Goal: Information Seeking & Learning: Learn about a topic

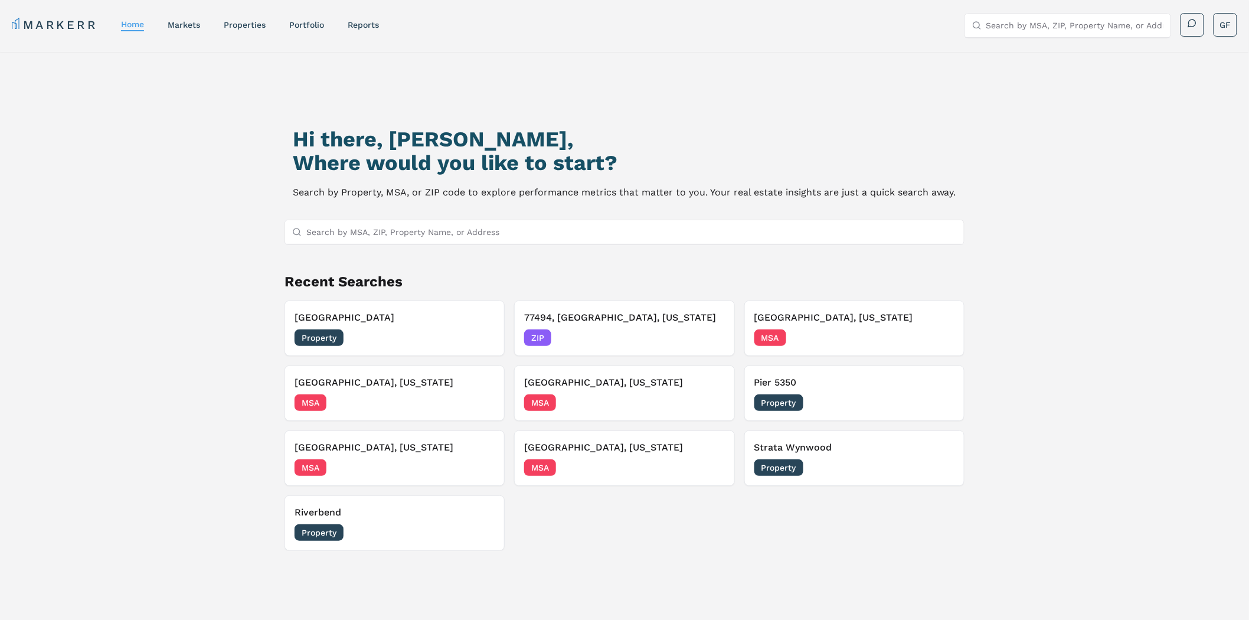
click at [1129, 152] on div "Hi there, [PERSON_NAME], Where would you like to start? Search by Property, MSA…" at bounding box center [624, 371] width 1249 height 639
click at [1107, 257] on div "Hi there, [PERSON_NAME], Where would you like to start? Search by Property, MSA…" at bounding box center [624, 371] width 1249 height 639
click at [1069, 194] on div "Hi there, [PERSON_NAME], Where would you like to start? Search by Property, MSA…" at bounding box center [624, 371] width 1249 height 639
click at [471, 230] on input "Search by MSA, ZIP, Property Name, or Address" at bounding box center [631, 232] width 651 height 24
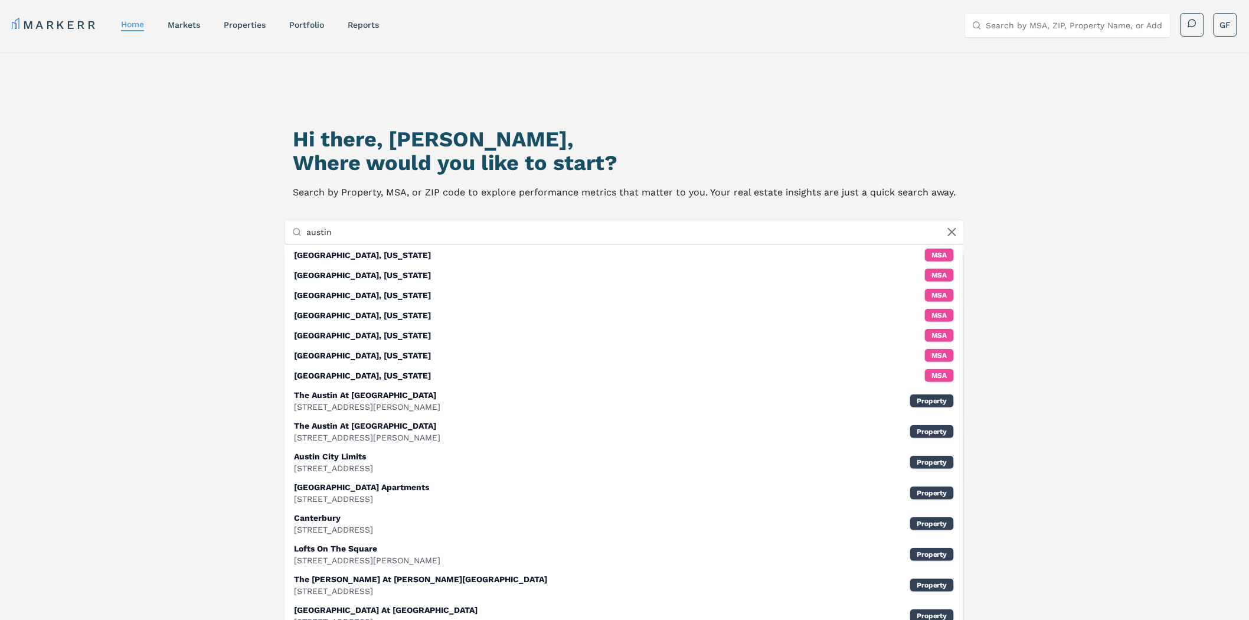
type input "austin"
click at [241, 137] on div "Hi there, [PERSON_NAME], Where would you like to start? Search by Property, MSA…" at bounding box center [624, 381] width 874 height 620
click at [953, 234] on icon at bounding box center [952, 232] width 14 height 14
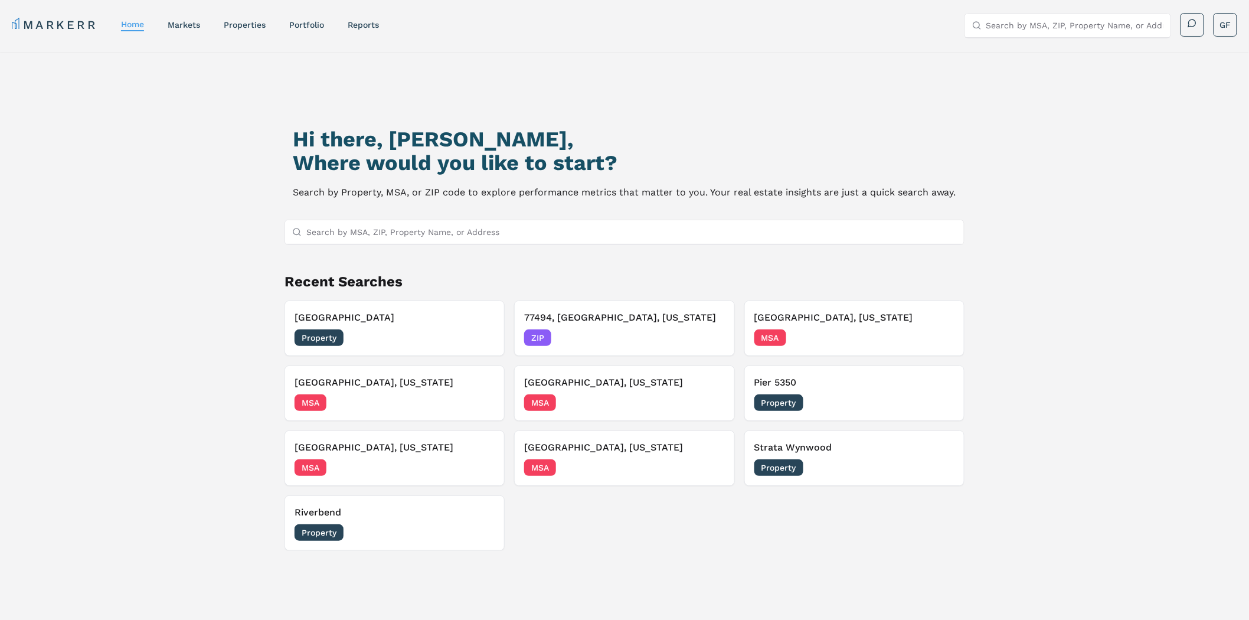
click at [1034, 218] on div "Hi there, Galen, Where would you like to start? Search by Property, MSA, or ZIP…" at bounding box center [624, 381] width 874 height 620
click at [406, 229] on input "Search by MSA, ZIP, Property Name, or Address" at bounding box center [631, 232] width 651 height 24
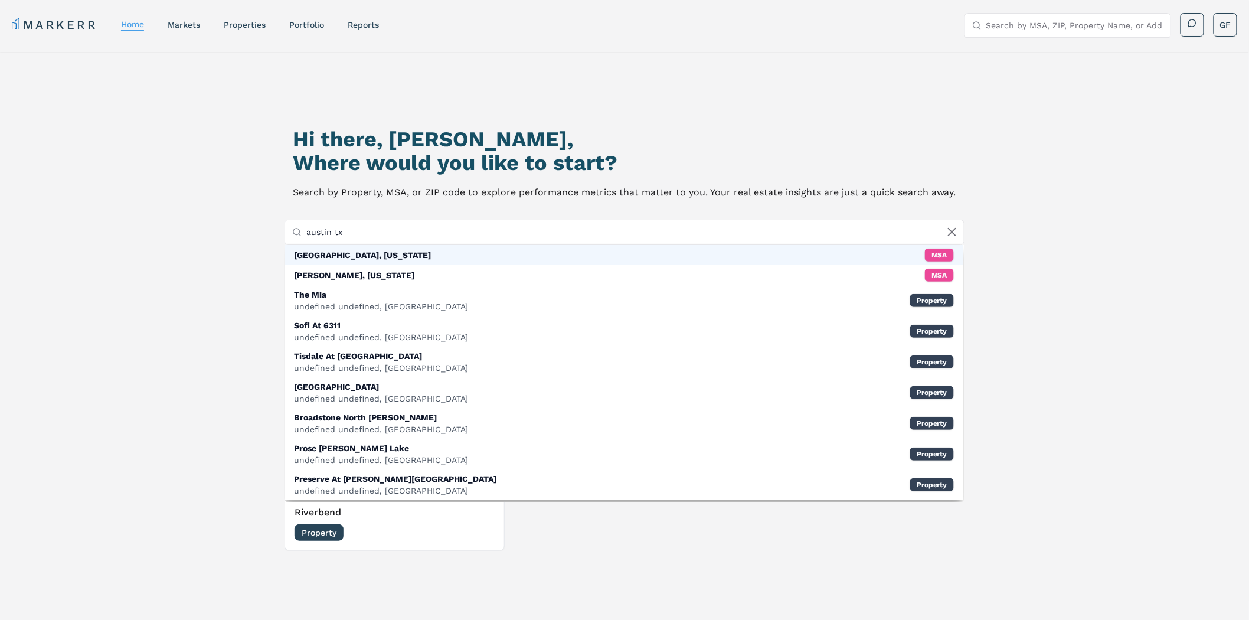
type input "austin tx"
click at [337, 252] on div "[GEOGRAPHIC_DATA], [US_STATE]" at bounding box center [362, 255] width 137 height 12
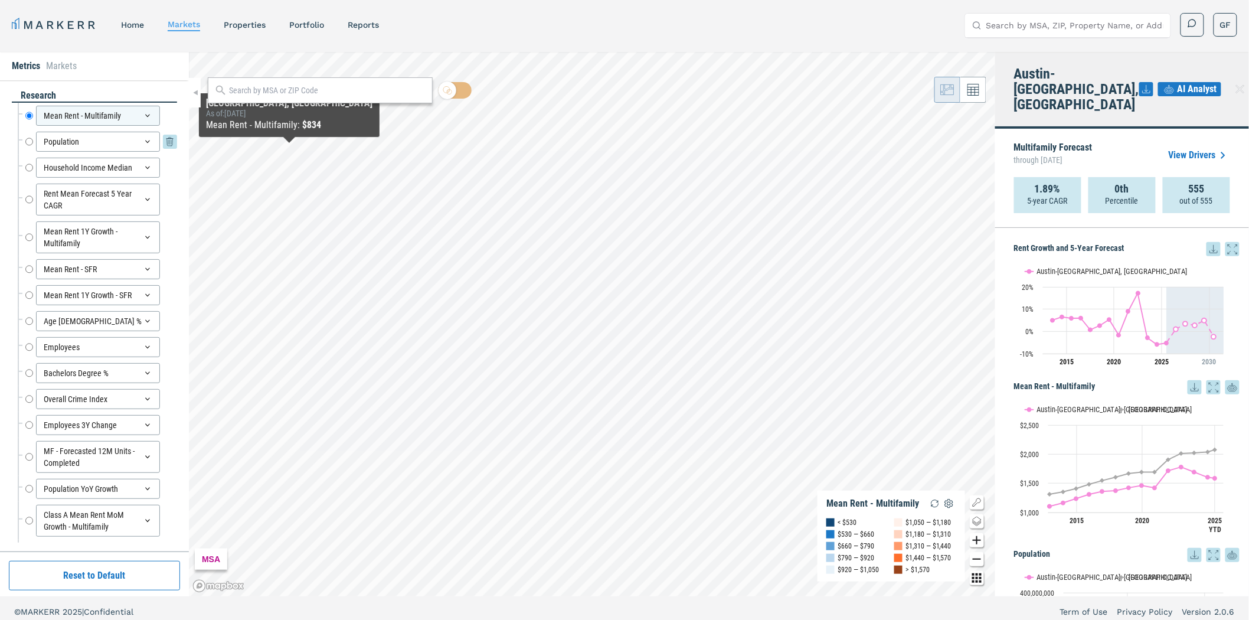
click at [28, 144] on input "Population" at bounding box center [29, 142] width 8 height 20
radio input "false"
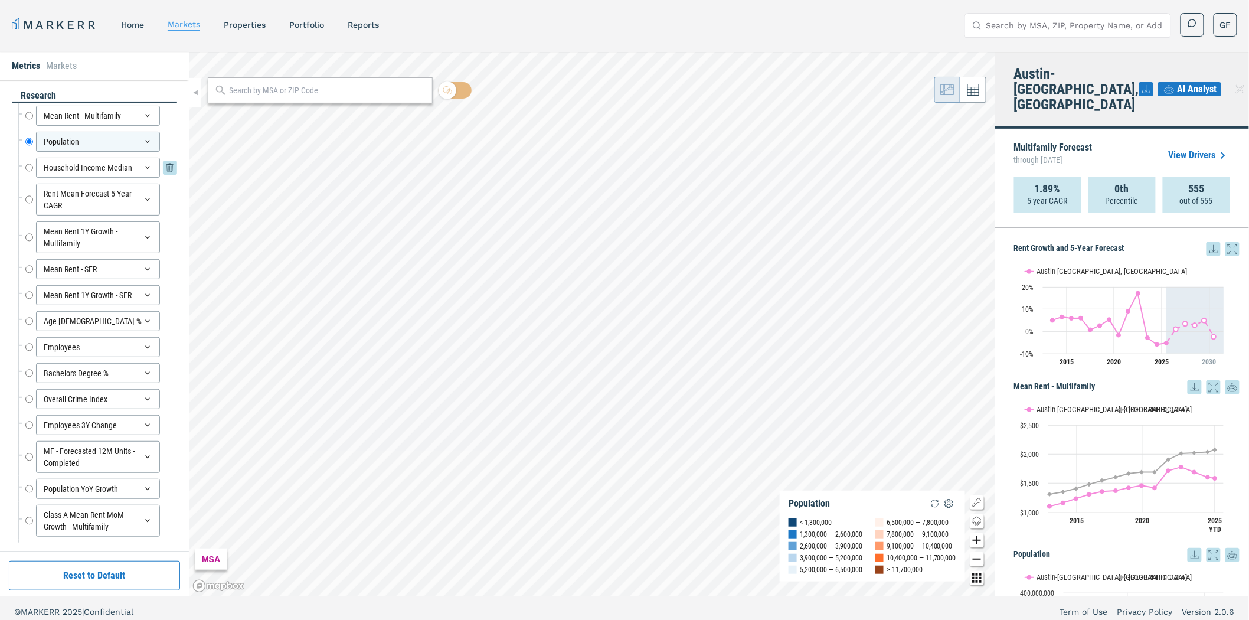
click at [27, 168] on input "Household Income Median" at bounding box center [29, 168] width 8 height 20
radio input "false"
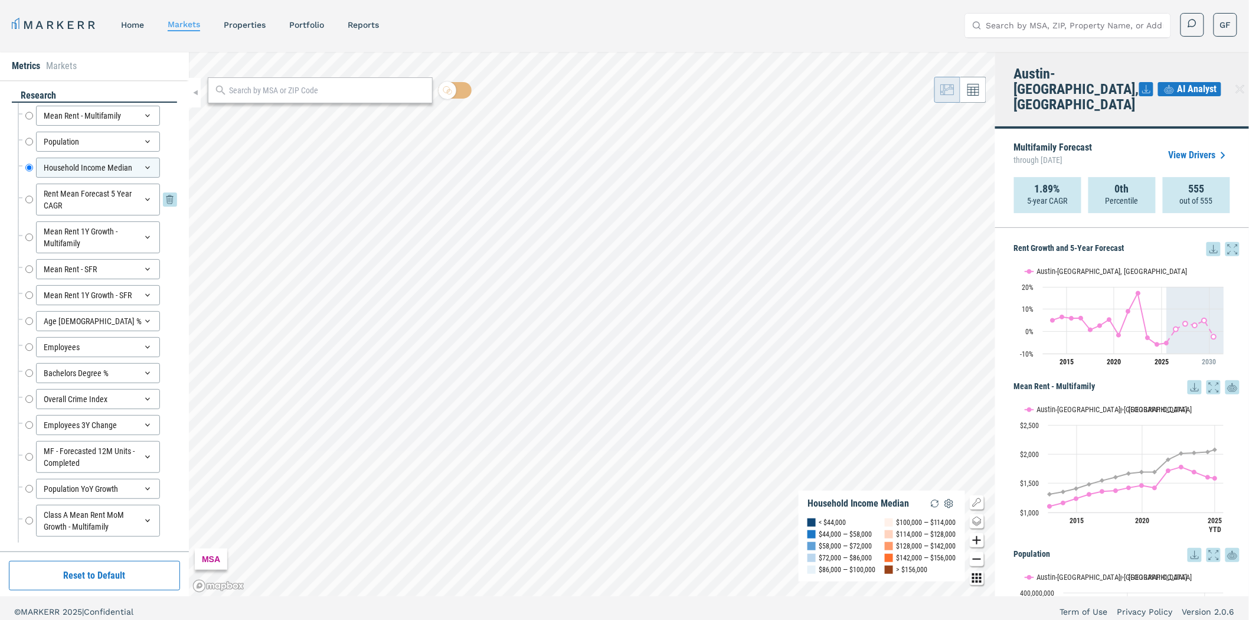
click at [32, 198] on input "Rent Mean Forecast 5 Year CAGR" at bounding box center [29, 200] width 8 height 32
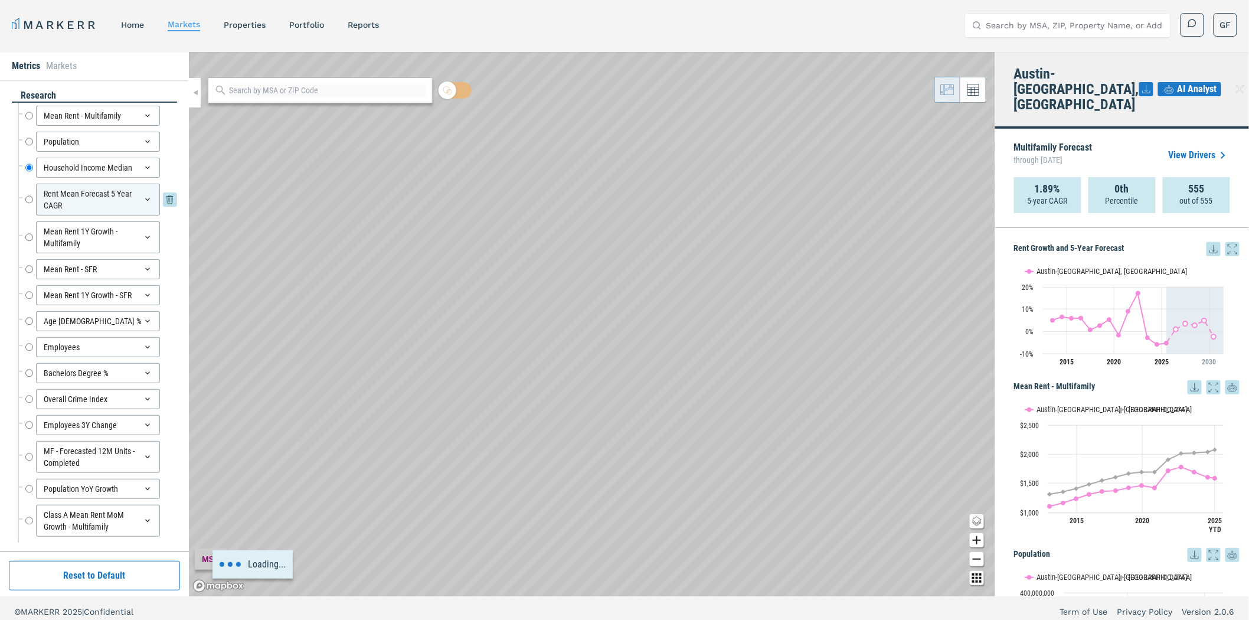
radio input "false"
radio input "true"
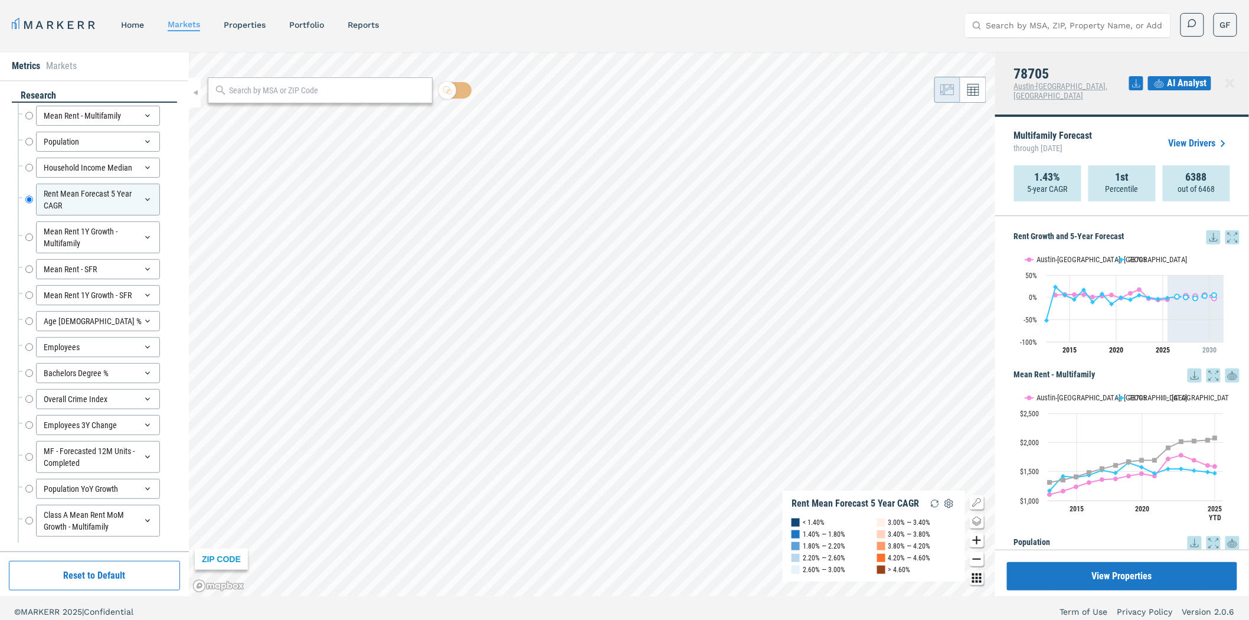
click at [1120, 128] on div "Multifamily Forecast through [DATE] View Drivers" at bounding box center [1122, 144] width 216 height 44
click at [1065, 131] on p "Multifamily Forecast through June 2030" at bounding box center [1053, 143] width 79 height 25
click at [1207, 136] on link "View Drivers" at bounding box center [1199, 143] width 61 height 14
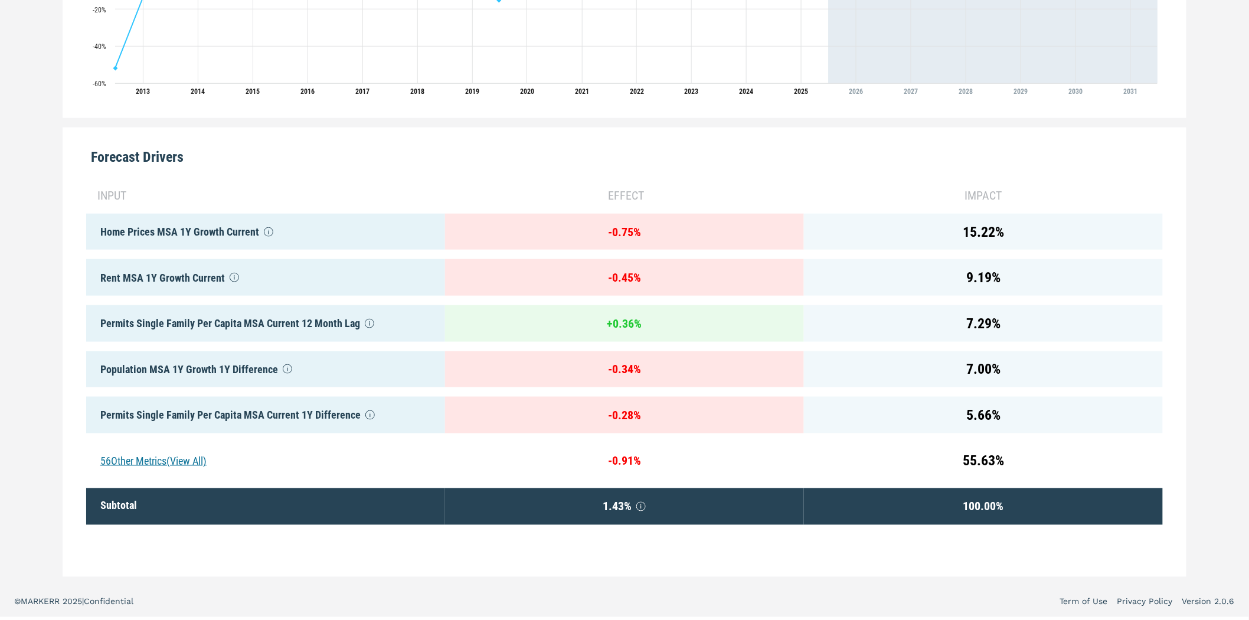
scroll to position [479, 0]
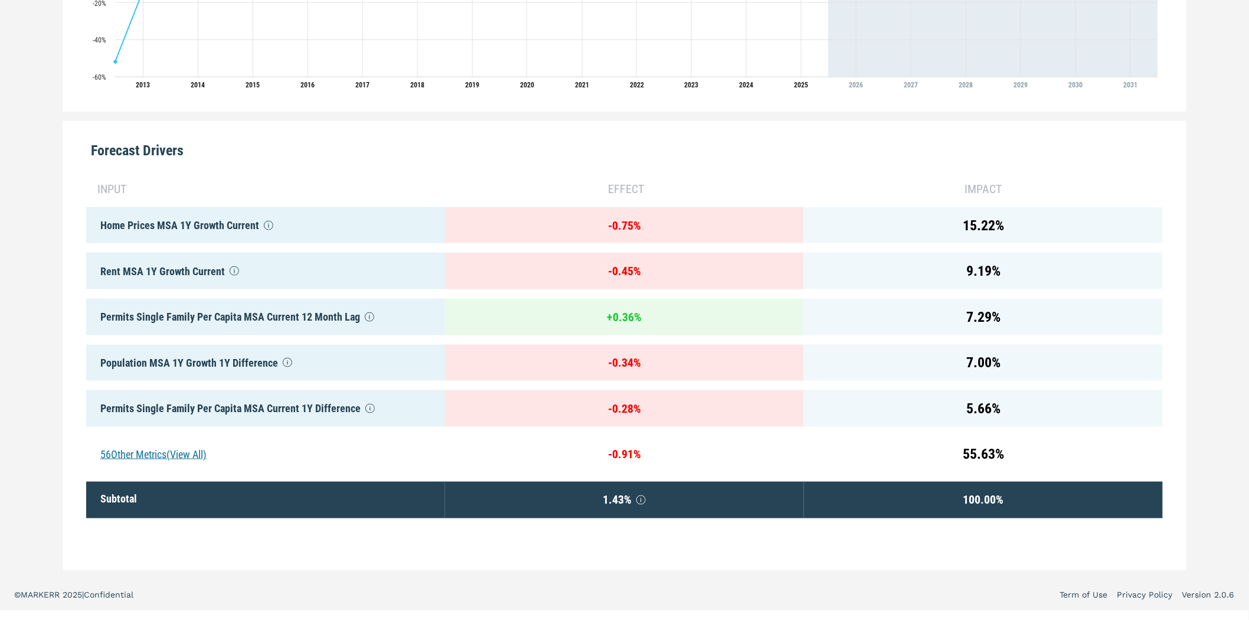
click at [150, 452] on div "56 Other Metrics (View All)" at bounding box center [265, 454] width 359 height 37
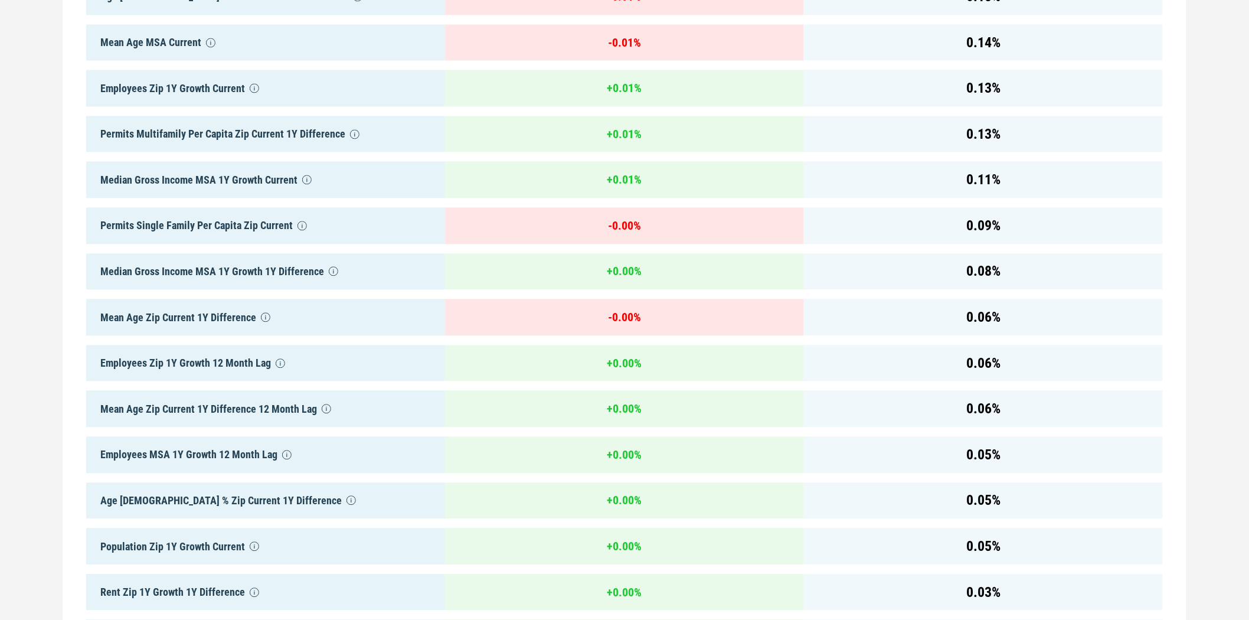
scroll to position [3044, 0]
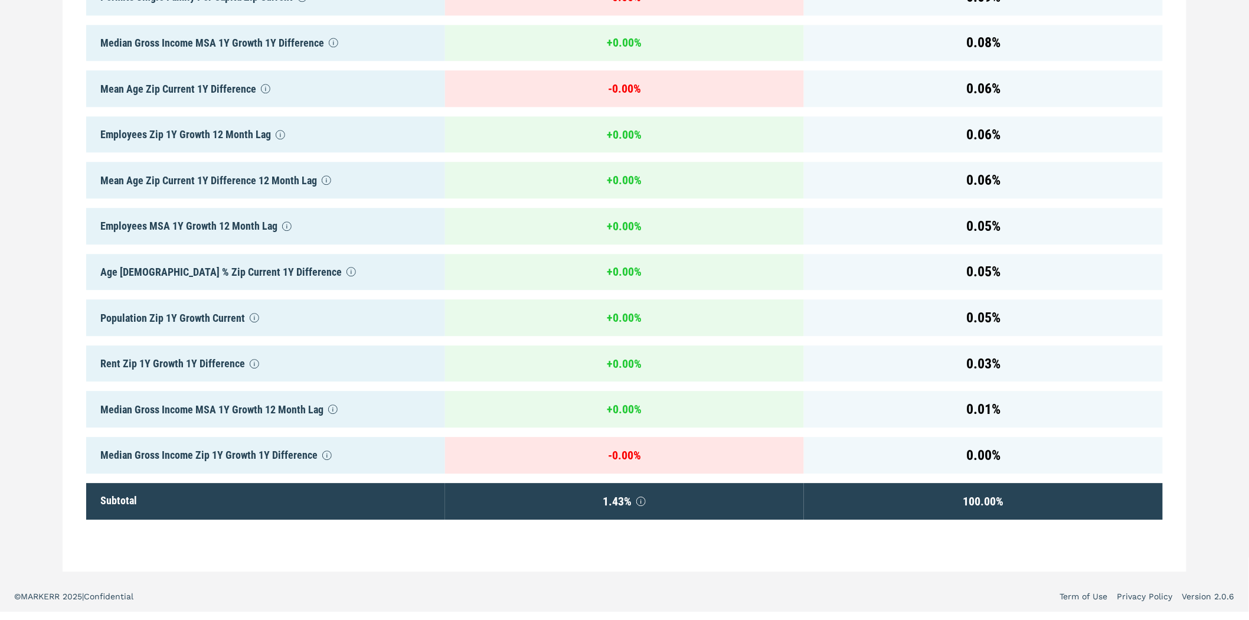
drag, startPoint x: 972, startPoint y: 184, endPoint x: 971, endPoint y: 308, distance: 124.0
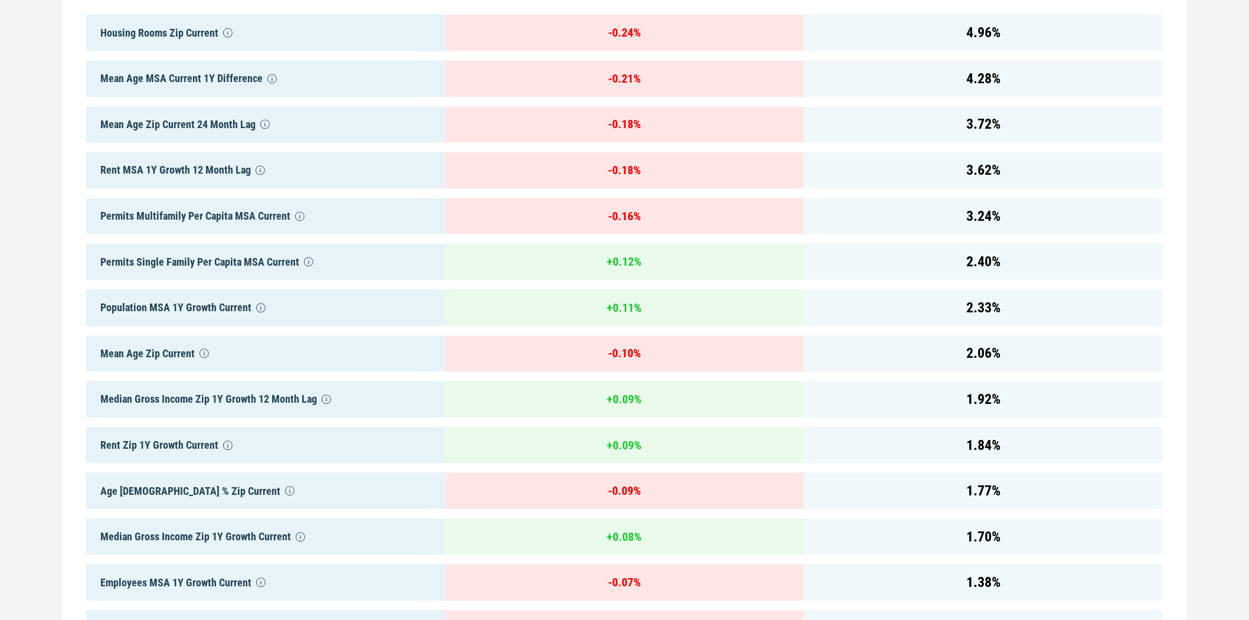
drag, startPoint x: 1023, startPoint y: 503, endPoint x: 1016, endPoint y: 385, distance: 118.3
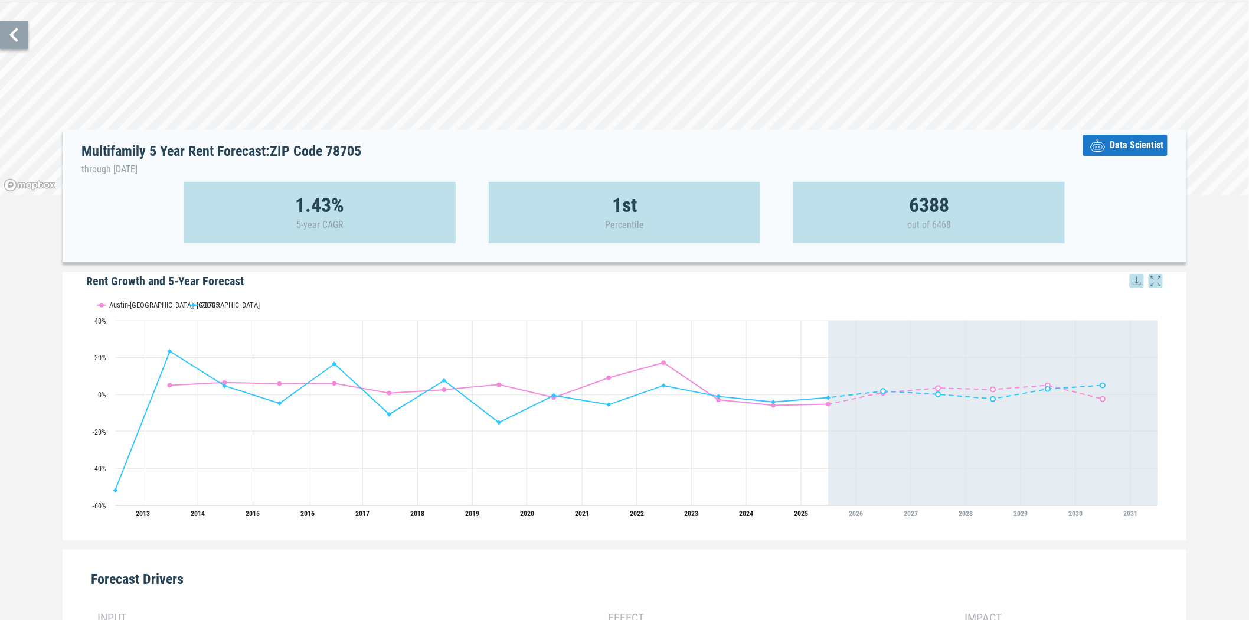
scroll to position [0, 0]
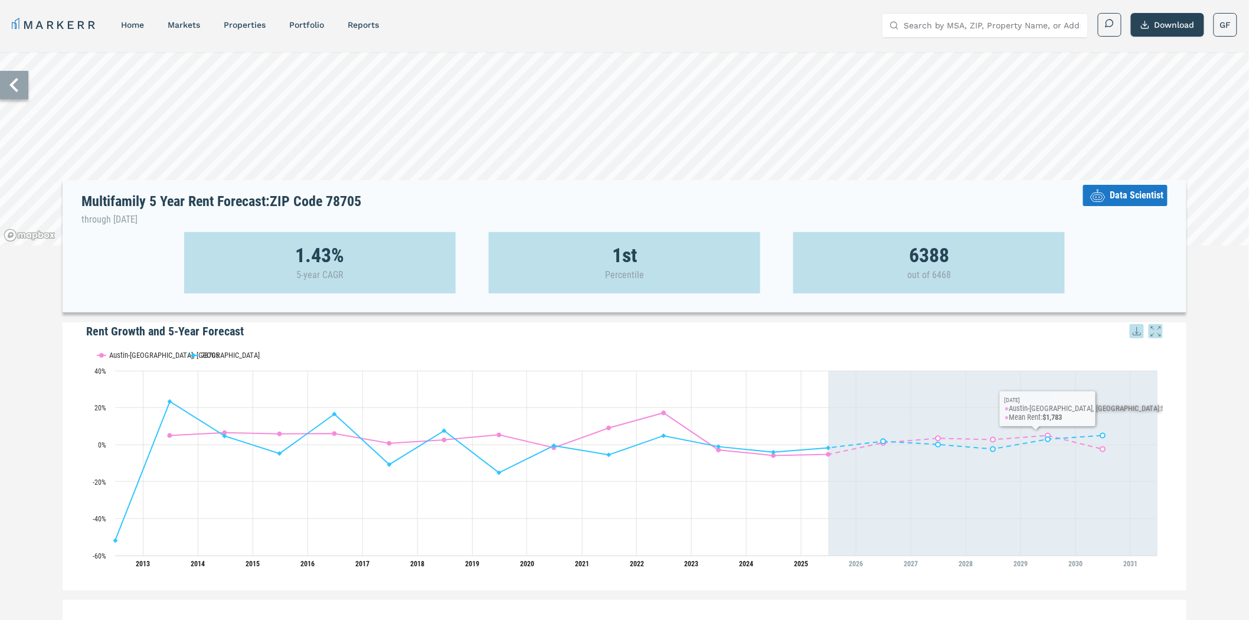
click at [1122, 198] on span "Data Scientist" at bounding box center [1137, 195] width 54 height 14
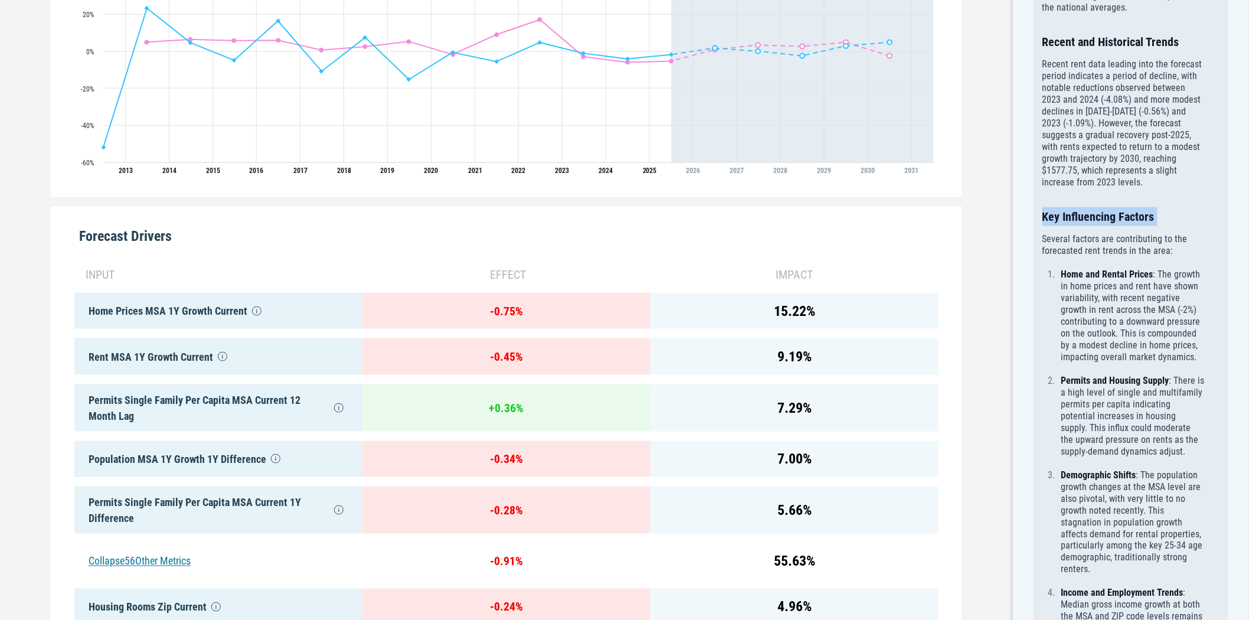
click at [1099, 207] on h3 "Key Influencing Factors" at bounding box center [1124, 216] width 162 height 19
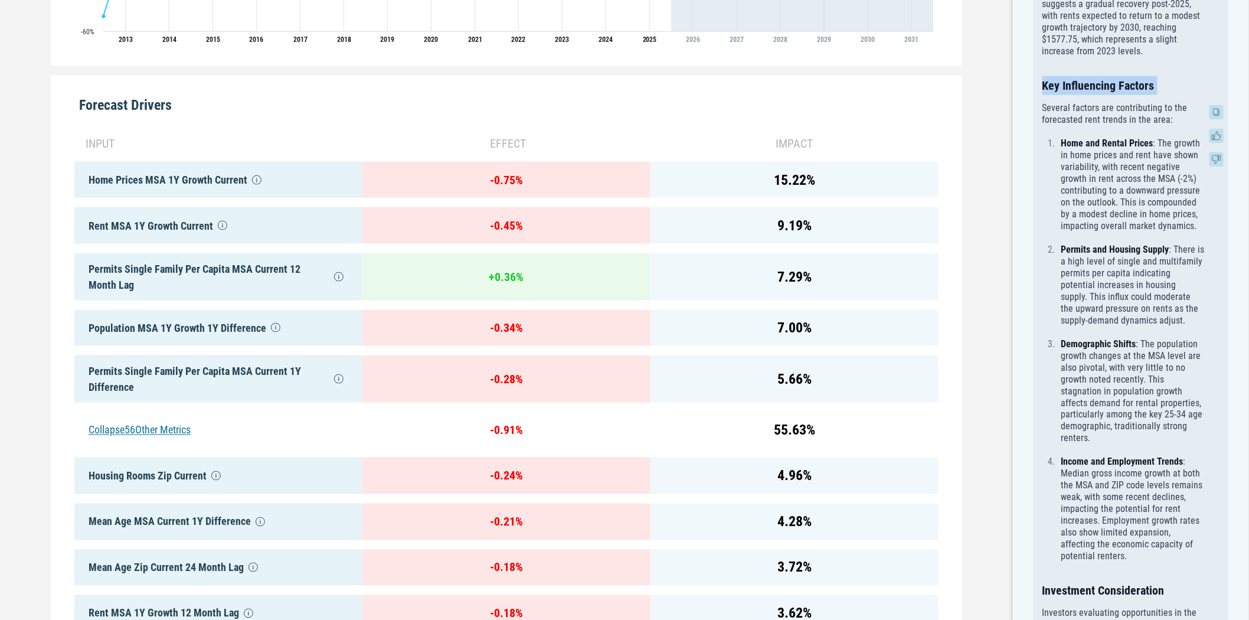
scroll to position [459, 0]
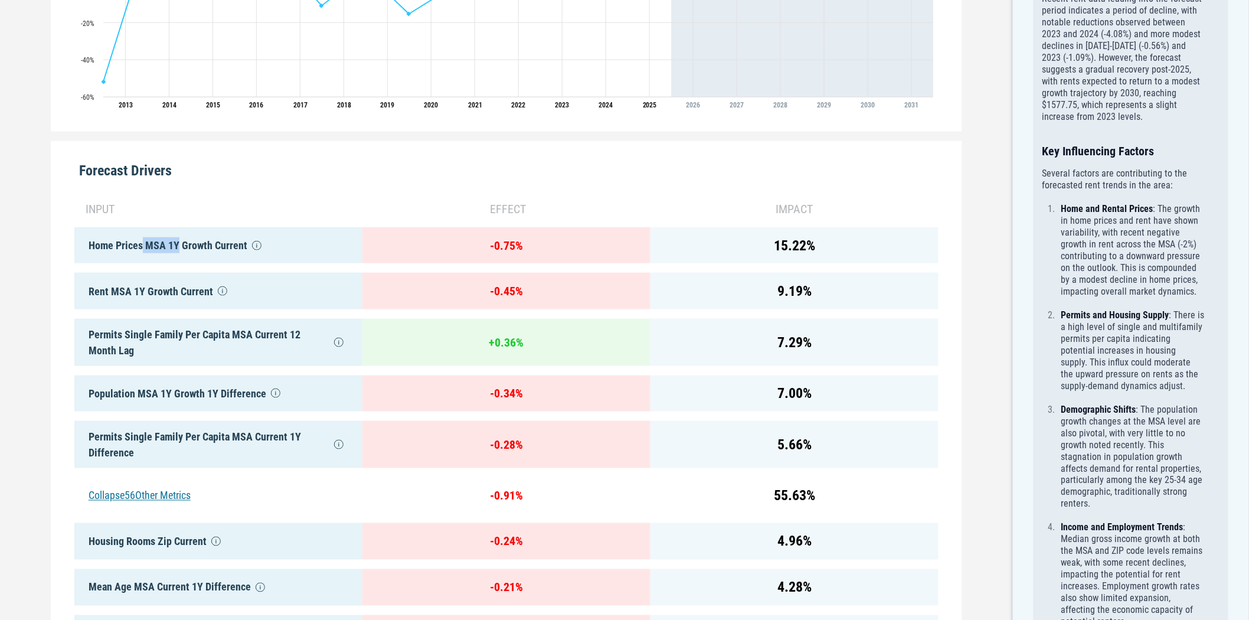
drag, startPoint x: 143, startPoint y: 247, endPoint x: 177, endPoint y: 246, distance: 33.7
click at [177, 246] on div "Home Prices MSA 1Y Growth Current" at bounding box center [218, 245] width 288 height 37
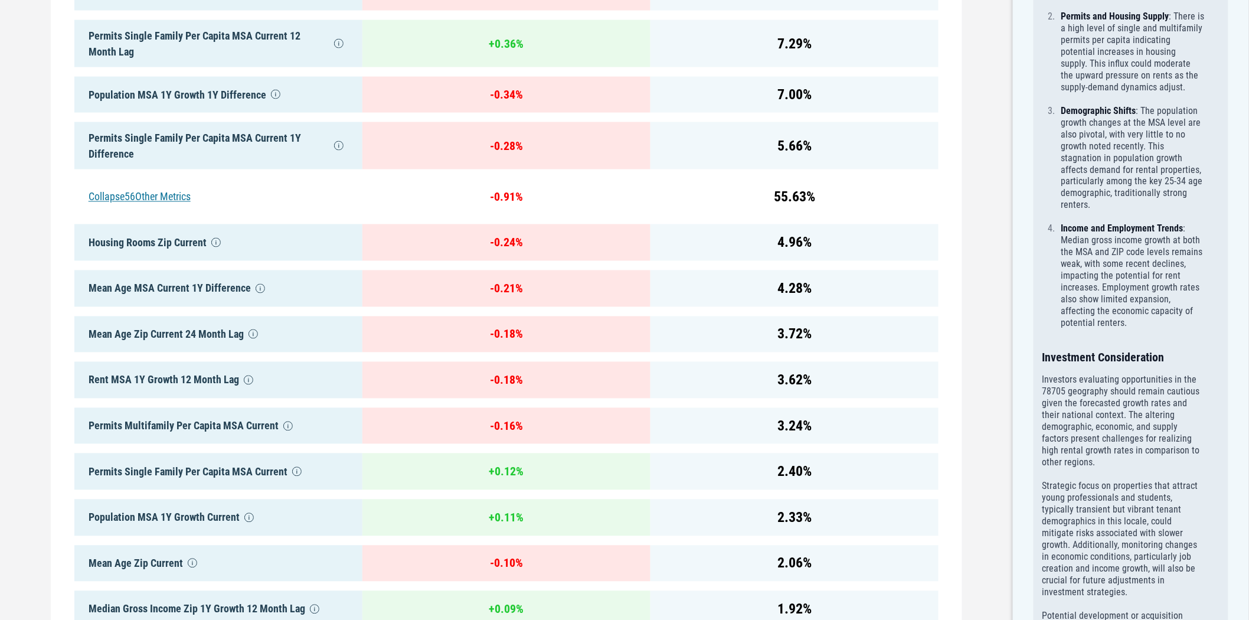
scroll to position [787, 0]
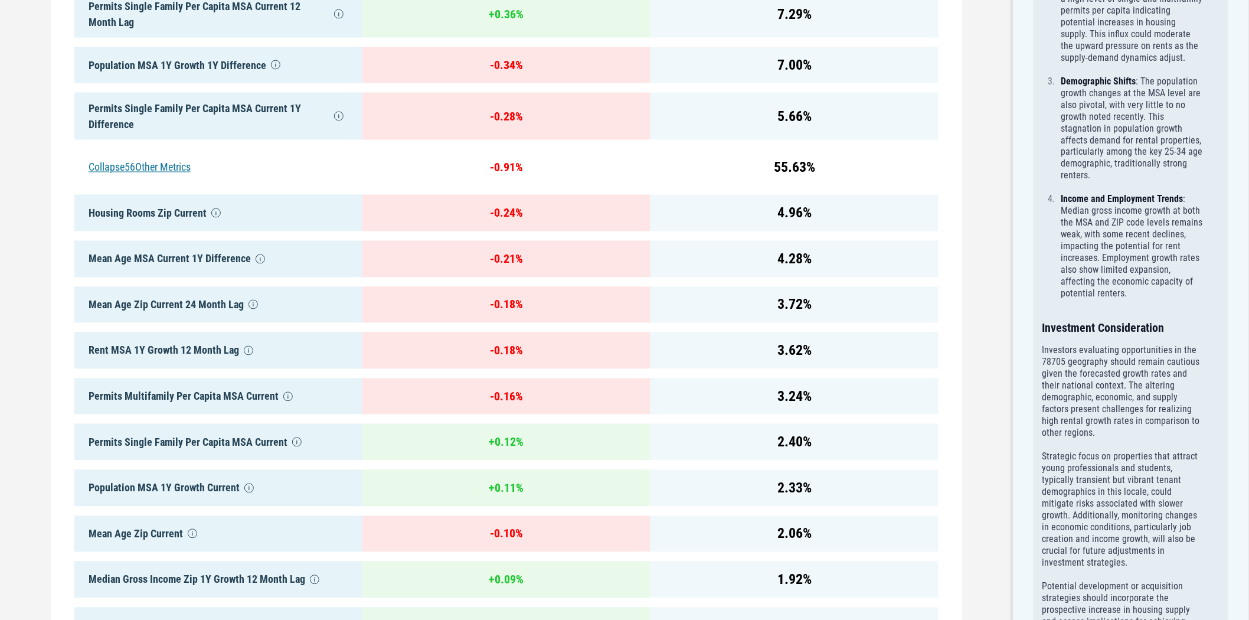
click at [146, 208] on div "Housing Rooms Zip Current" at bounding box center [218, 213] width 288 height 37
drag, startPoint x: 146, startPoint y: 208, endPoint x: 164, endPoint y: 195, distance: 22.0
click at [148, 208] on div "Housing Rooms Zip Current" at bounding box center [218, 213] width 288 height 37
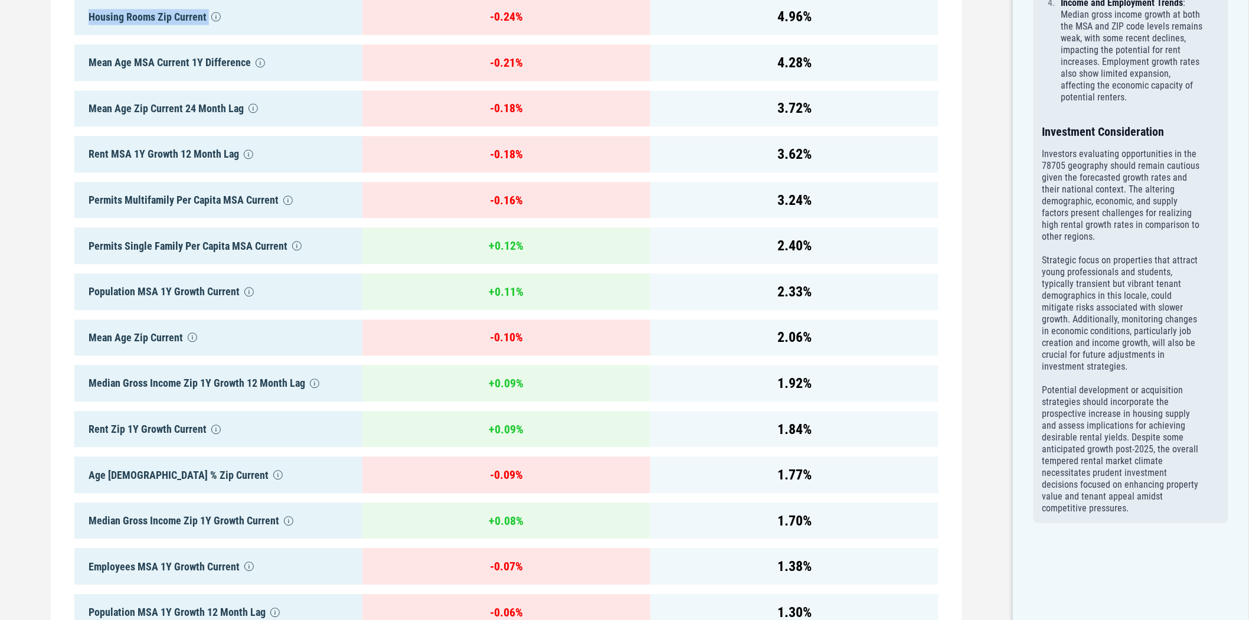
scroll to position [1049, 0]
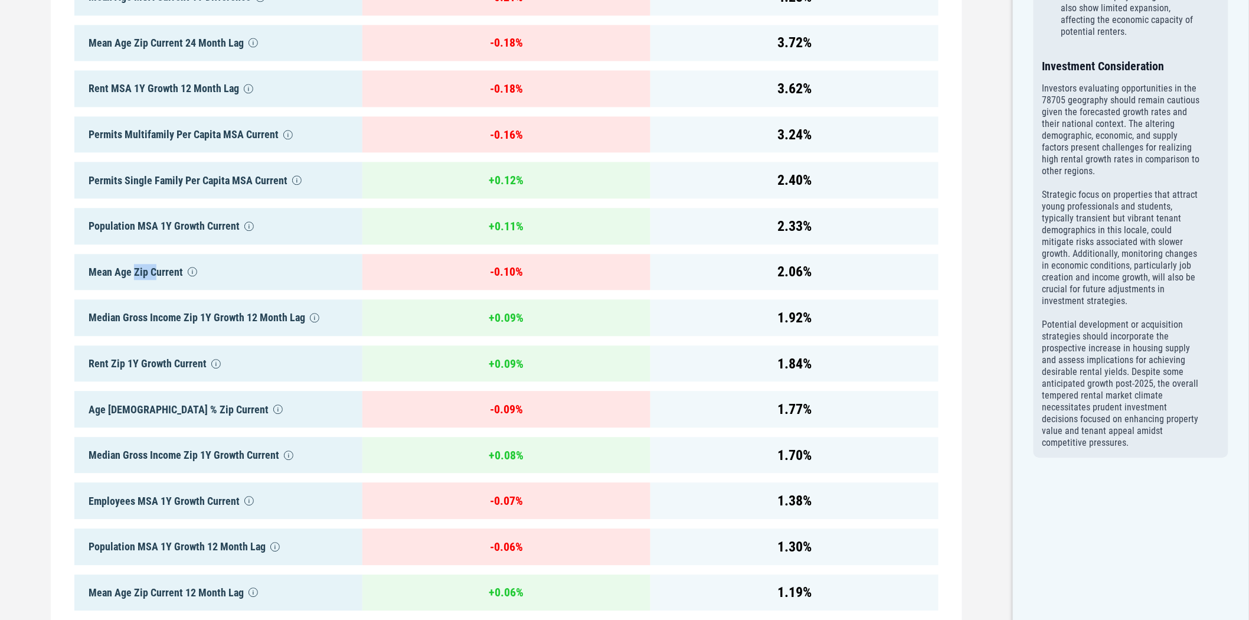
drag, startPoint x: 133, startPoint y: 268, endPoint x: 154, endPoint y: 265, distance: 21.0
click at [154, 265] on div "Mean Age Zip Current" at bounding box center [218, 272] width 288 height 37
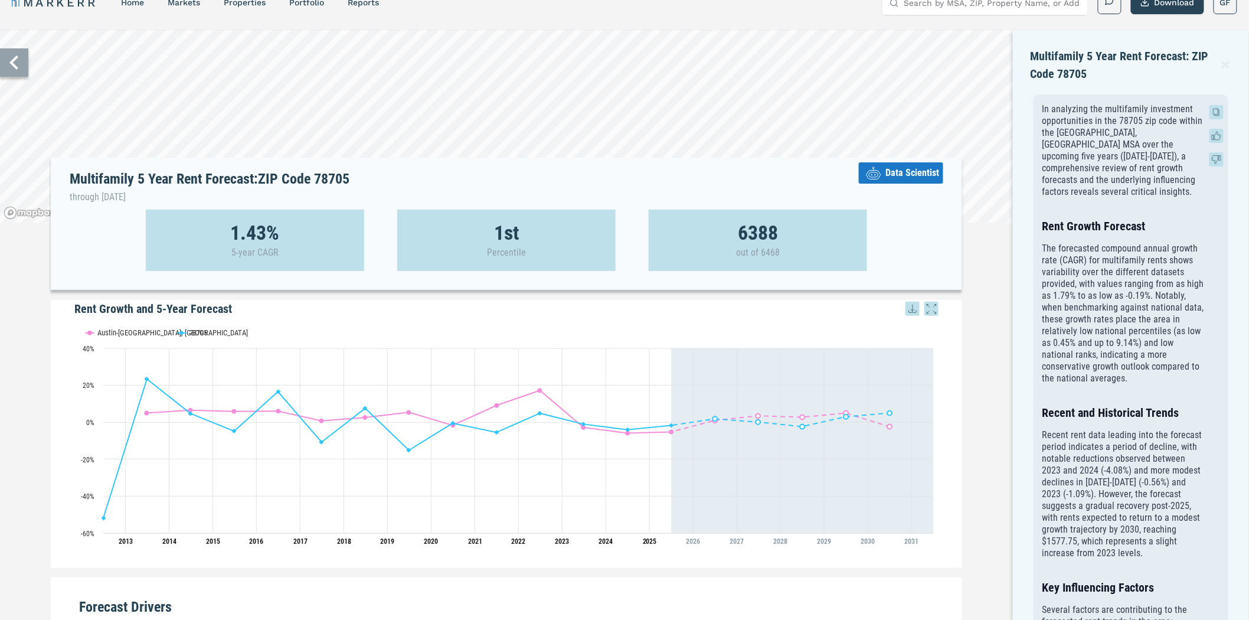
scroll to position [0, 0]
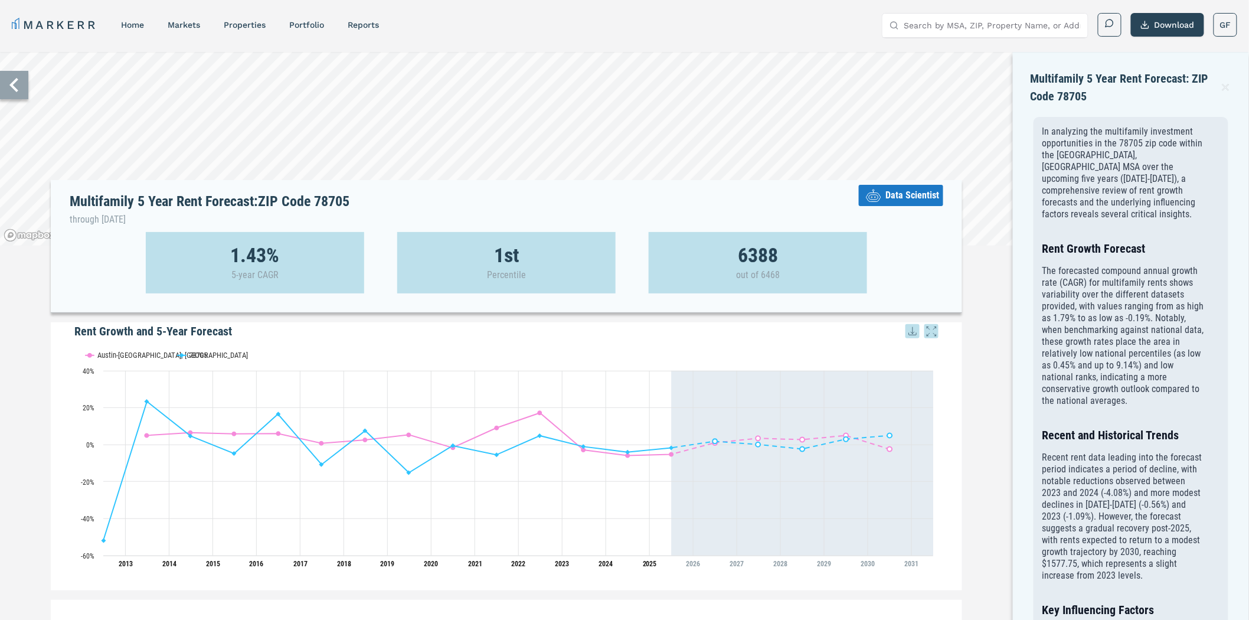
click at [1226, 89] on icon at bounding box center [1225, 87] width 11 height 14
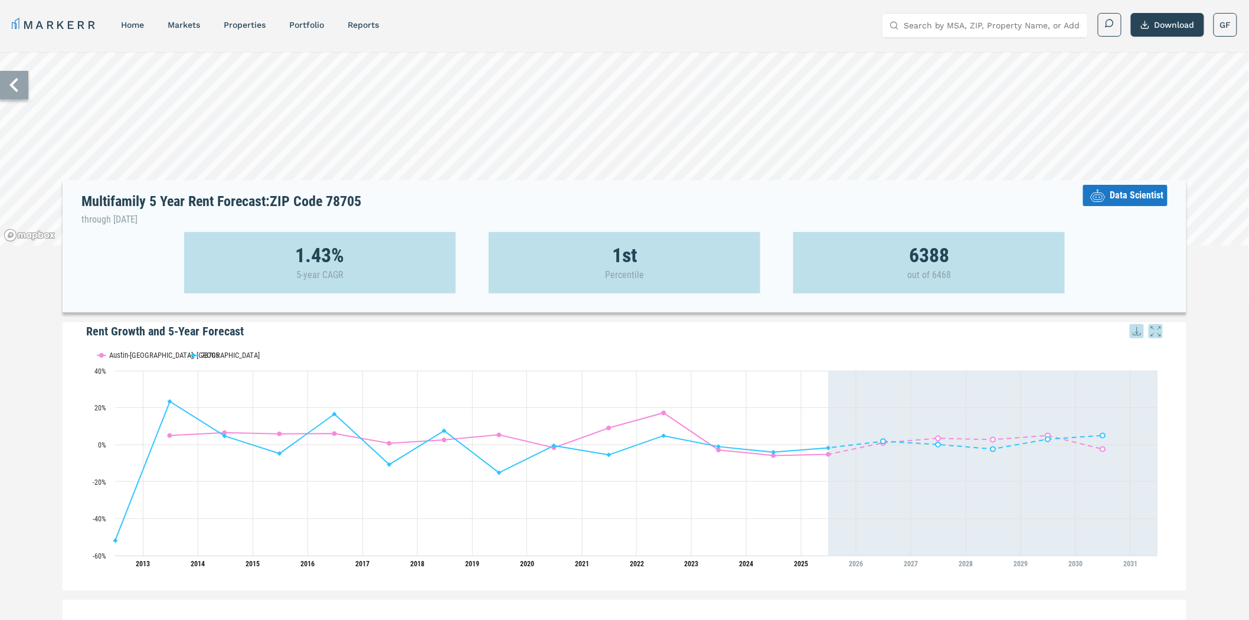
click at [21, 90] on icon at bounding box center [14, 85] width 28 height 28
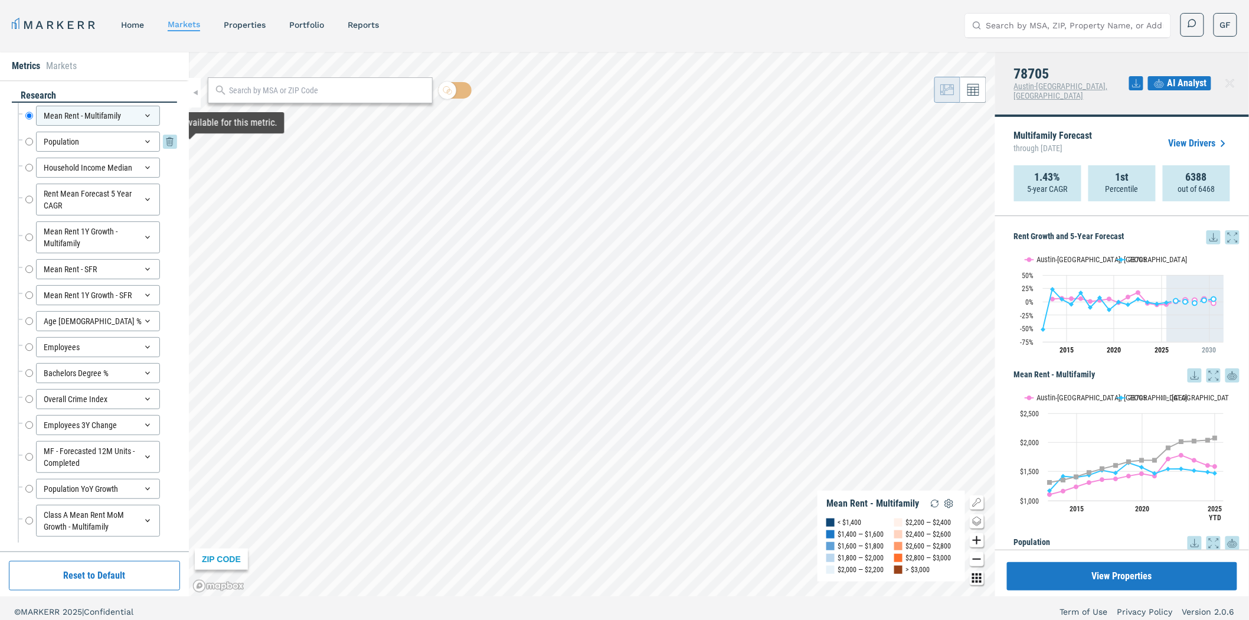
click at [28, 139] on input "Population" at bounding box center [29, 142] width 8 height 20
radio input "false"
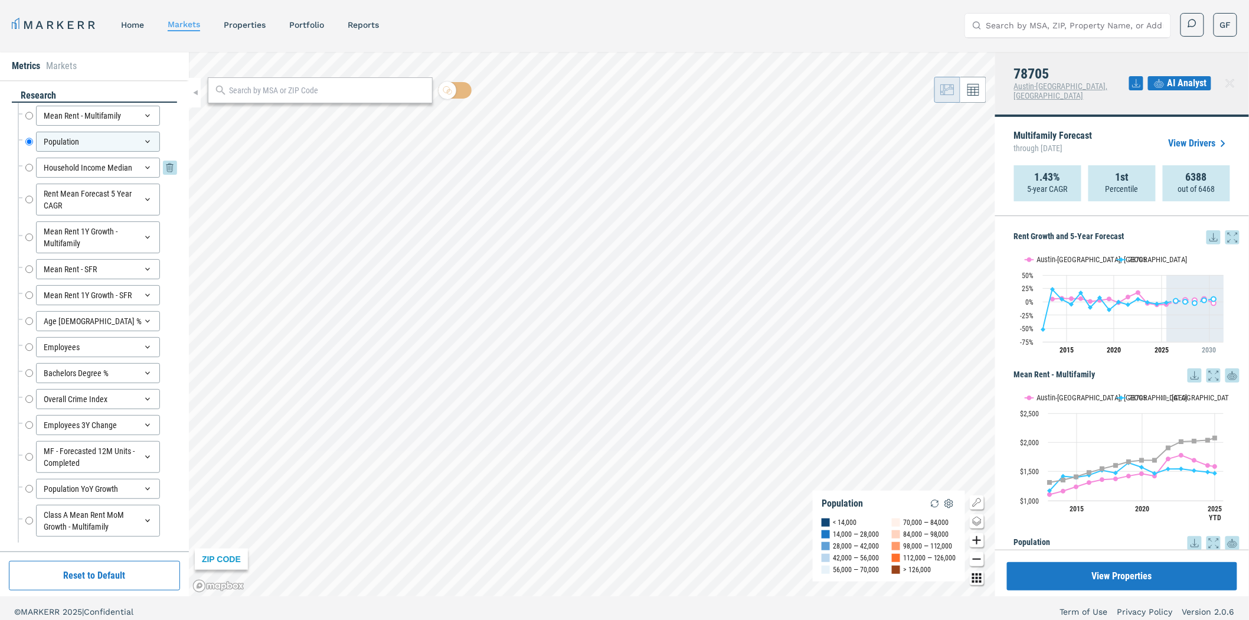
click at [31, 167] on input "Household Income Median" at bounding box center [29, 168] width 8 height 20
radio input "false"
radio input "true"
click at [305, 26] on link "Portfolio" at bounding box center [306, 24] width 35 height 9
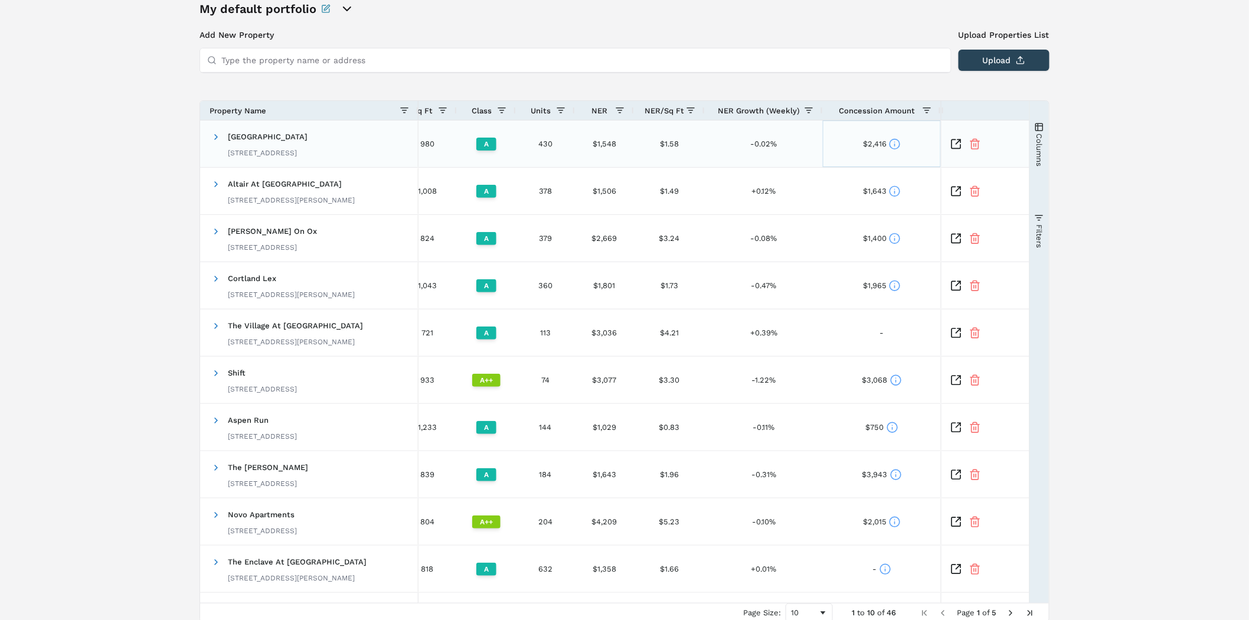
click at [898, 141] on icon at bounding box center [895, 144] width 12 height 12
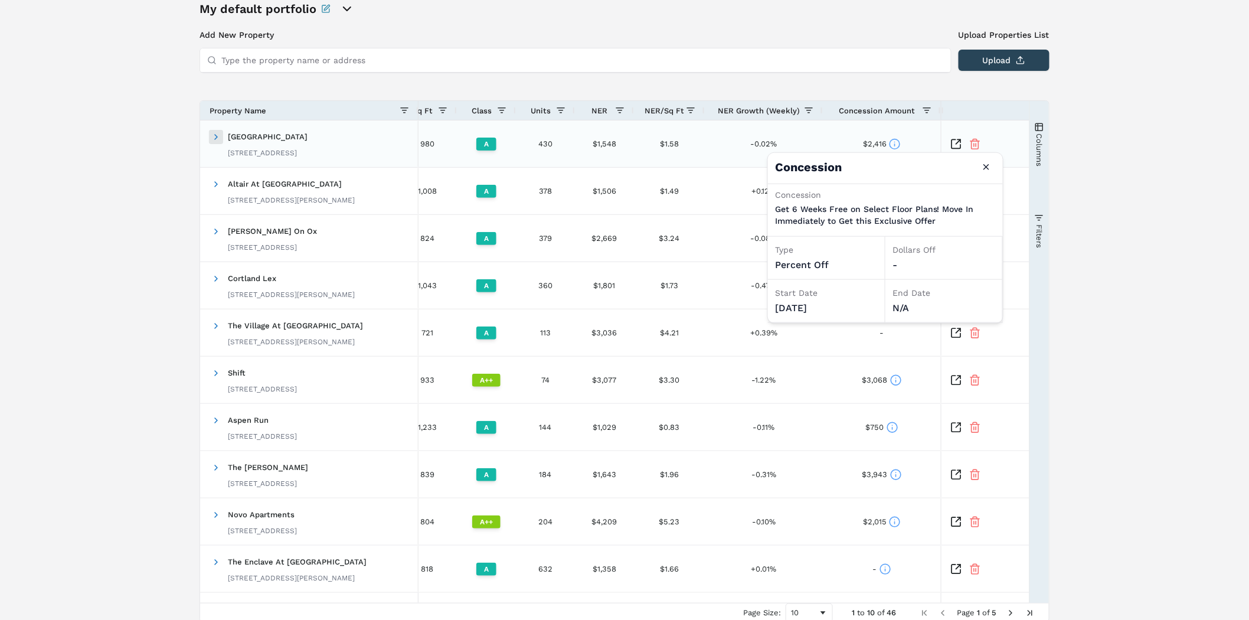
click at [219, 139] on span at bounding box center [215, 136] width 9 height 9
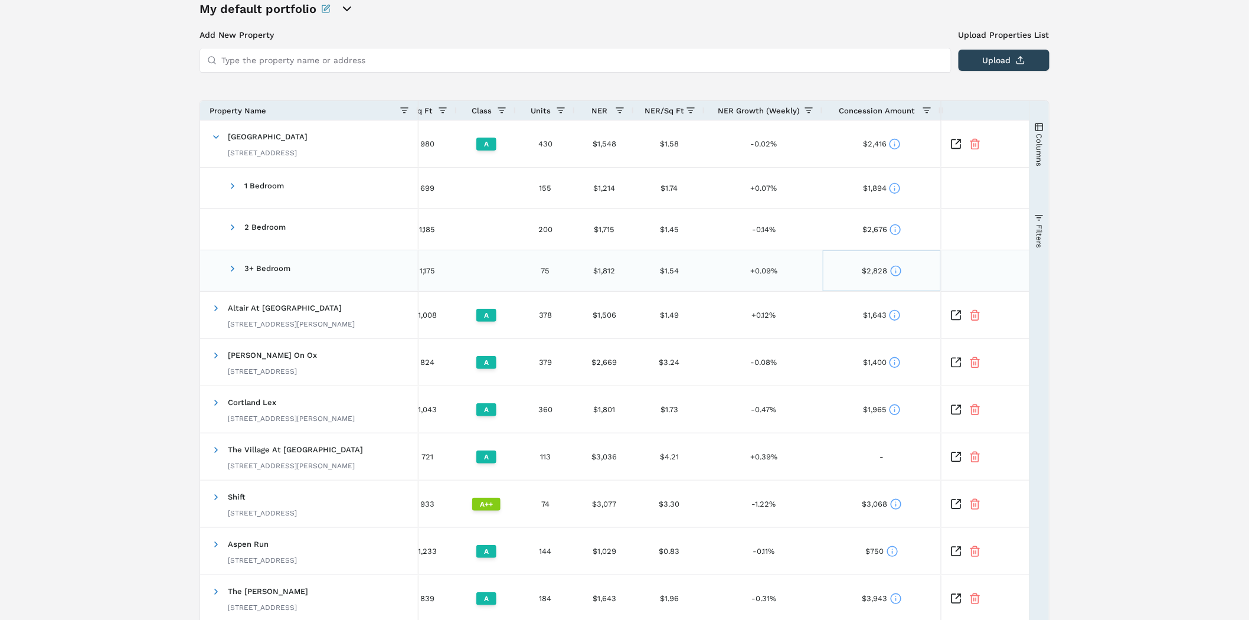
click at [899, 269] on icon at bounding box center [896, 271] width 12 height 12
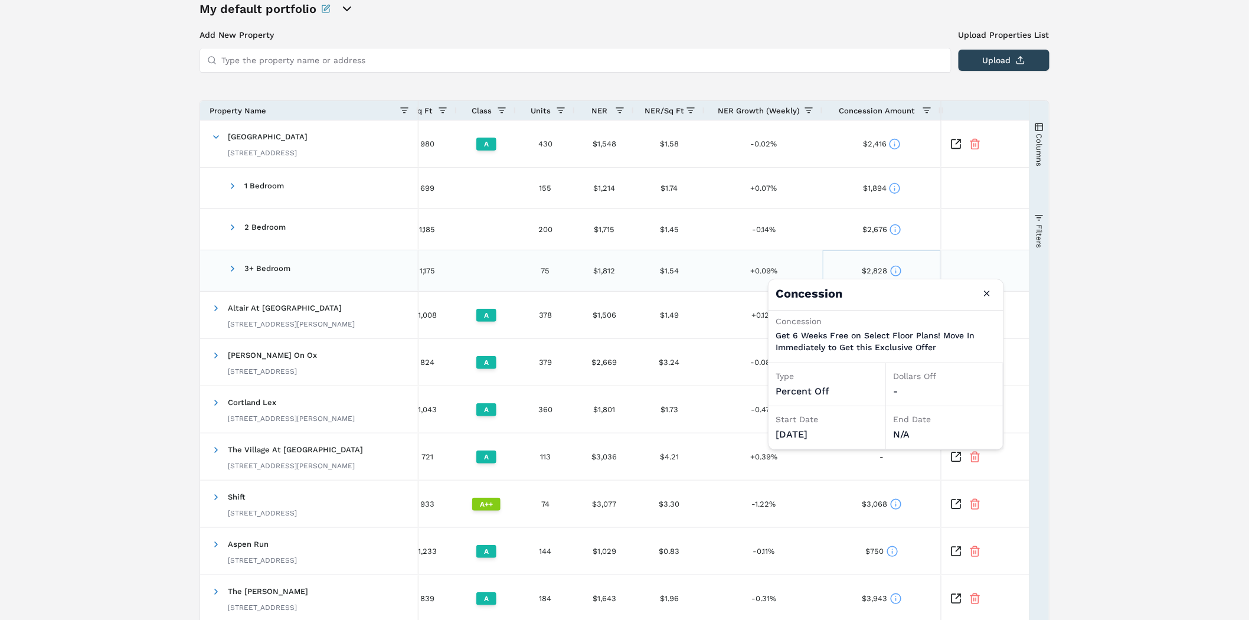
click at [899, 269] on icon at bounding box center [896, 271] width 12 height 12
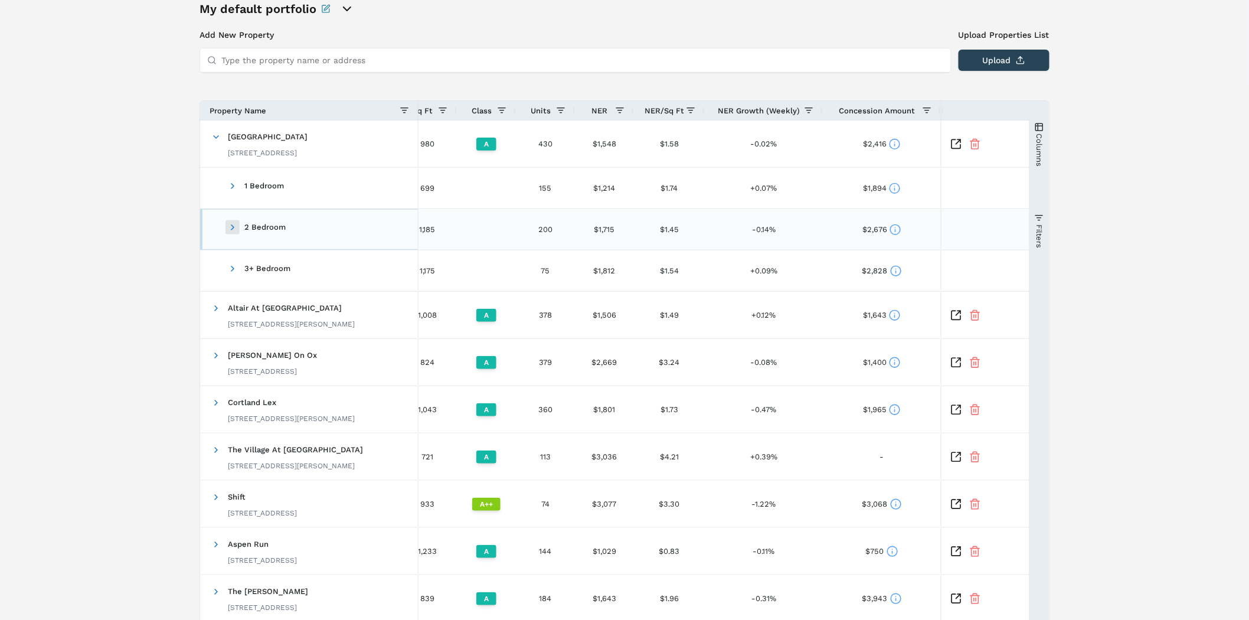
click at [232, 227] on span at bounding box center [232, 227] width 9 height 9
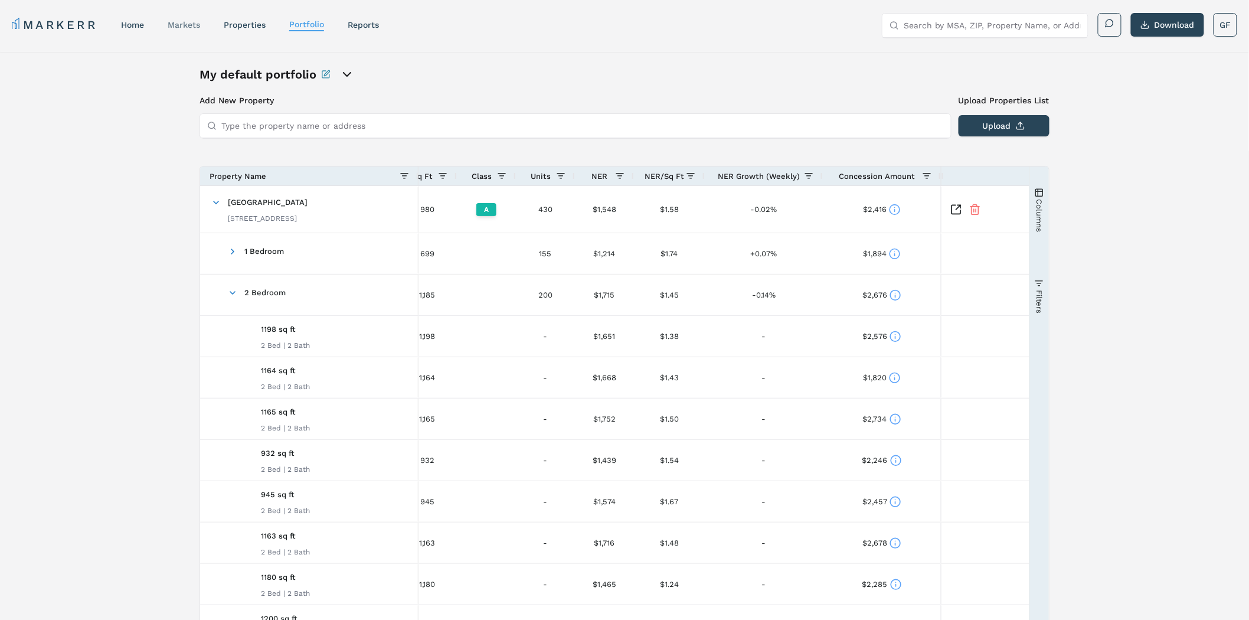
click at [181, 30] on div "markets" at bounding box center [184, 25] width 32 height 12
click at [186, 25] on link "markets" at bounding box center [184, 24] width 32 height 9
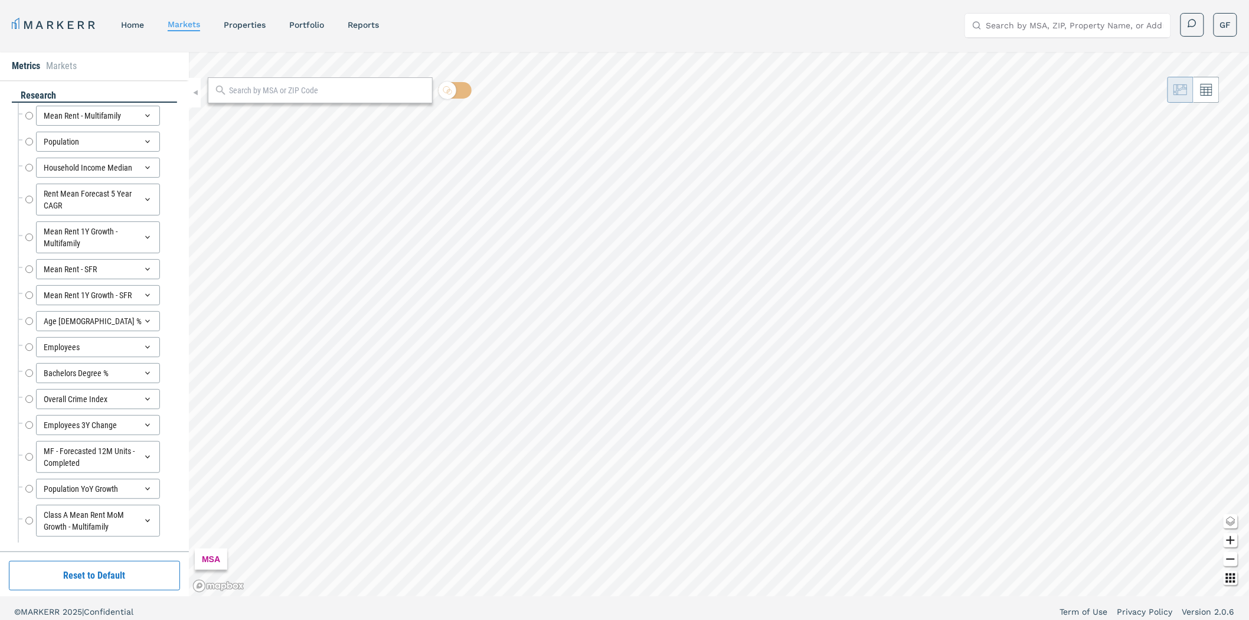
radio input "true"
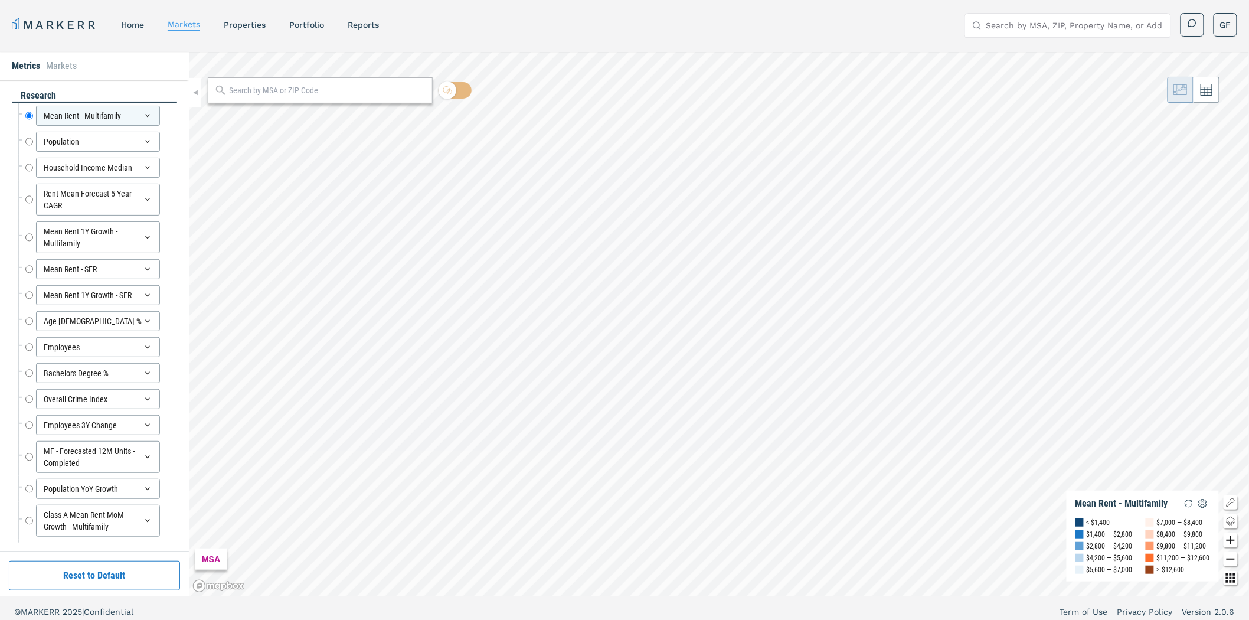
click at [250, 94] on input "text" at bounding box center [327, 90] width 197 height 12
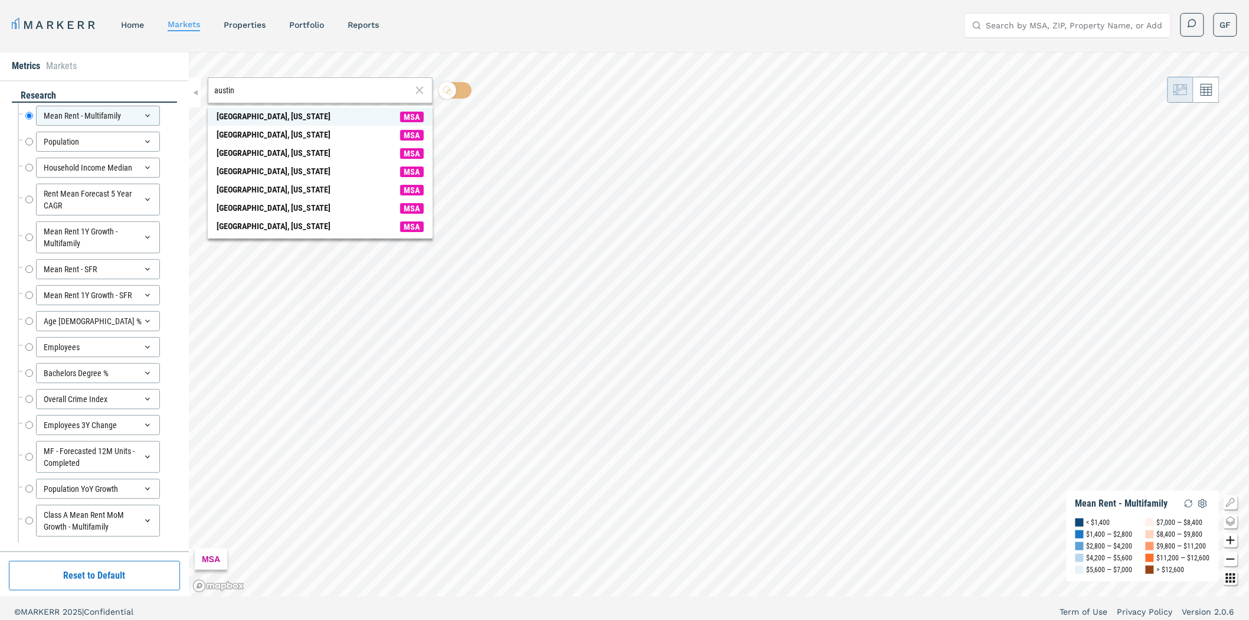
type input "austin"
click at [256, 115] on div "[GEOGRAPHIC_DATA], [US_STATE]" at bounding box center [274, 116] width 114 height 12
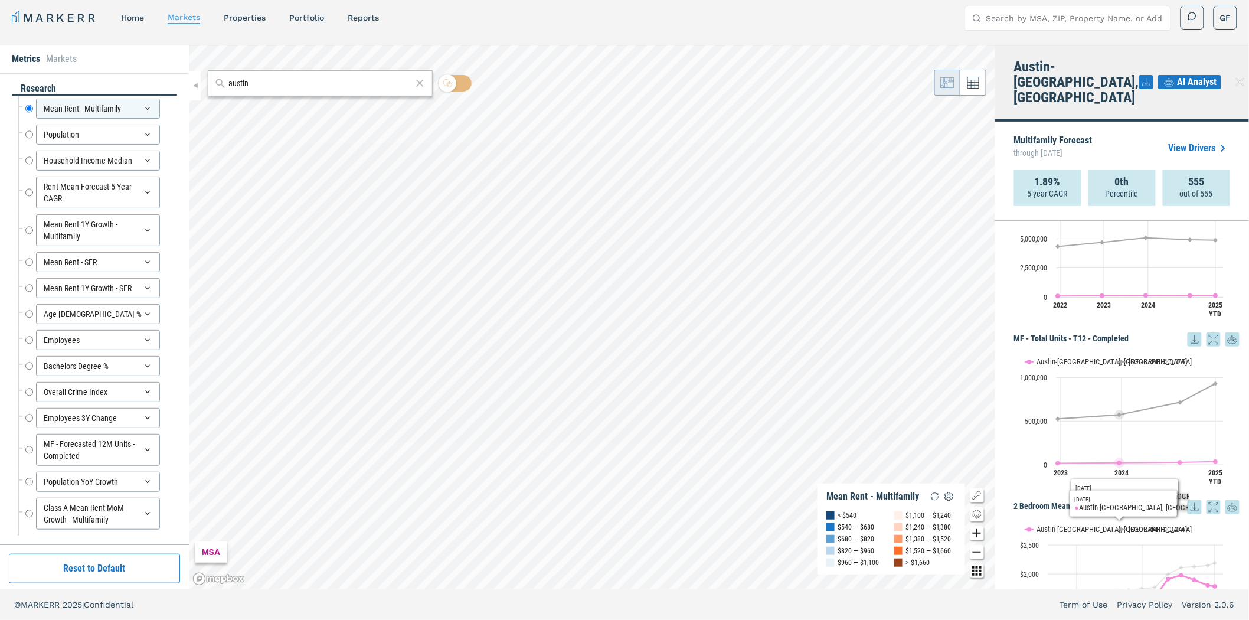
scroll to position [3130, 0]
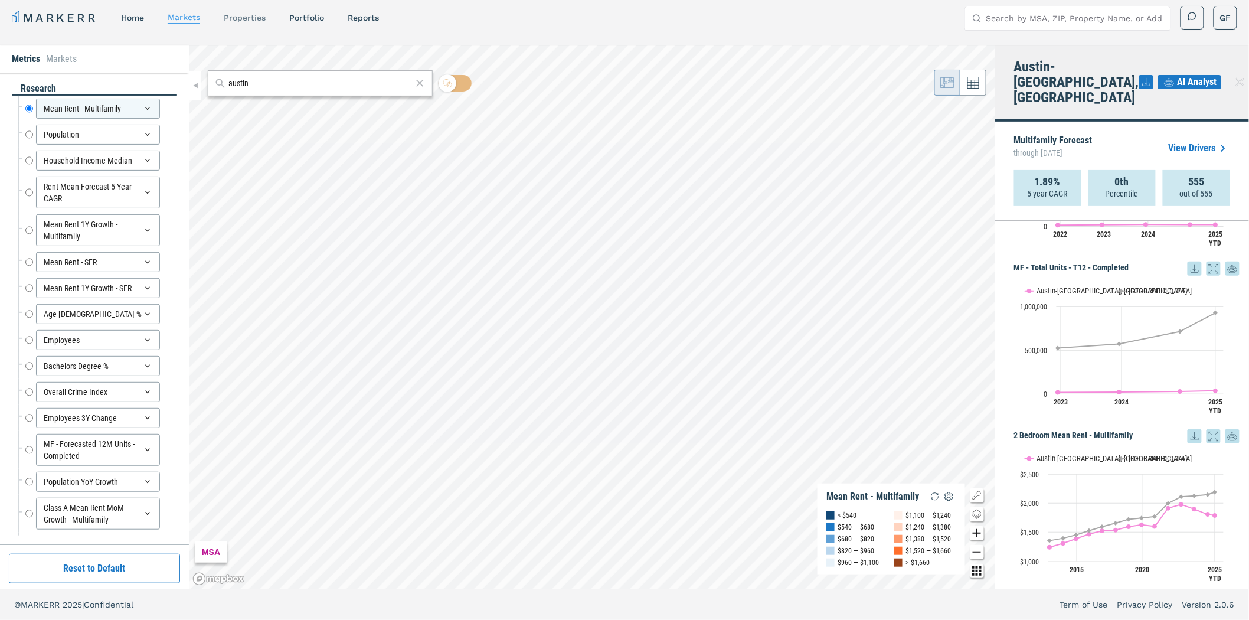
click at [244, 18] on link "properties" at bounding box center [245, 17] width 42 height 9
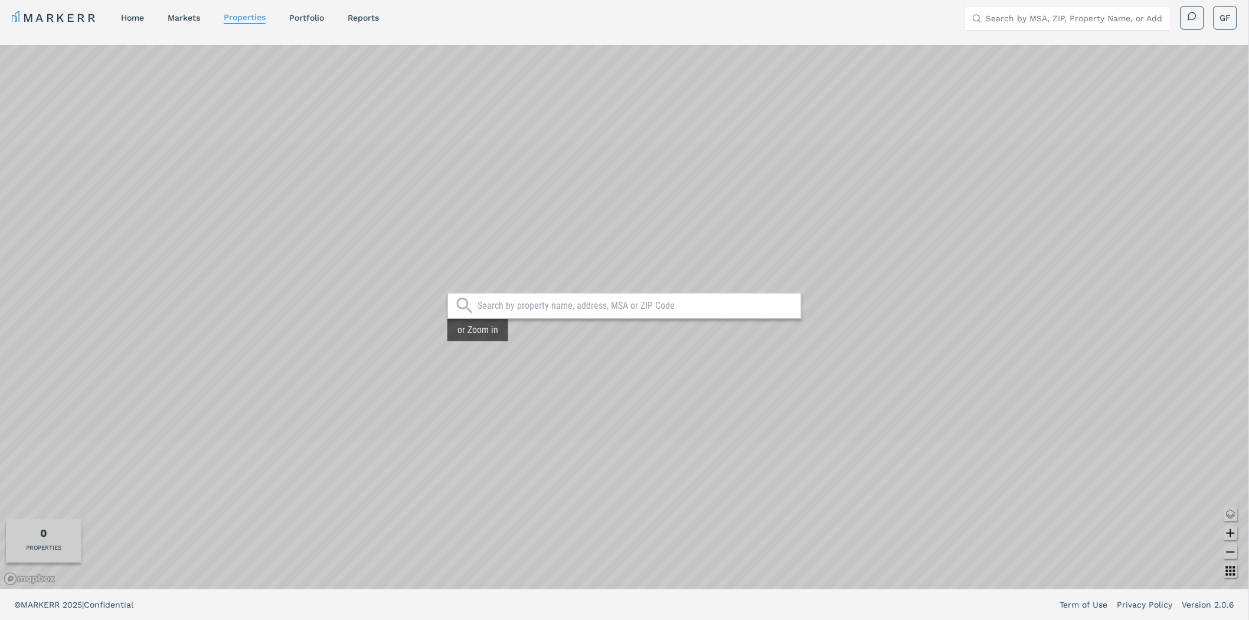
click at [523, 310] on input "text" at bounding box center [637, 306] width 318 height 12
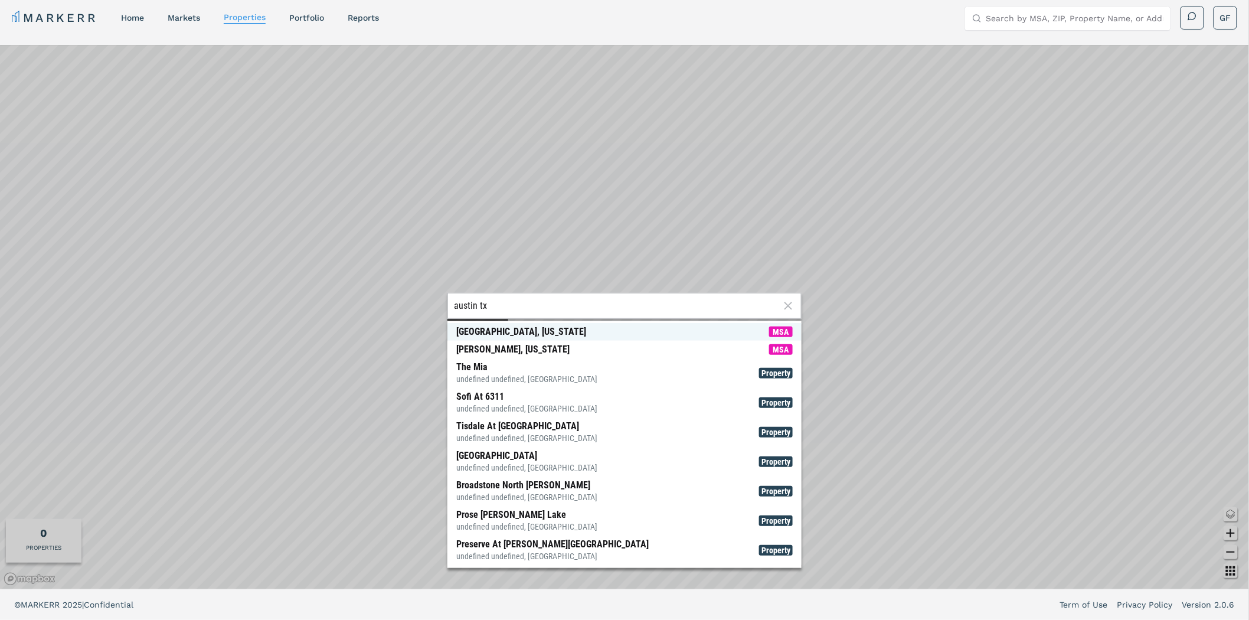
type input "austin tx"
click at [506, 333] on div "[GEOGRAPHIC_DATA], [US_STATE]" at bounding box center [521, 332] width 130 height 12
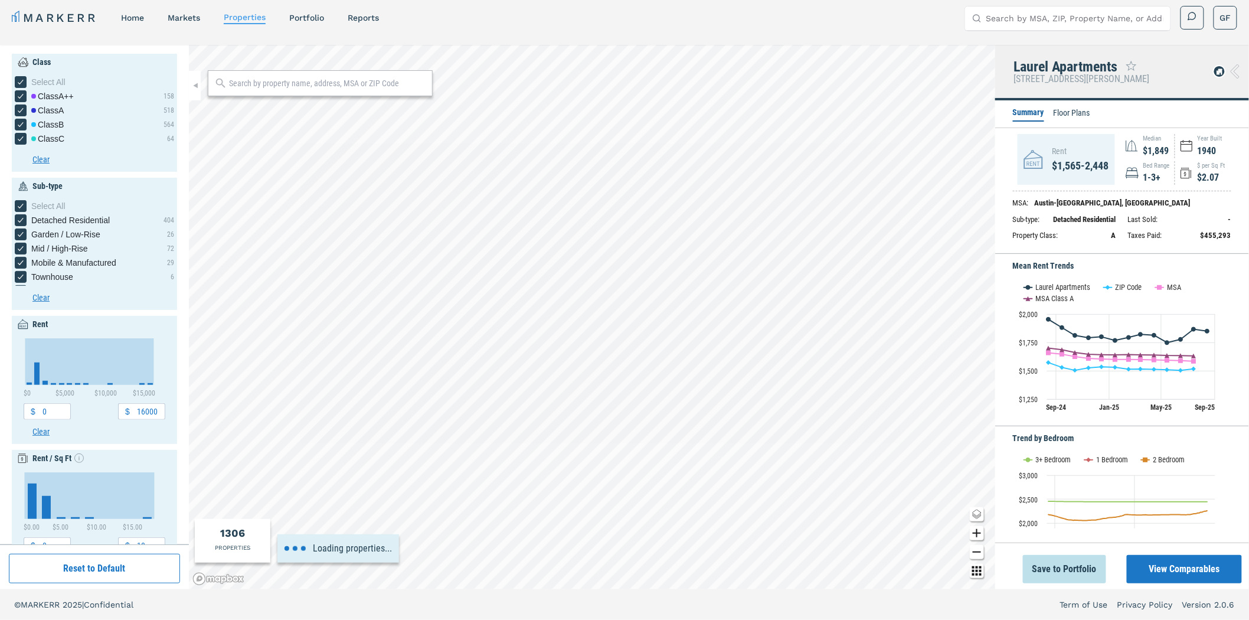
type input "1840"
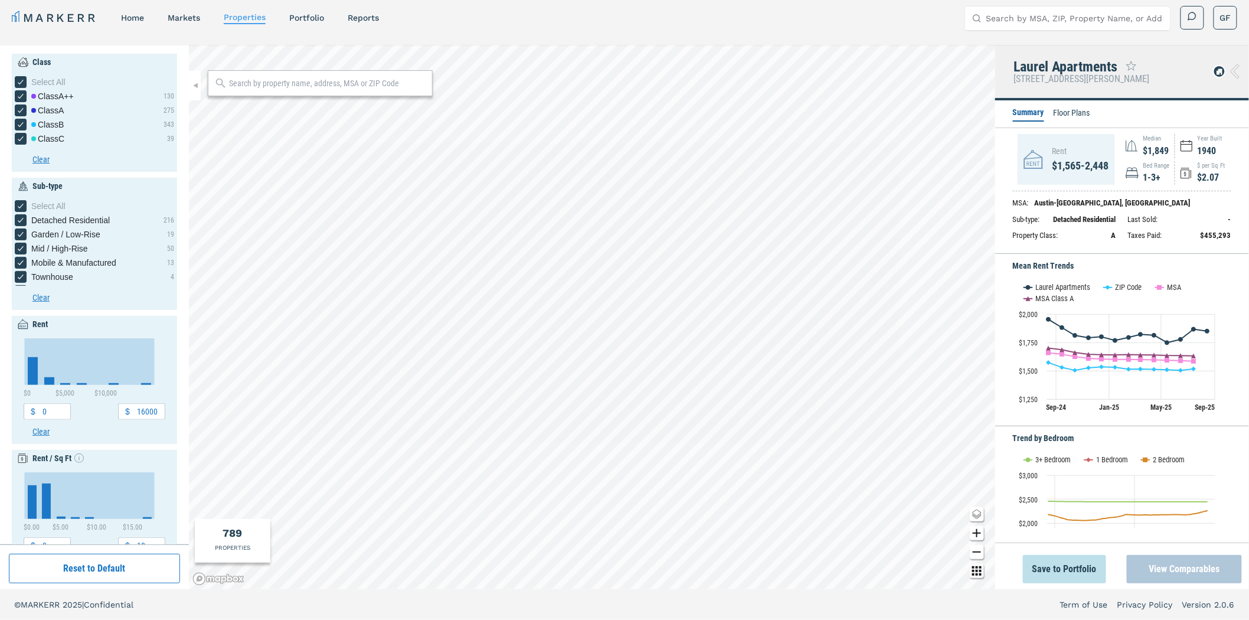
click at [1186, 567] on button "View Comparables" at bounding box center [1184, 569] width 115 height 28
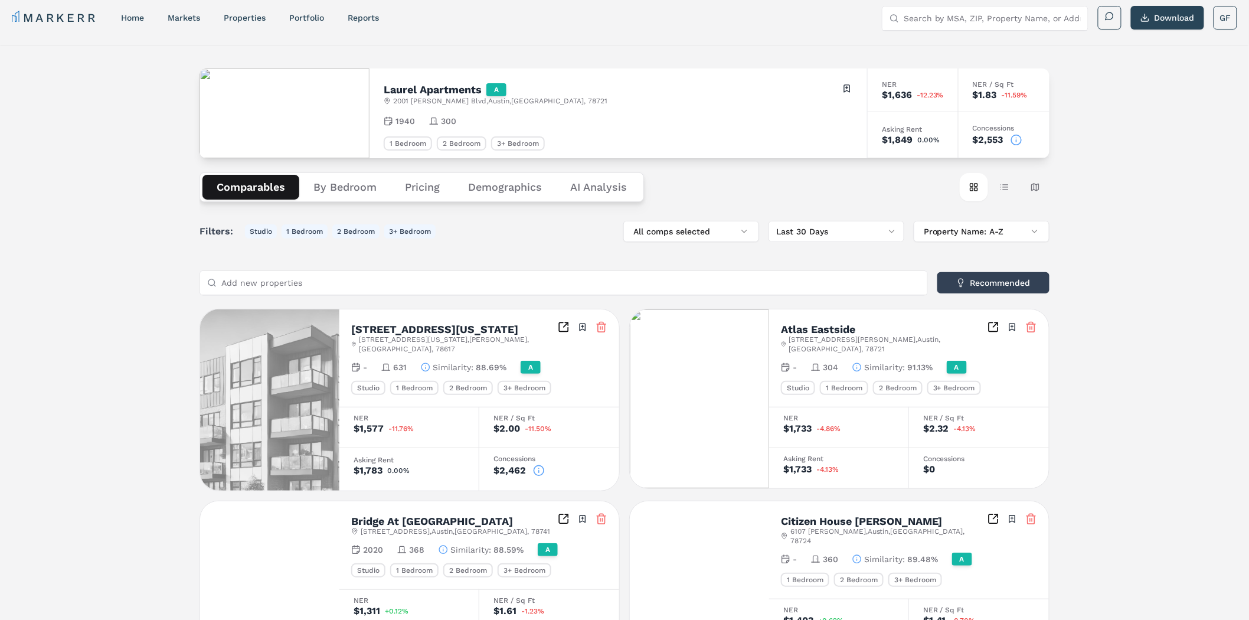
click at [1014, 138] on icon at bounding box center [1017, 140] width 12 height 12
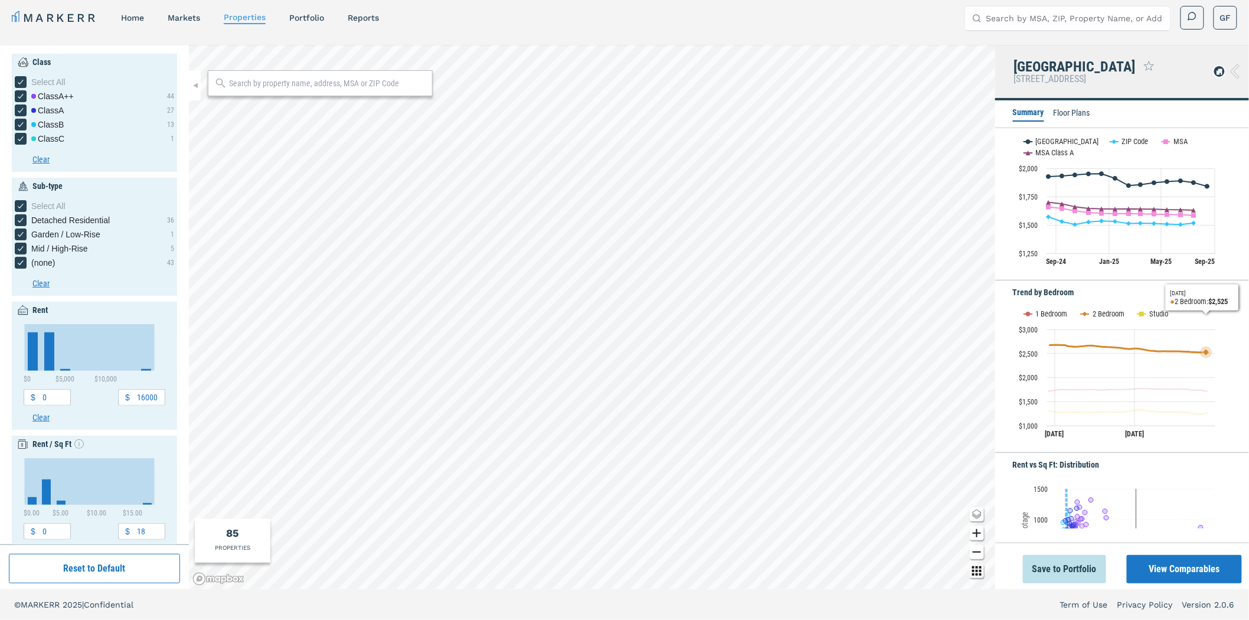
scroll to position [131, 0]
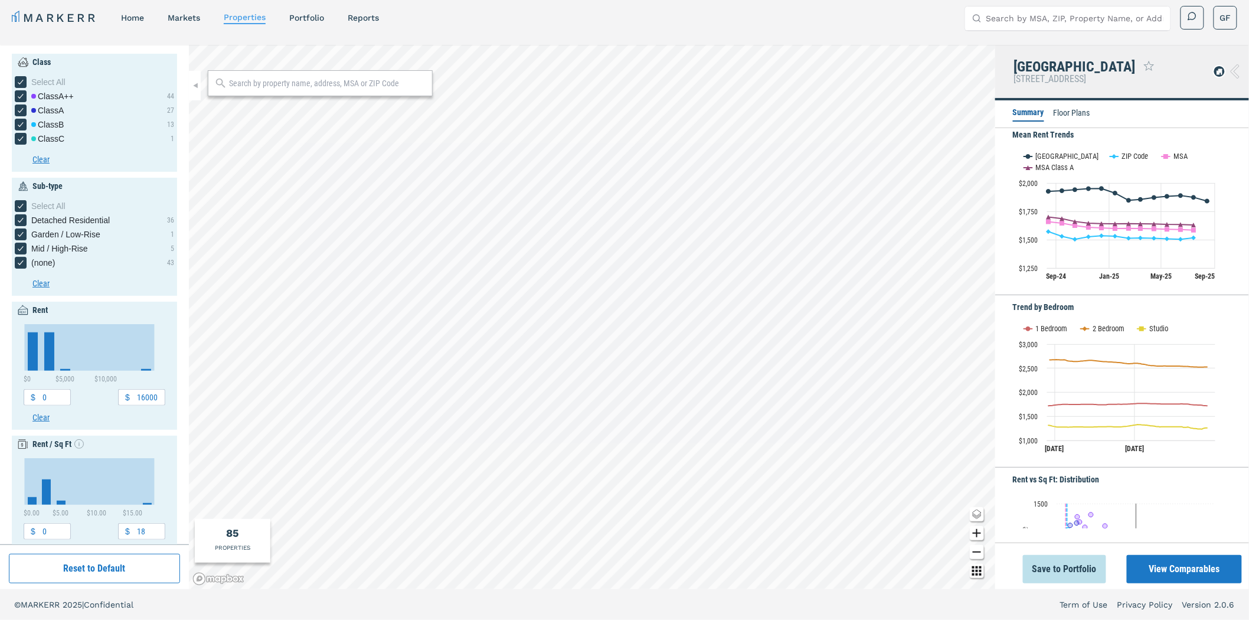
click at [1071, 116] on li "Floor Plans" at bounding box center [1072, 114] width 37 height 14
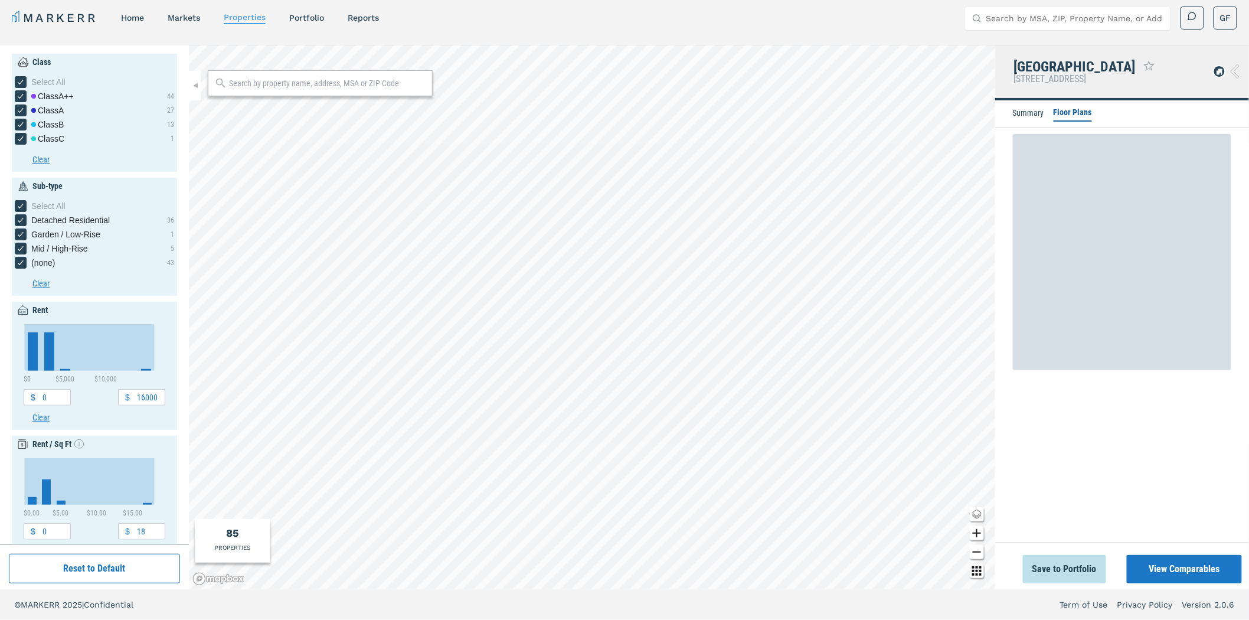
scroll to position [0, 0]
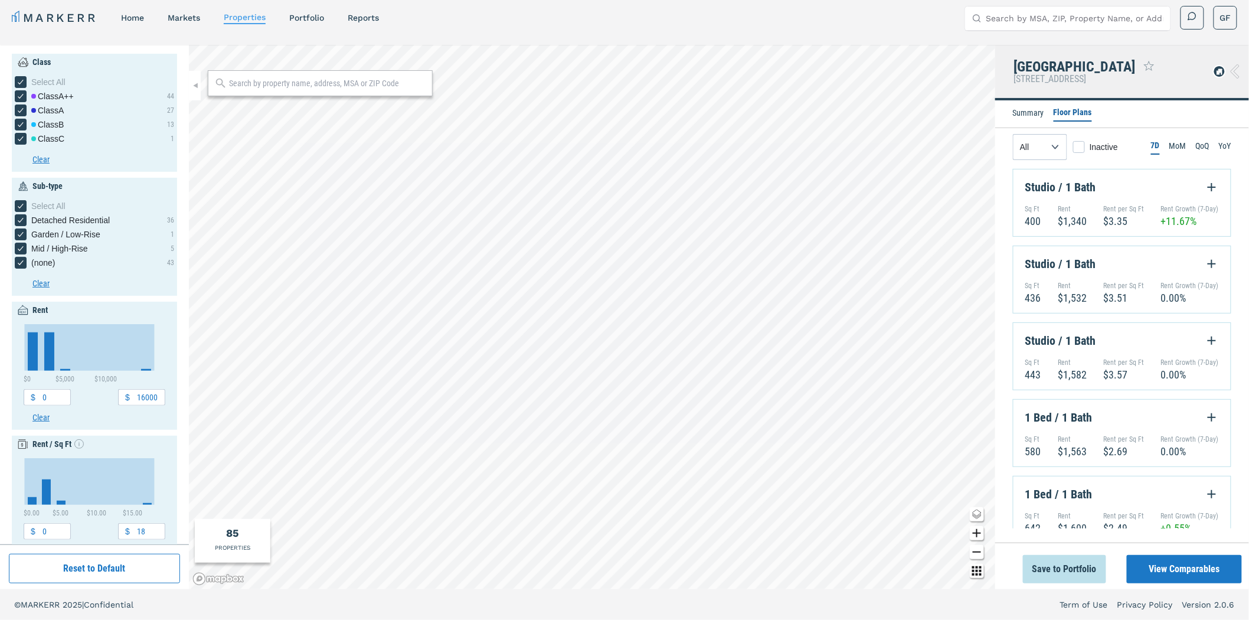
click at [1206, 190] on icon "Expand Floorplan Button" at bounding box center [1212, 187] width 14 height 14
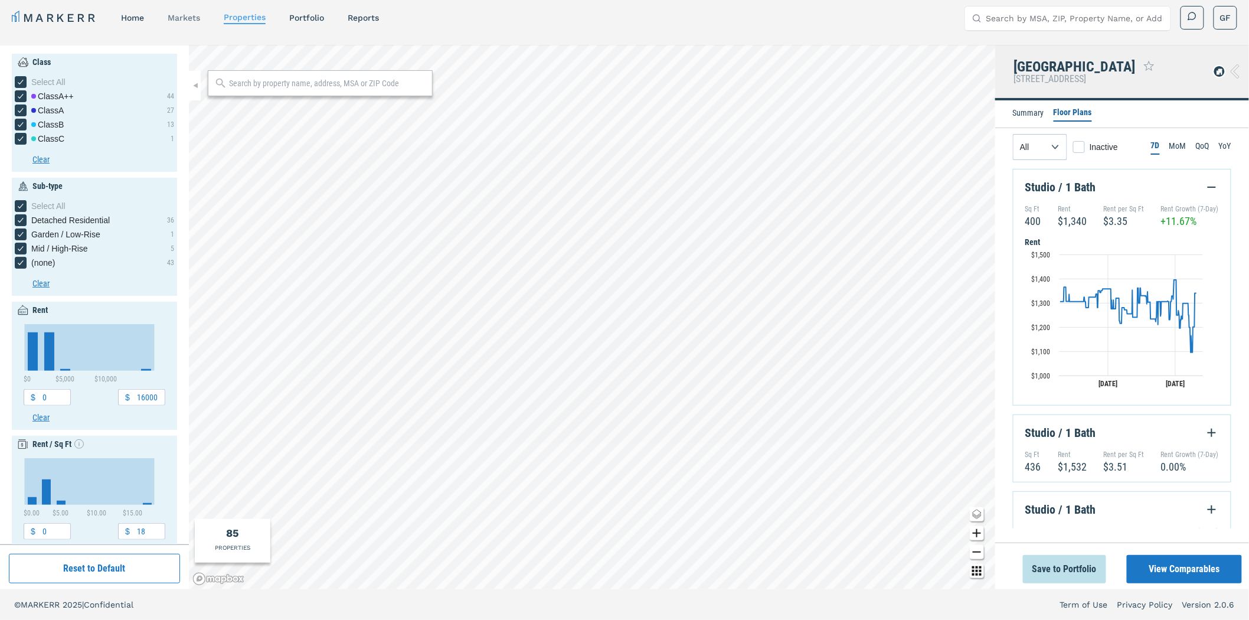
click at [181, 15] on link "markets" at bounding box center [184, 17] width 32 height 9
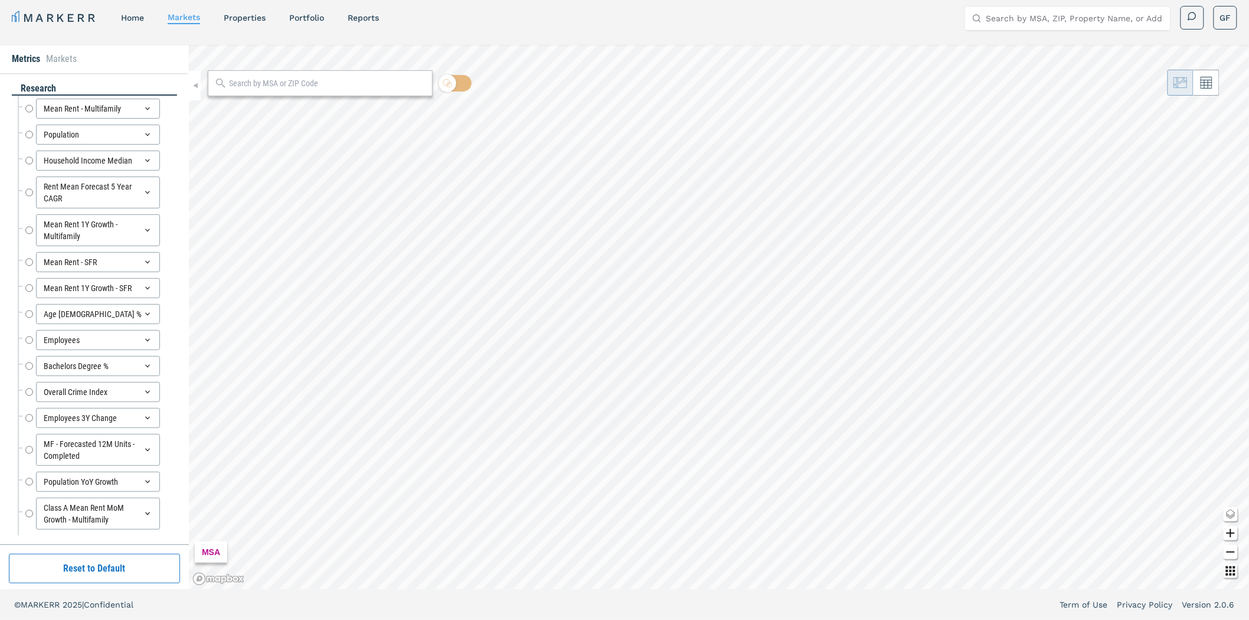
radio input "true"
click at [315, 14] on link "Portfolio" at bounding box center [306, 17] width 35 height 9
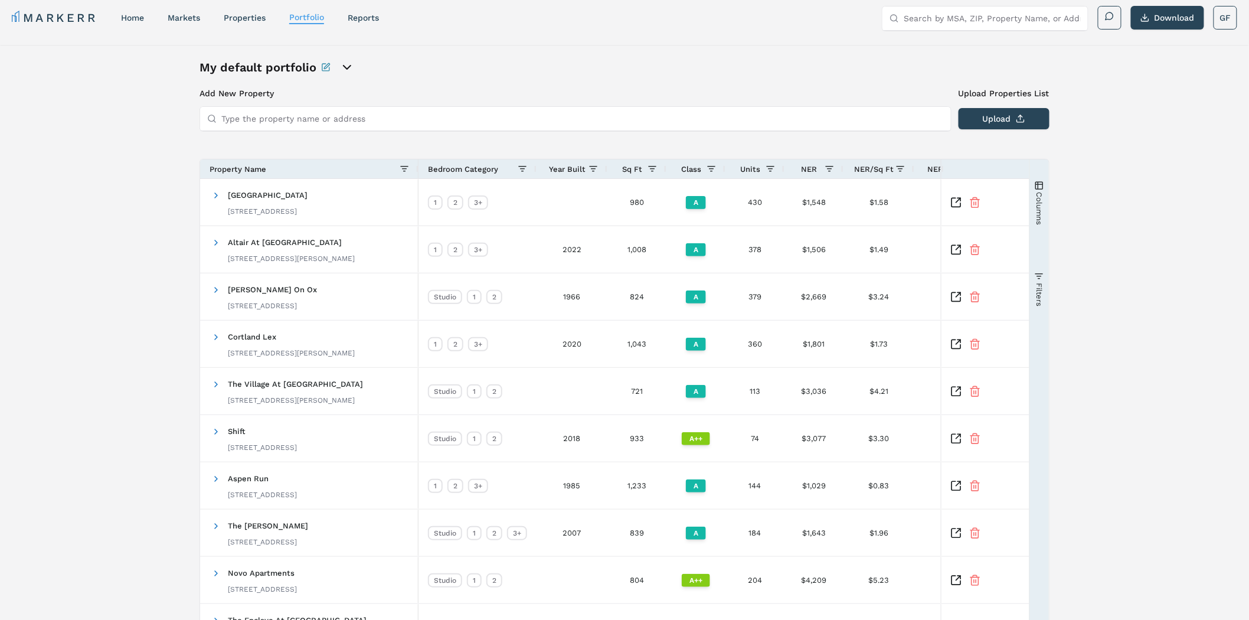
click at [341, 67] on icon "open portfolio options" at bounding box center [347, 67] width 14 height 14
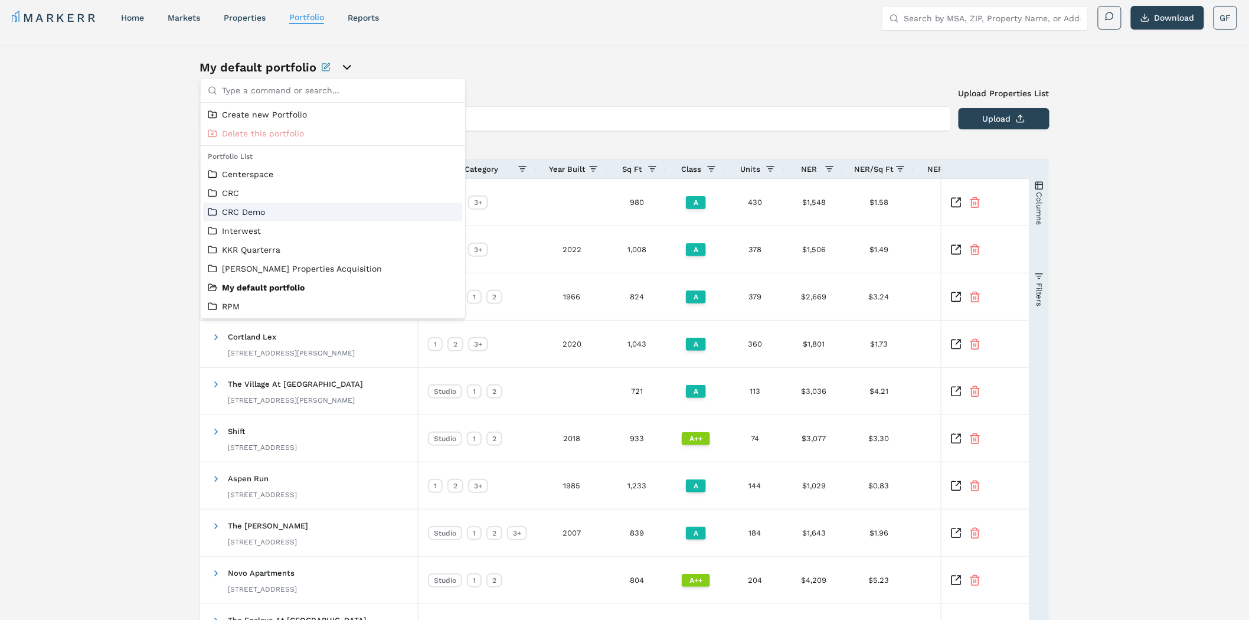
click at [103, 216] on div "My default portfolio Add New Property Upload Properties List Type the property …" at bounding box center [624, 370] width 1249 height 650
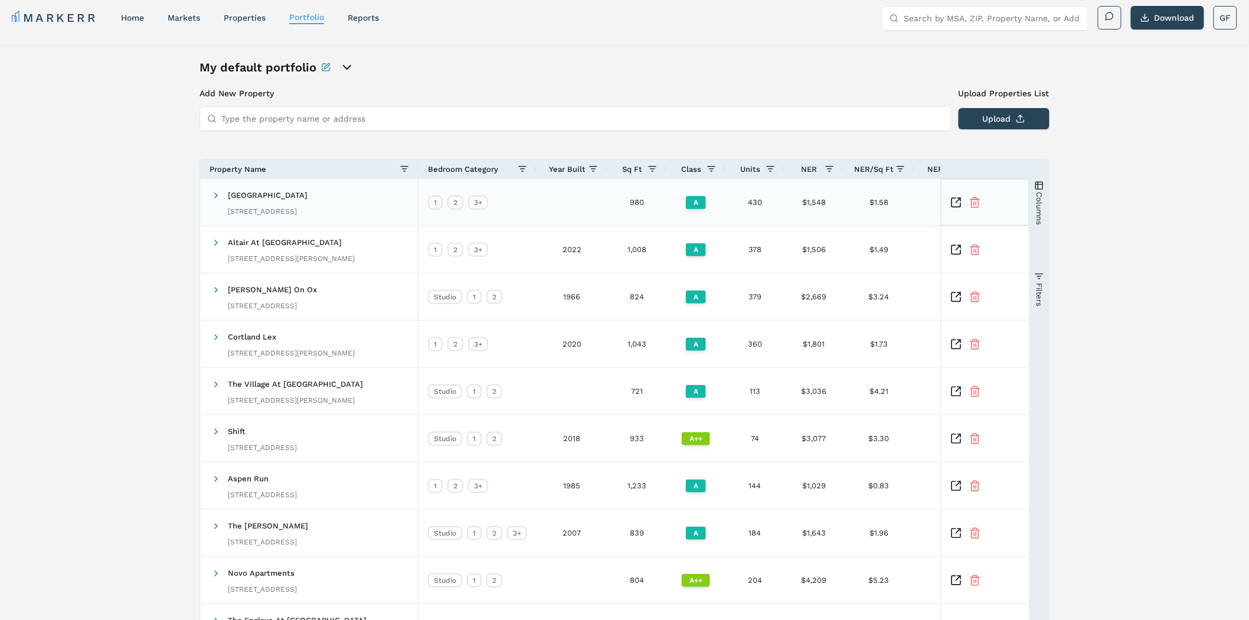
click at [957, 201] on icon "Inspect Comparable" at bounding box center [957, 203] width 12 height 12
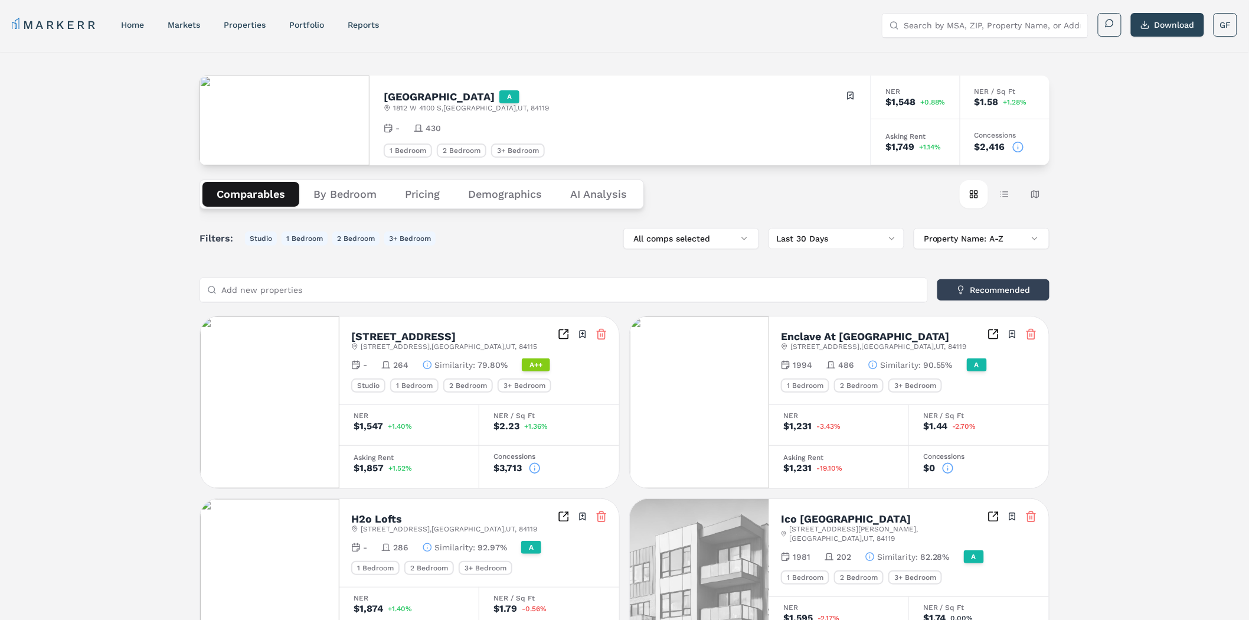
click at [411, 92] on h2 "[GEOGRAPHIC_DATA]" at bounding box center [439, 97] width 111 height 11
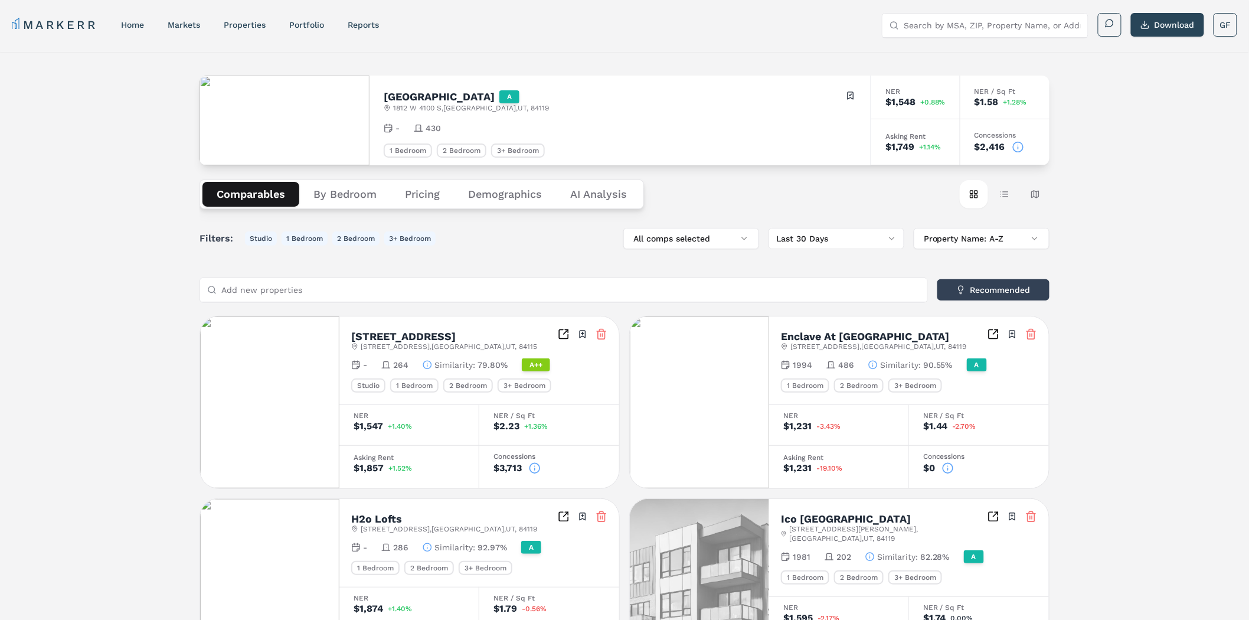
click at [916, 141] on div "Asking Rent $1,749 +1.14%" at bounding box center [916, 142] width 89 height 46
click at [916, 133] on div "Asking Rent" at bounding box center [916, 136] width 60 height 7
click at [998, 134] on div "Concessions" at bounding box center [1005, 135] width 61 height 7
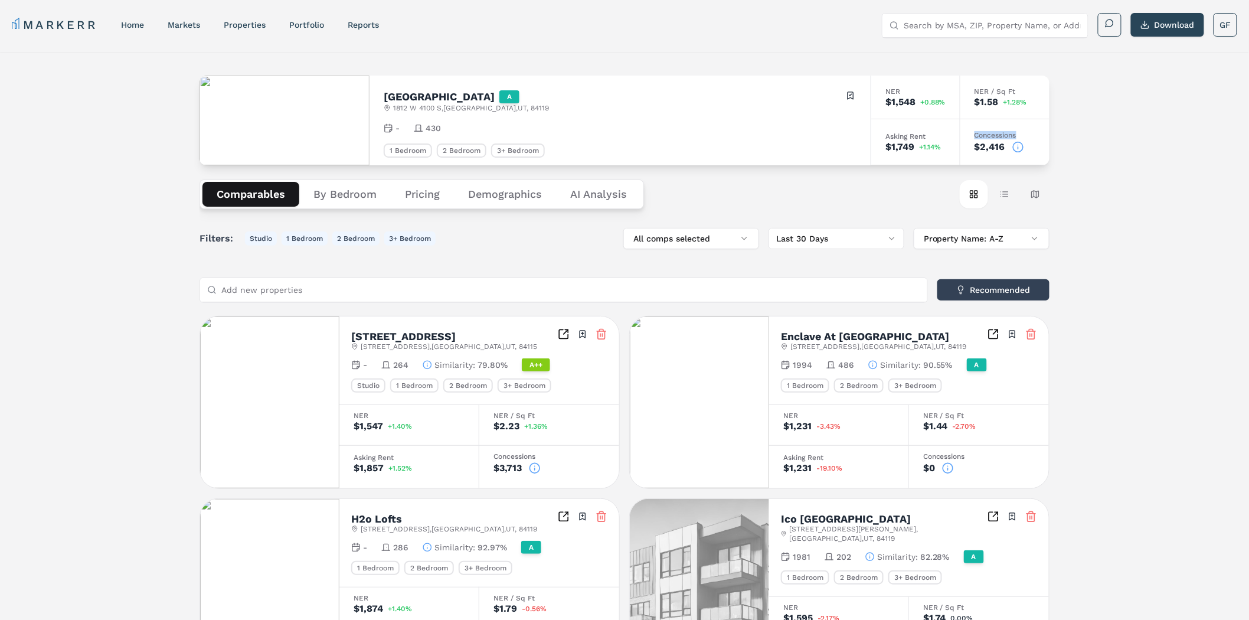
click at [998, 134] on div "Concessions" at bounding box center [1005, 135] width 61 height 7
click at [889, 89] on div "NER" at bounding box center [916, 91] width 60 height 7
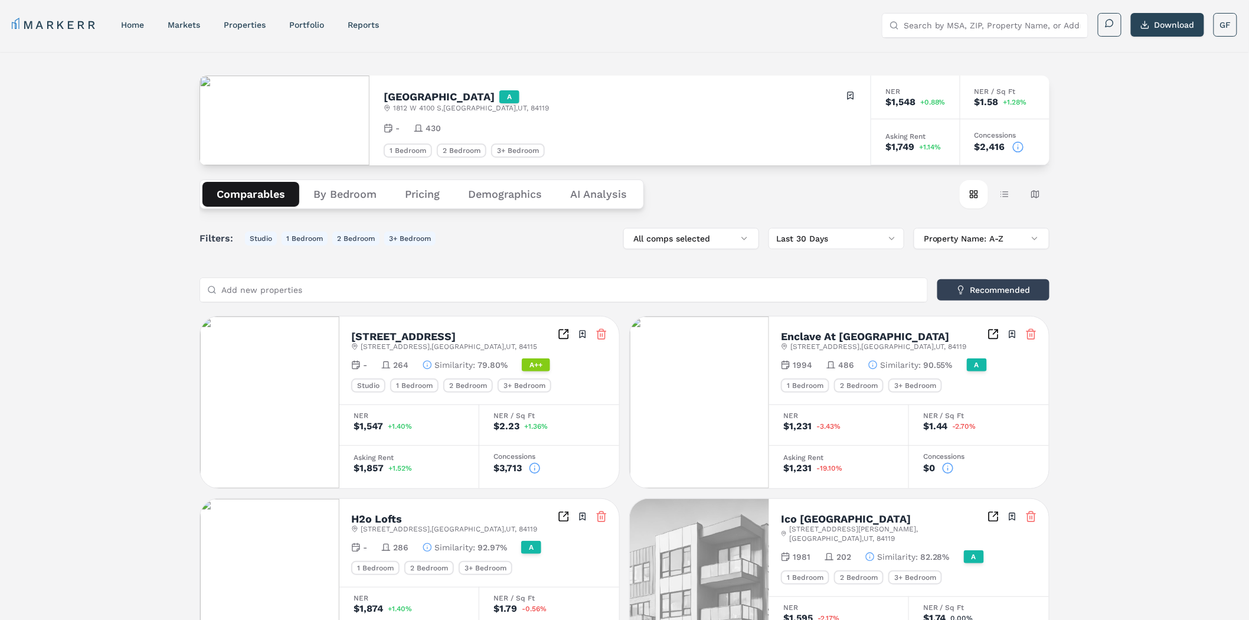
click at [963, 292] on button "Recommended" at bounding box center [994, 289] width 112 height 21
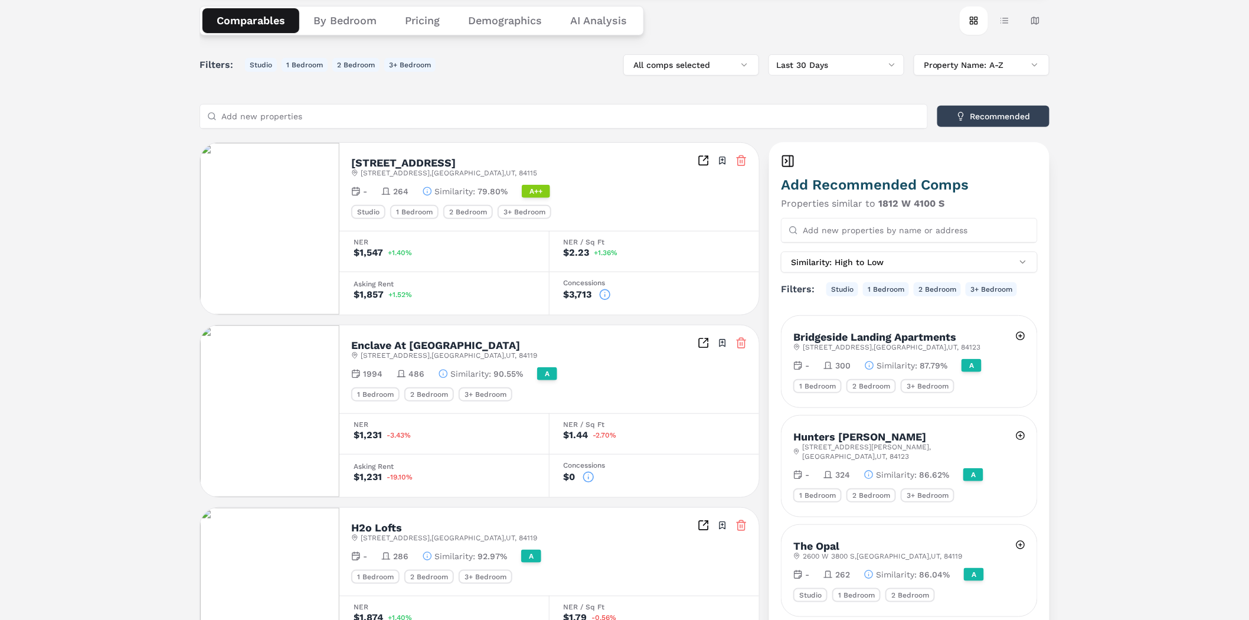
scroll to position [197, 0]
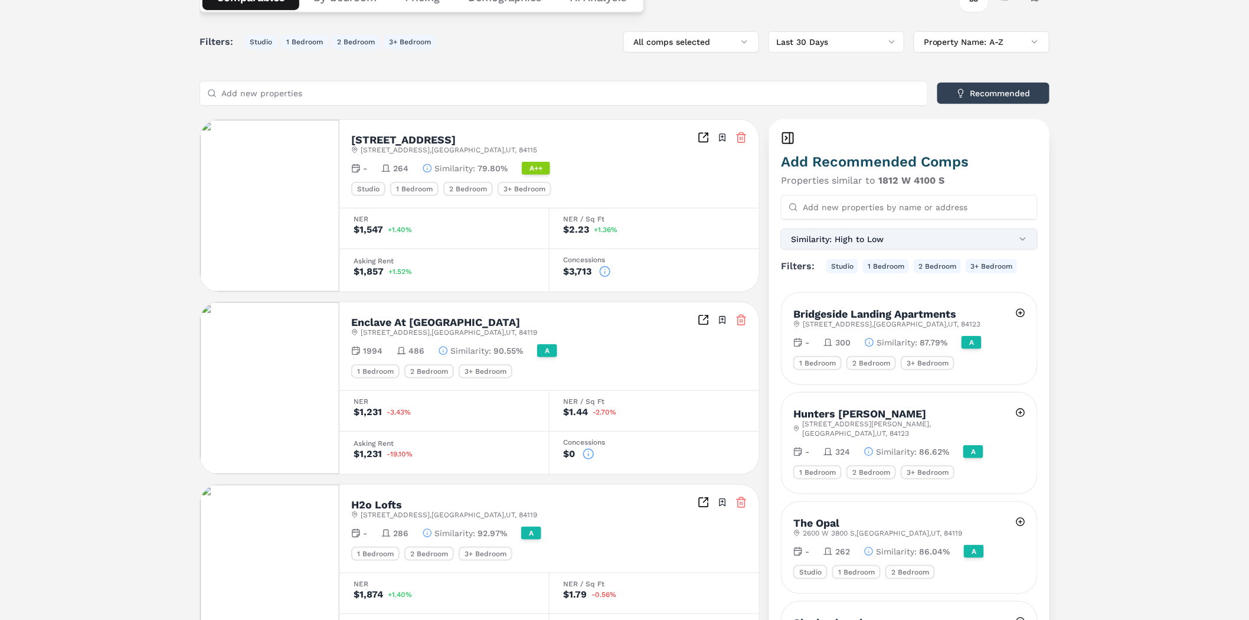
click at [963, 238] on button "Similarity: High to Low" at bounding box center [909, 239] width 257 height 21
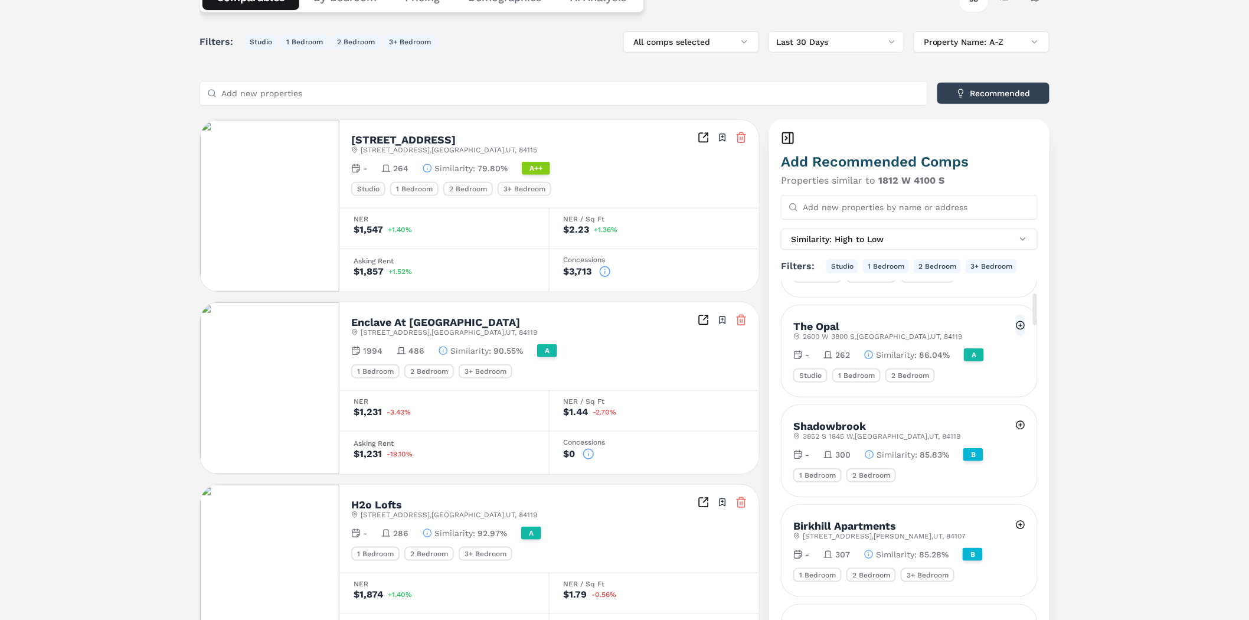
click at [1024, 315] on button at bounding box center [1020, 325] width 9 height 21
click at [786, 139] on icon at bounding box center [787, 138] width 2 height 4
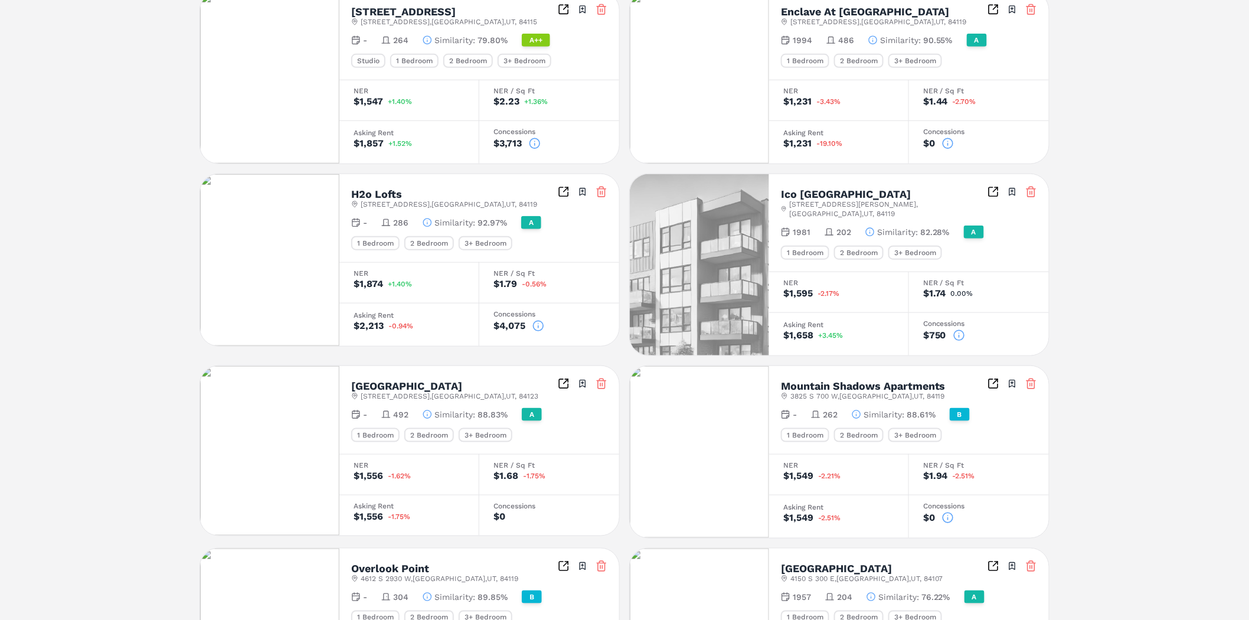
scroll to position [328, 0]
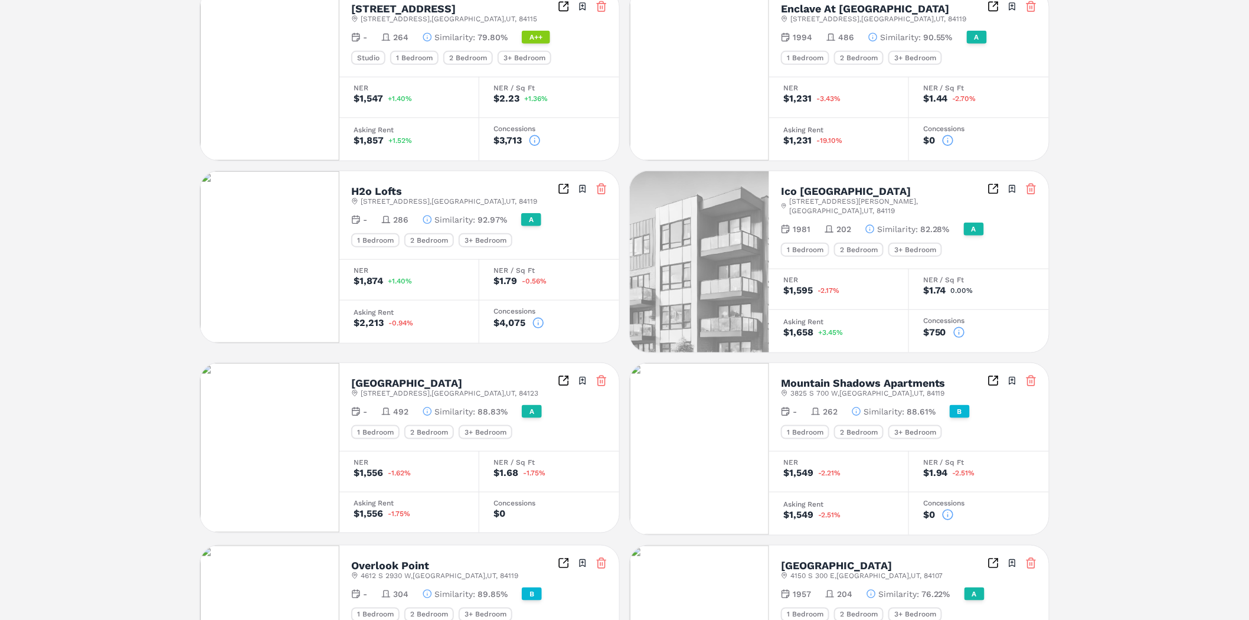
click at [1032, 375] on icon at bounding box center [1032, 381] width 12 height 12
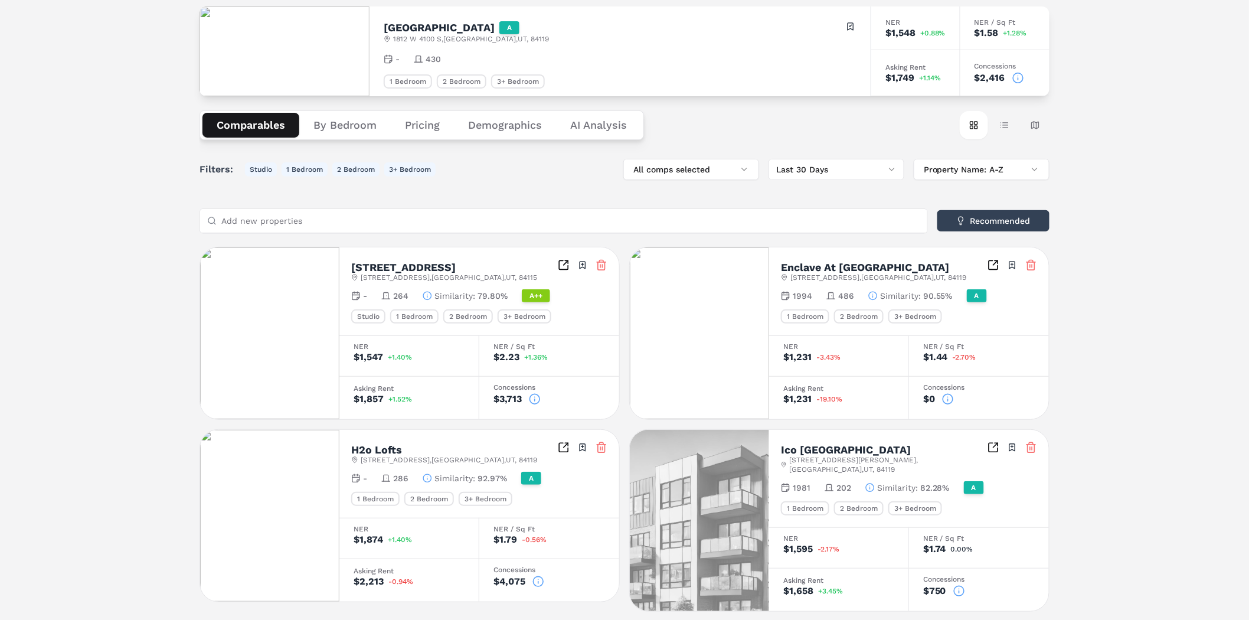
scroll to position [0, 0]
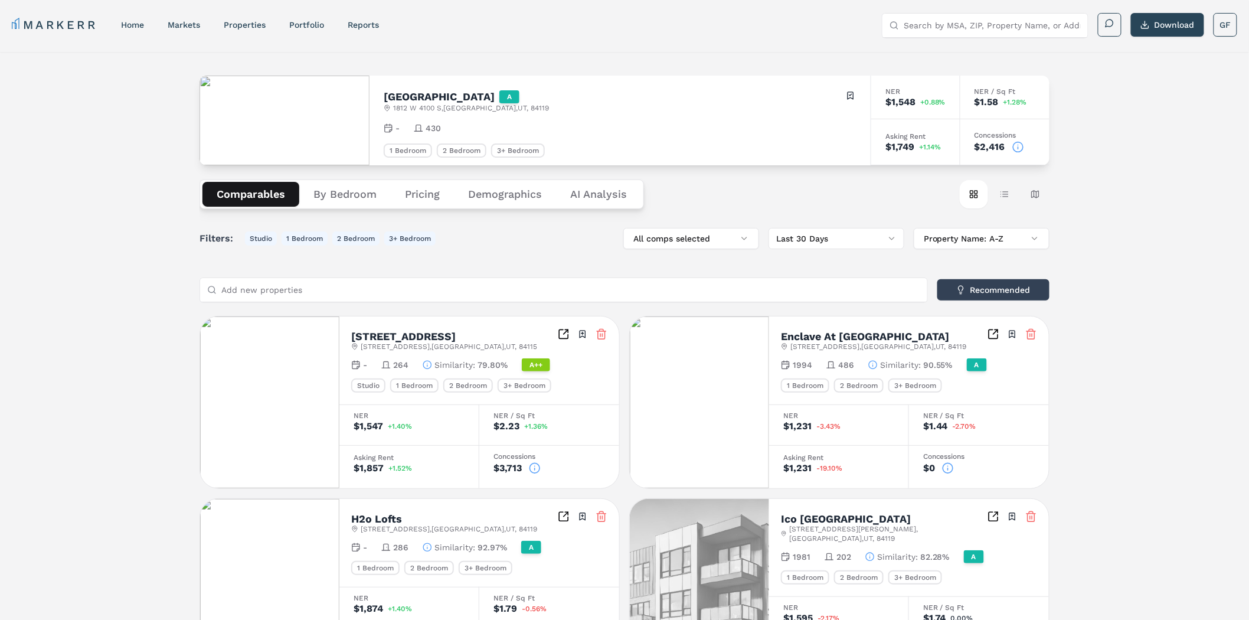
click at [941, 22] on input "Search by MSA, ZIP, Property Name, or Address" at bounding box center [992, 26] width 177 height 24
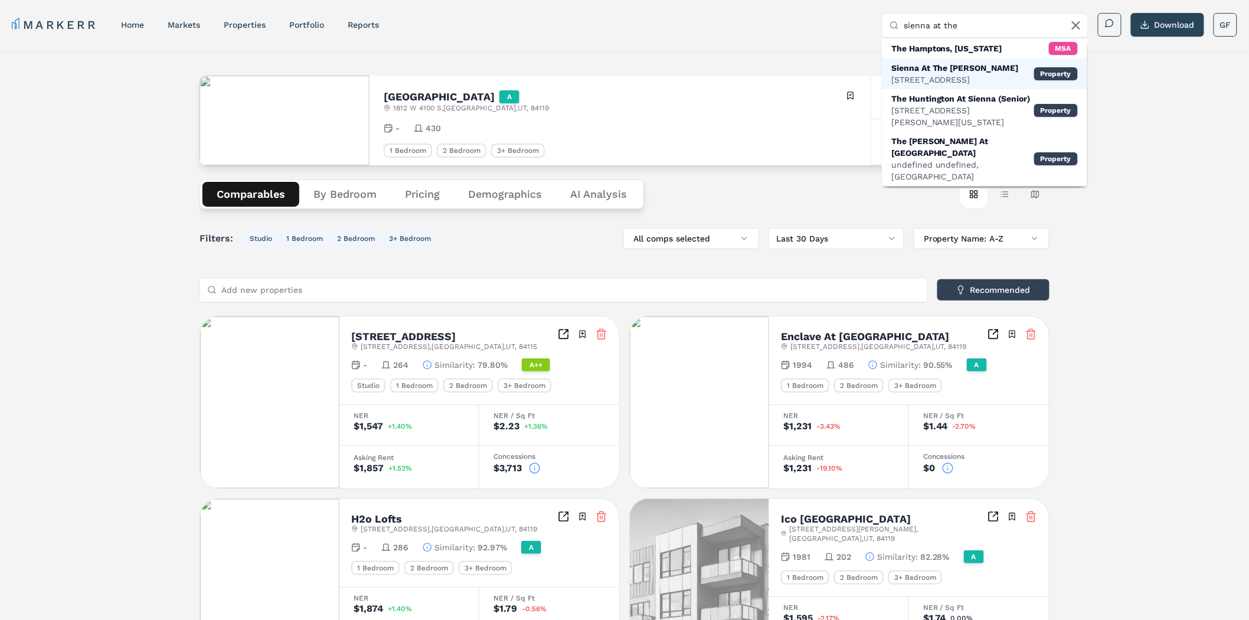
type input "sienna at the"
click at [972, 73] on div "Sienna At The [PERSON_NAME]" at bounding box center [956, 68] width 128 height 12
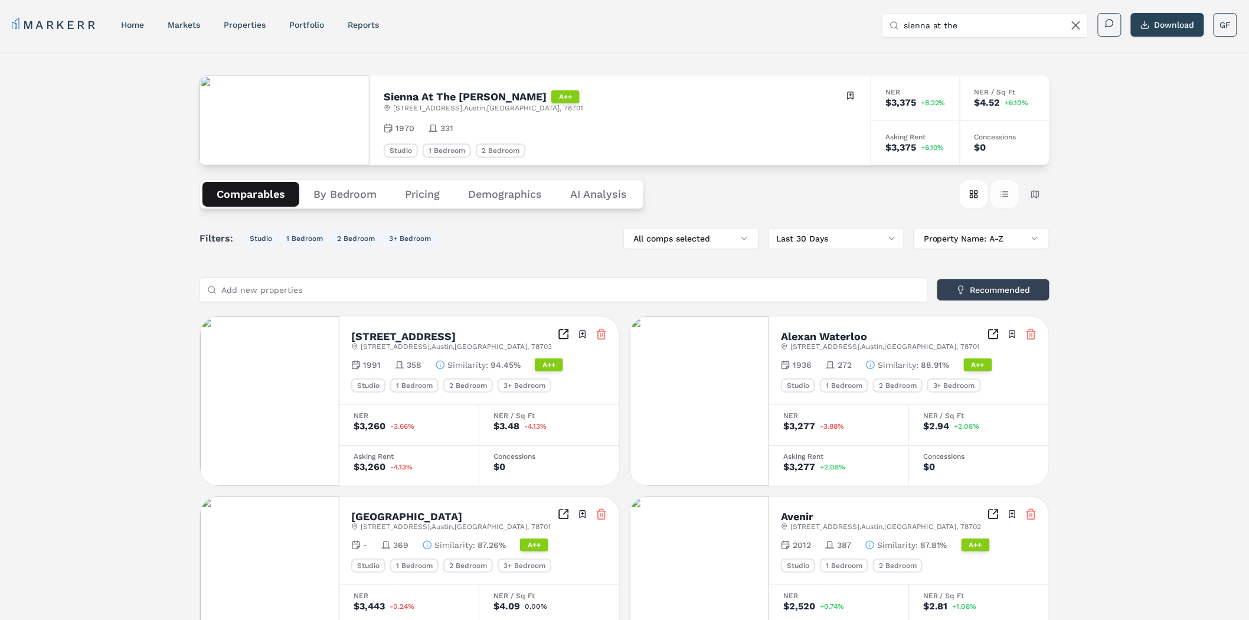
click at [1005, 195] on button "Table view" at bounding box center [1005, 194] width 28 height 28
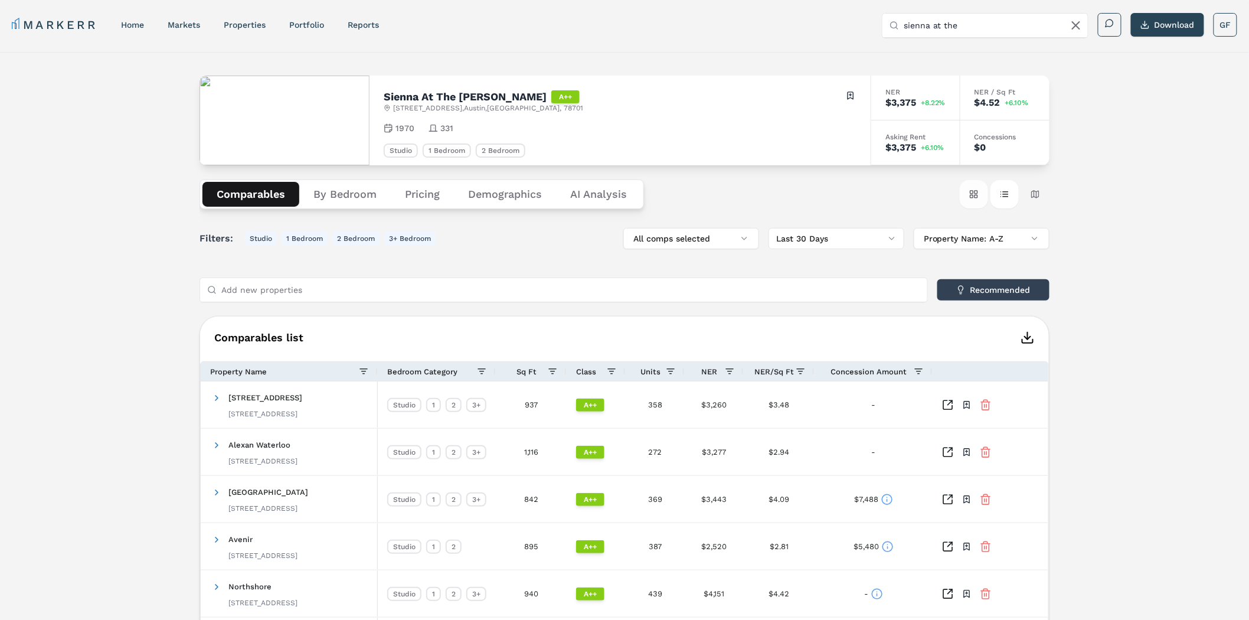
click at [975, 191] on button "Card view" at bounding box center [974, 194] width 28 height 28
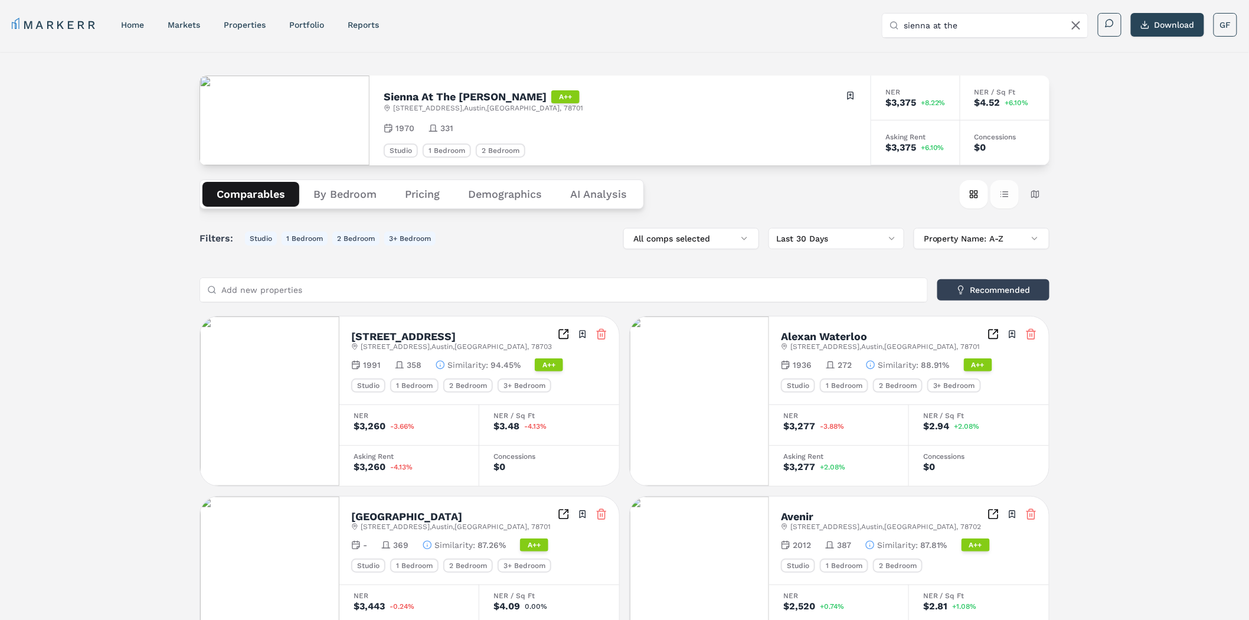
click at [1006, 197] on button "Table view" at bounding box center [1005, 194] width 28 height 28
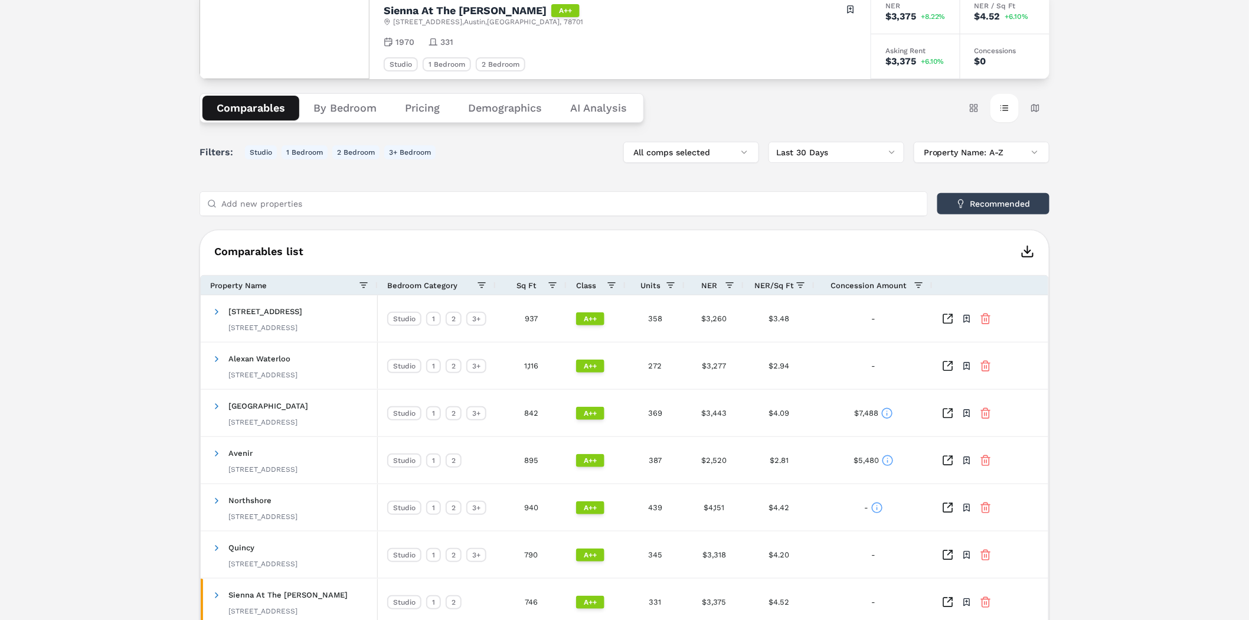
scroll to position [56, 0]
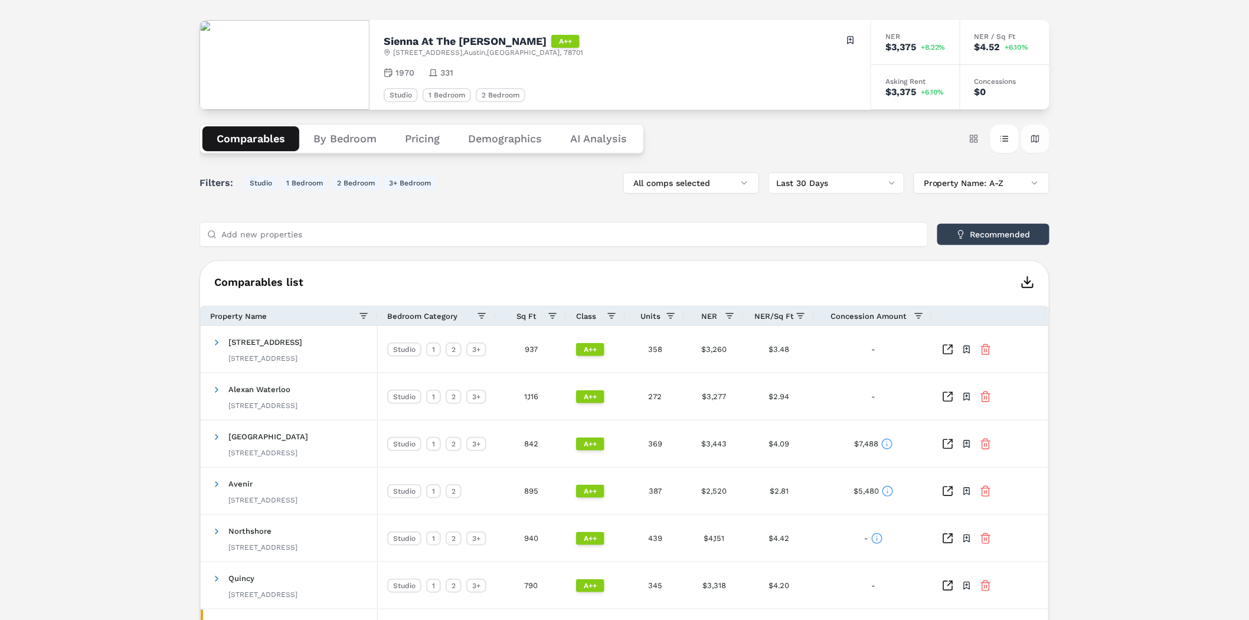
click at [1038, 141] on button "Map view" at bounding box center [1035, 139] width 28 height 28
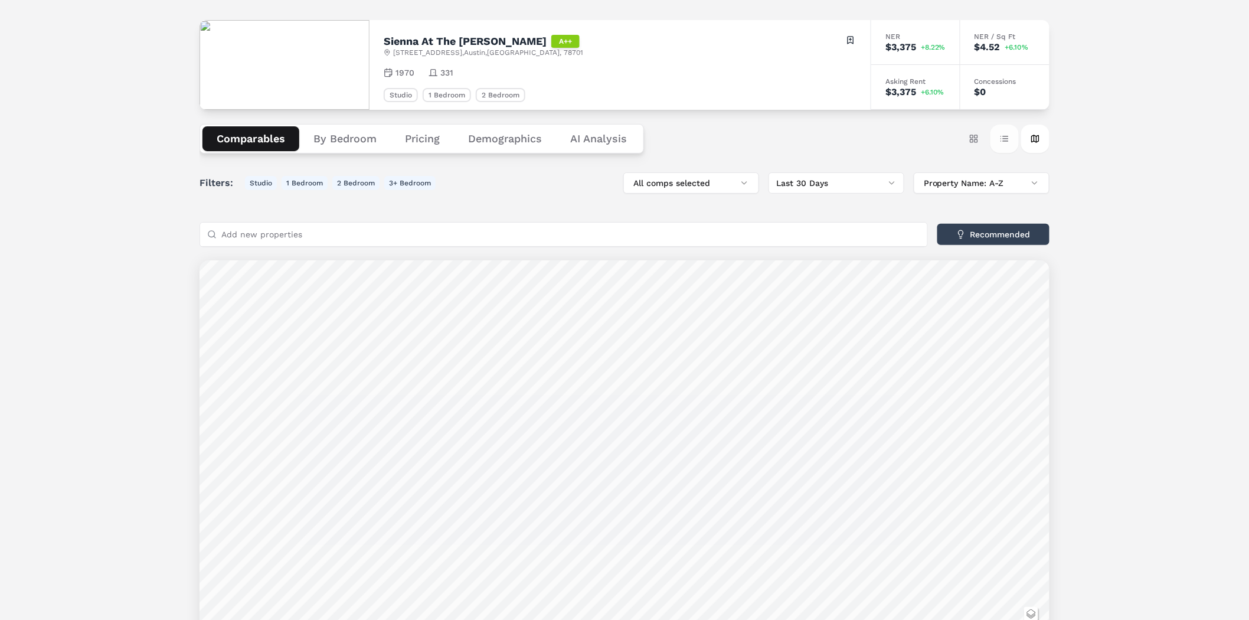
click at [1004, 142] on button "Table view" at bounding box center [1005, 139] width 28 height 28
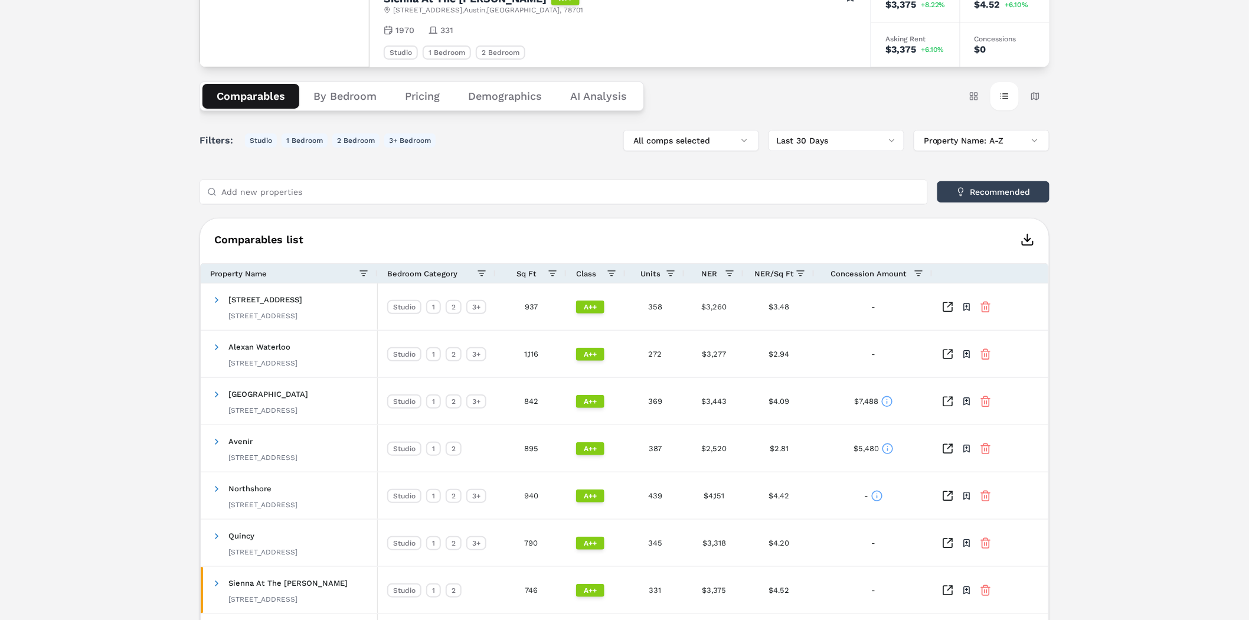
scroll to position [121, 0]
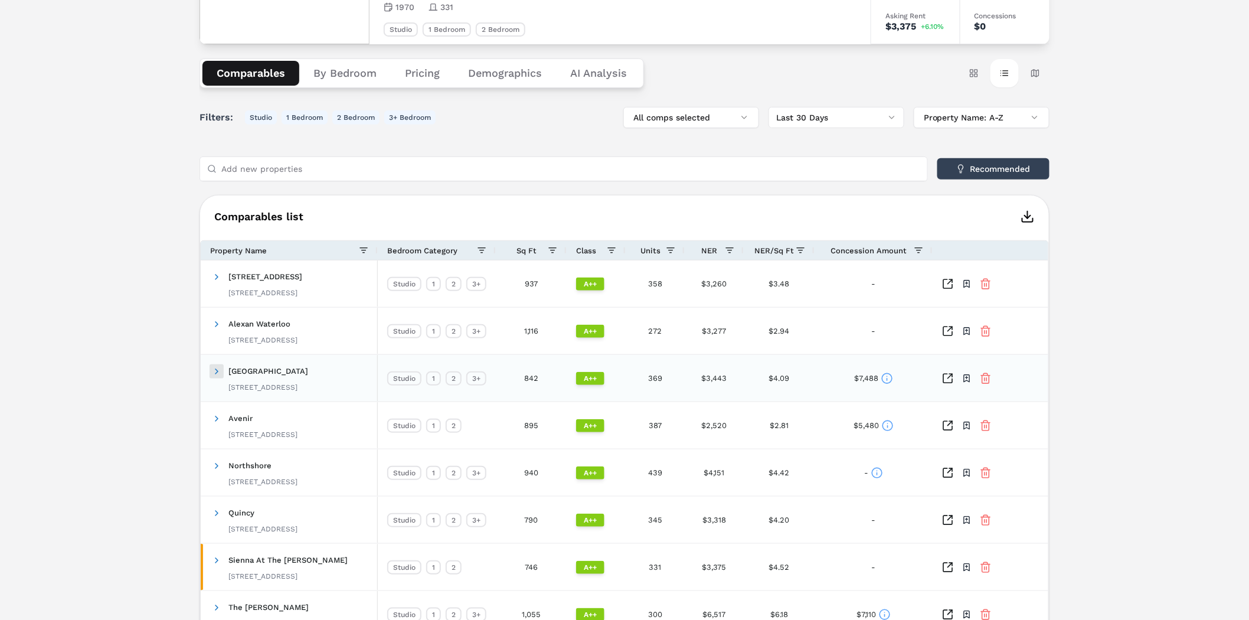
click at [214, 367] on span at bounding box center [216, 371] width 9 height 9
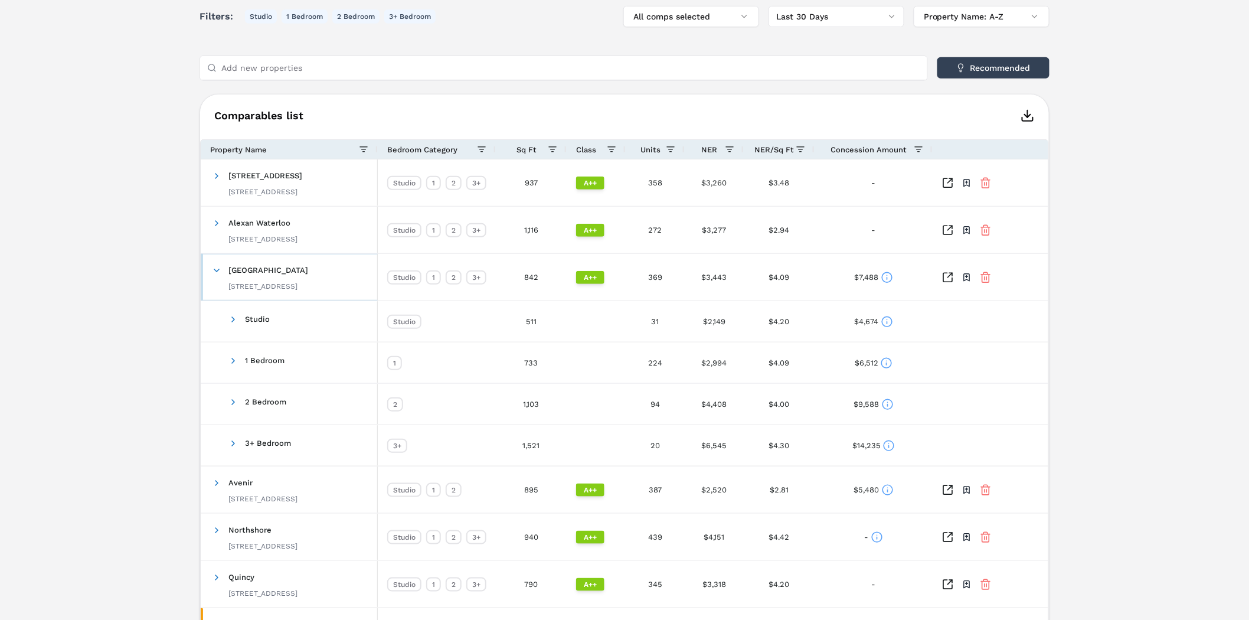
scroll to position [252, 0]
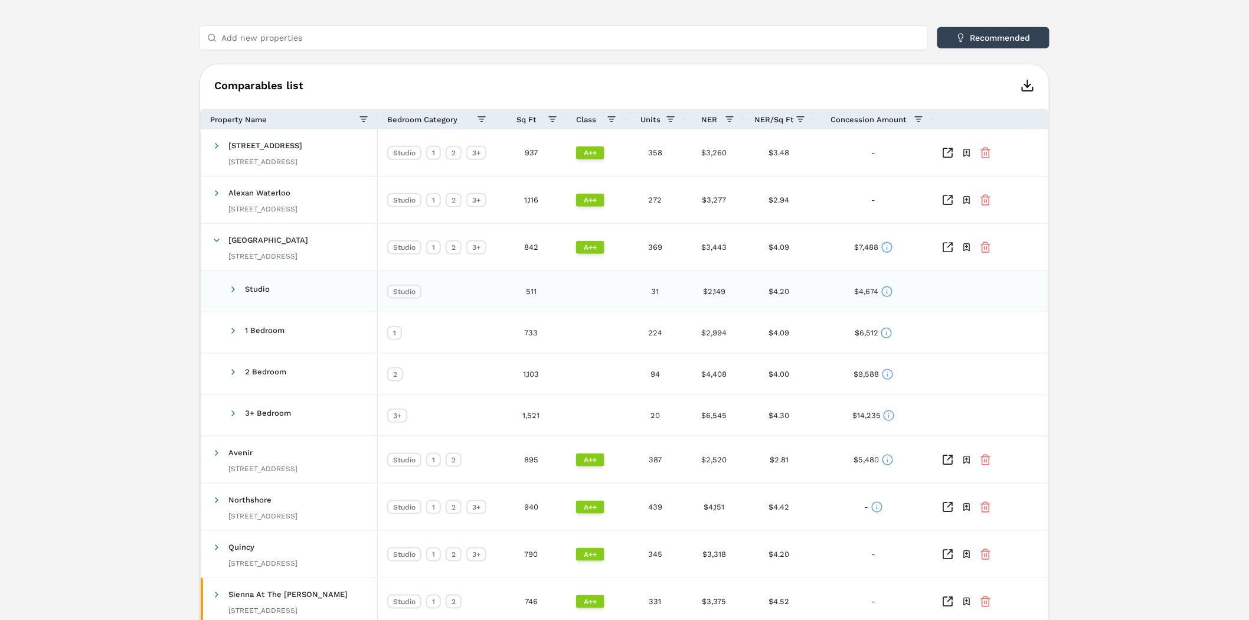
click at [889, 291] on icon at bounding box center [888, 292] width 12 height 12
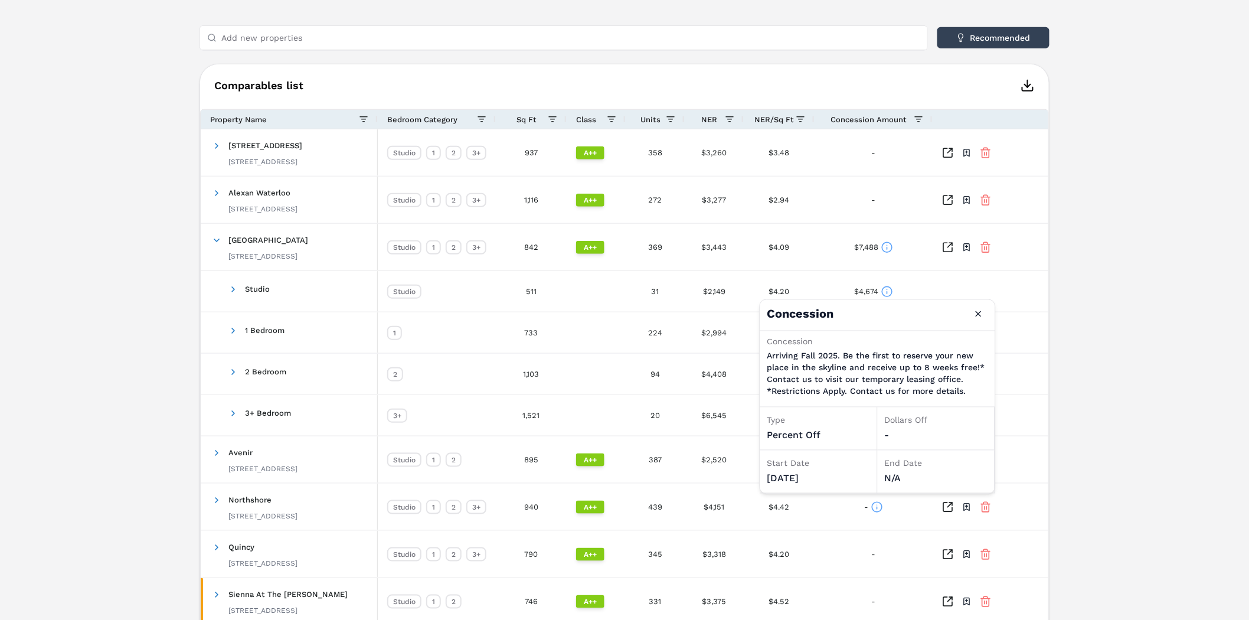
drag, startPoint x: 1149, startPoint y: 309, endPoint x: 418, endPoint y: 263, distance: 732.4
click at [1141, 308] on div "Sienna At The [PERSON_NAME] A++ [STREET_ADDRESS] Toggle portfolio menu 1970 331…" at bounding box center [624, 310] width 1249 height 1021
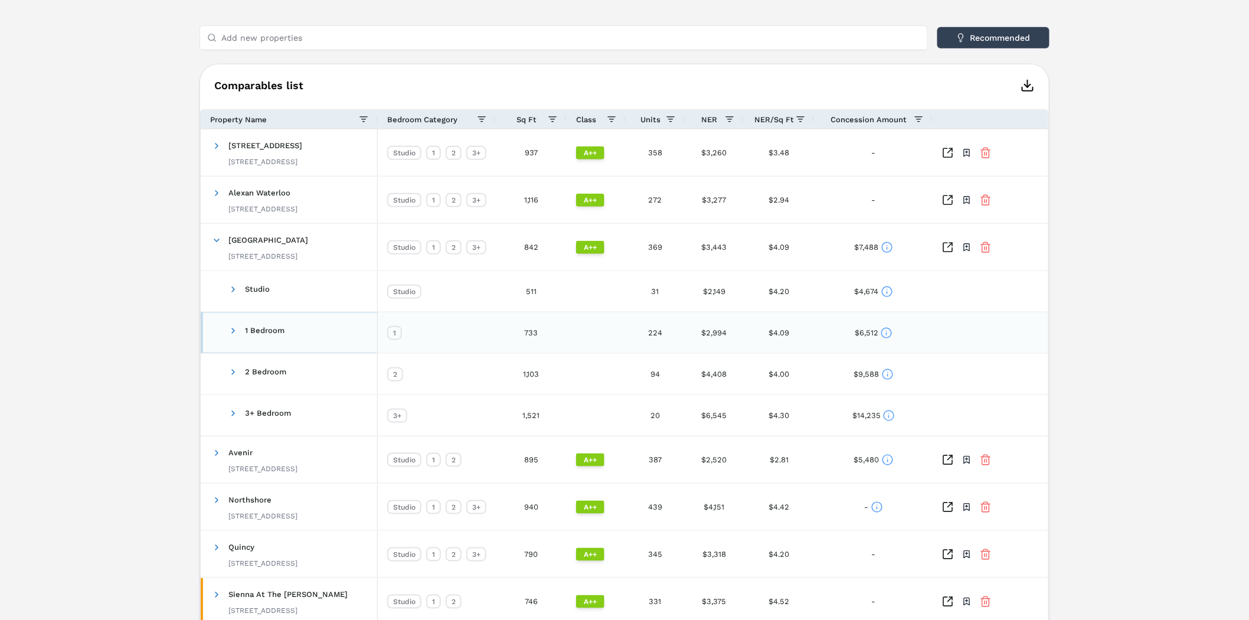
drag, startPoint x: 233, startPoint y: 332, endPoint x: 227, endPoint y: 331, distance: 6.7
click at [233, 333] on span at bounding box center [233, 330] width 9 height 9
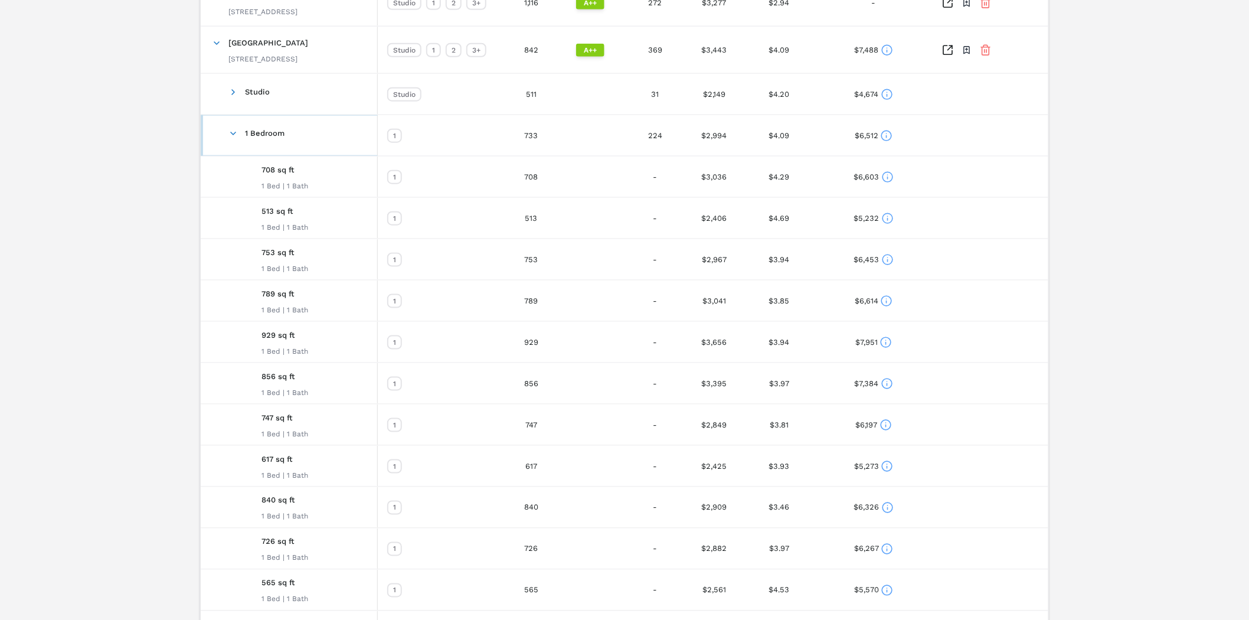
scroll to position [515, 0]
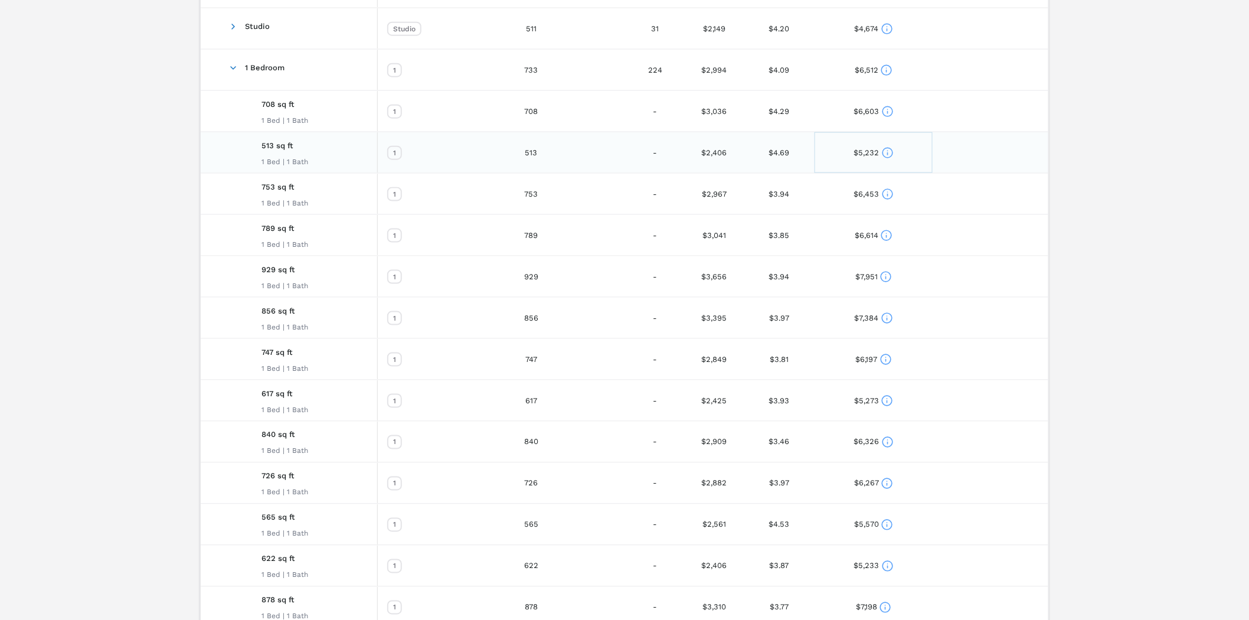
click at [886, 154] on icon at bounding box center [888, 153] width 12 height 12
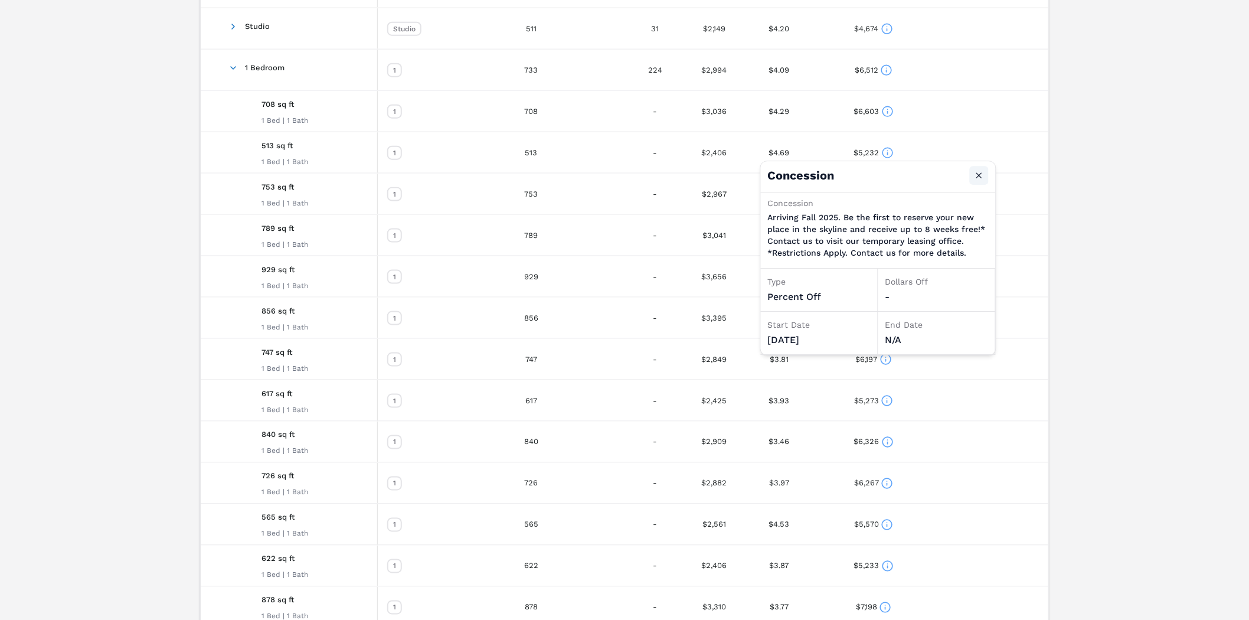
click at [977, 175] on button "Close" at bounding box center [979, 175] width 19 height 19
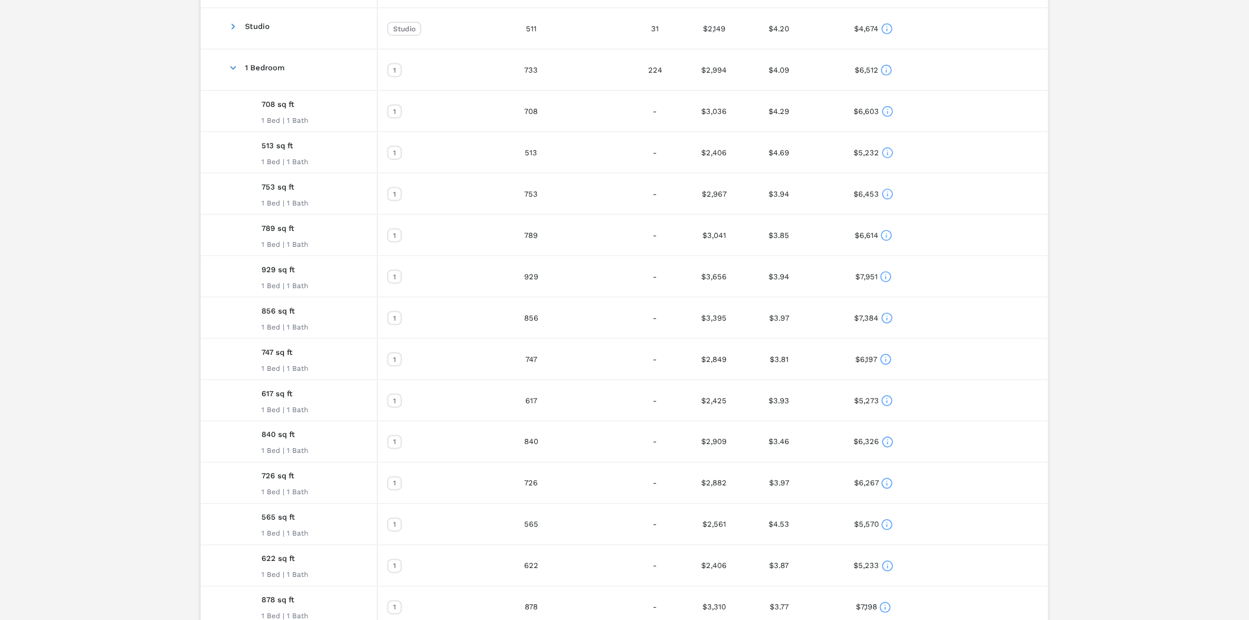
click at [1114, 213] on div "Sienna At The [PERSON_NAME] A++ [STREET_ADDRESS] Toggle portfolio menu 1970 331…" at bounding box center [624, 357] width 1249 height 1641
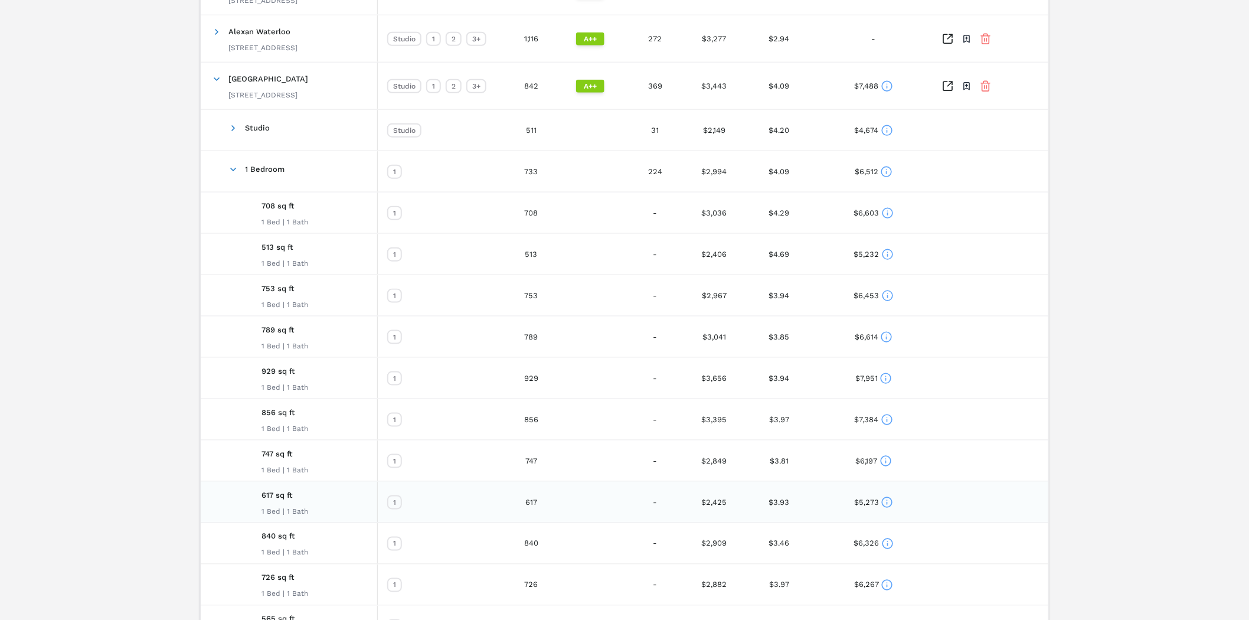
scroll to position [384, 0]
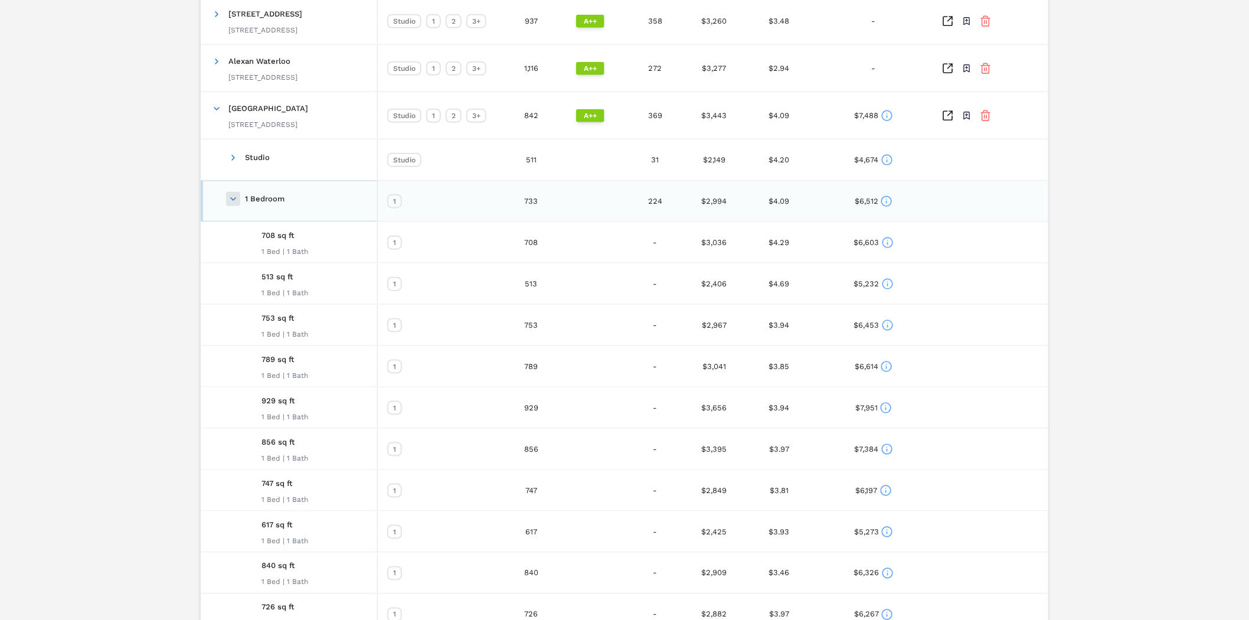
click at [231, 198] on span at bounding box center [233, 198] width 9 height 9
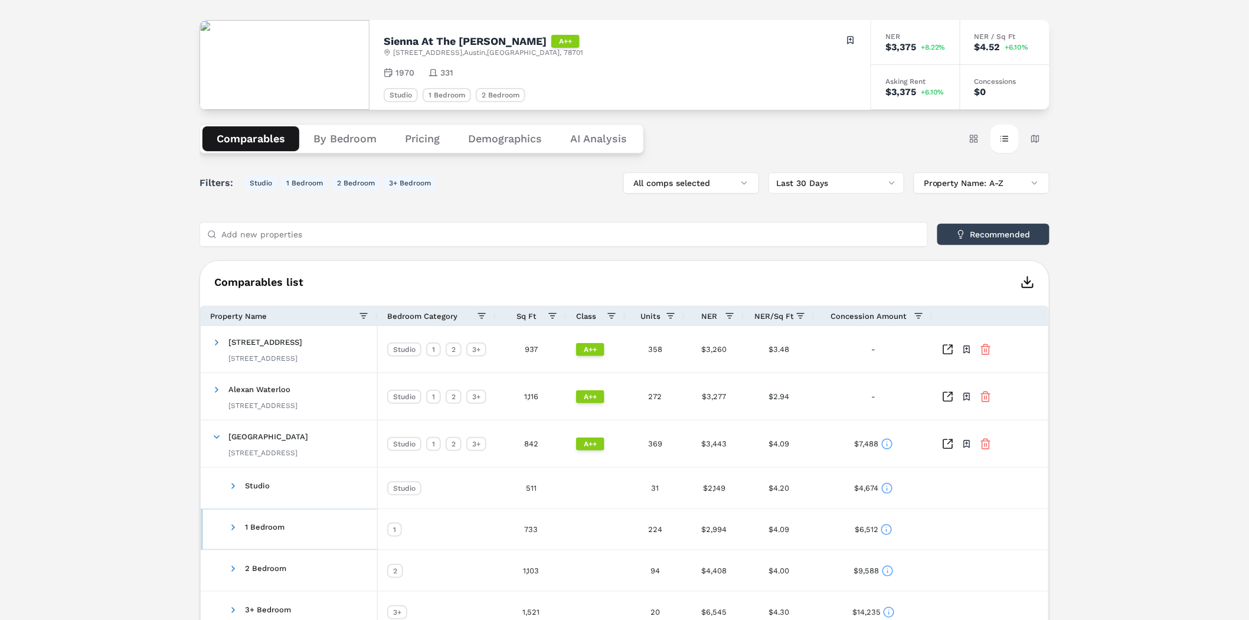
scroll to position [0, 0]
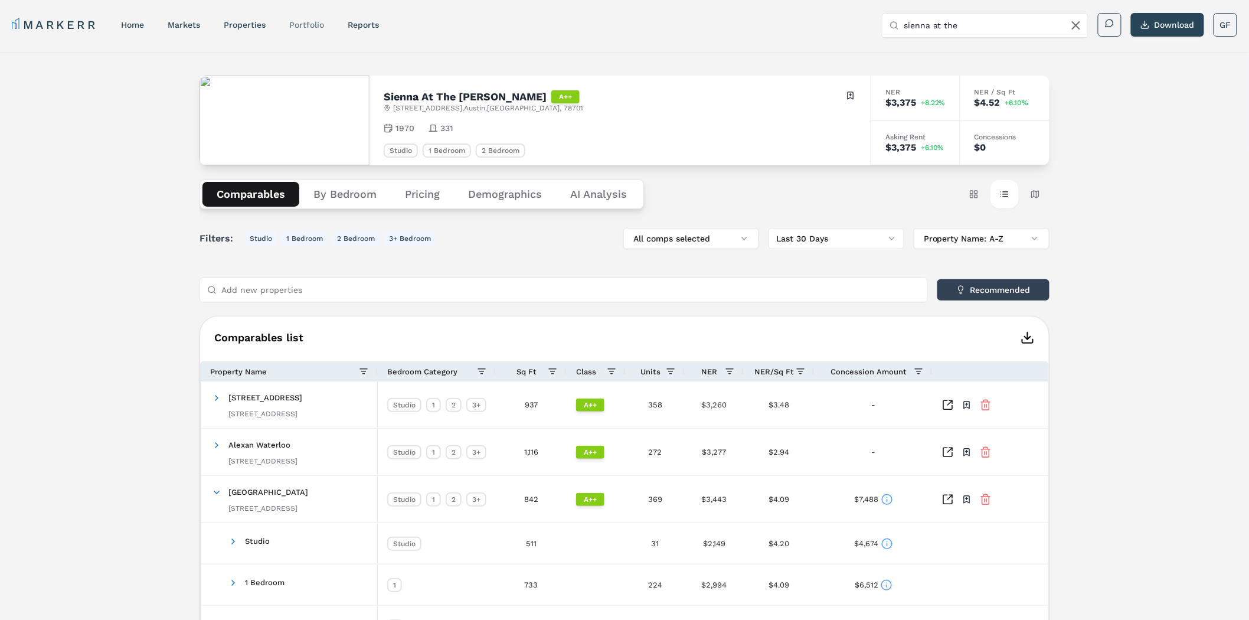
click at [314, 25] on link "Portfolio" at bounding box center [306, 24] width 35 height 9
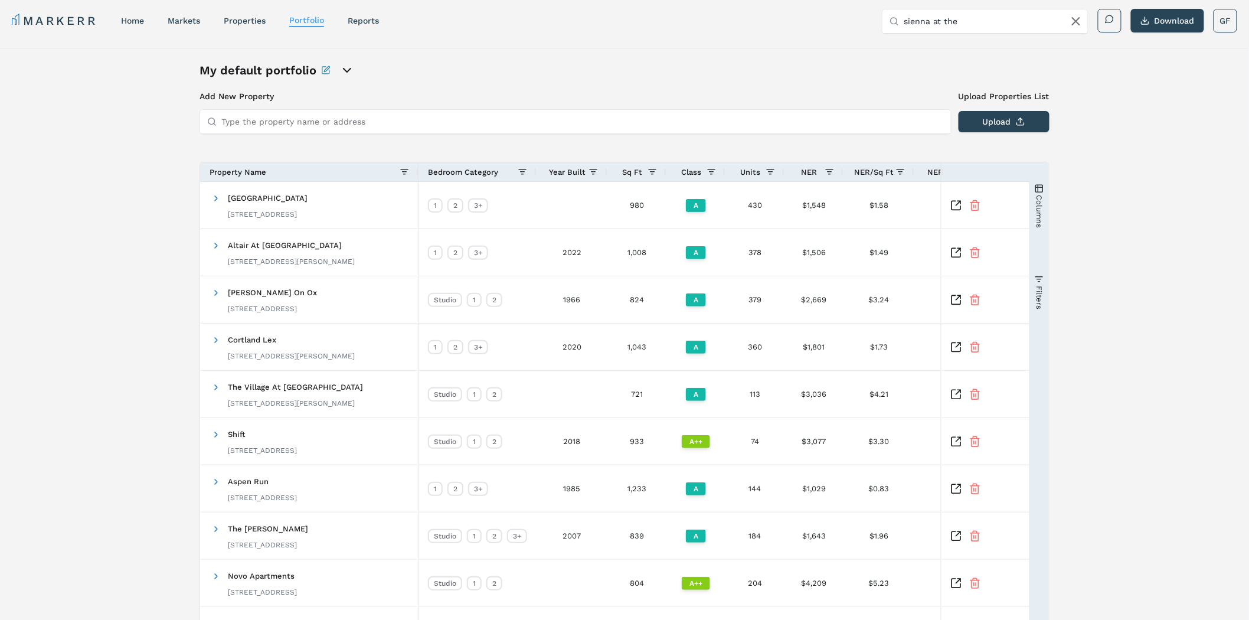
scroll to position [113, 0]
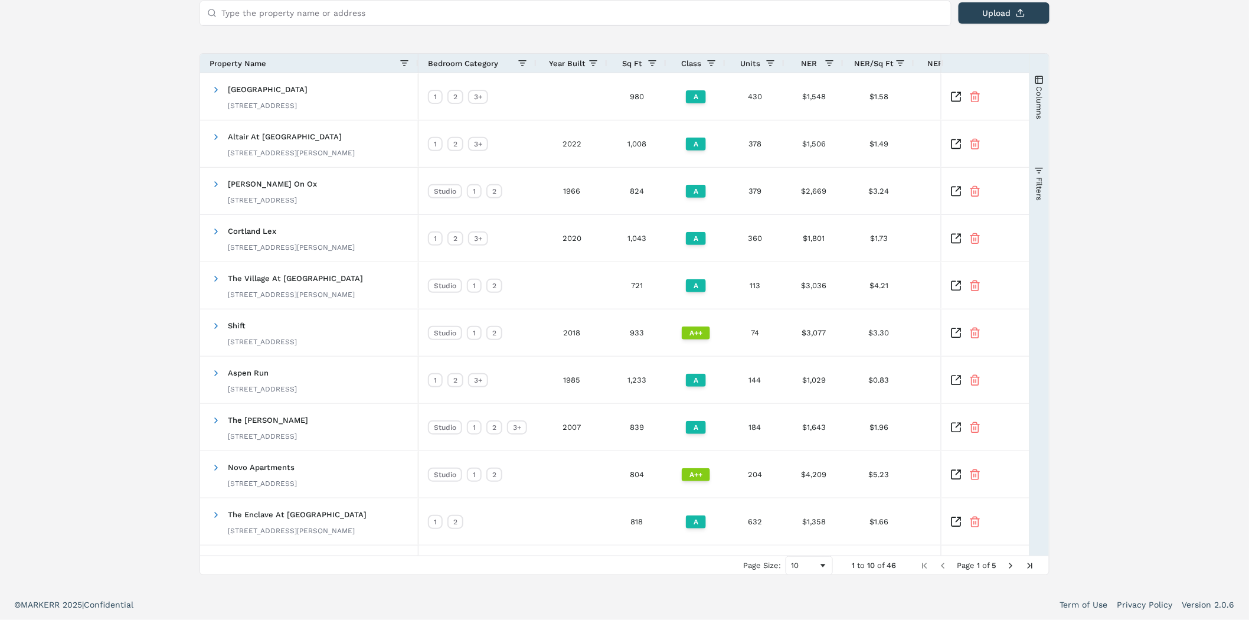
drag, startPoint x: 1121, startPoint y: 222, endPoint x: 1126, endPoint y: 402, distance: 179.6
click at [807, 562] on div "10" at bounding box center [804, 565] width 27 height 9
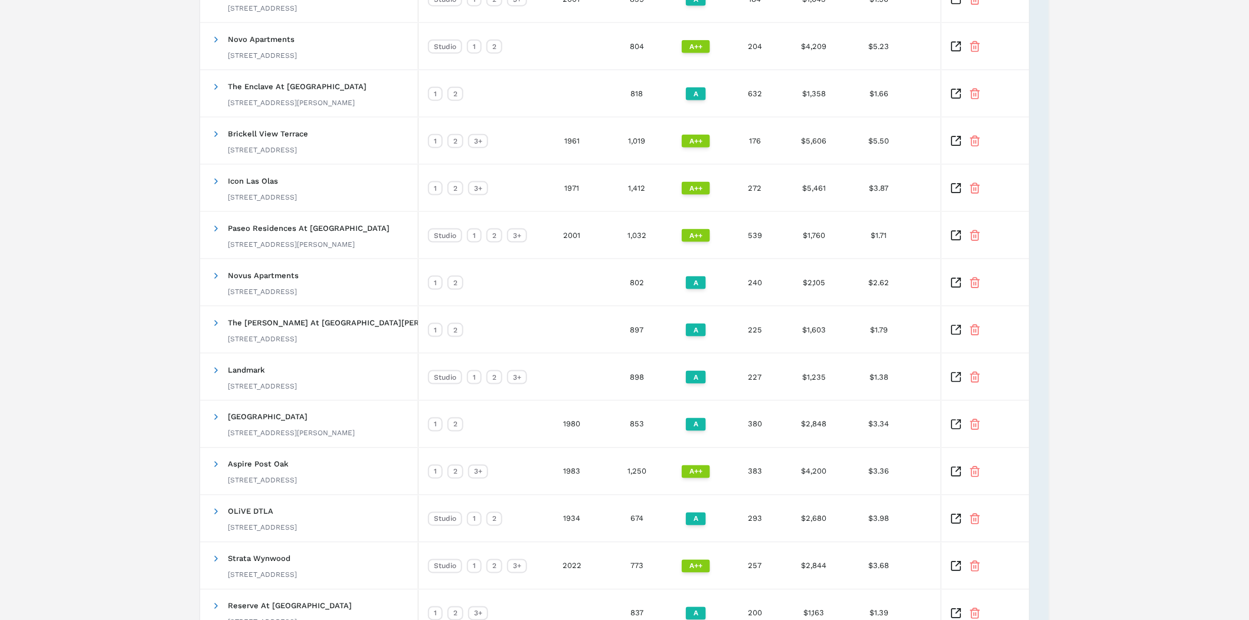
scroll to position [0, 0]
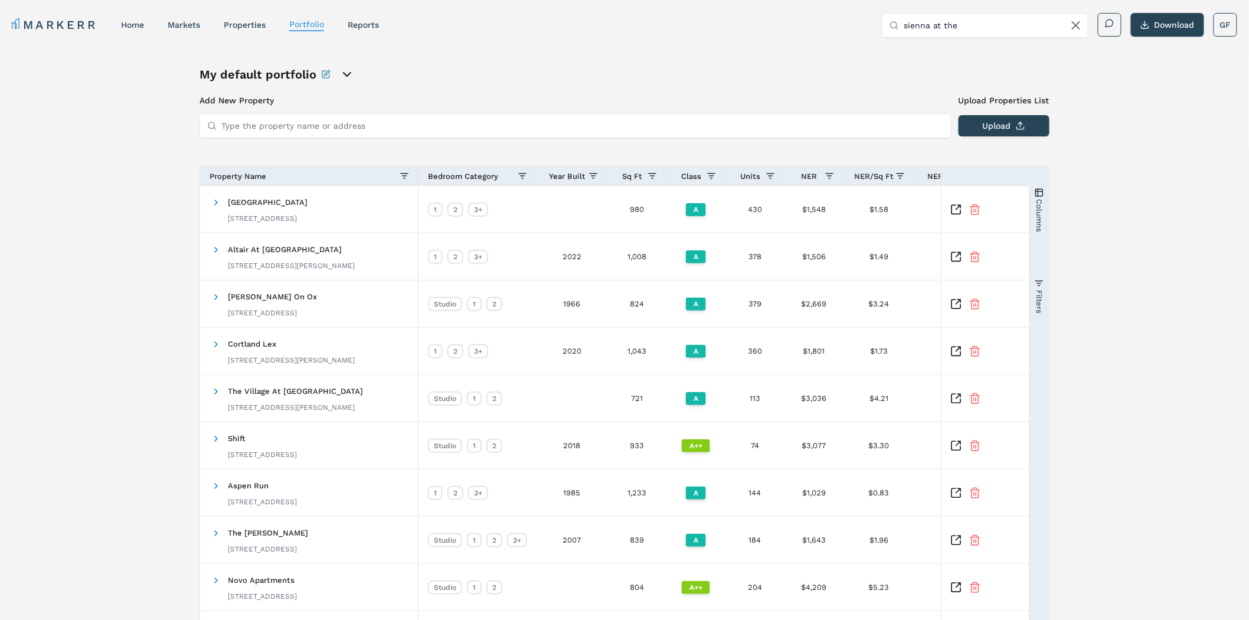
drag, startPoint x: 1076, startPoint y: 474, endPoint x: 1065, endPoint y: 267, distance: 207.0
click at [1019, 128] on button "Upload" at bounding box center [1004, 125] width 91 height 21
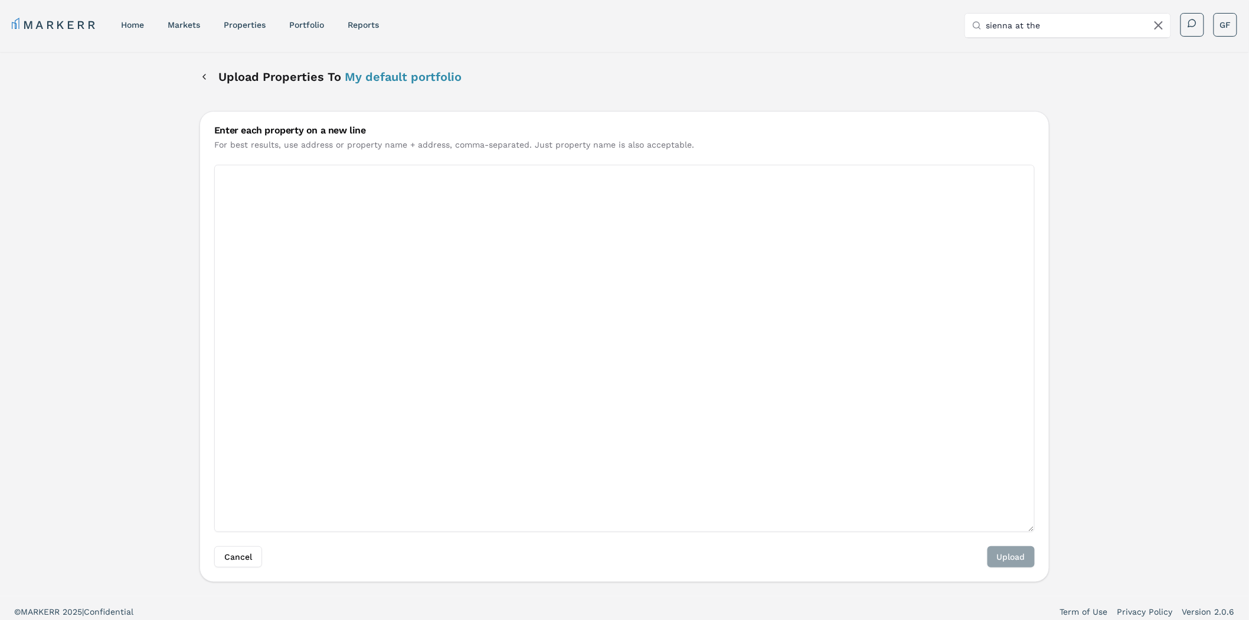
click at [329, 175] on textarea "Enter each property on a new line" at bounding box center [624, 348] width 821 height 367
click at [207, 79] on button "Back" at bounding box center [204, 76] width 9 height 21
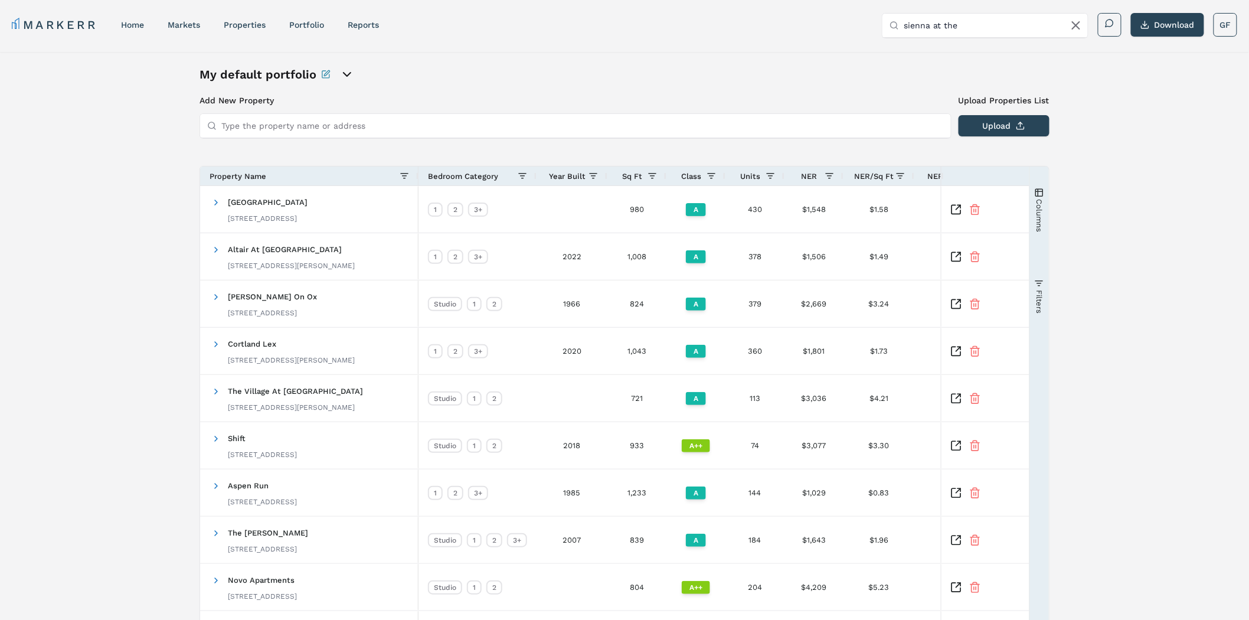
click at [1040, 190] on span "button" at bounding box center [1039, 192] width 9 height 9
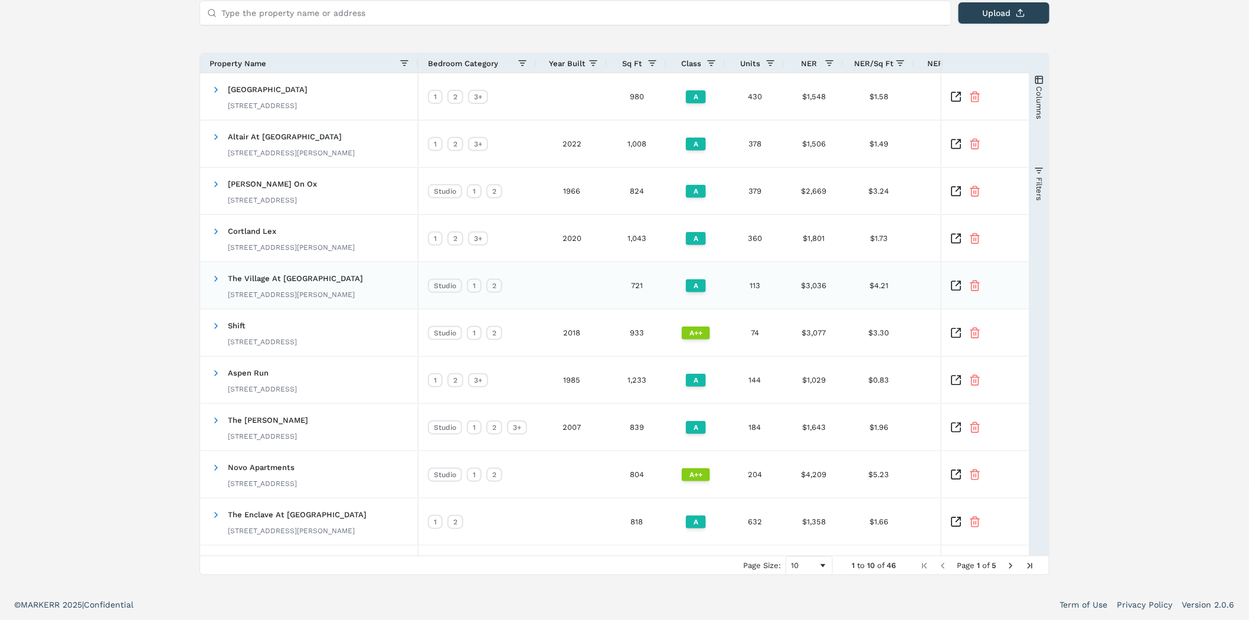
scroll to position [47, 0]
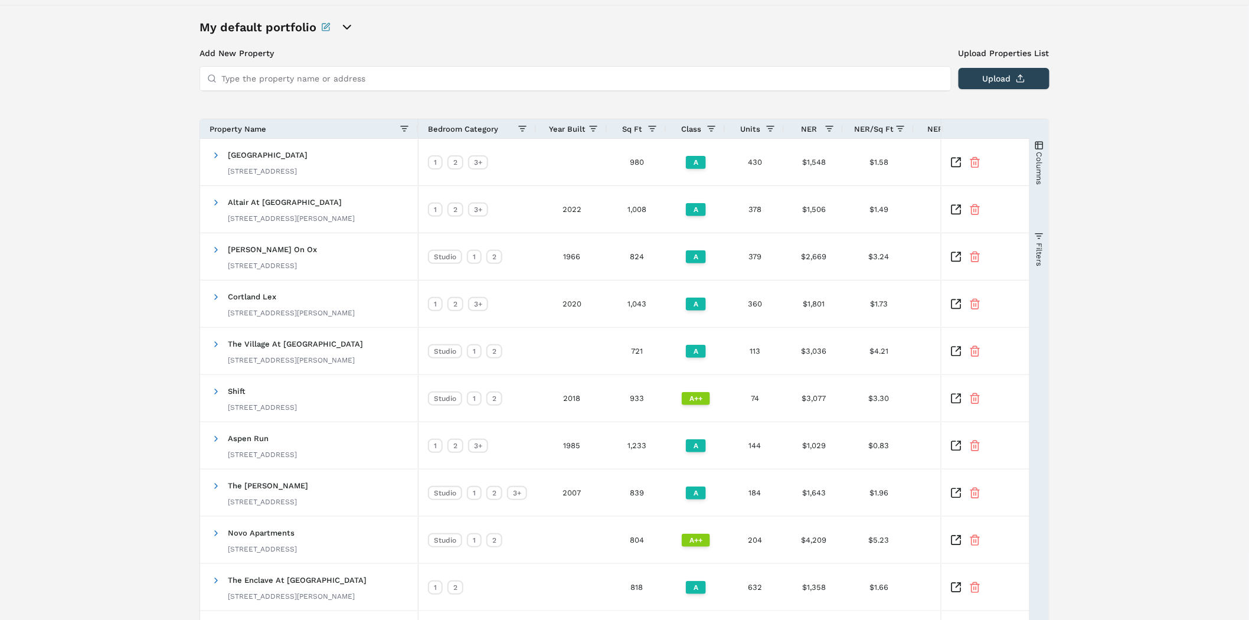
click at [1046, 158] on button "Columns" at bounding box center [1039, 162] width 19 height 85
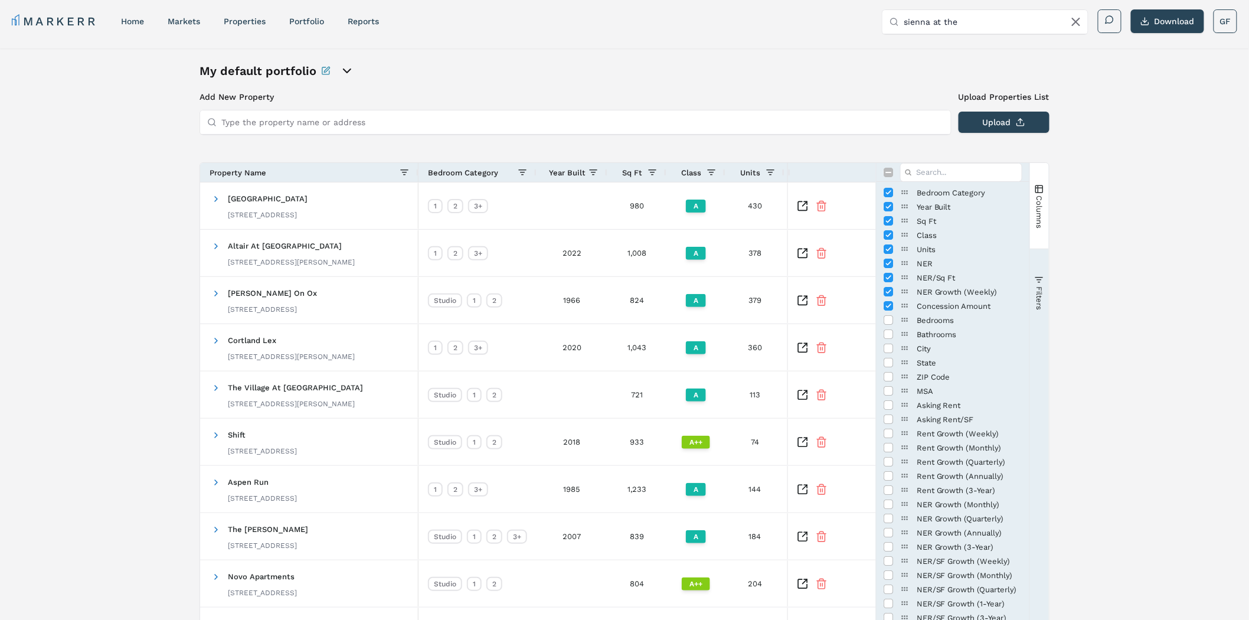
scroll to position [0, 0]
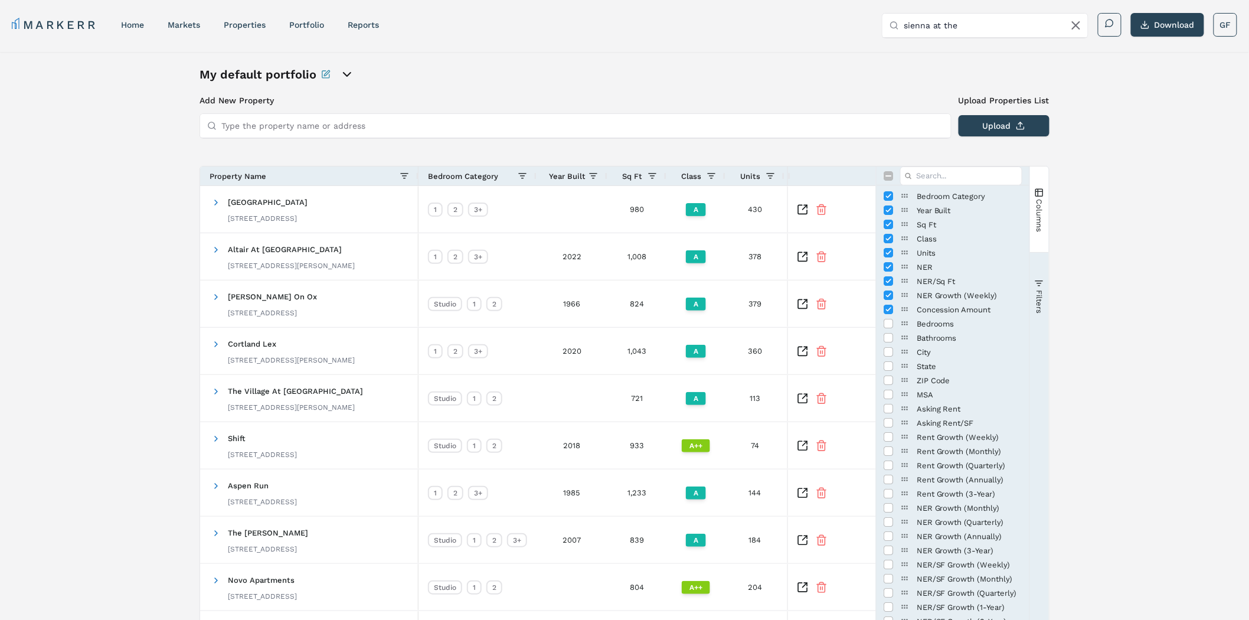
click at [1137, 231] on div "My default portfolio Add New Property Upload Properties List Type the property …" at bounding box center [624, 377] width 1249 height 650
click at [1117, 202] on div "My default portfolio Add New Property Upload Properties List Type the property …" at bounding box center [624, 377] width 1249 height 650
click at [1044, 192] on span "button" at bounding box center [1039, 192] width 9 height 9
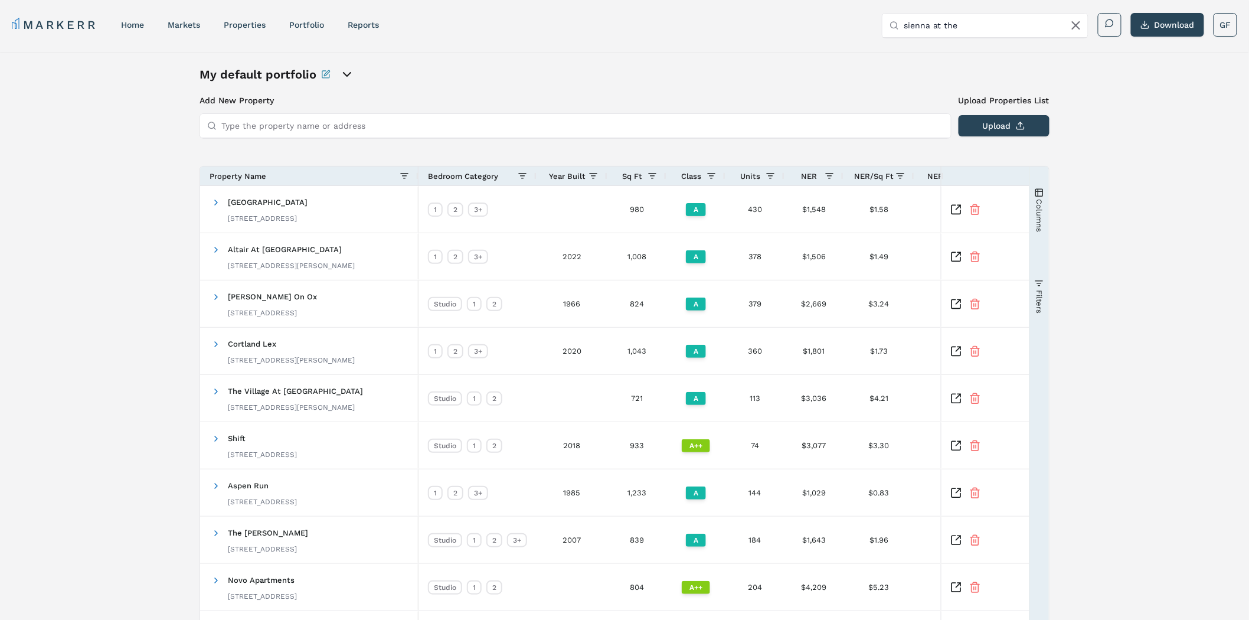
click at [1043, 192] on span "button" at bounding box center [1039, 192] width 9 height 9
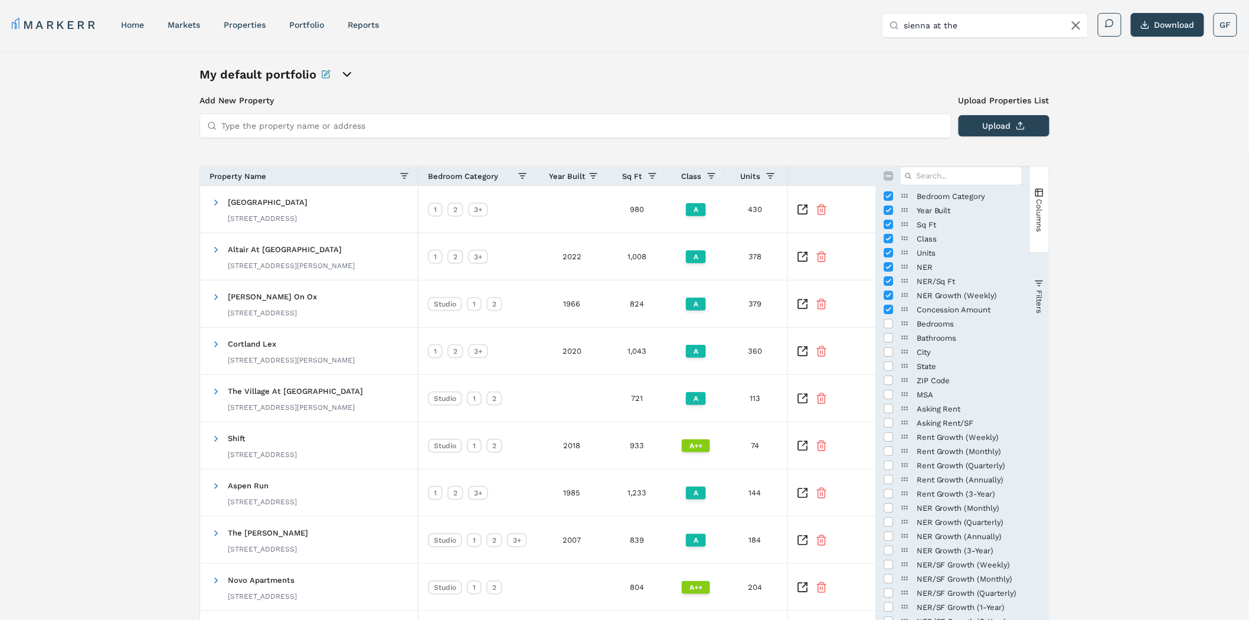
click at [1144, 268] on div "My default portfolio Add New Property Upload Properties List Type the property …" at bounding box center [624, 377] width 1249 height 650
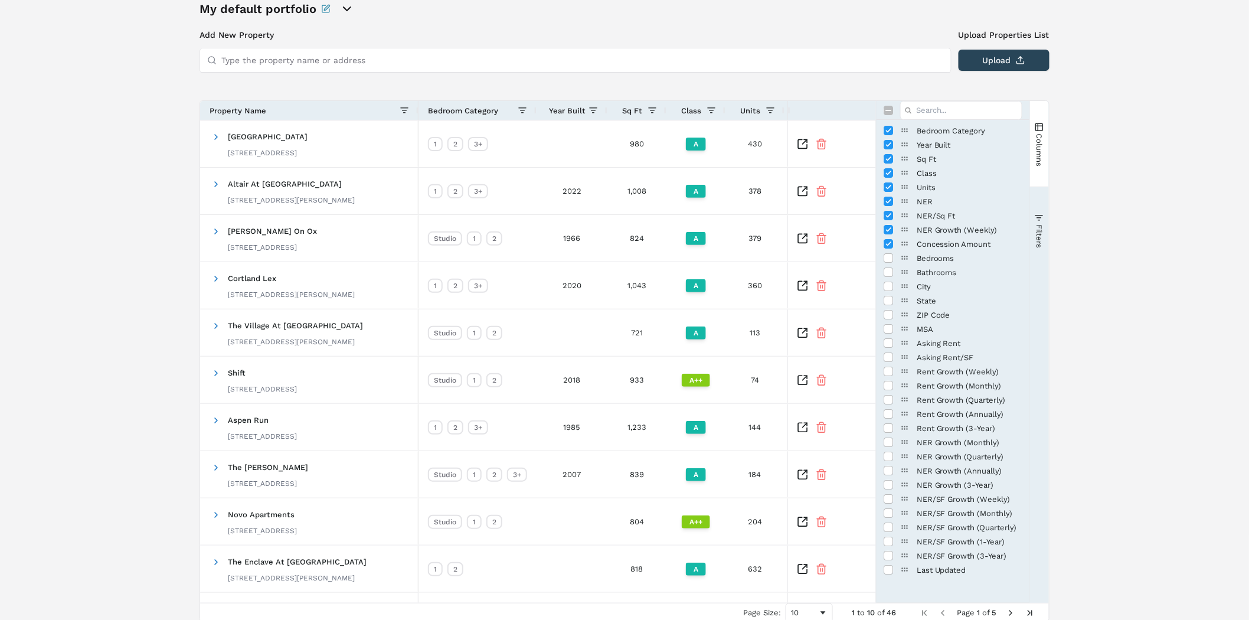
click at [1040, 130] on span "button" at bounding box center [1039, 126] width 9 height 9
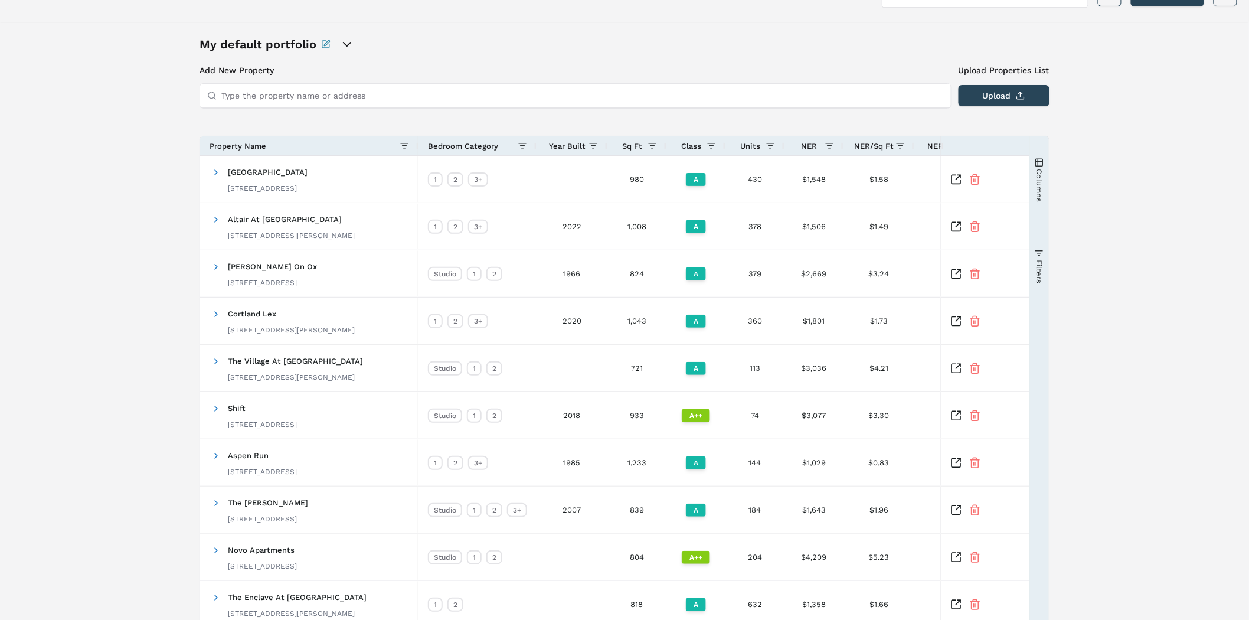
scroll to position [0, 0]
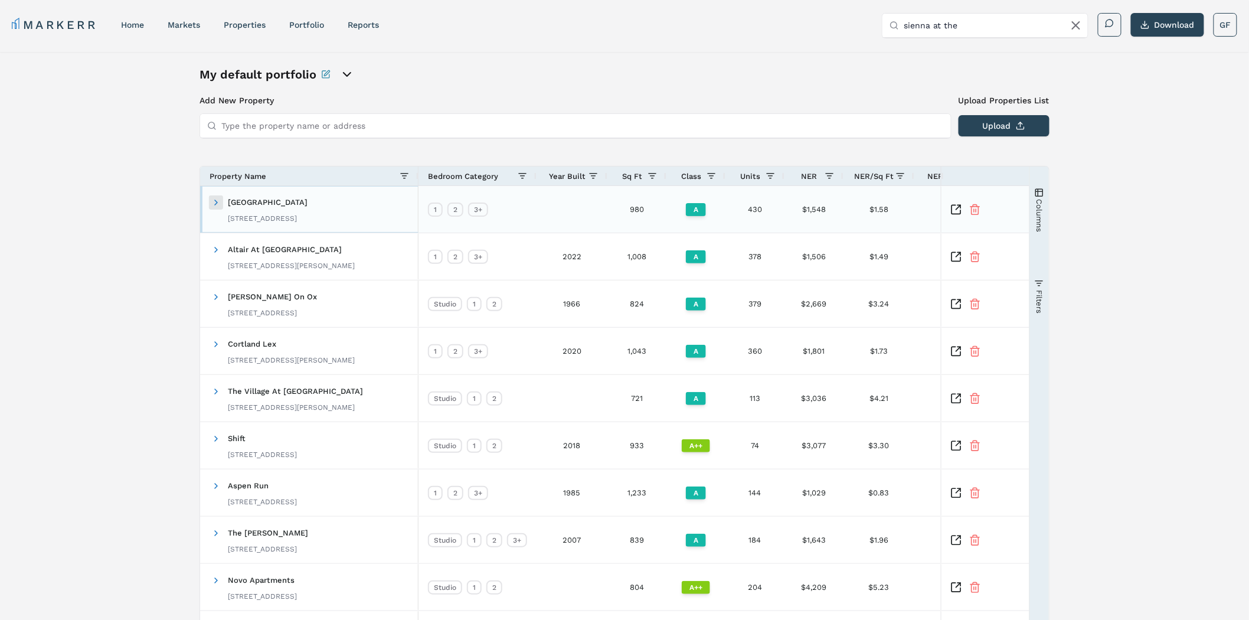
click at [216, 203] on span at bounding box center [215, 202] width 9 height 9
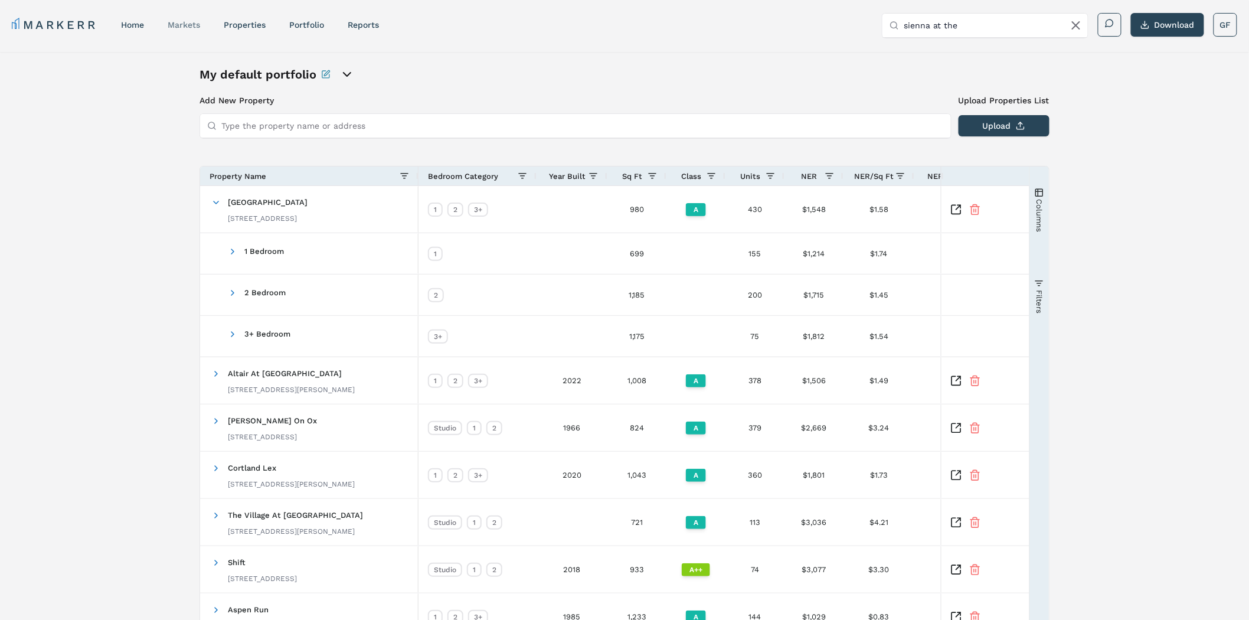
click at [192, 22] on link "markets" at bounding box center [184, 24] width 32 height 9
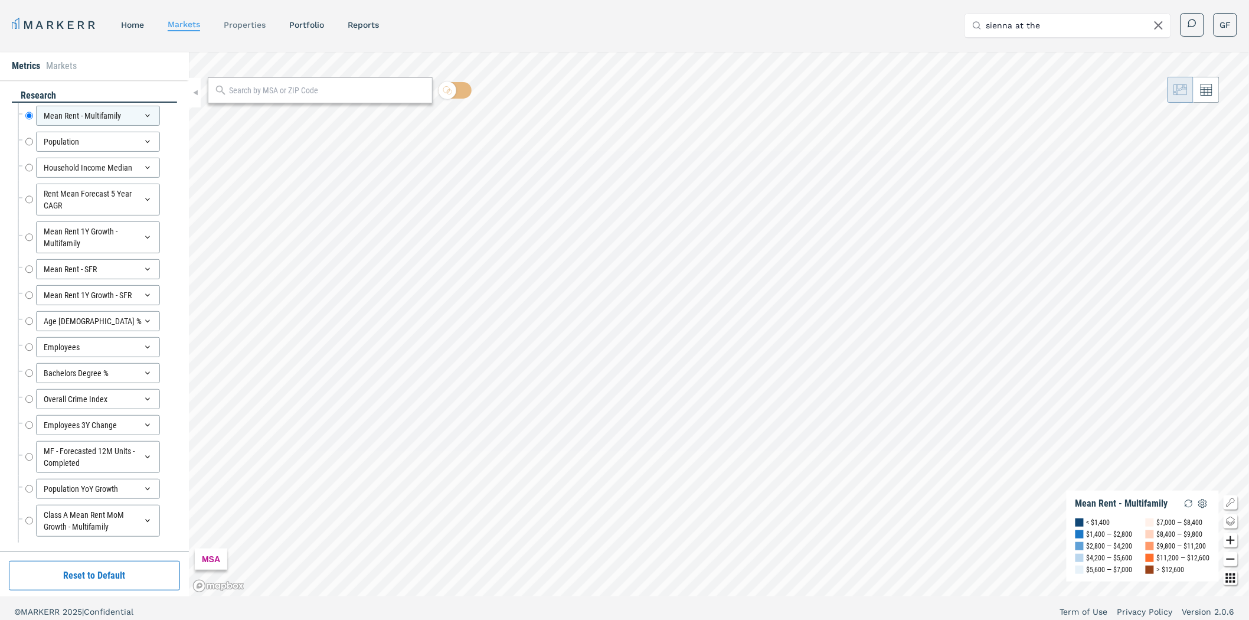
drag, startPoint x: 234, startPoint y: 30, endPoint x: 243, endPoint y: 30, distance: 8.9
click at [234, 30] on div "properties" at bounding box center [245, 25] width 42 height 12
click at [248, 28] on link "properties" at bounding box center [245, 24] width 42 height 9
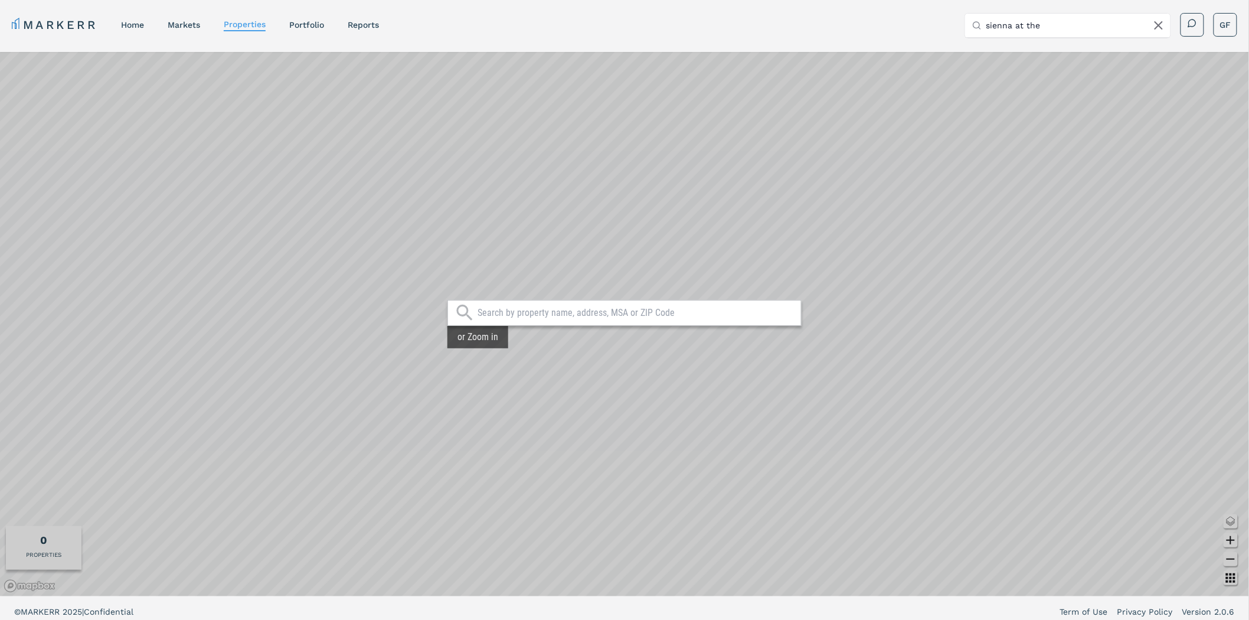
click at [564, 314] on input "text" at bounding box center [637, 313] width 318 height 12
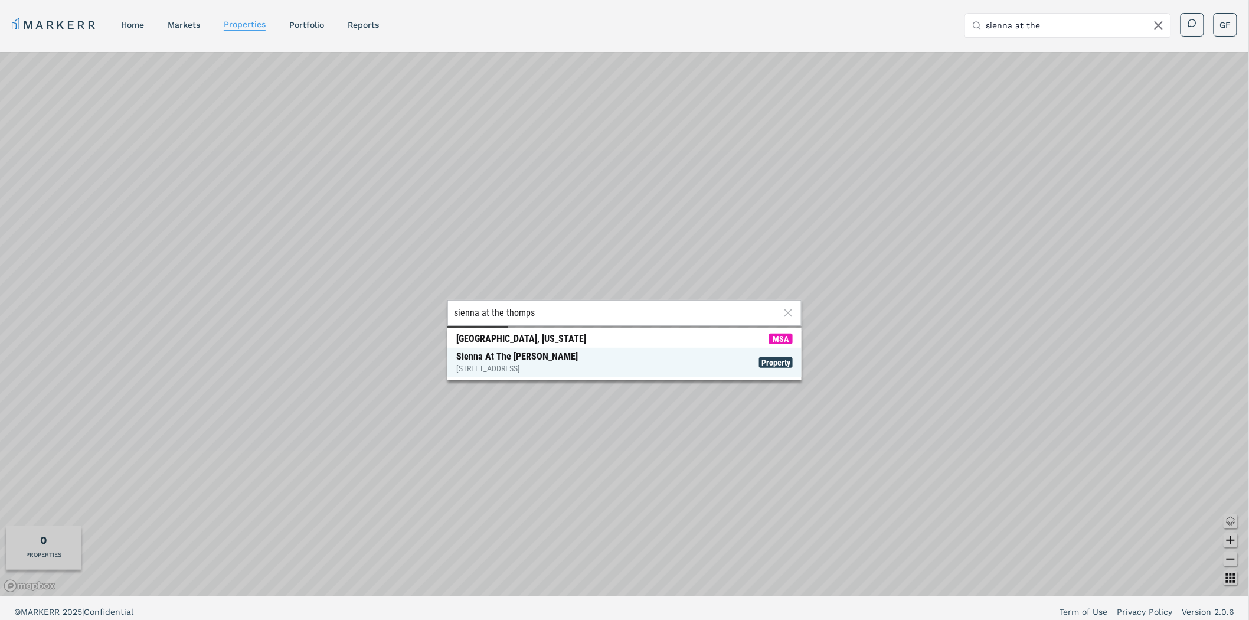
type input "sienna at the thomps"
click at [500, 359] on div "Sienna At The [PERSON_NAME] [STREET_ADDRESS]" at bounding box center [517, 363] width 122 height 24
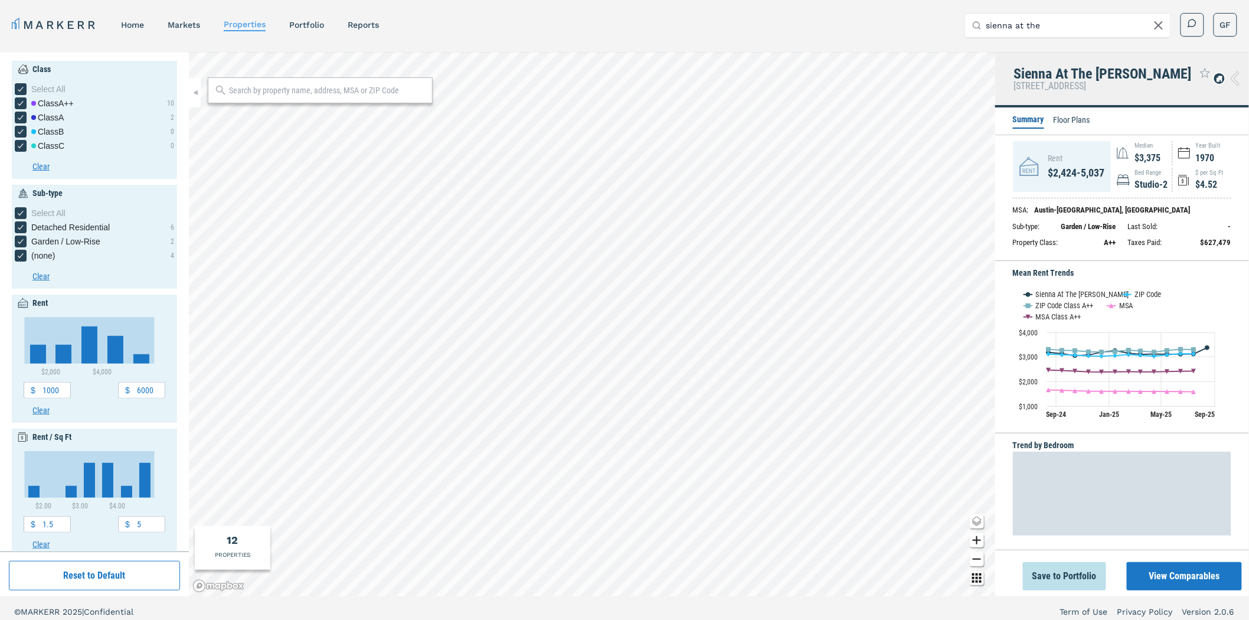
click at [1045, 279] on h5 "Mean Rent Trends" at bounding box center [1122, 273] width 218 height 12
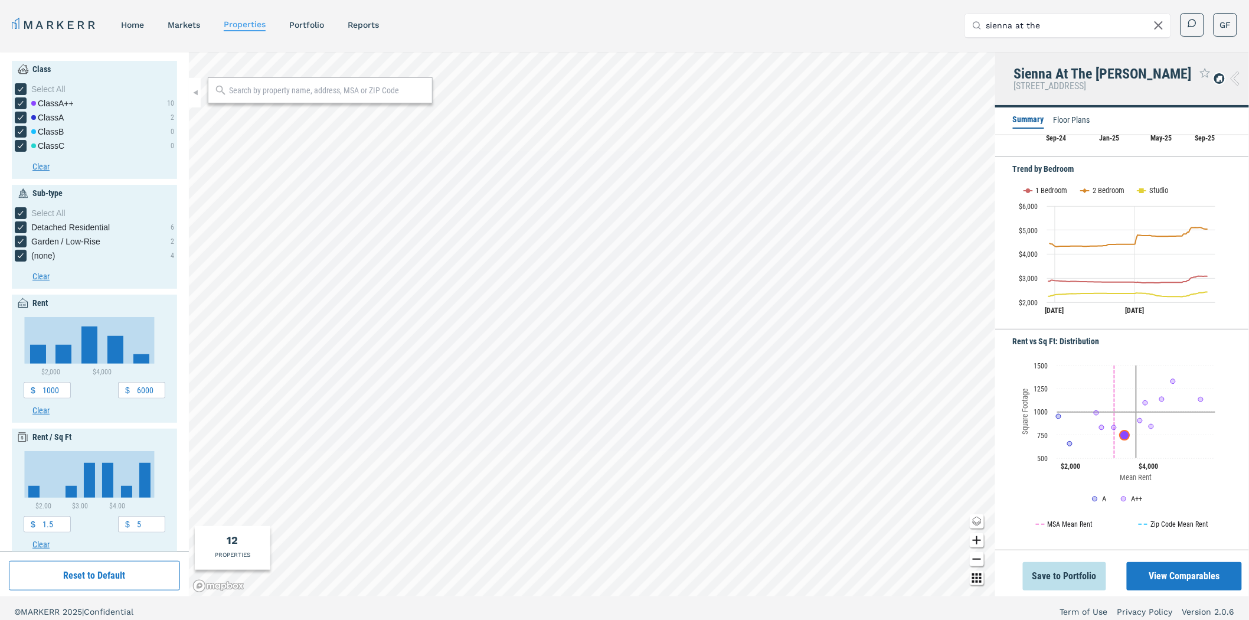
scroll to position [295, 0]
click at [185, 24] on link "markets" at bounding box center [184, 24] width 32 height 9
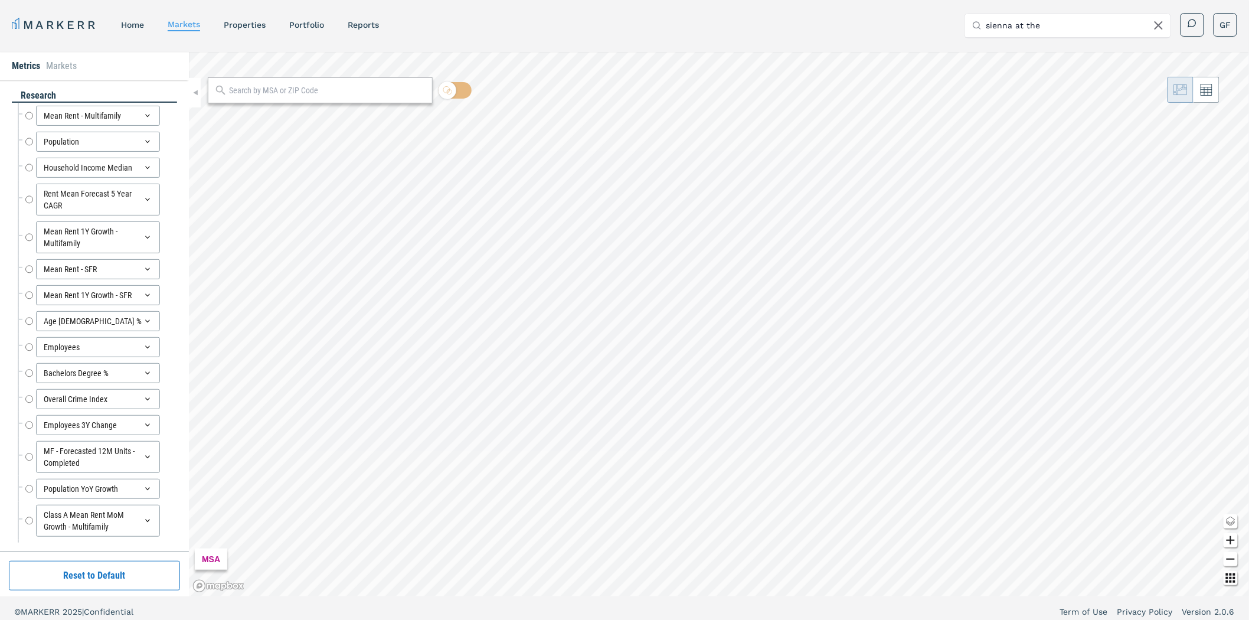
radio input "true"
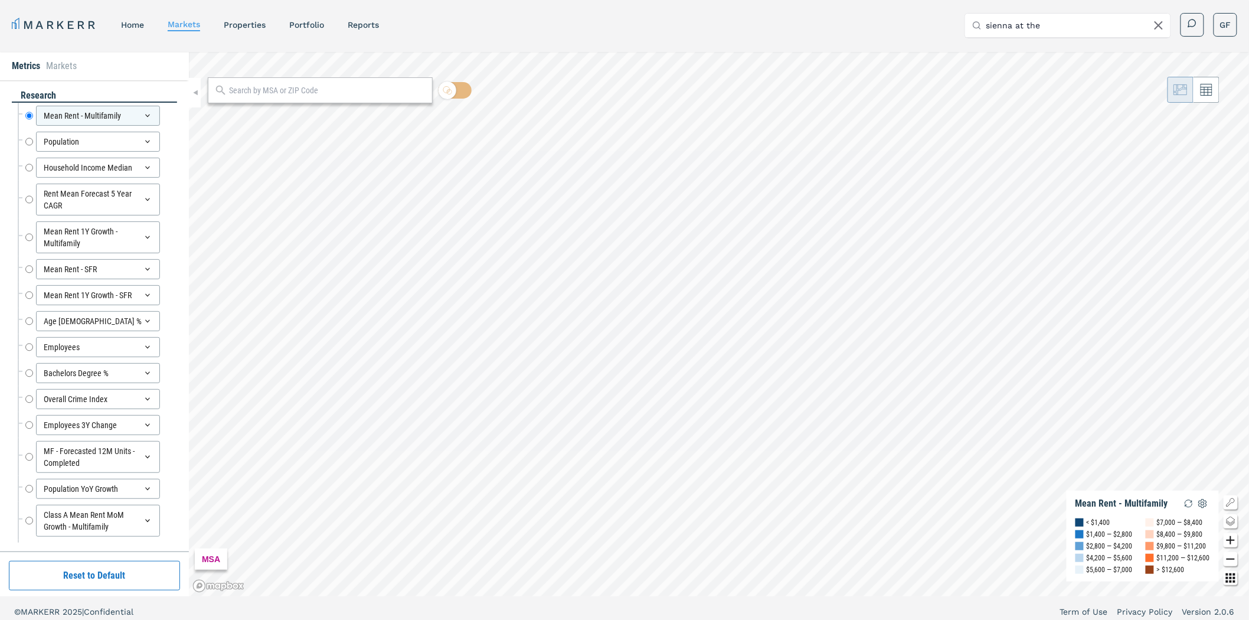
click at [261, 87] on input "text" at bounding box center [327, 90] width 197 height 12
type input "austin tx"
click at [265, 115] on span "[GEOGRAPHIC_DATA], [US_STATE] MSA" at bounding box center [320, 116] width 225 height 18
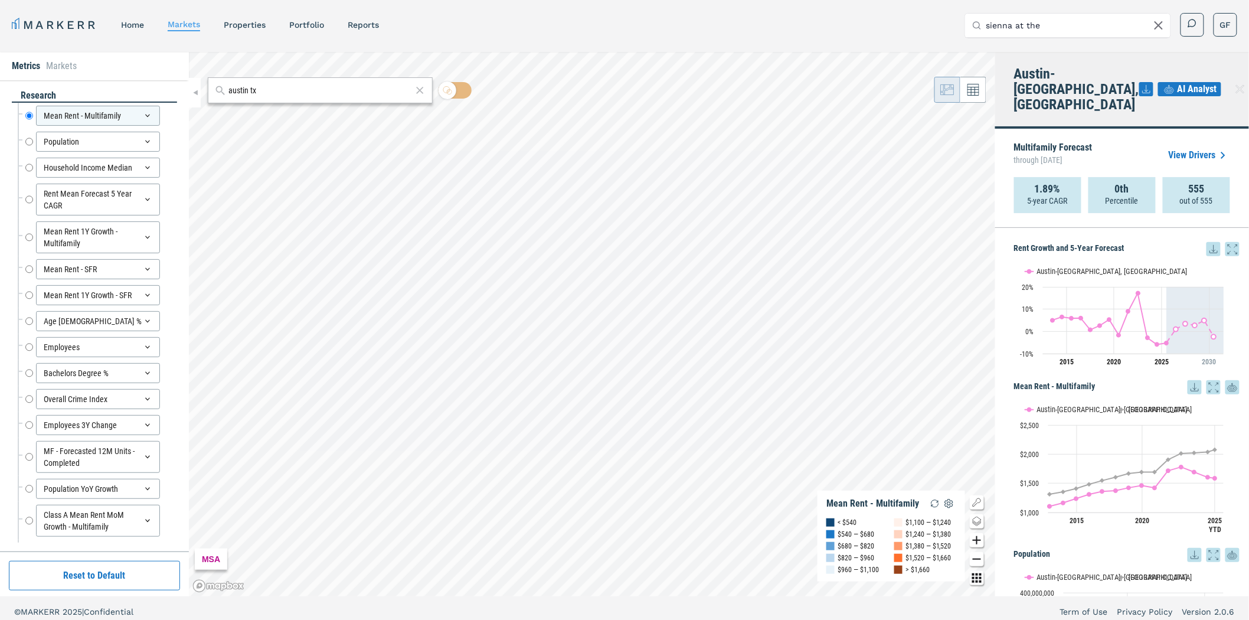
click at [1178, 82] on span "AI Analyst" at bounding box center [1198, 89] width 40 height 14
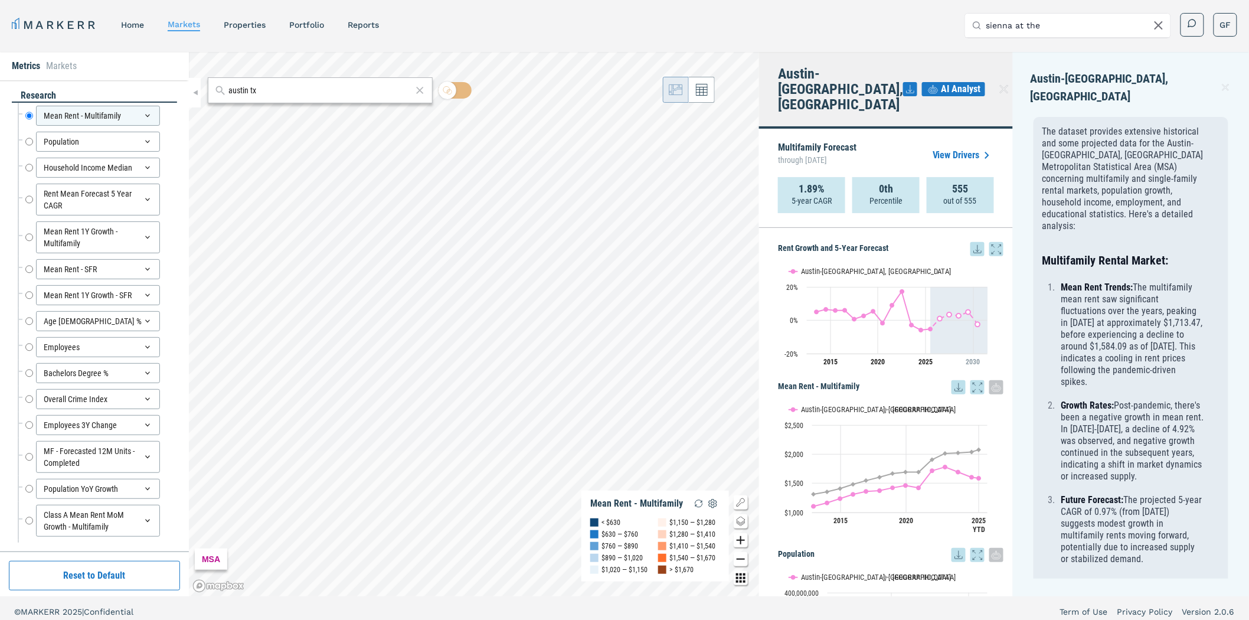
drag, startPoint x: 787, startPoint y: 80, endPoint x: 769, endPoint y: 67, distance: 22.8
click at [768, 61] on div "Austin-[GEOGRAPHIC_DATA], [GEOGRAPHIC_DATA] AI Analyst" at bounding box center [886, 90] width 254 height 77
click at [825, 98] on div "Austin-[GEOGRAPHIC_DATA], [GEOGRAPHIC_DATA] AI Analyst" at bounding box center [886, 90] width 254 height 77
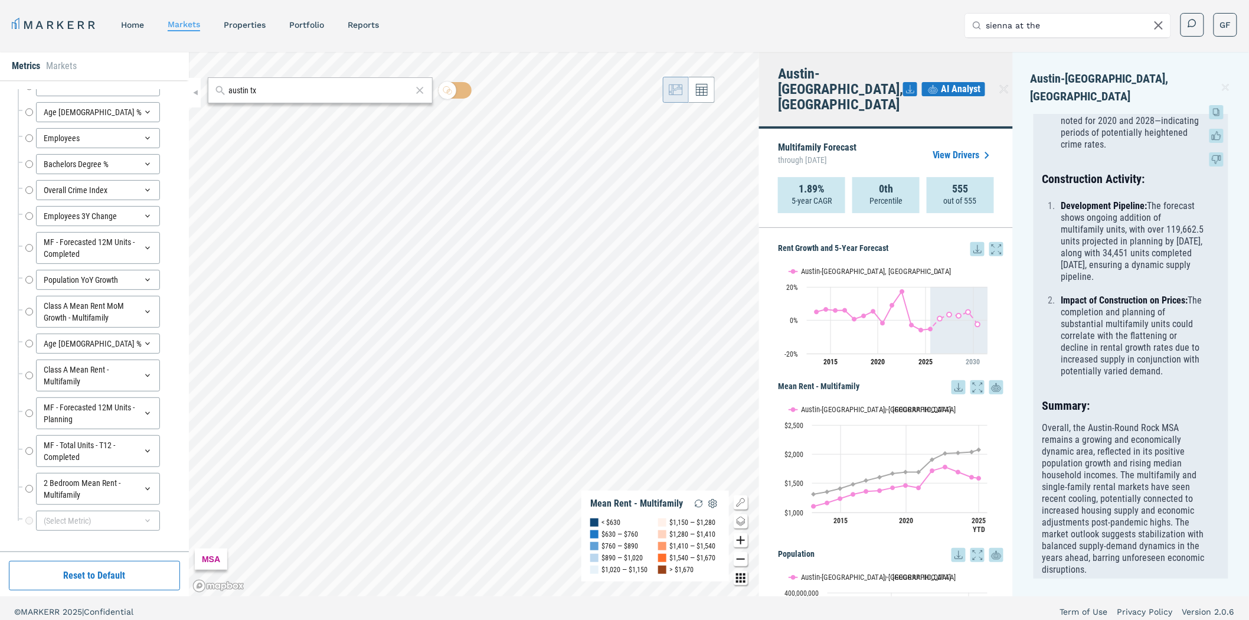
scroll to position [1090, 0]
drag, startPoint x: 1125, startPoint y: 354, endPoint x: 1127, endPoint y: 229, distance: 125.8
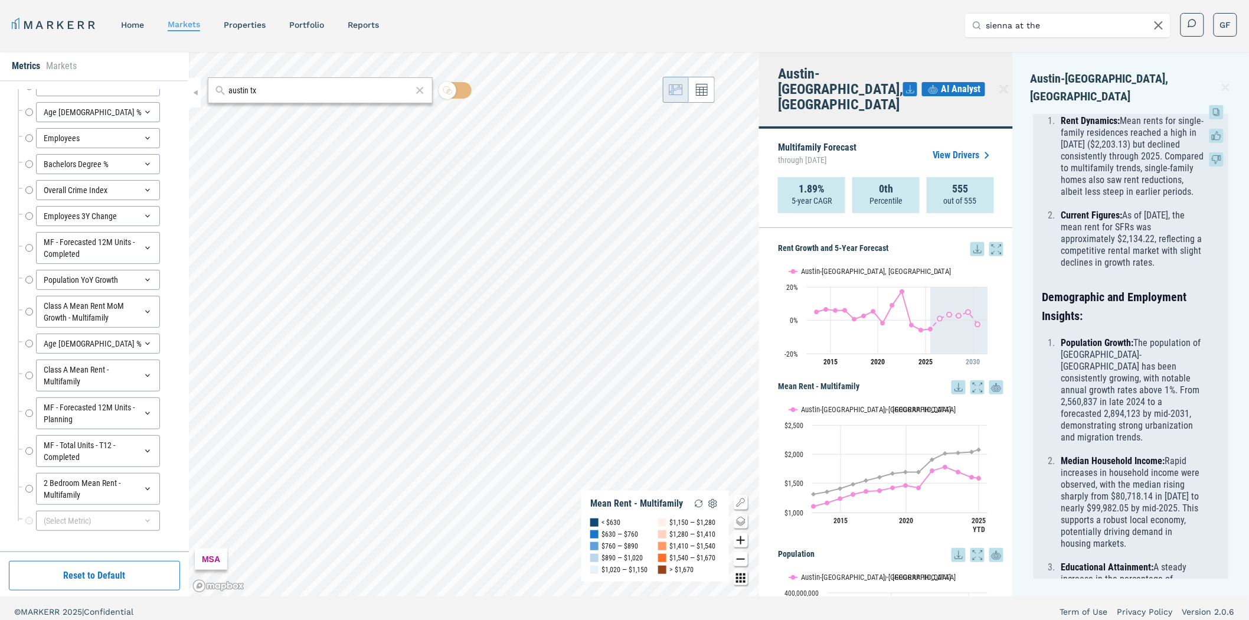
scroll to position [0, 0]
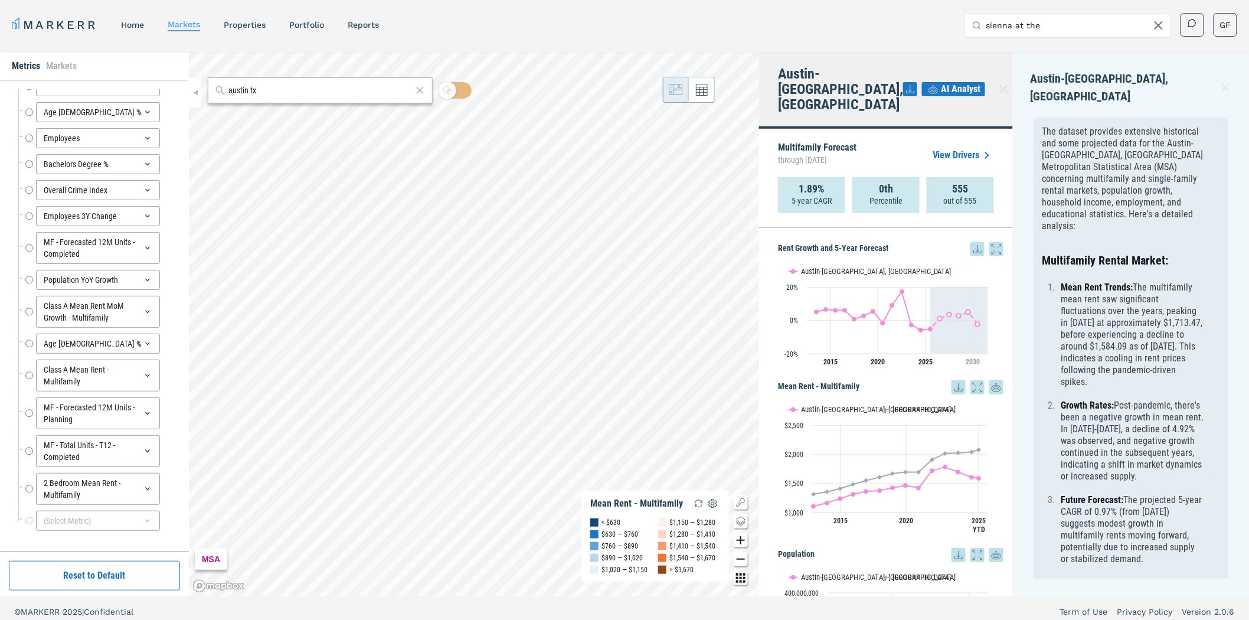
click at [903, 82] on icon at bounding box center [910, 89] width 14 height 14
click at [934, 133] on div "Multifamily Forecast through [DATE] View Drivers" at bounding box center [886, 155] width 216 height 44
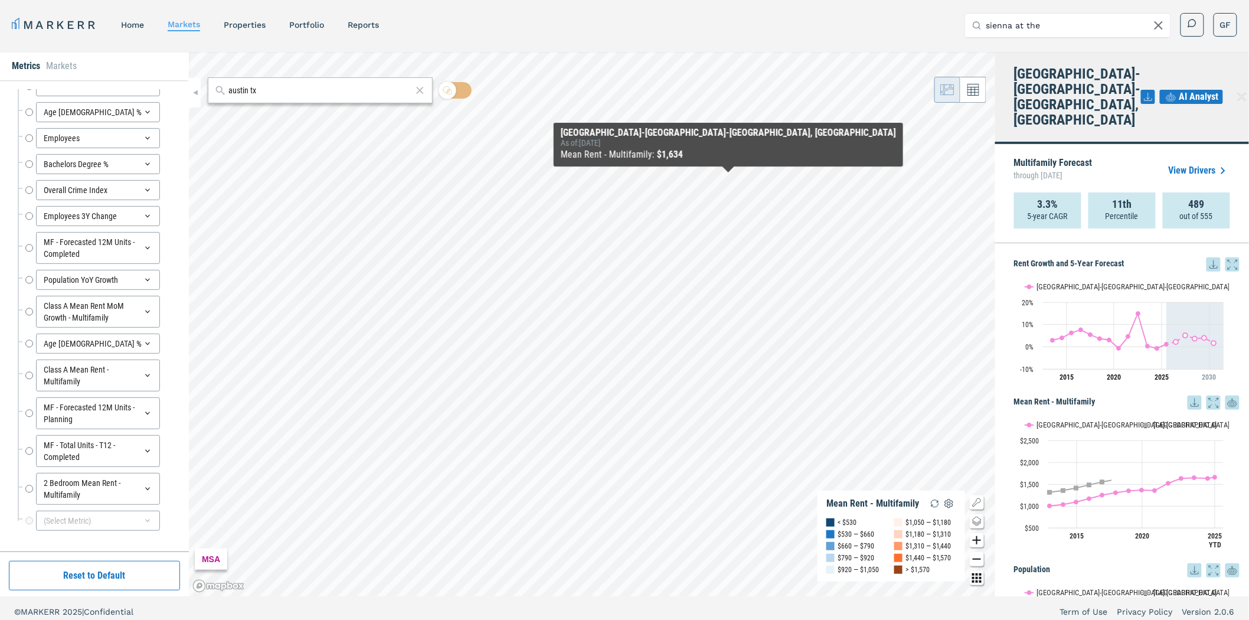
click at [1032, 25] on input "sienna at the" at bounding box center [1075, 26] width 177 height 24
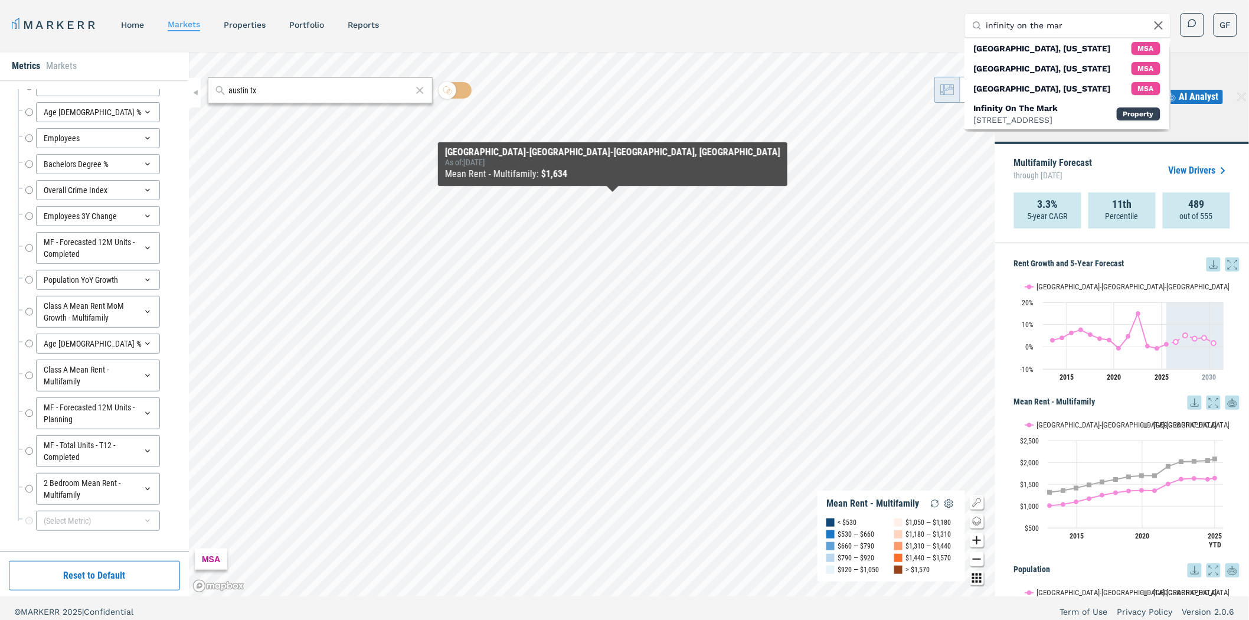
type input "infinity on the mar"
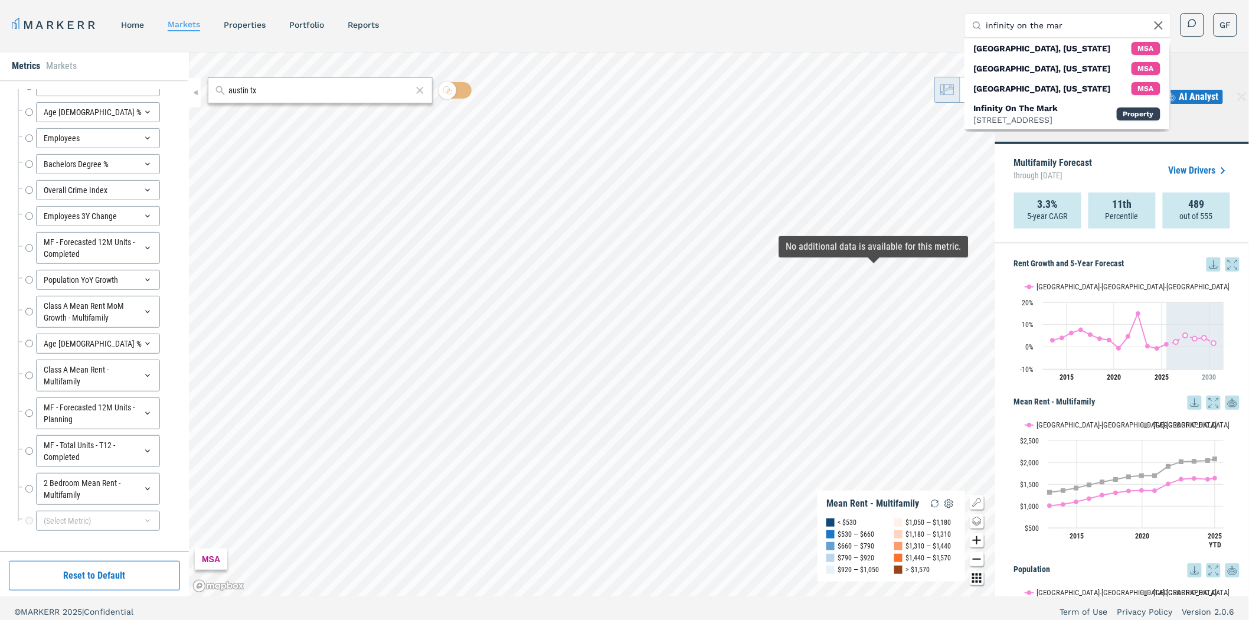
click at [1206, 110] on div "[GEOGRAPHIC_DATA]-[GEOGRAPHIC_DATA]-[GEOGRAPHIC_DATA], [GEOGRAPHIC_DATA] AI Ana…" at bounding box center [1123, 98] width 254 height 92
click at [1154, 24] on icon at bounding box center [1159, 25] width 14 height 14
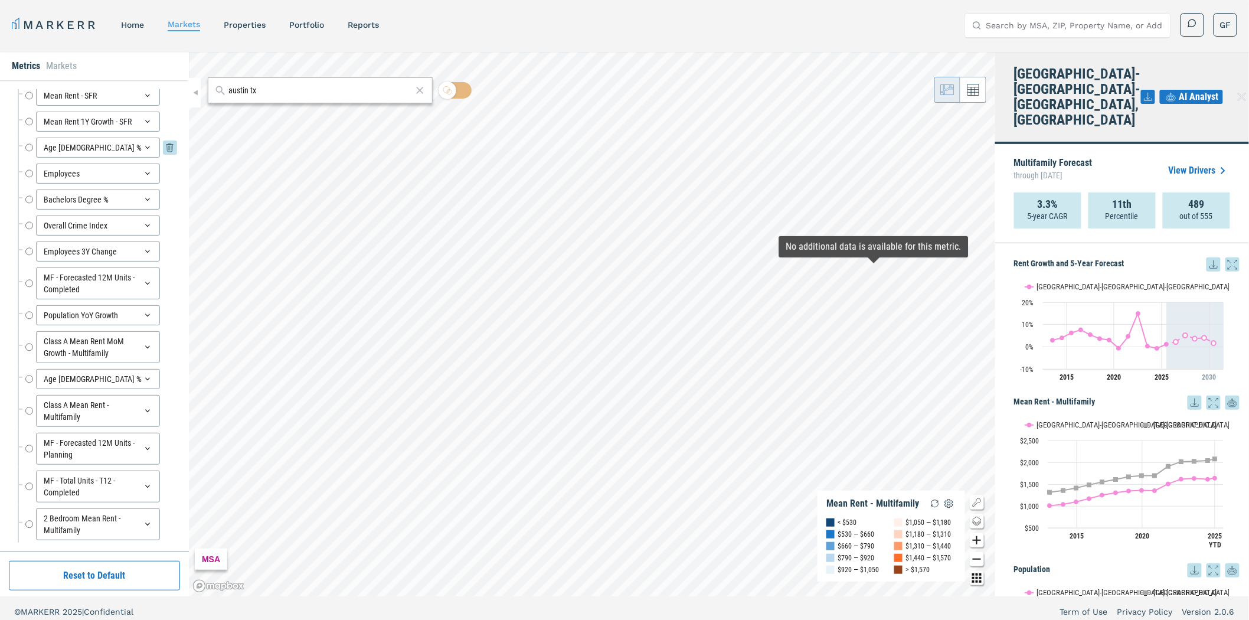
scroll to position [197, 0]
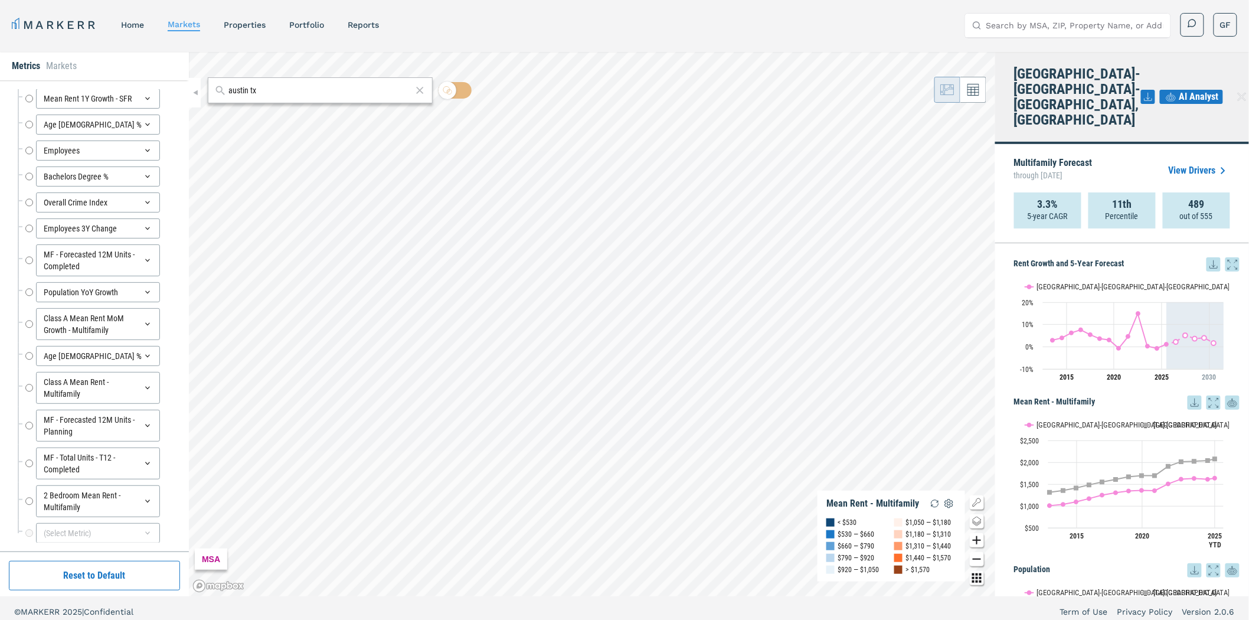
click at [1048, 198] on strong "3.3%" at bounding box center [1048, 204] width 21 height 12
drag, startPoint x: 1083, startPoint y: 152, endPoint x: 1160, endPoint y: 136, distance: 77.8
click at [1087, 152] on div "Multifamily Forecast through [DATE] View Drivers" at bounding box center [1122, 171] width 216 height 44
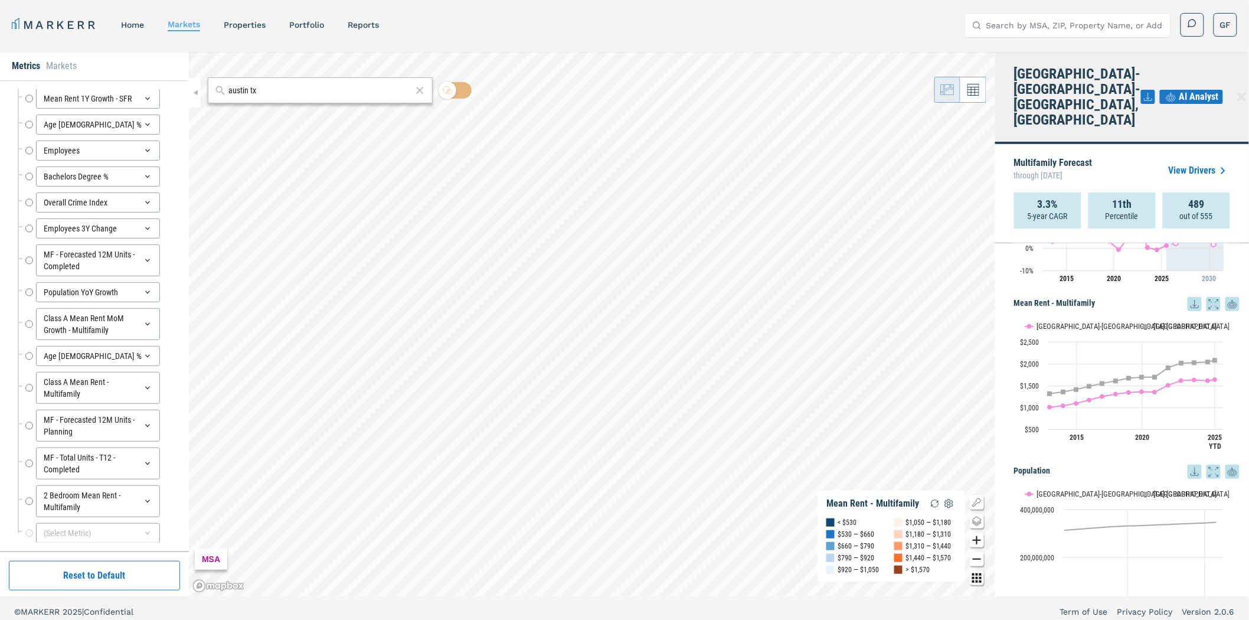
scroll to position [131, 0]
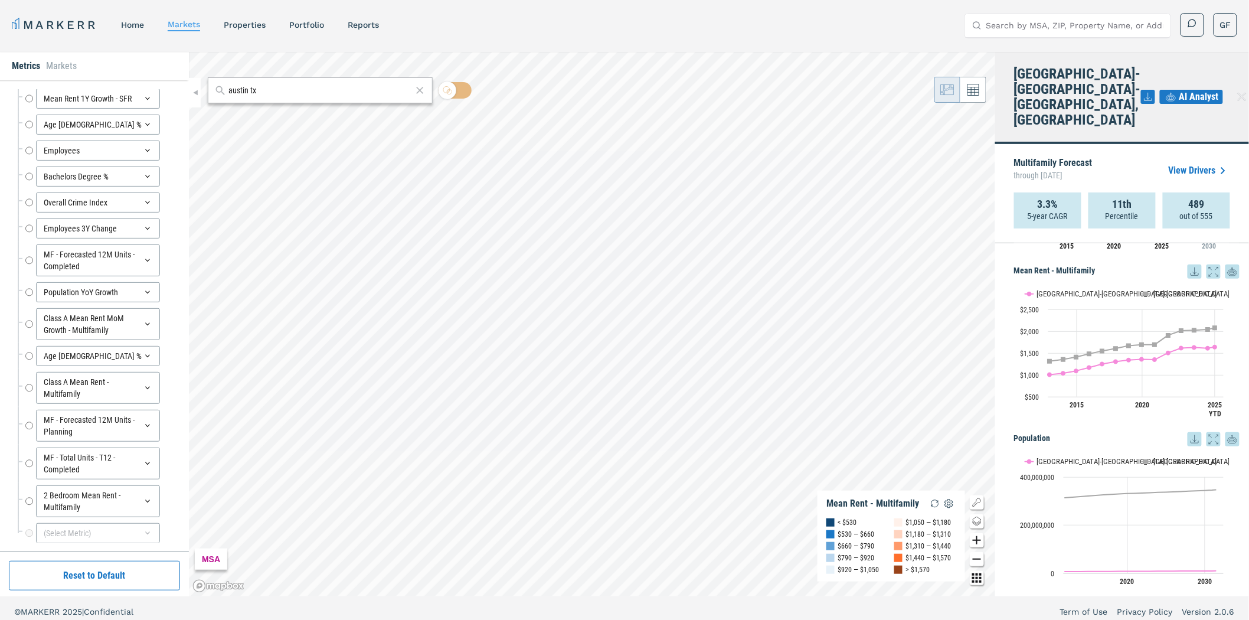
click at [1164, 90] on icon at bounding box center [1171, 97] width 14 height 14
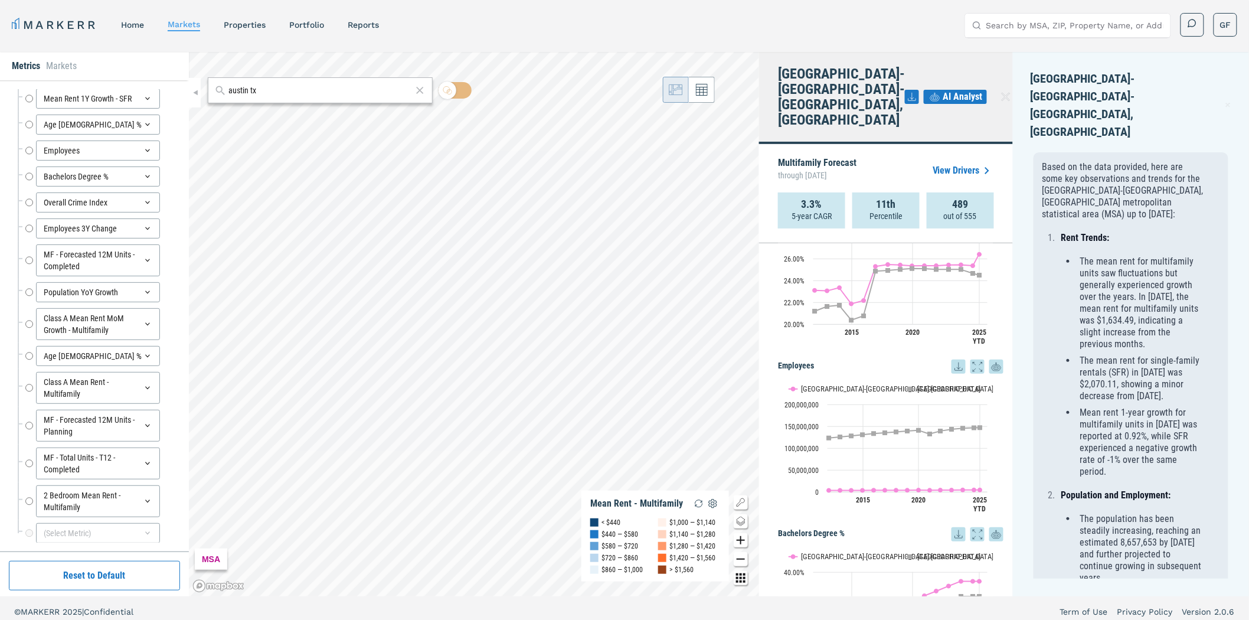
scroll to position [1443, 0]
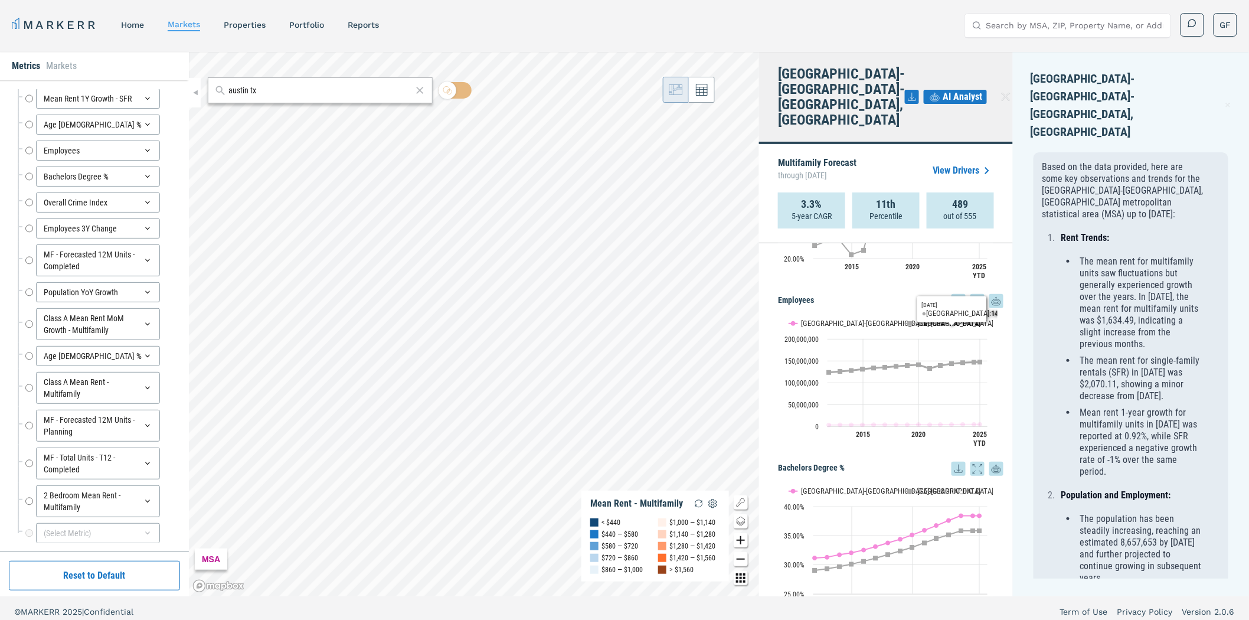
click at [923, 319] on button "Show USA" at bounding box center [918, 323] width 25 height 9
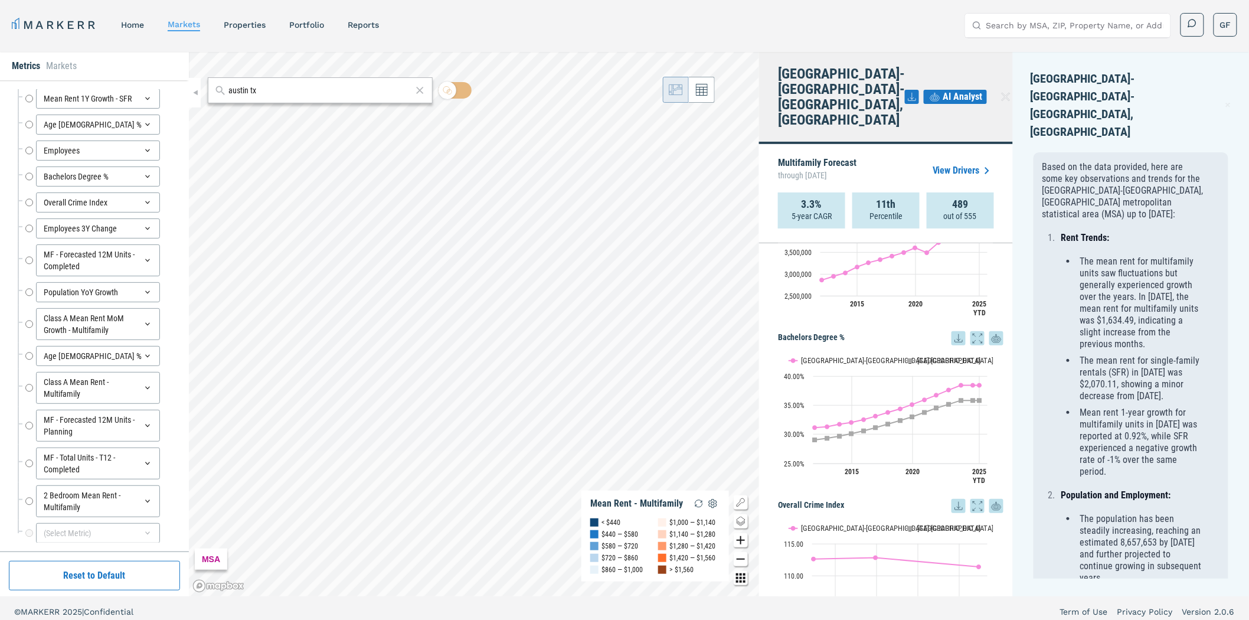
scroll to position [1574, 0]
click at [286, 93] on input "austin tx" at bounding box center [321, 90] width 184 height 12
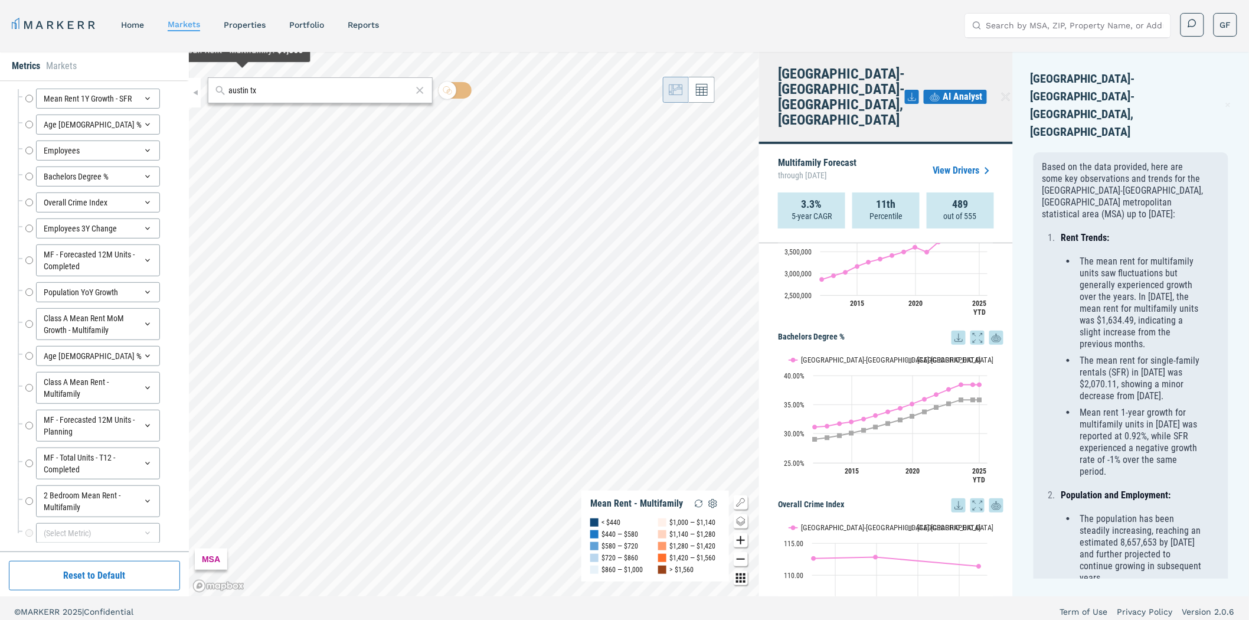
click at [286, 93] on input "austin tx" at bounding box center [321, 90] width 184 height 12
click at [1226, 103] on icon at bounding box center [1228, 105] width 4 height 4
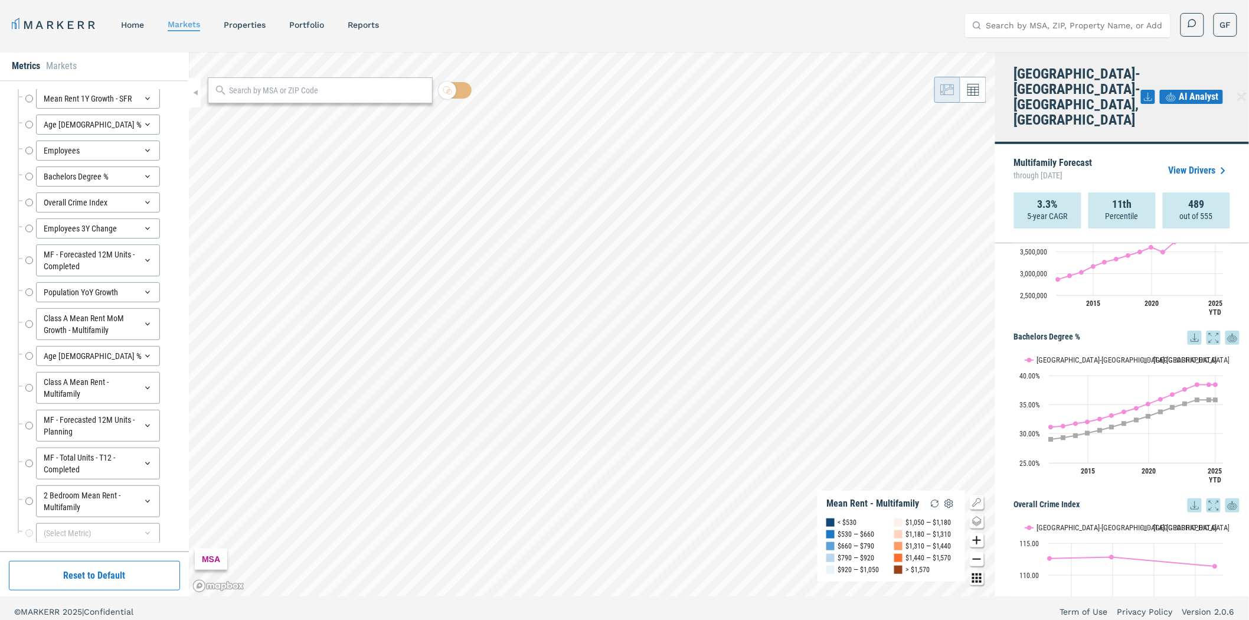
click at [270, 83] on div at bounding box center [320, 90] width 225 height 26
click at [270, 89] on input "text" at bounding box center [327, 90] width 197 height 12
type input "75243"
click at [249, 112] on div "75243, [GEOGRAPHIC_DATA], [US_STATE]" at bounding box center [286, 116] width 138 height 12
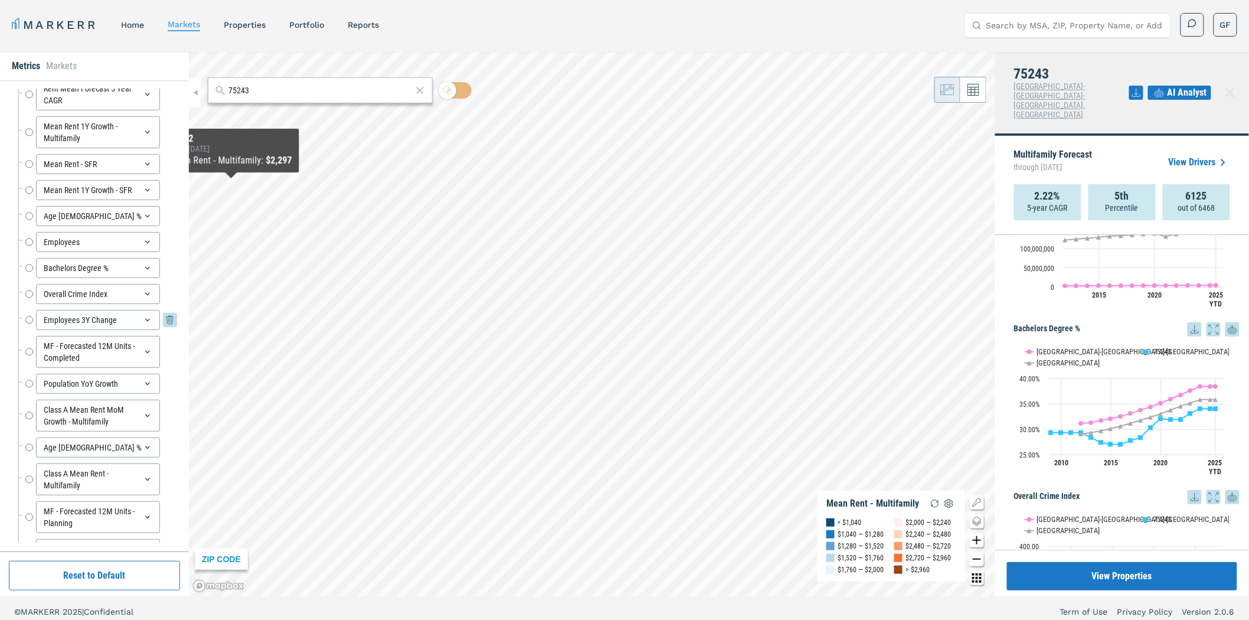
scroll to position [0, 0]
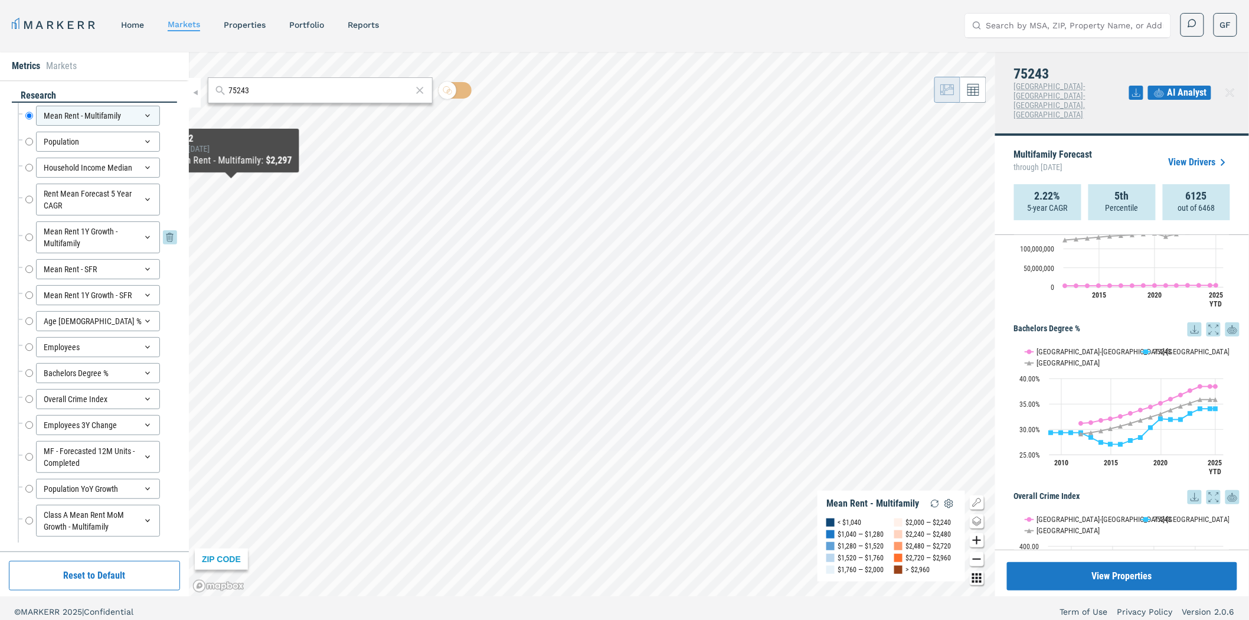
click at [30, 237] on input "Mean Rent 1Y Growth - Multifamily" at bounding box center [29, 237] width 8 height 32
radio input "false"
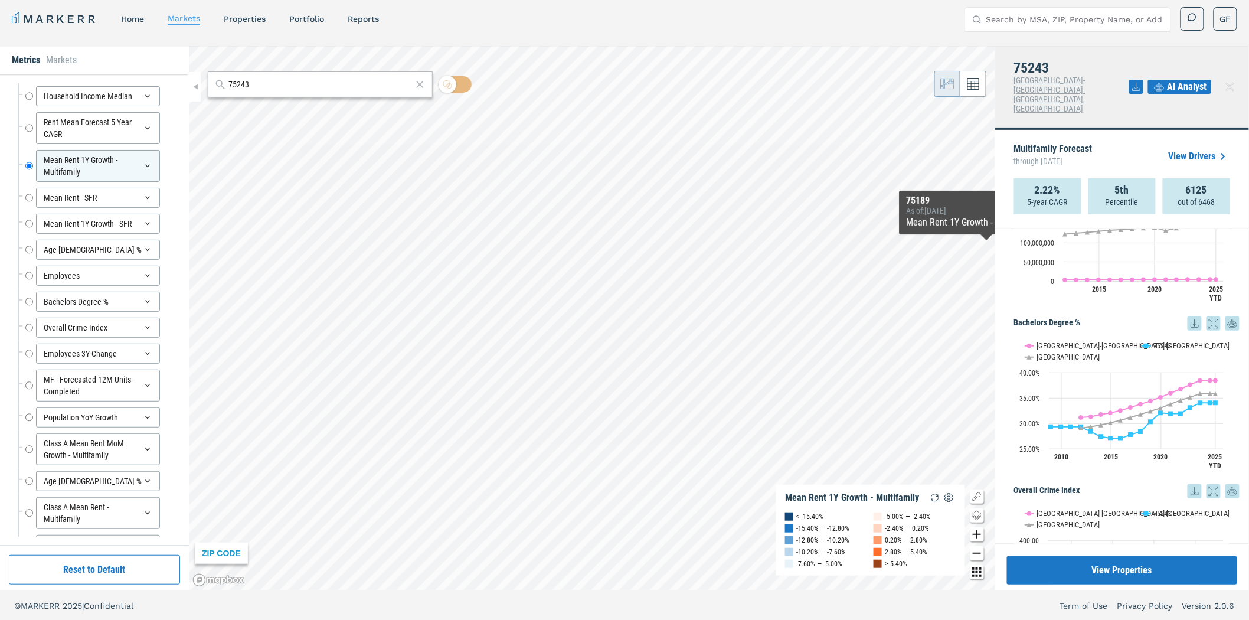
scroll to position [7, 0]
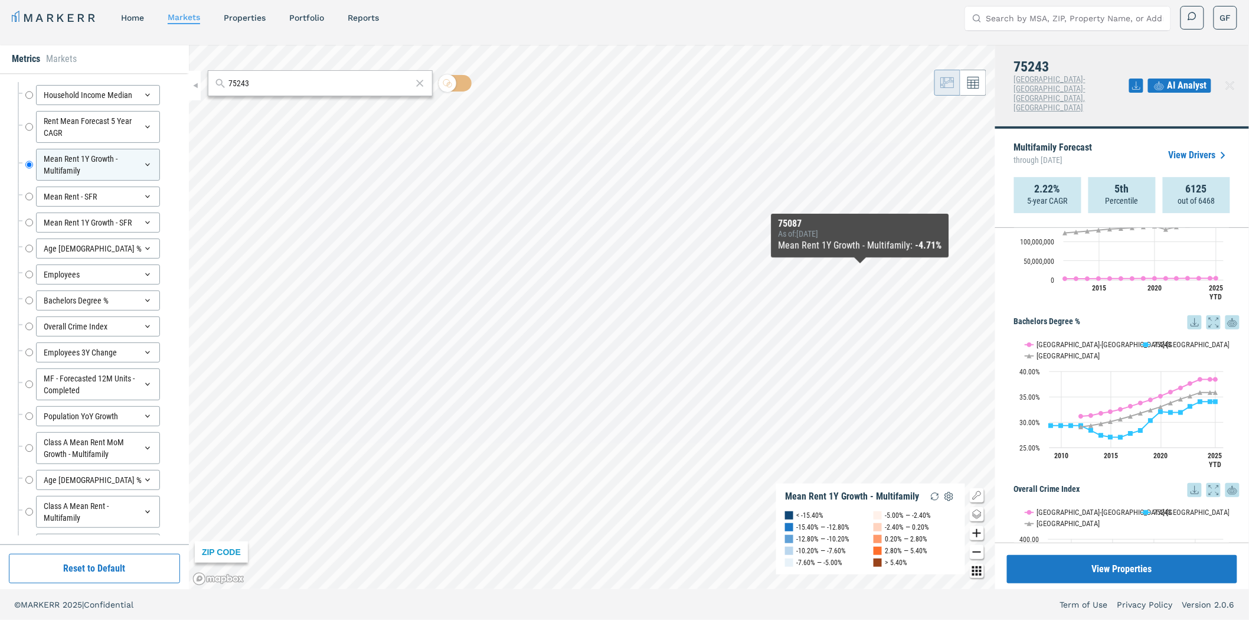
click at [1051, 183] on strong "2.22%" at bounding box center [1048, 189] width 26 height 12
drag, startPoint x: 1051, startPoint y: 158, endPoint x: 1084, endPoint y: 148, distance: 34.6
click at [1052, 183] on strong "2.22%" at bounding box center [1048, 189] width 26 height 12
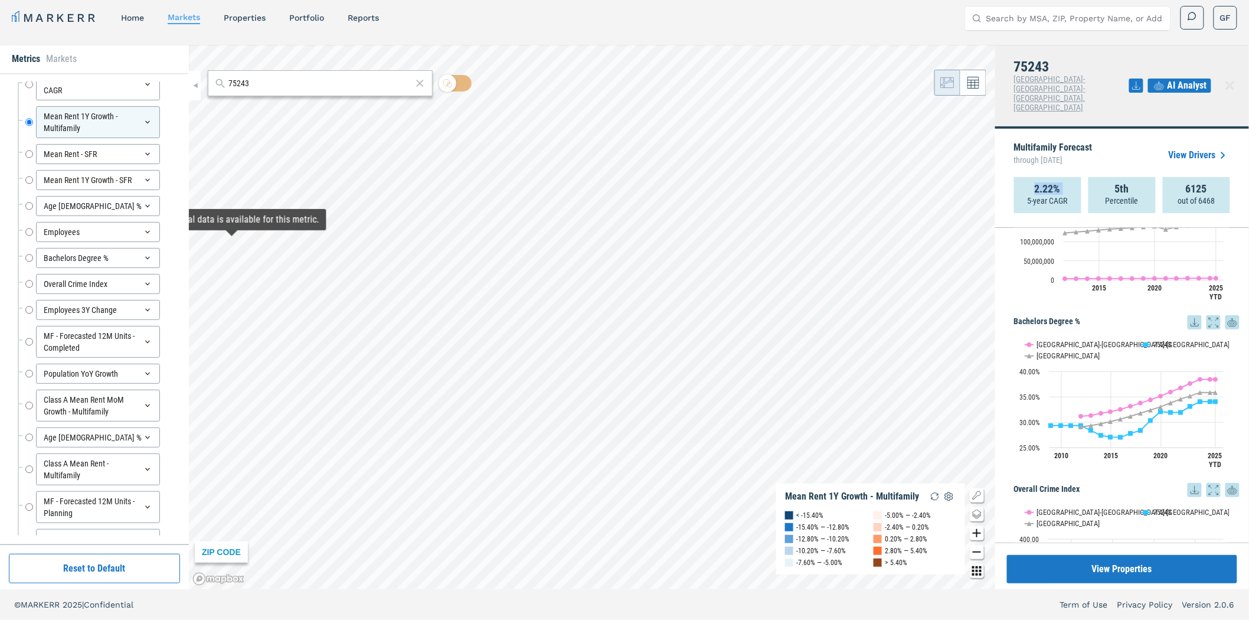
scroll to position [131, 0]
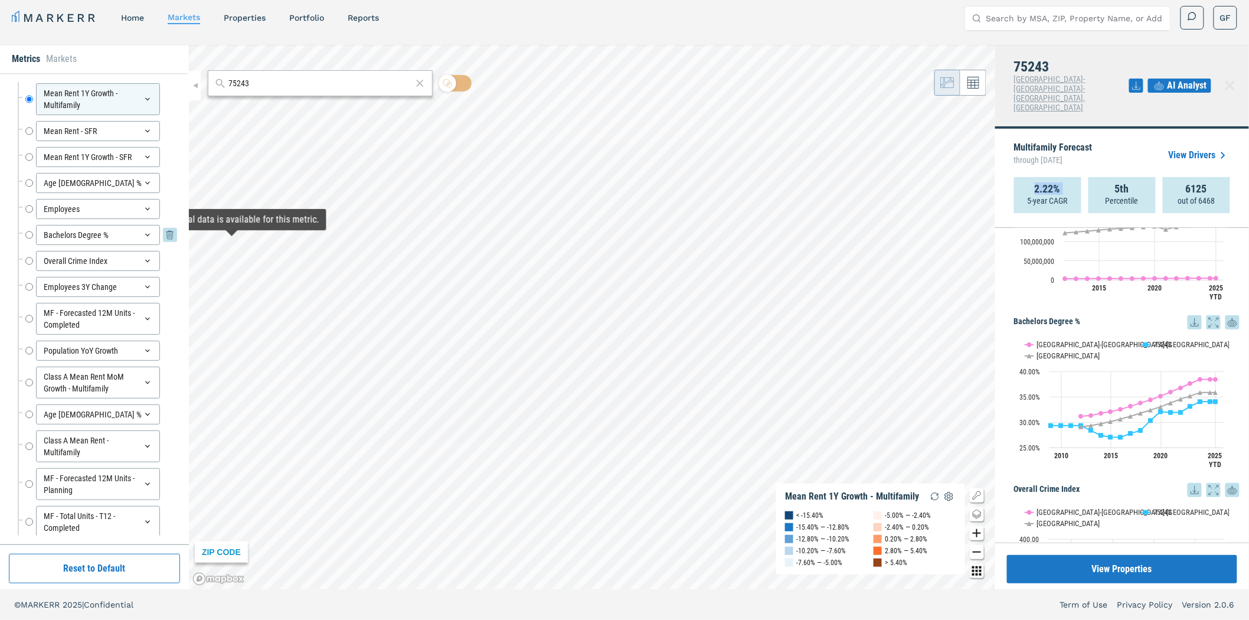
click at [27, 234] on input "Bachelors Degree %" at bounding box center [29, 235] width 8 height 20
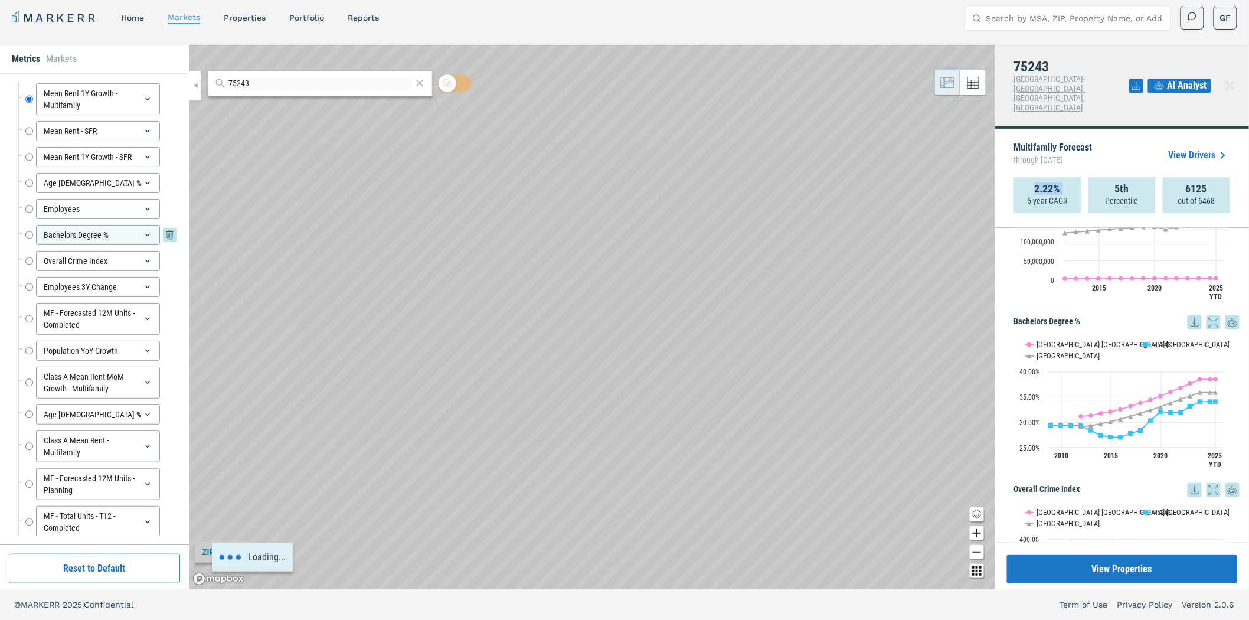
radio input "false"
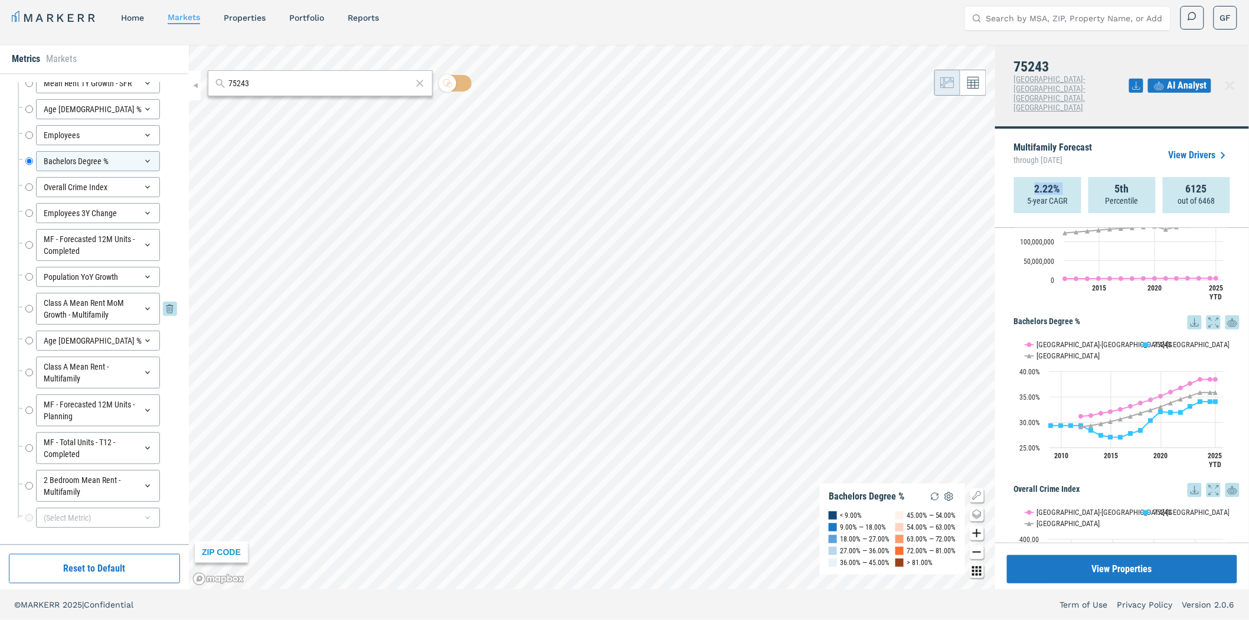
scroll to position [211, 0]
click at [28, 406] on input "MF - Forecasted 12M Units - Planning" at bounding box center [29, 406] width 8 height 32
radio input "false"
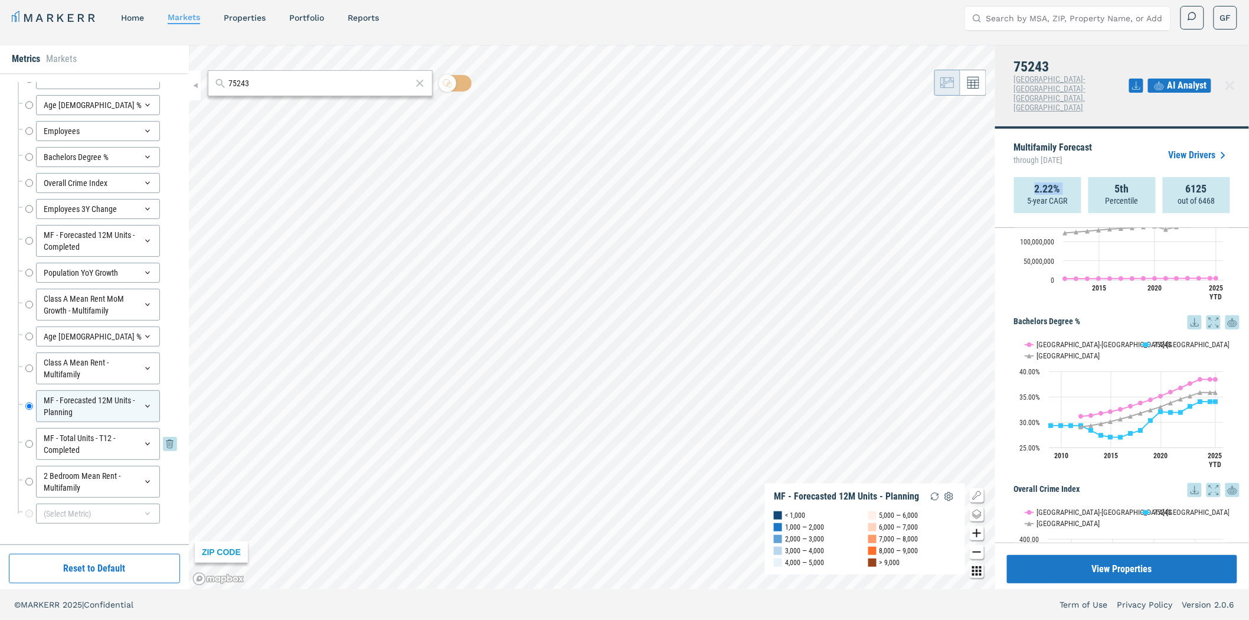
click at [28, 443] on input "MF - Total Units - T12 - Completed" at bounding box center [29, 444] width 8 height 32
radio input "false"
radio input "true"
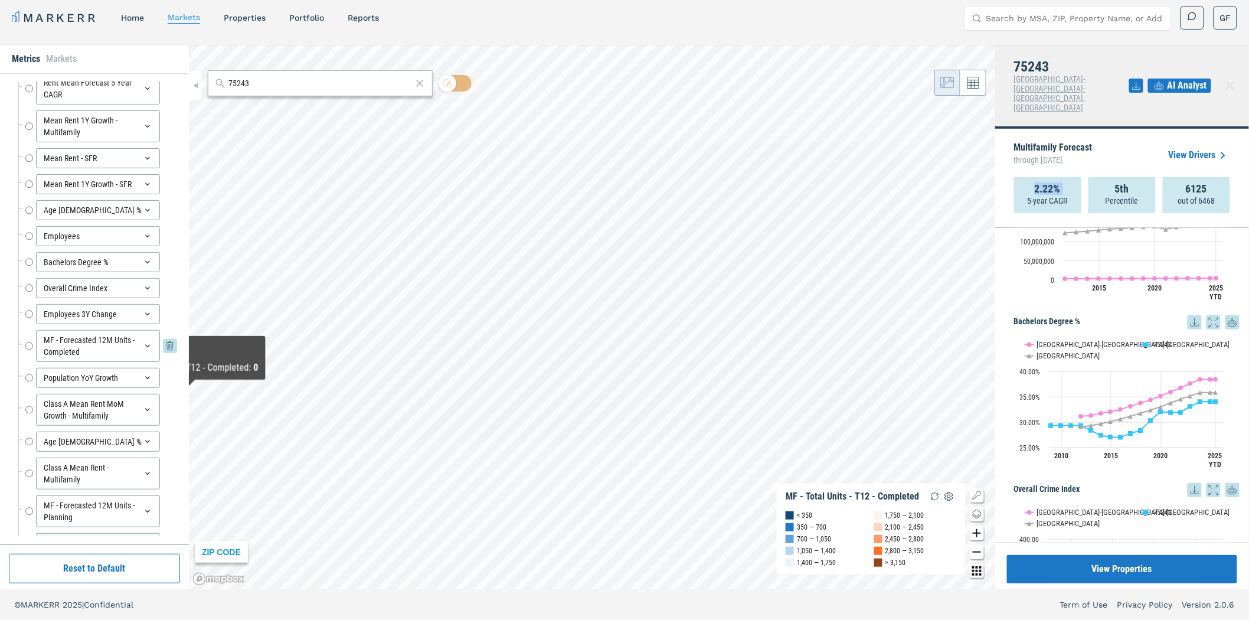
scroll to position [0, 0]
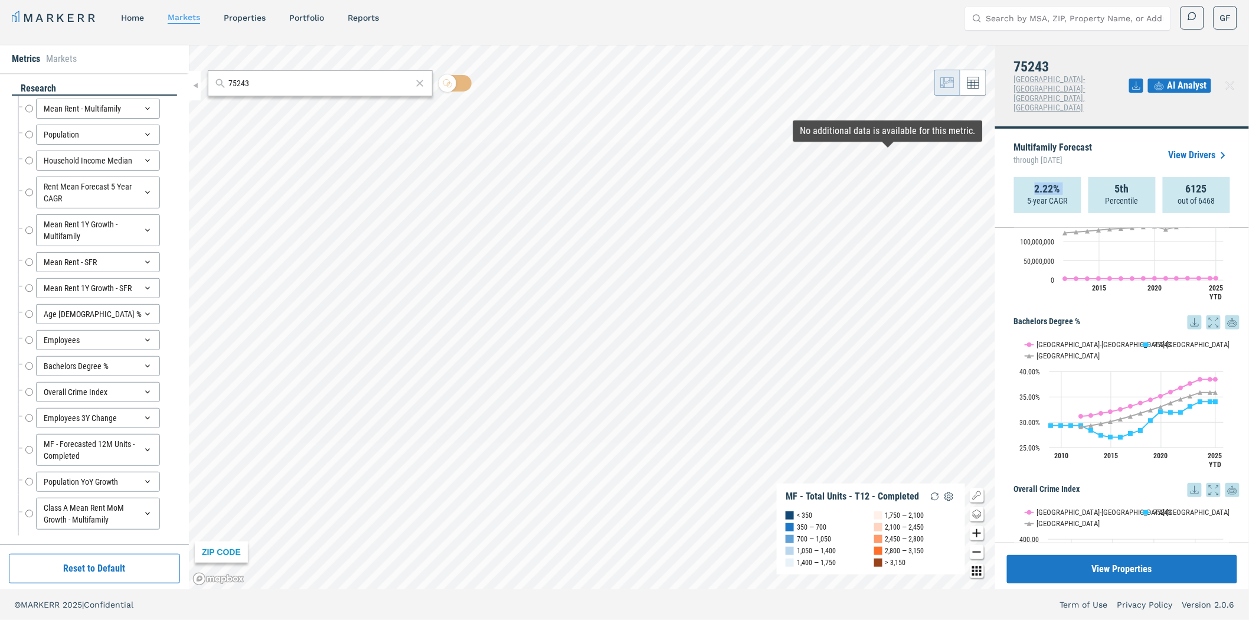
click at [1195, 148] on link "View Drivers" at bounding box center [1199, 155] width 61 height 14
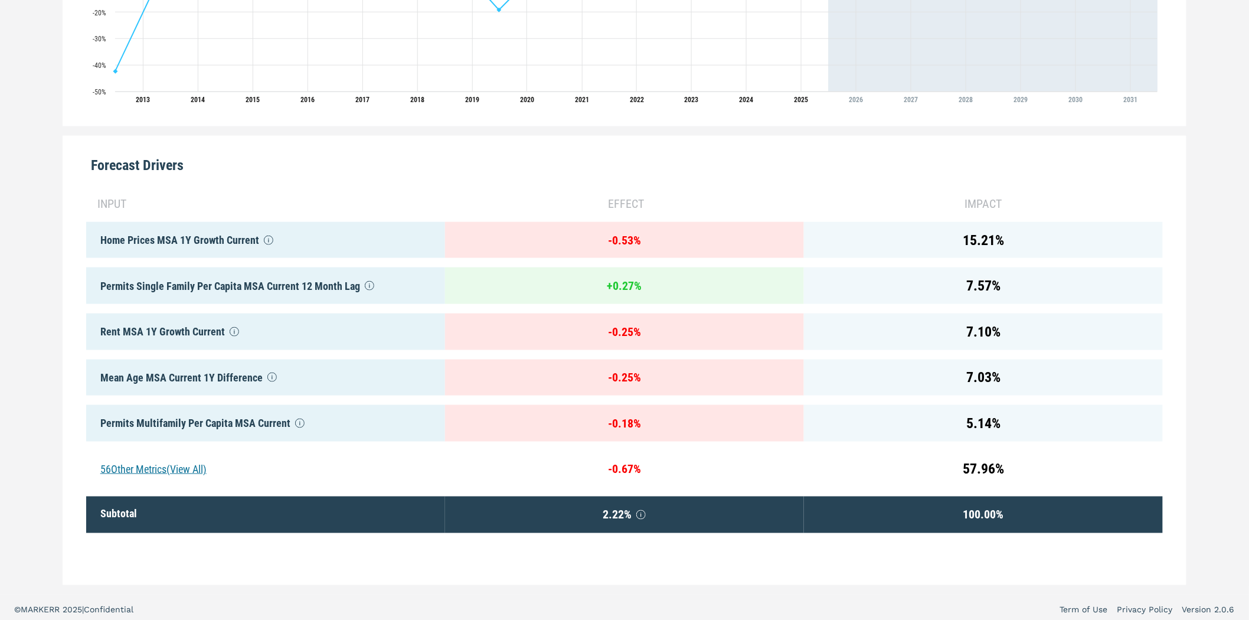
scroll to position [466, 0]
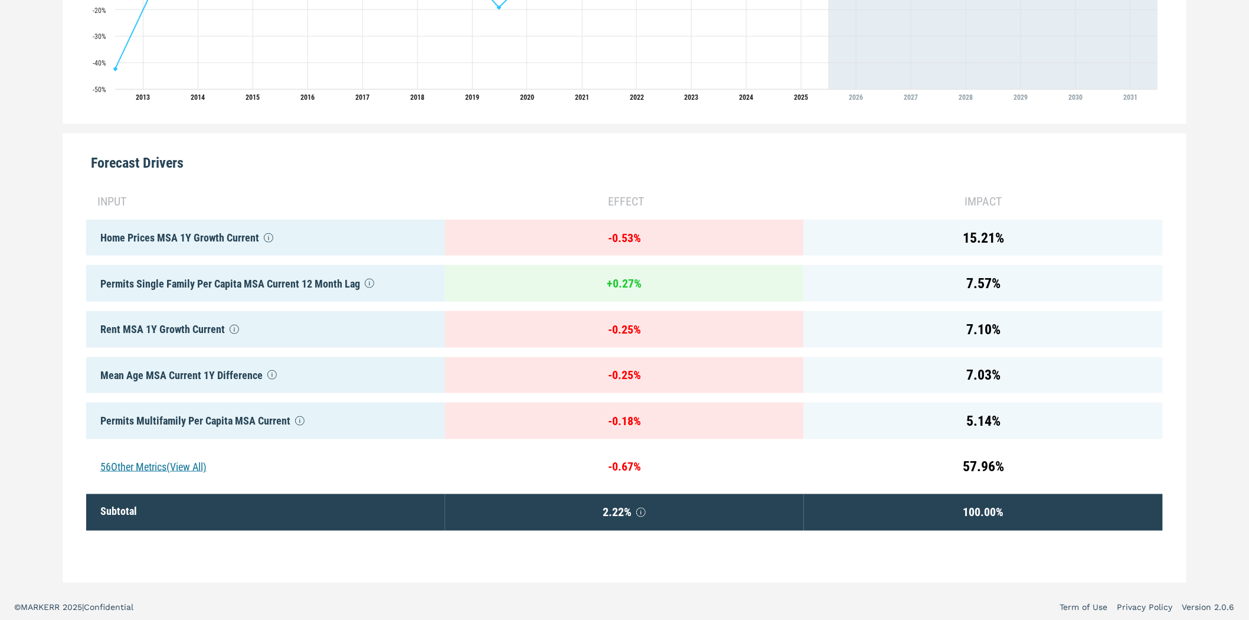
click at [136, 461] on div "56 Other Metrics (View All)" at bounding box center [265, 467] width 359 height 37
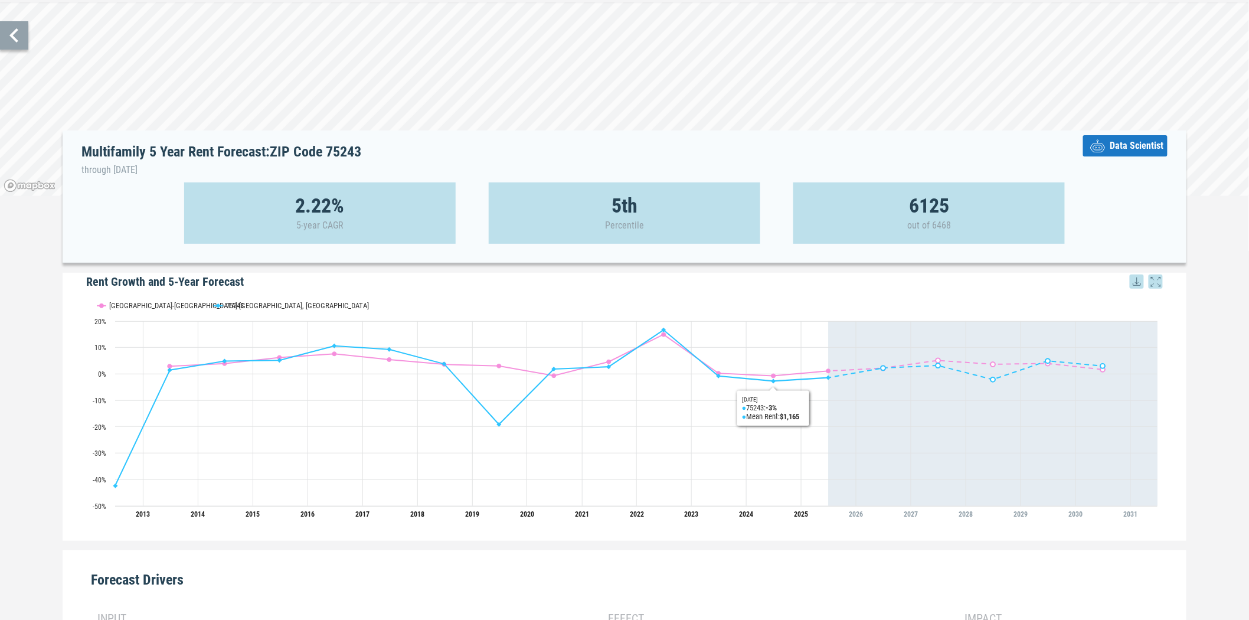
scroll to position [7, 0]
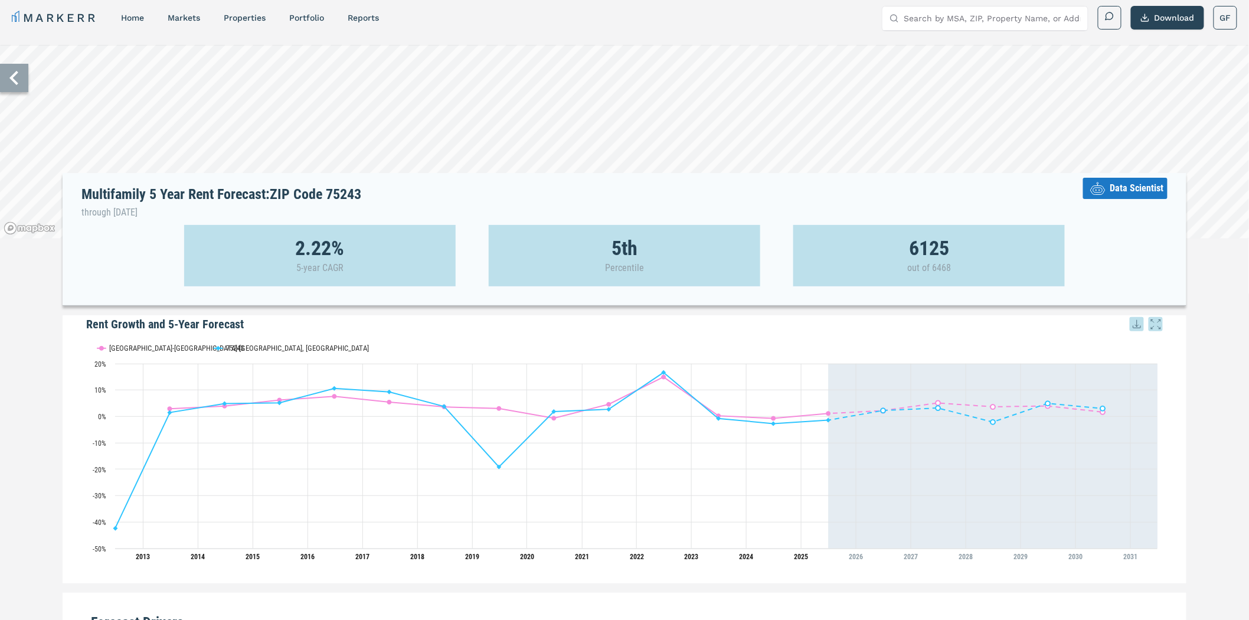
click at [1127, 192] on span "Data Scientist" at bounding box center [1137, 188] width 54 height 14
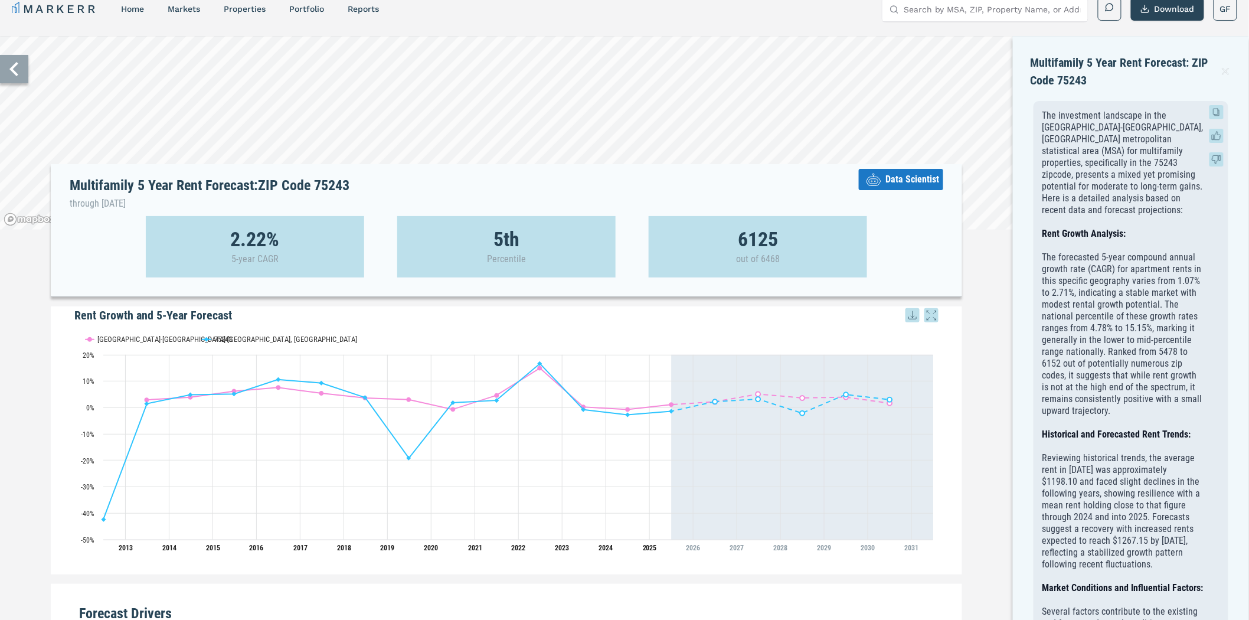
scroll to position [0, 0]
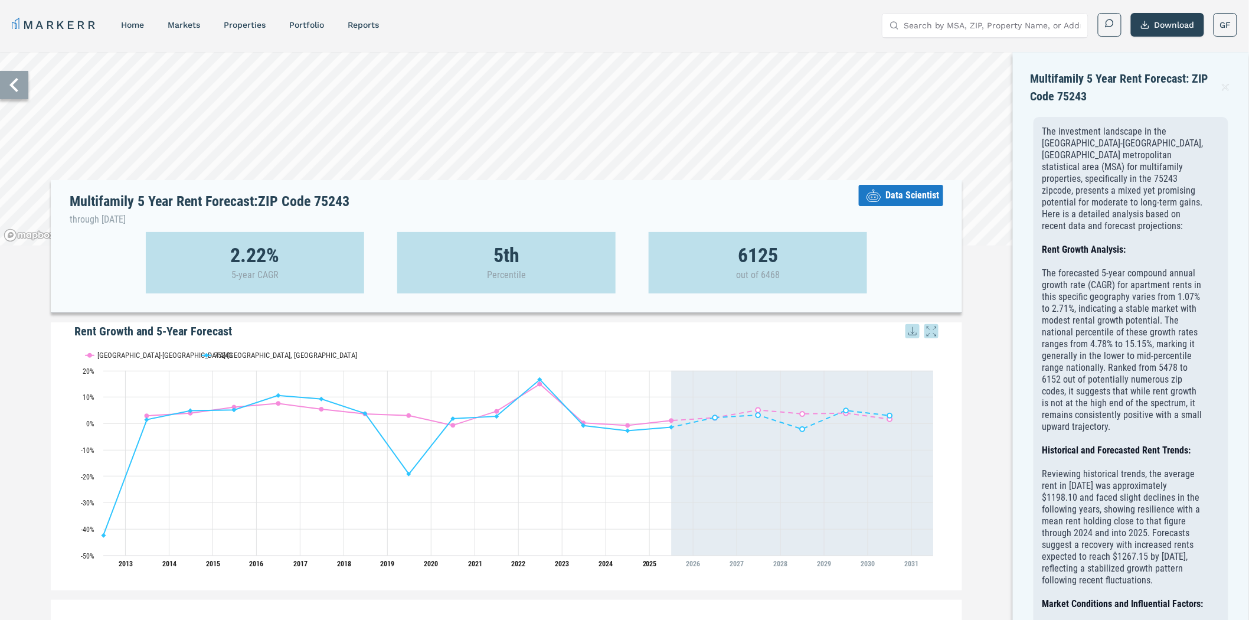
click at [1226, 87] on icon at bounding box center [1225, 87] width 11 height 14
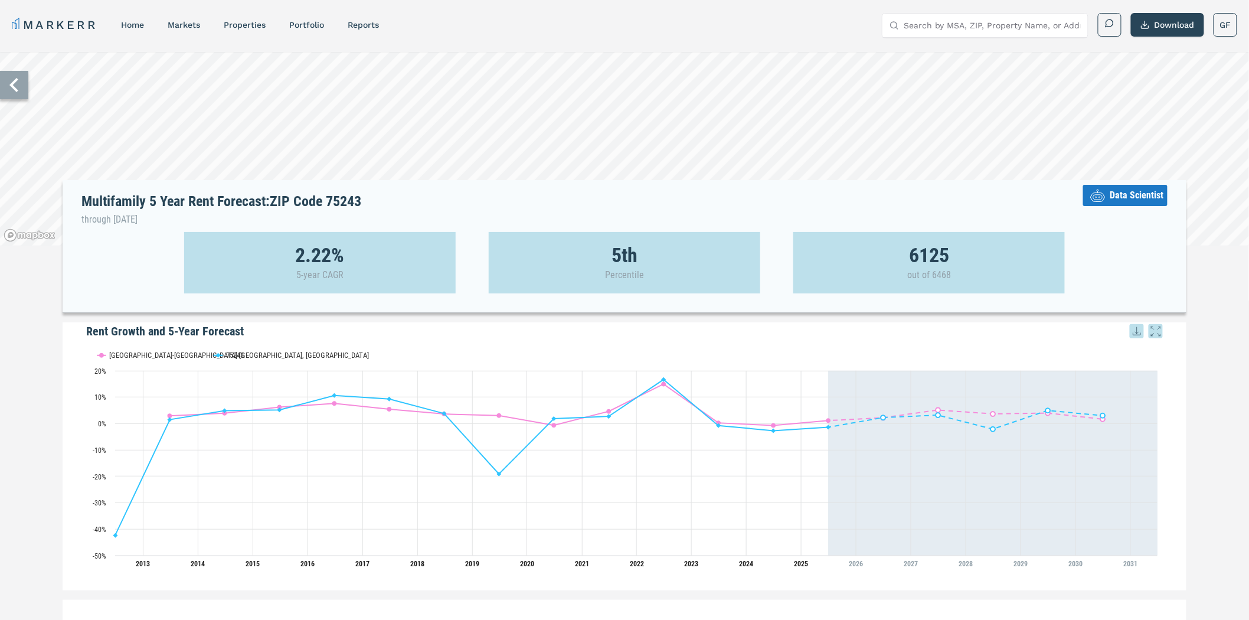
click at [19, 90] on icon at bounding box center [14, 85] width 28 height 28
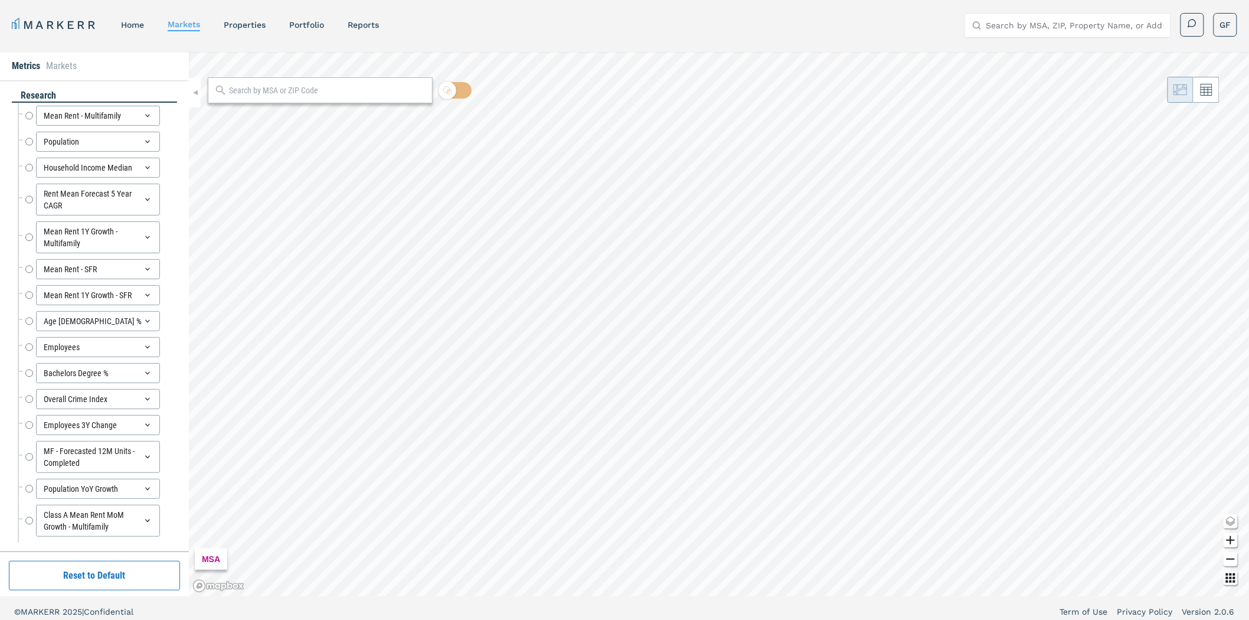
radio input "true"
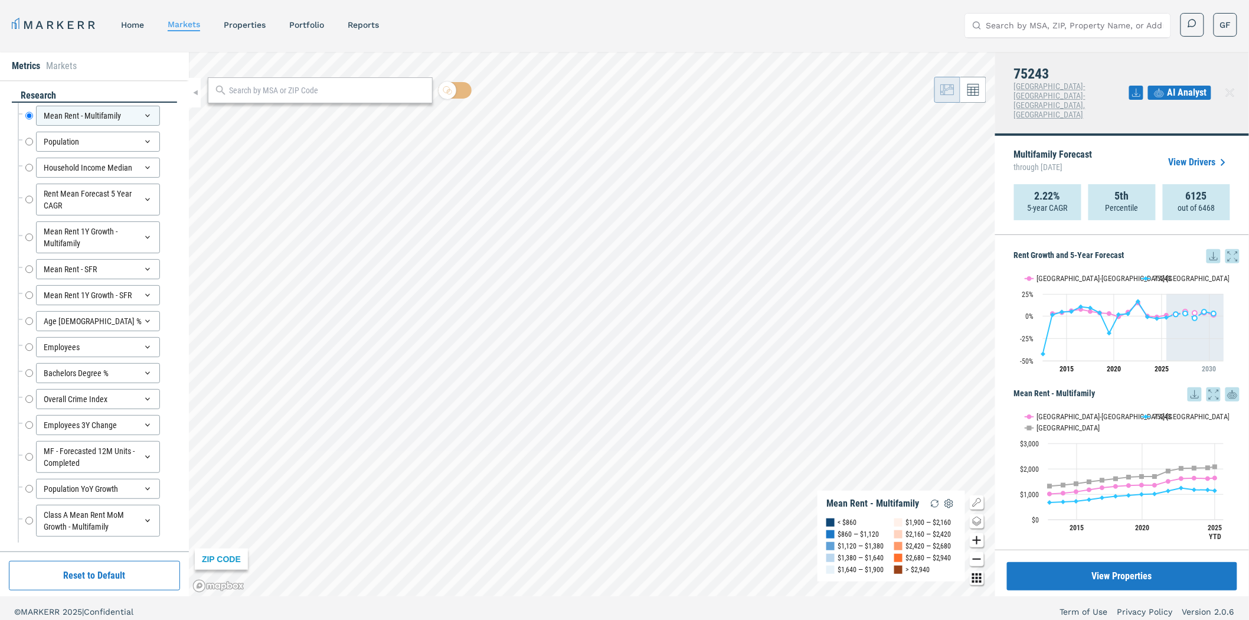
click at [1013, 21] on input "Search by MSA, ZIP, Property Name, or Address" at bounding box center [1075, 26] width 177 height 24
type input "s"
type input "infinity on the mark"
click at [1024, 74] on div "[STREET_ADDRESS]" at bounding box center [1016, 80] width 84 height 12
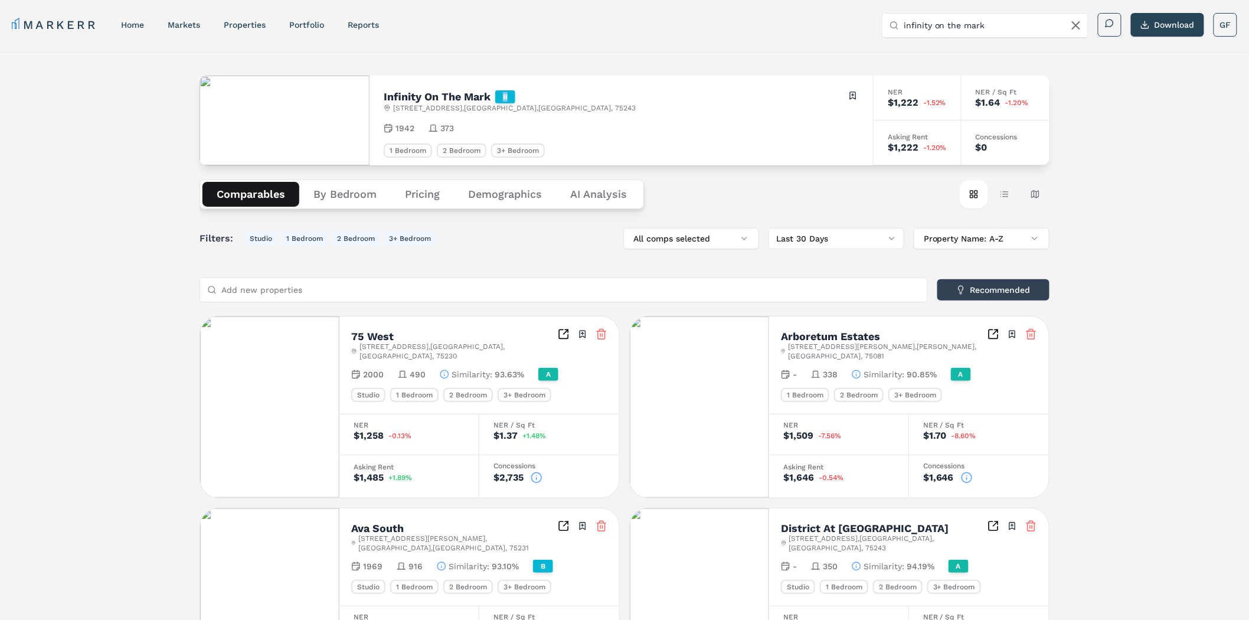
drag, startPoint x: 501, startPoint y: 95, endPoint x: 524, endPoint y: 96, distance: 23.1
click at [524, 96] on div "Infinity On The Mark B [STREET_ADDRESS] Toggle portfolio menu" at bounding box center [621, 101] width 475 height 23
click at [732, 90] on div "Infinity On The Mark B [STREET_ADDRESS] Toggle portfolio menu" at bounding box center [621, 101] width 475 height 23
click at [969, 287] on button "Recommended" at bounding box center [994, 289] width 112 height 21
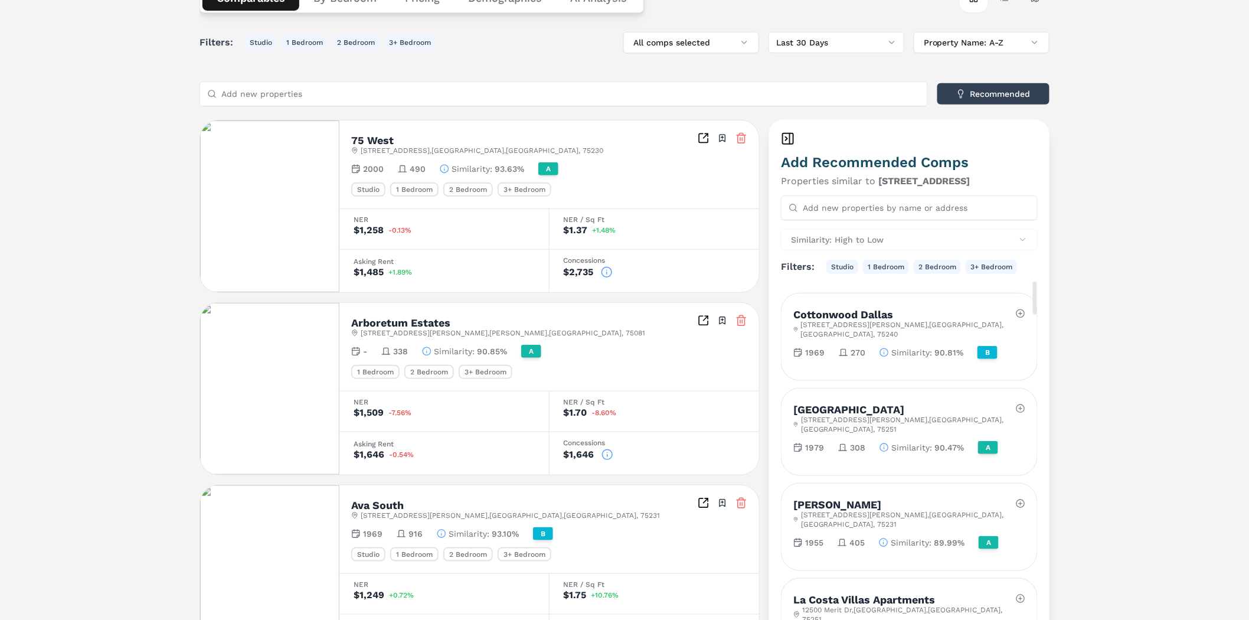
scroll to position [197, 0]
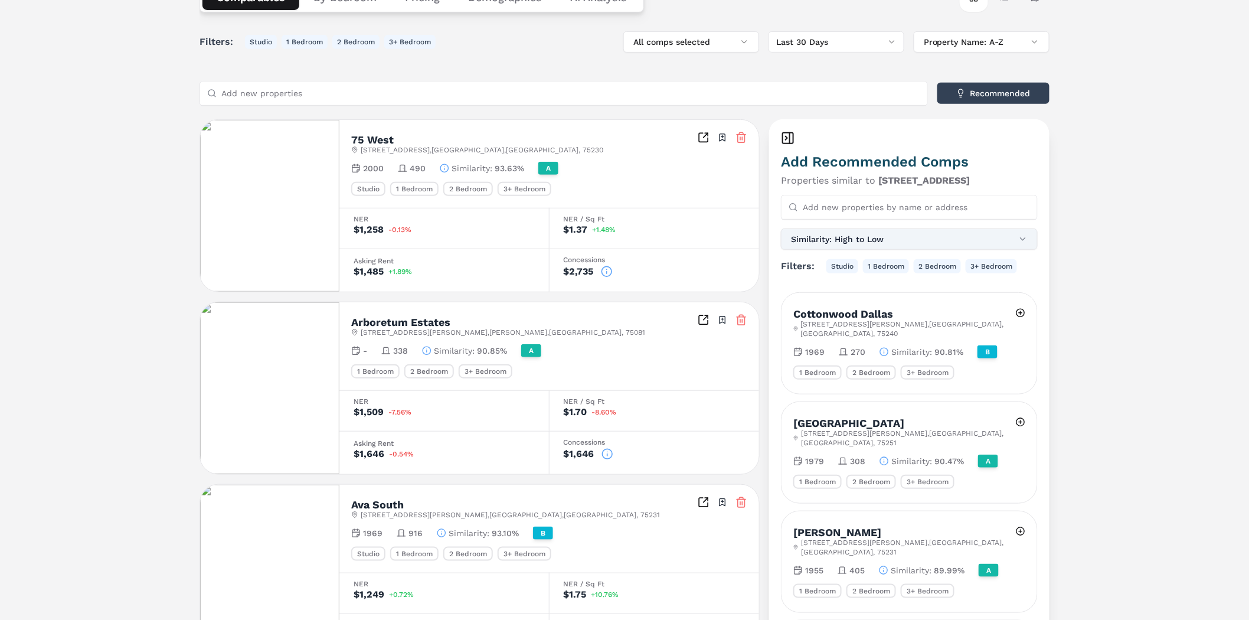
click at [883, 239] on button "Similarity: High to Low" at bounding box center [909, 239] width 257 height 21
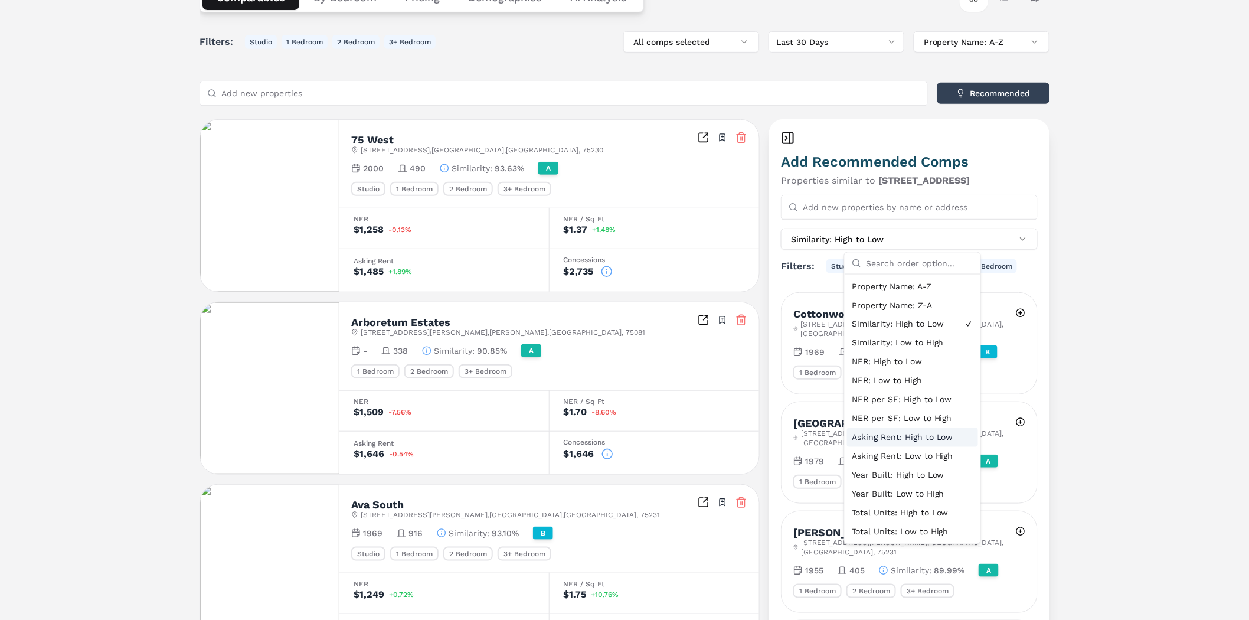
drag, startPoint x: 887, startPoint y: 435, endPoint x: 906, endPoint y: 437, distance: 19.0
click at [887, 435] on div "Asking Rent: High to Low" at bounding box center [912, 437] width 131 height 19
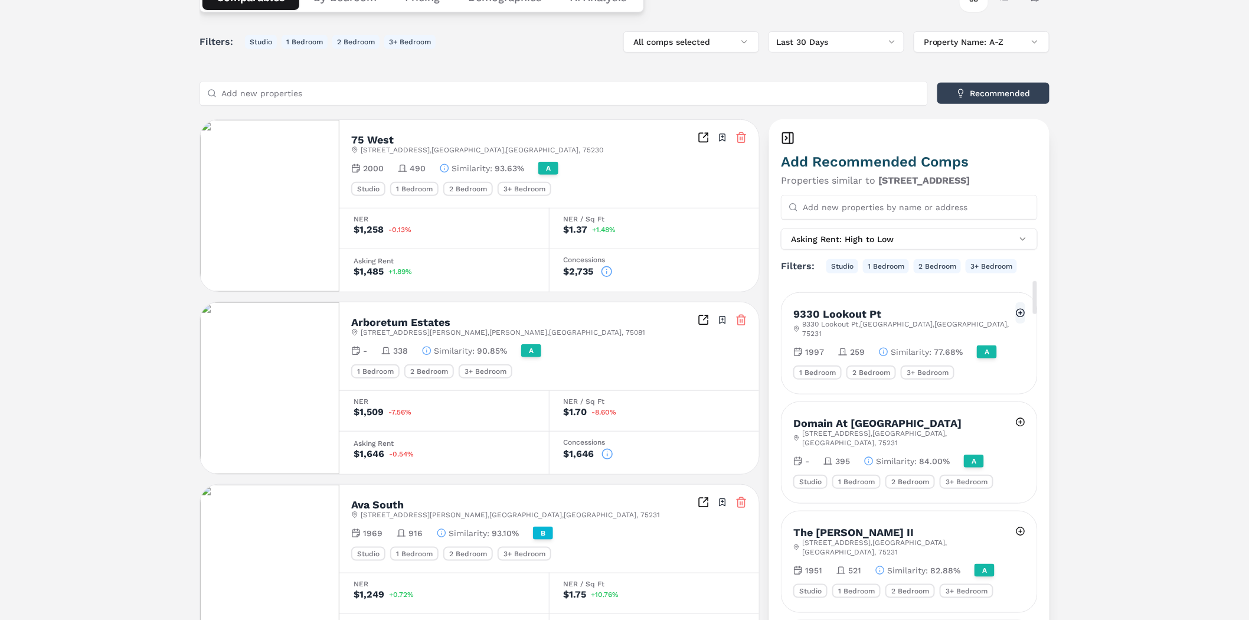
click at [1023, 311] on button at bounding box center [1020, 312] width 9 height 21
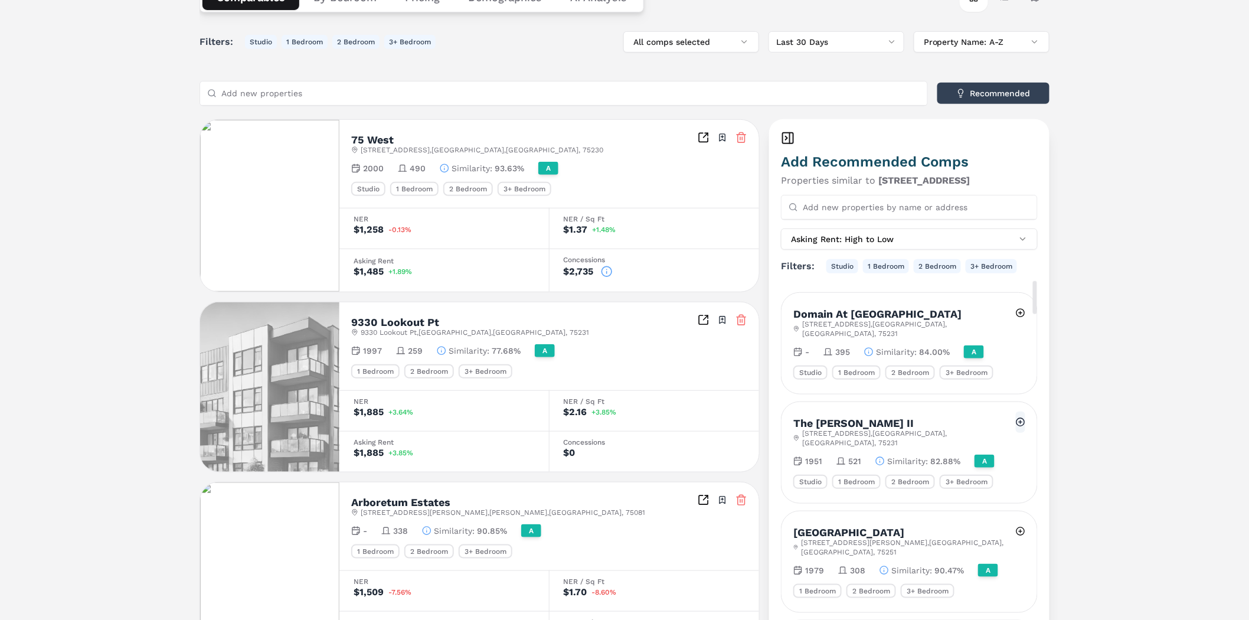
click at [1020, 412] on button at bounding box center [1020, 422] width 9 height 21
click at [788, 133] on rect at bounding box center [788, 138] width 11 height 11
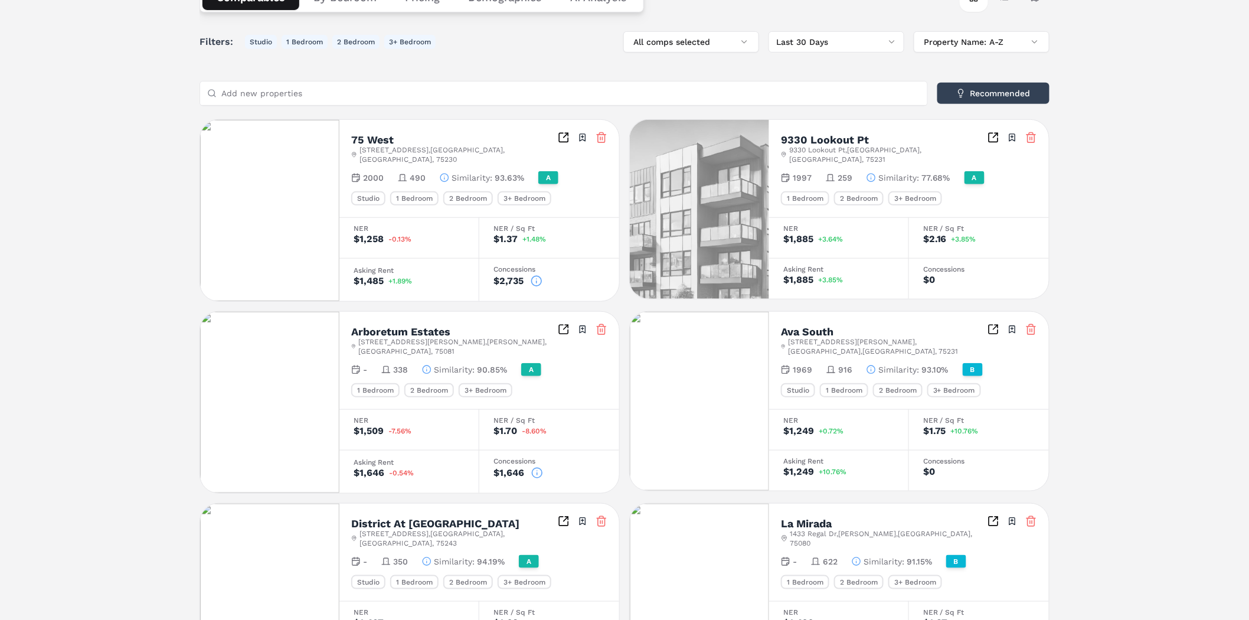
click at [1036, 324] on icon at bounding box center [1032, 330] width 12 height 12
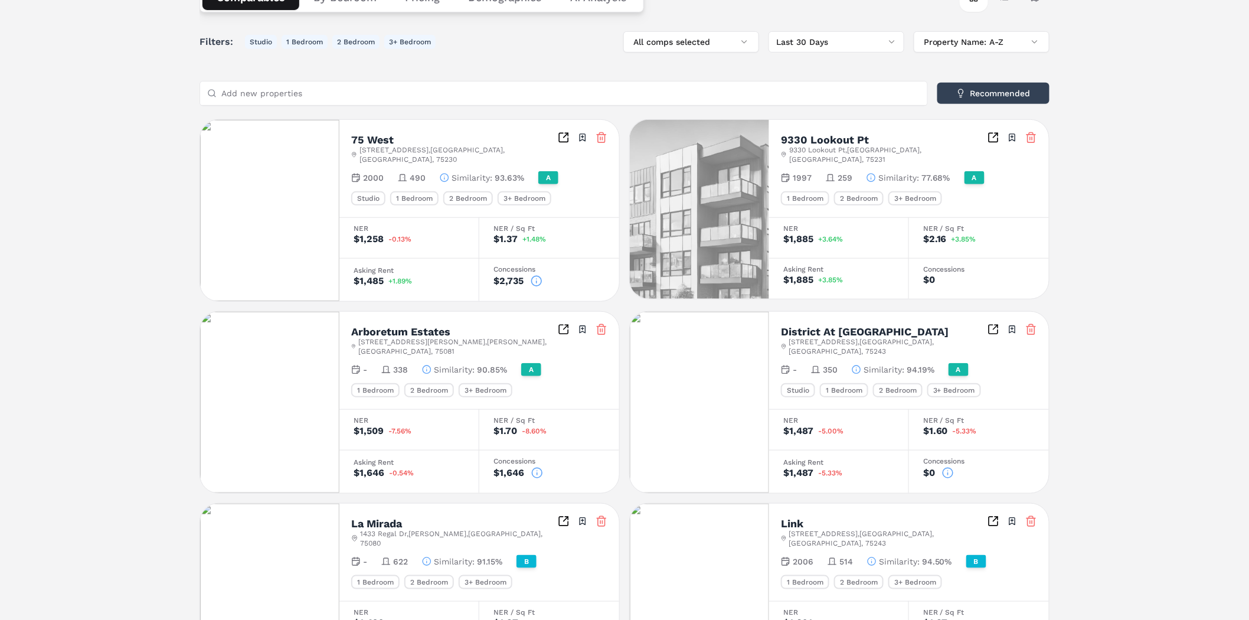
click at [1033, 521] on line at bounding box center [1033, 522] width 0 height 3
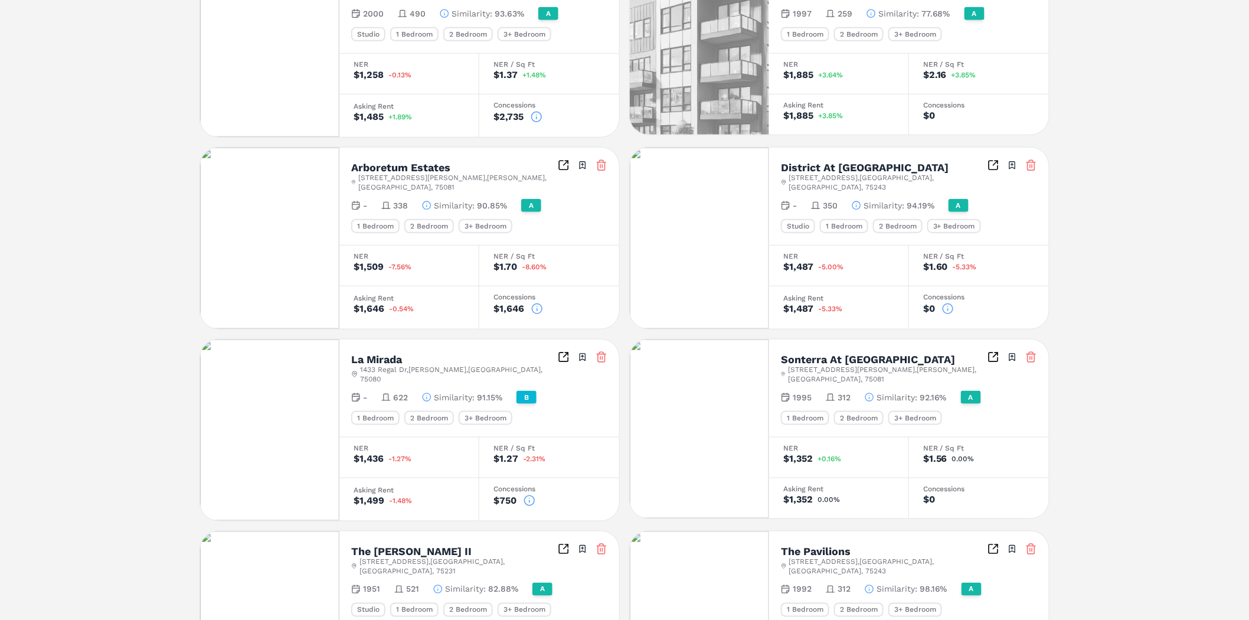
scroll to position [393, 0]
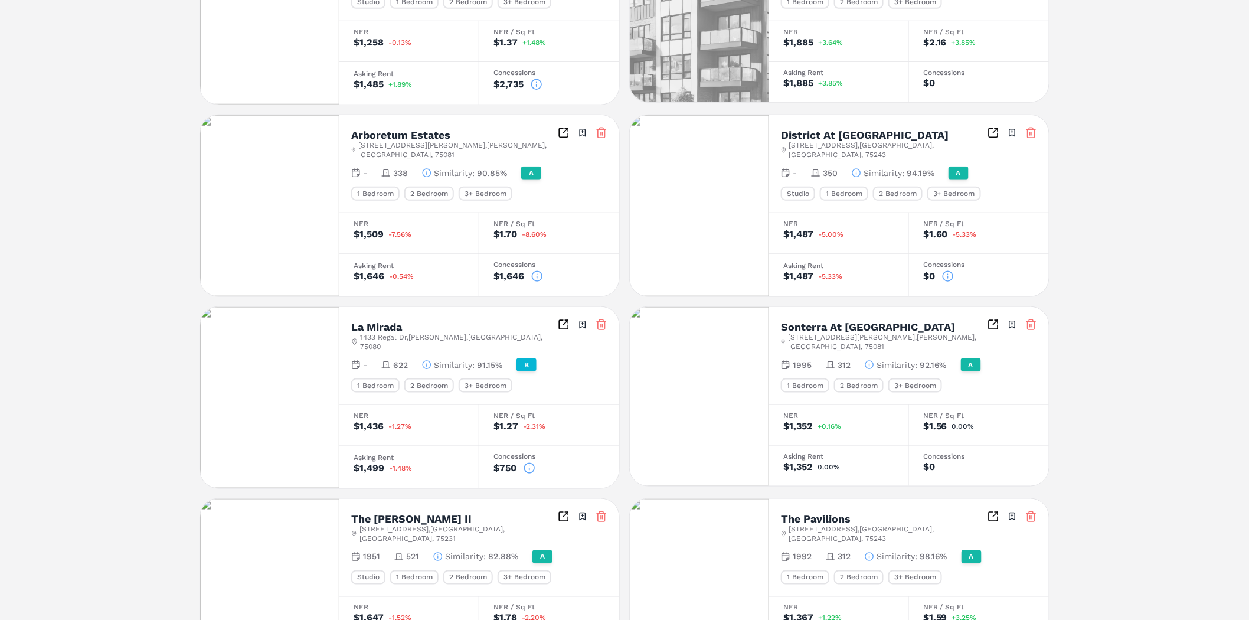
click at [606, 319] on icon at bounding box center [602, 325] width 12 height 12
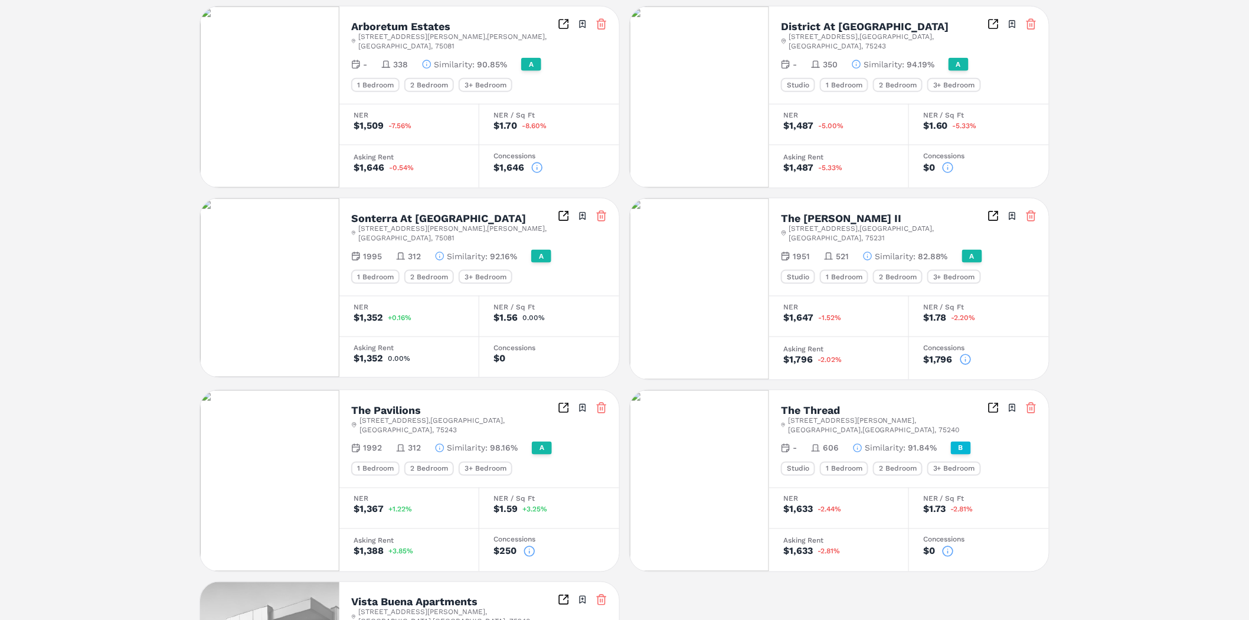
scroll to position [639, 0]
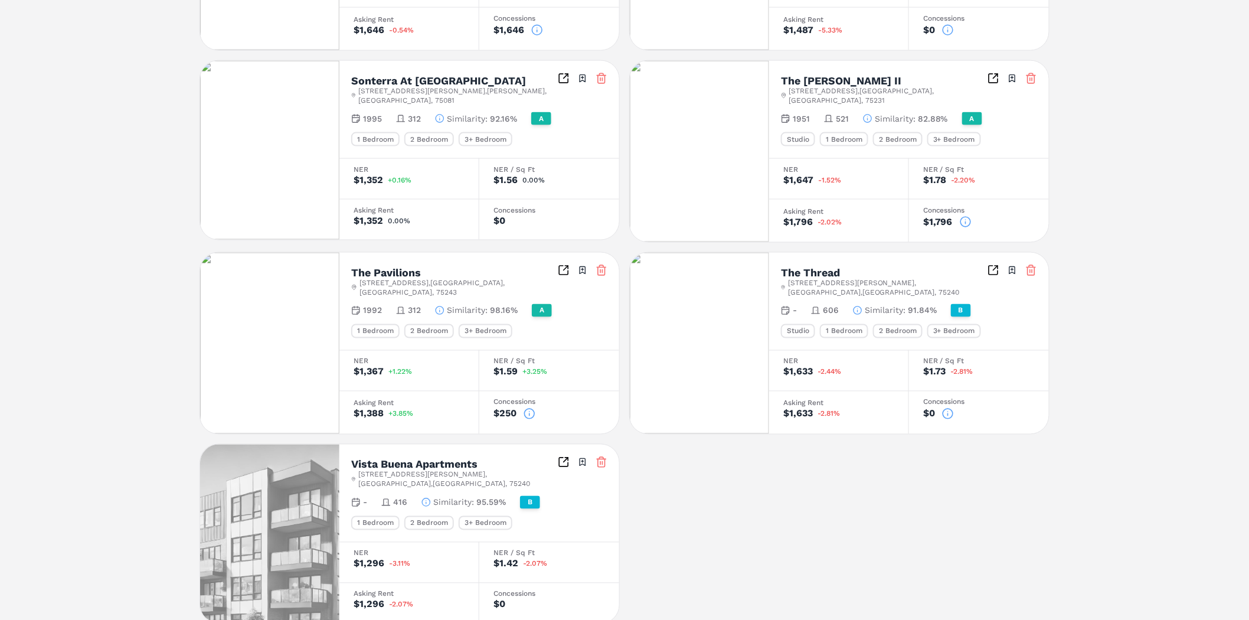
click at [1035, 265] on icon at bounding box center [1032, 271] width 12 height 12
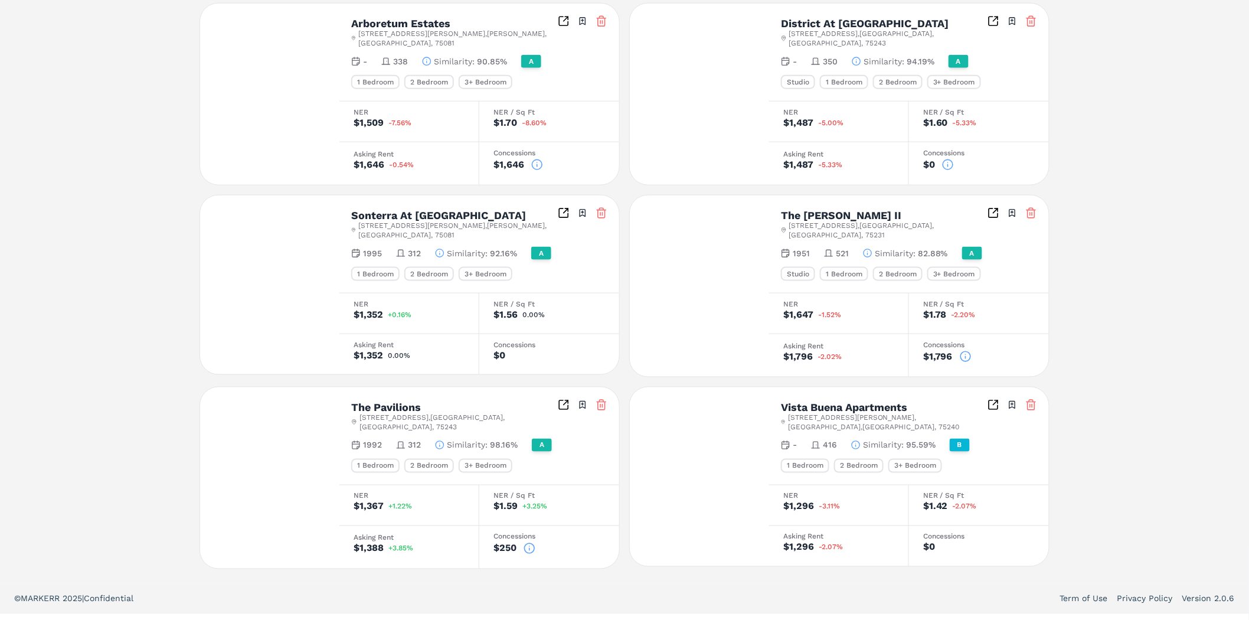
scroll to position [459, 0]
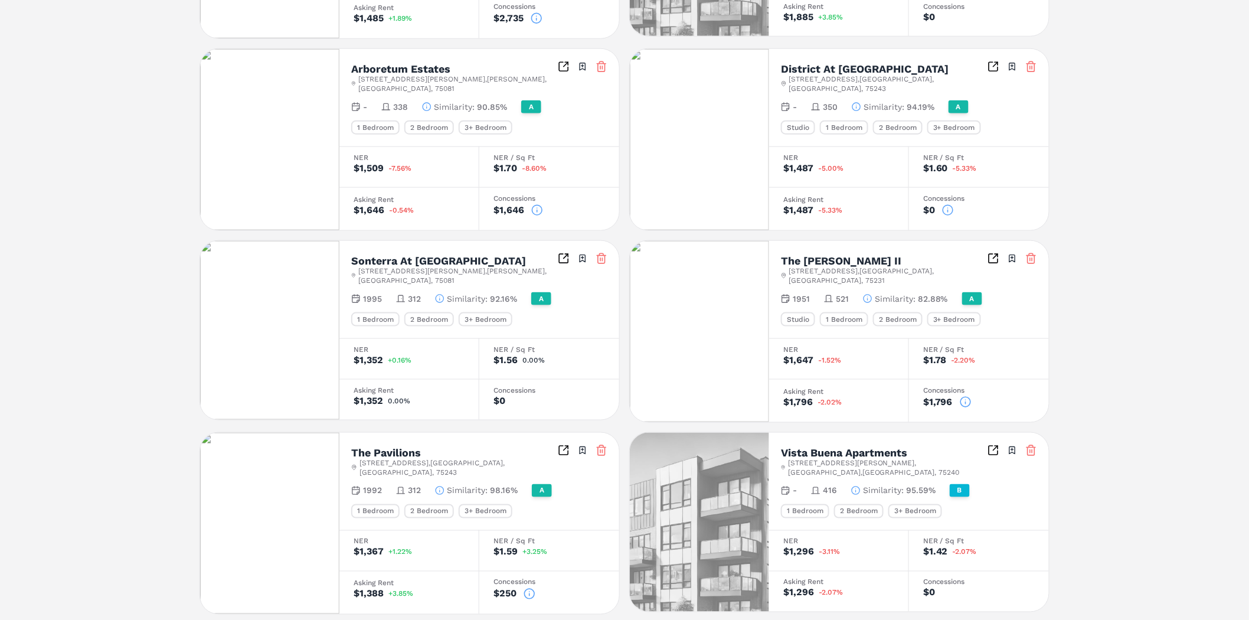
click at [1028, 448] on icon at bounding box center [1031, 452] width 7 height 8
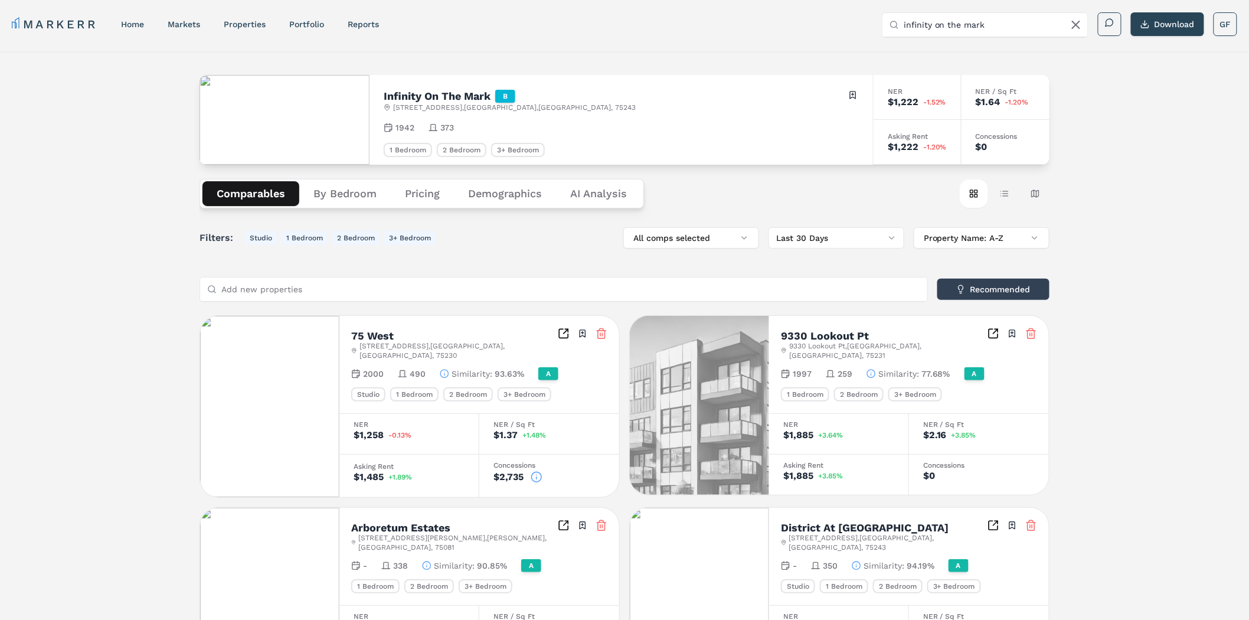
scroll to position [0, 0]
click at [1006, 198] on button "Table view" at bounding box center [1005, 194] width 28 height 28
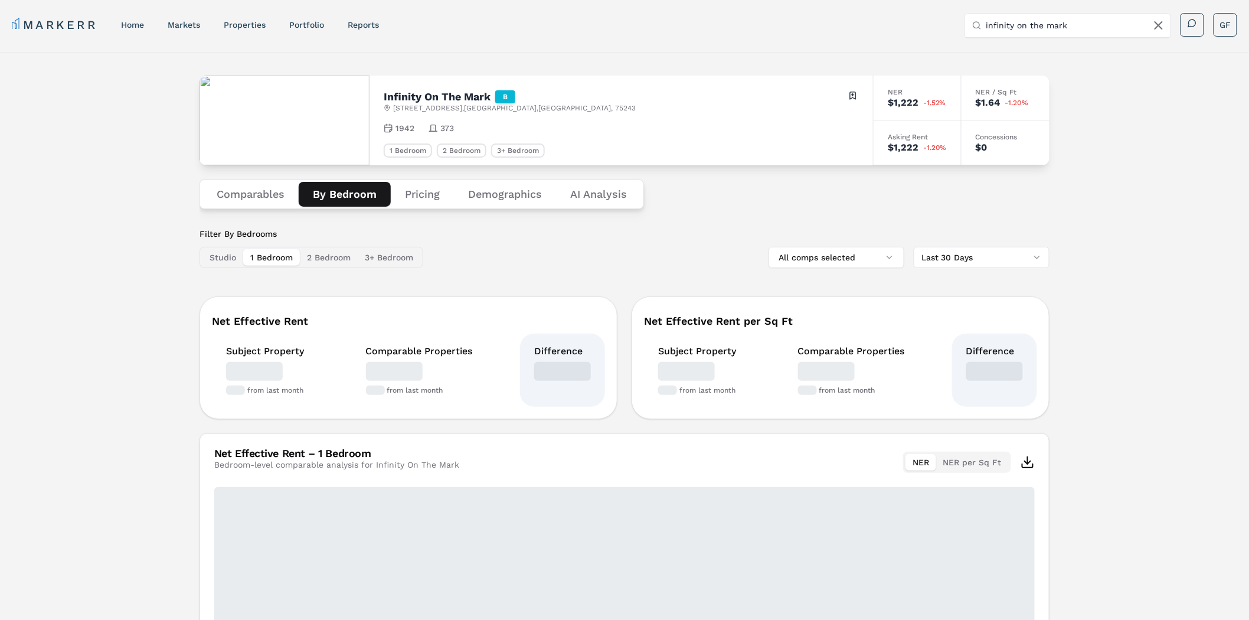
click at [369, 195] on button "By Bedroom" at bounding box center [345, 194] width 92 height 25
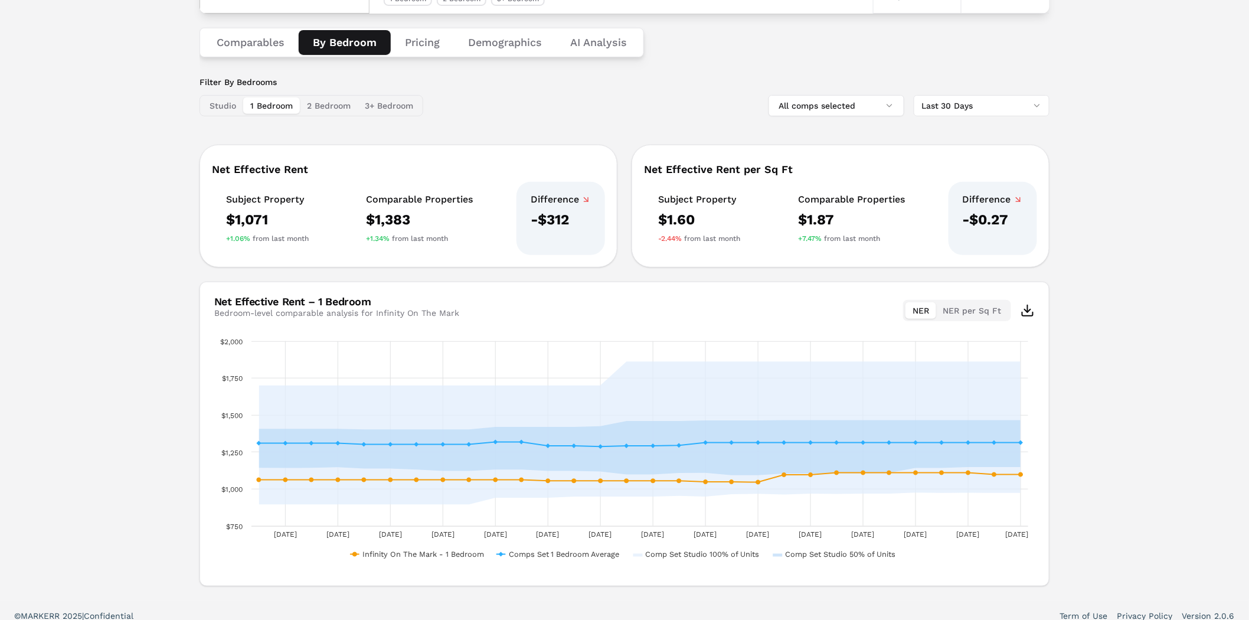
scroll to position [163, 0]
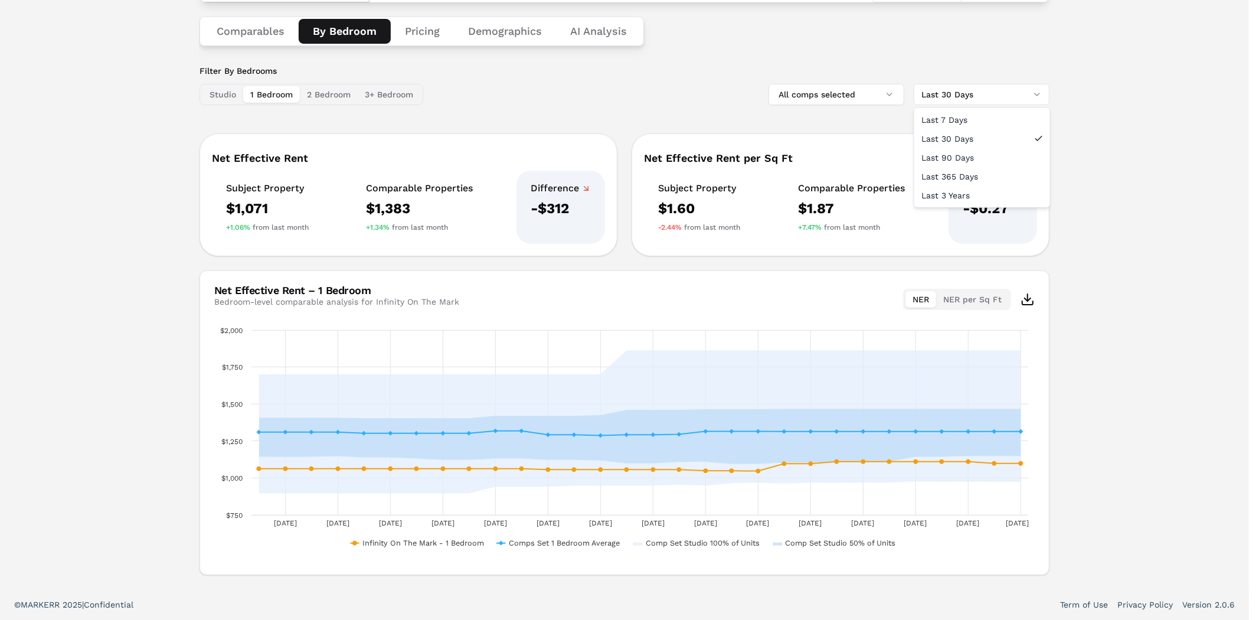
click at [1039, 95] on html "MARKERR home markets properties Portfolio reports Search by MSA, ZIP, Property …" at bounding box center [629, 273] width 1259 height 872
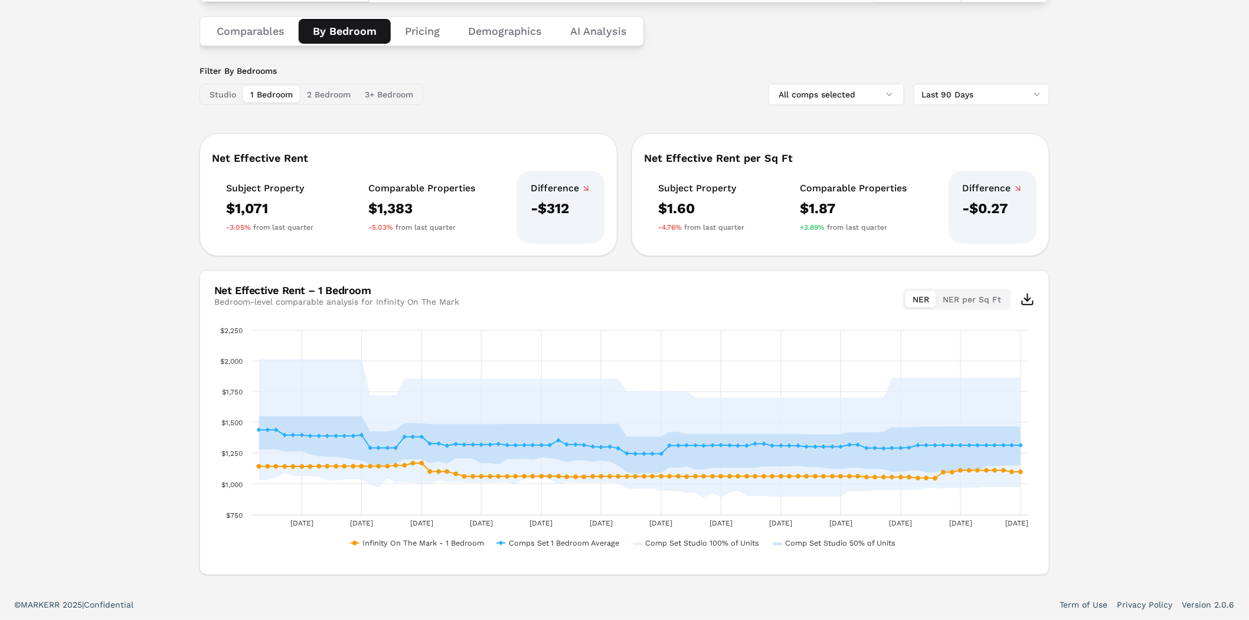
click at [334, 90] on button "2 Bedroom" at bounding box center [329, 94] width 58 height 17
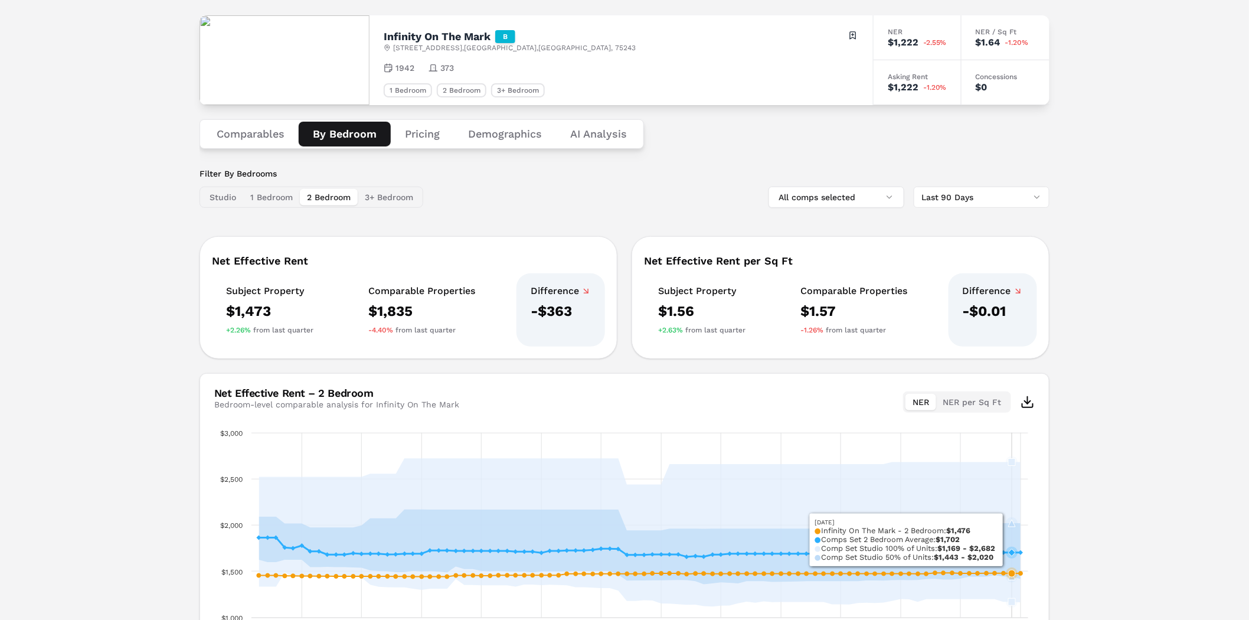
scroll to position [0, 0]
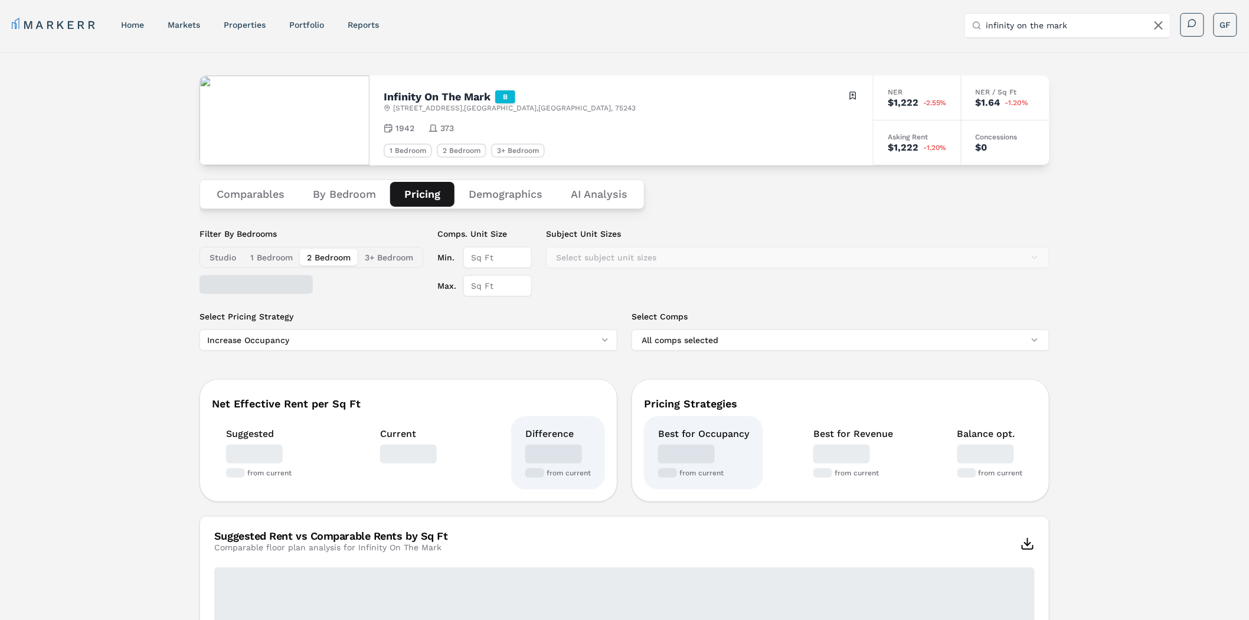
click at [415, 190] on button "Pricing" at bounding box center [422, 194] width 64 height 25
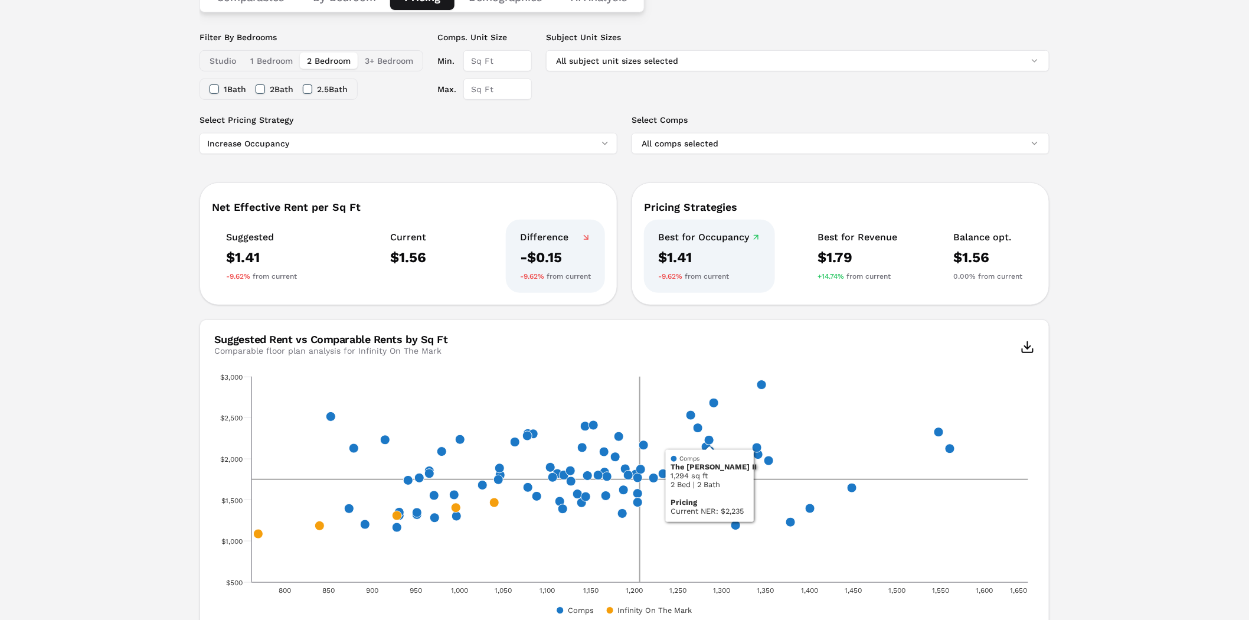
scroll to position [66, 0]
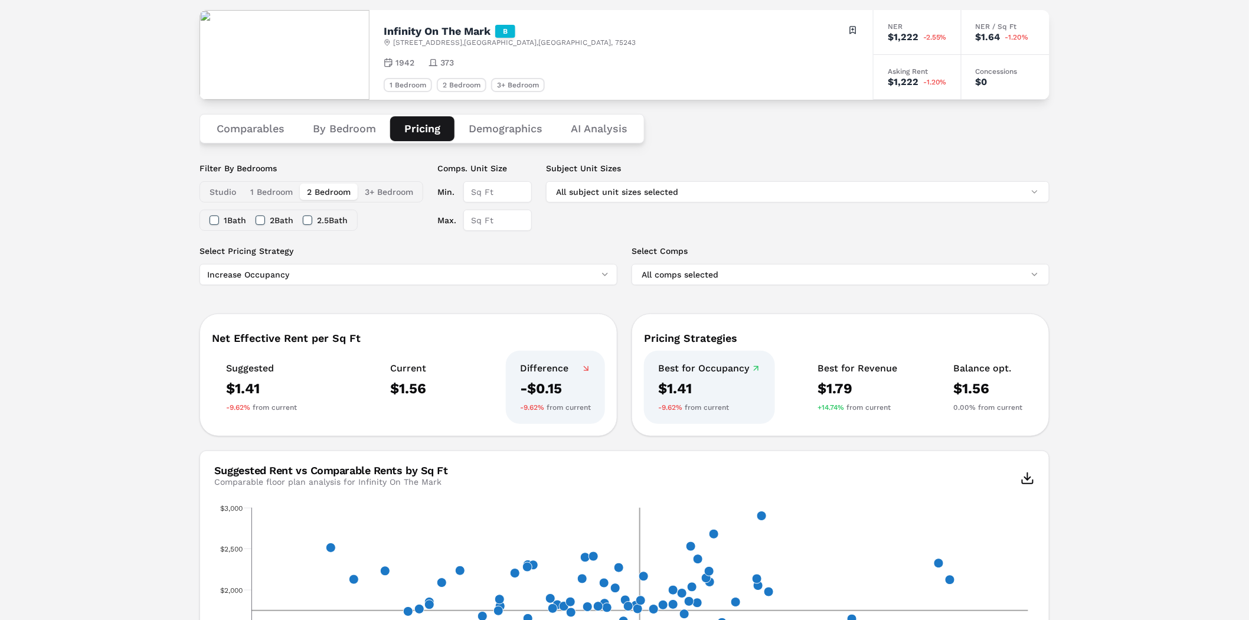
click at [260, 220] on button "2 Bath" at bounding box center [260, 220] width 9 height 9
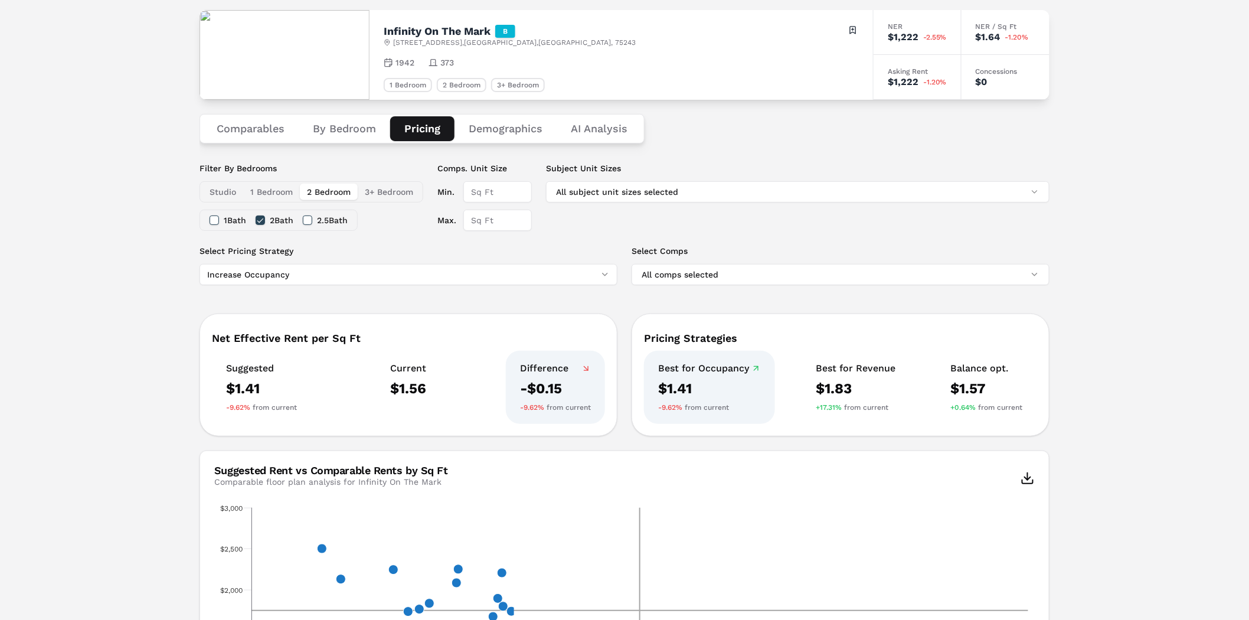
click at [312, 221] on button "2.5 Bath" at bounding box center [307, 220] width 9 height 9
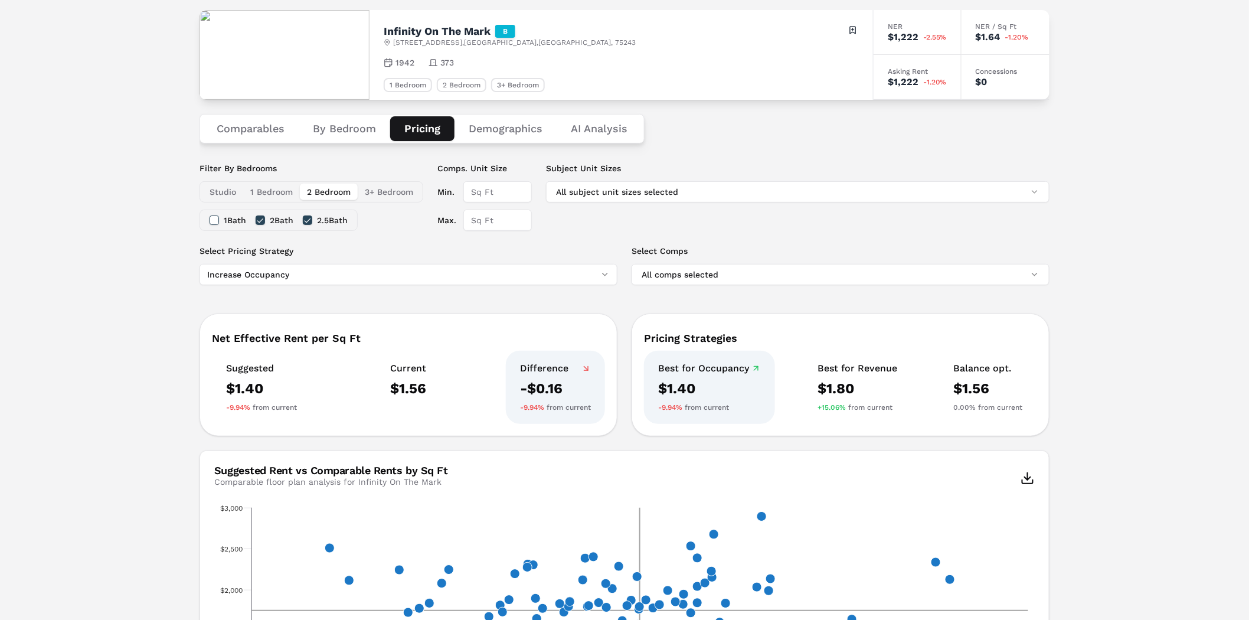
click at [345, 278] on html "MARKERR home markets properties Portfolio reports Search by MSA, ZIP, Property …" at bounding box center [624, 610] width 1249 height 1352
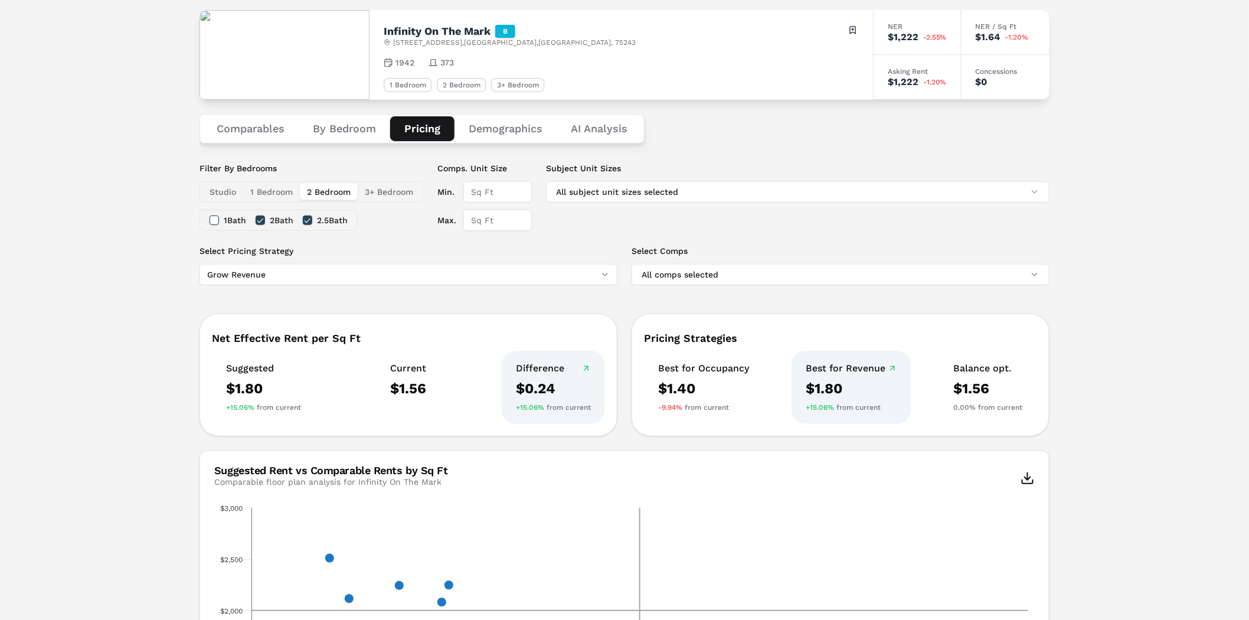
click at [267, 275] on html "MARKERR home markets properties Portfolio reports Search by MSA, ZIP, Property …" at bounding box center [624, 610] width 1249 height 1352
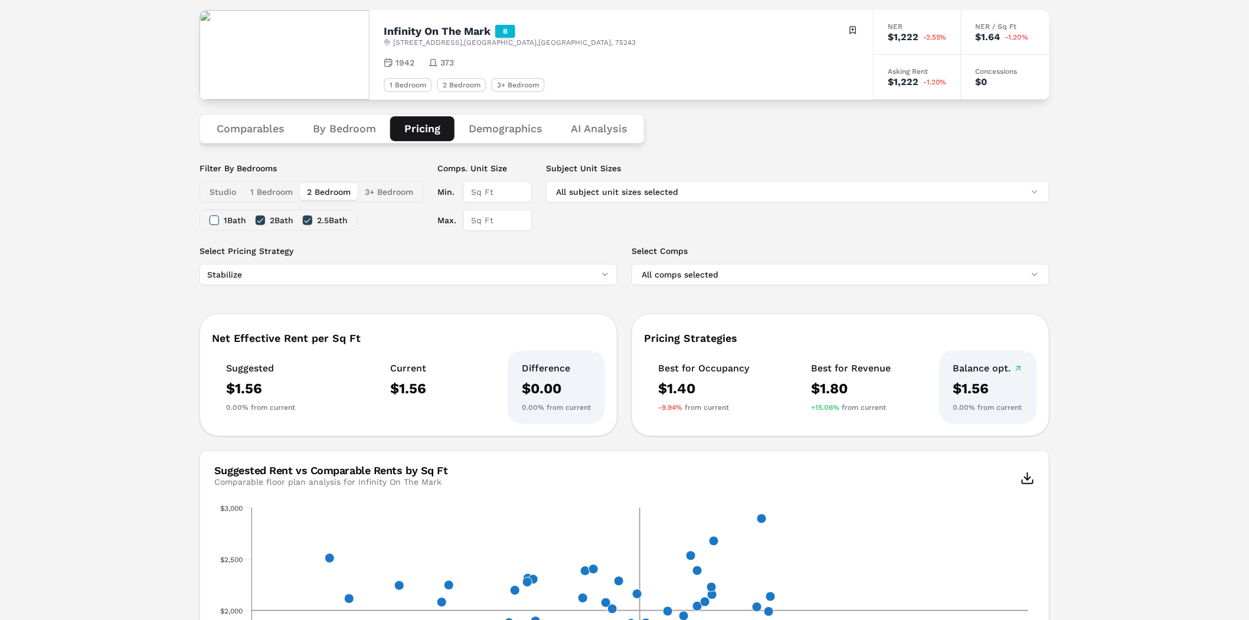
click at [260, 278] on html "MARKERR home markets properties Portfolio reports Search by MSA, ZIP, Property …" at bounding box center [624, 610] width 1249 height 1352
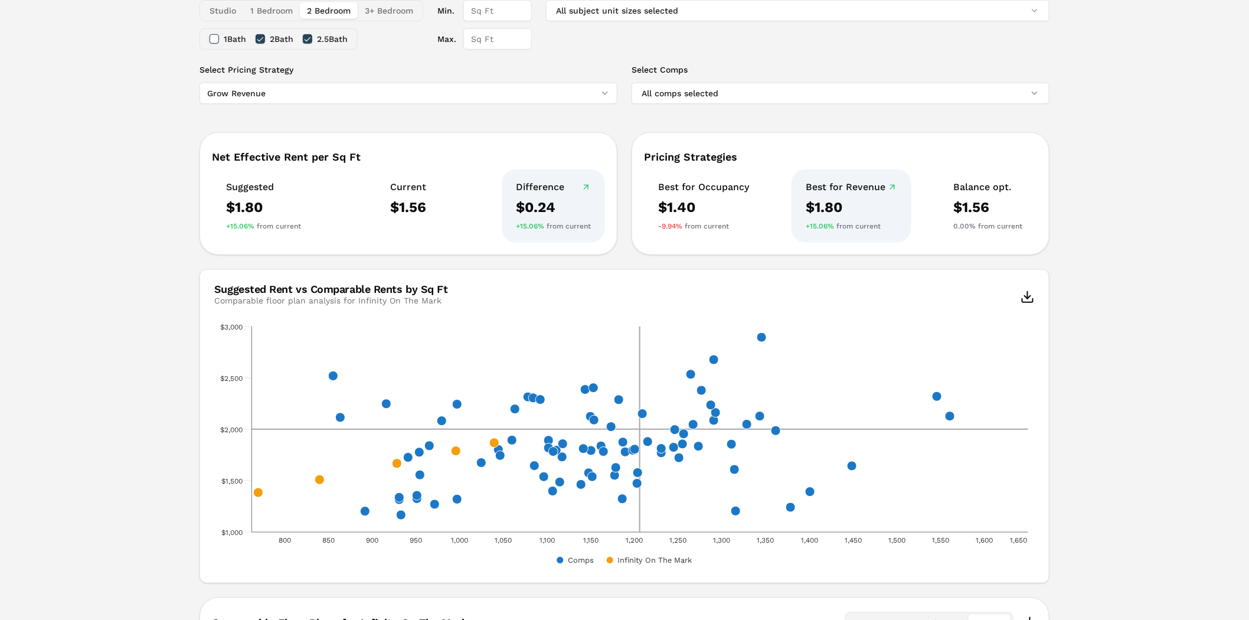
scroll to position [0, 0]
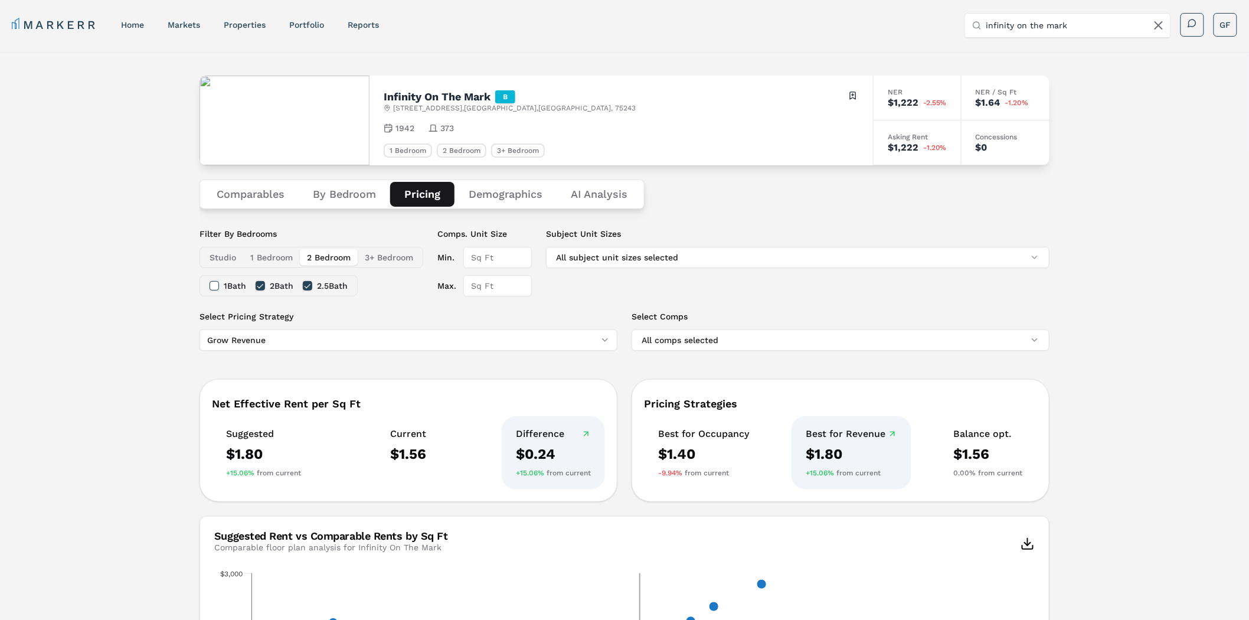
drag, startPoint x: 1085, startPoint y: 423, endPoint x: 1070, endPoint y: 281, distance: 142.4
click at [517, 207] on div "Comparables By Bedroom Pricing Demographics AI Analysis" at bounding box center [422, 194] width 445 height 30
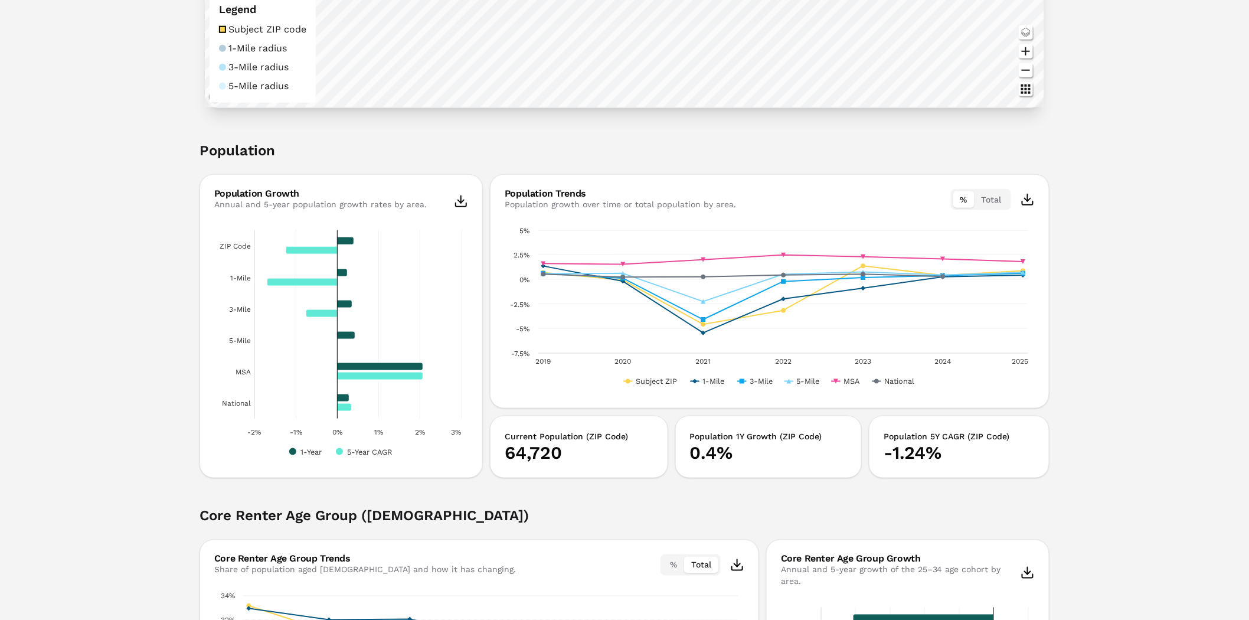
scroll to position [459, 0]
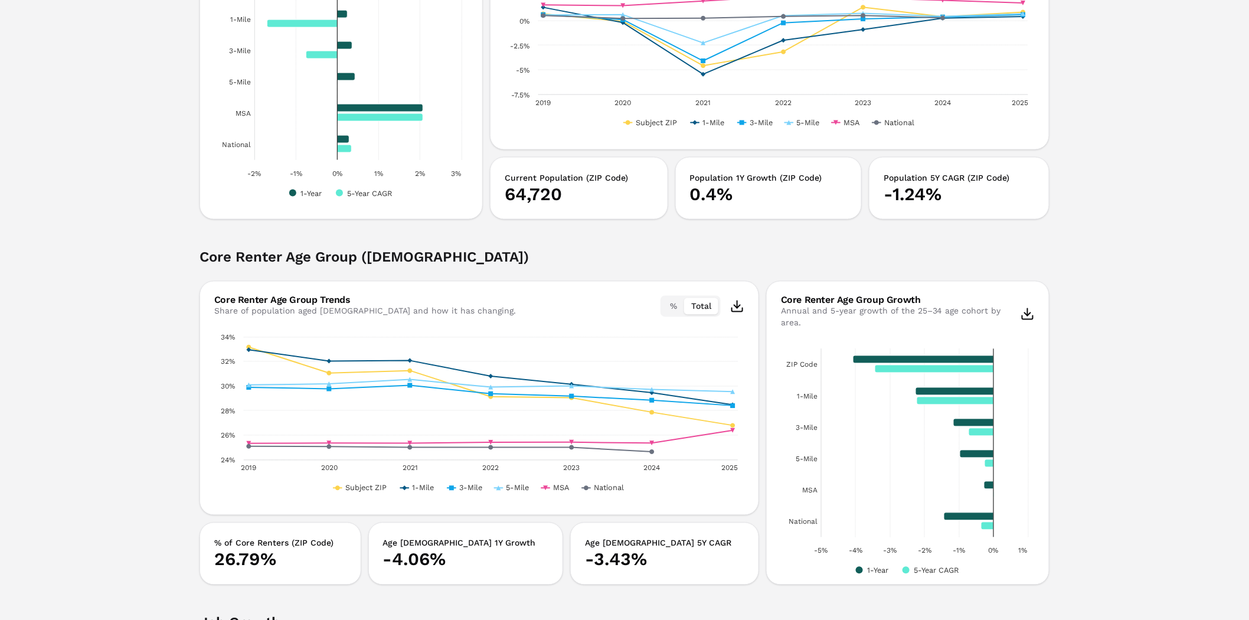
scroll to position [722, 0]
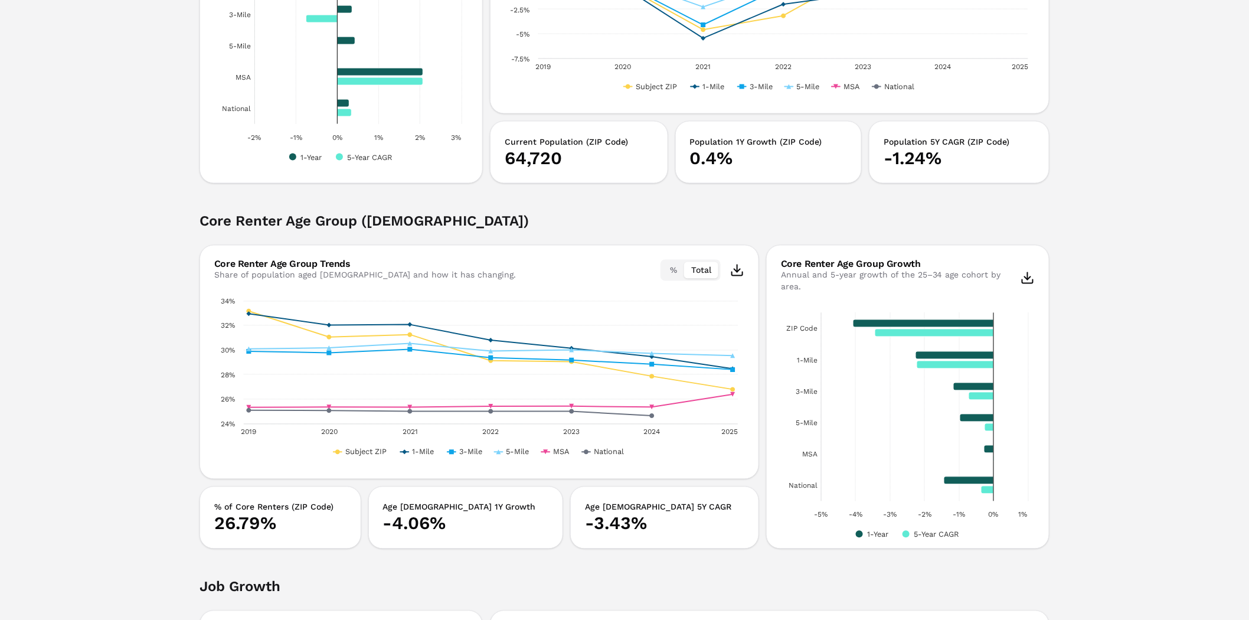
click at [261, 218] on h2 "Core Renter Age Group ([DEMOGRAPHIC_DATA])" at bounding box center [625, 228] width 850 height 33
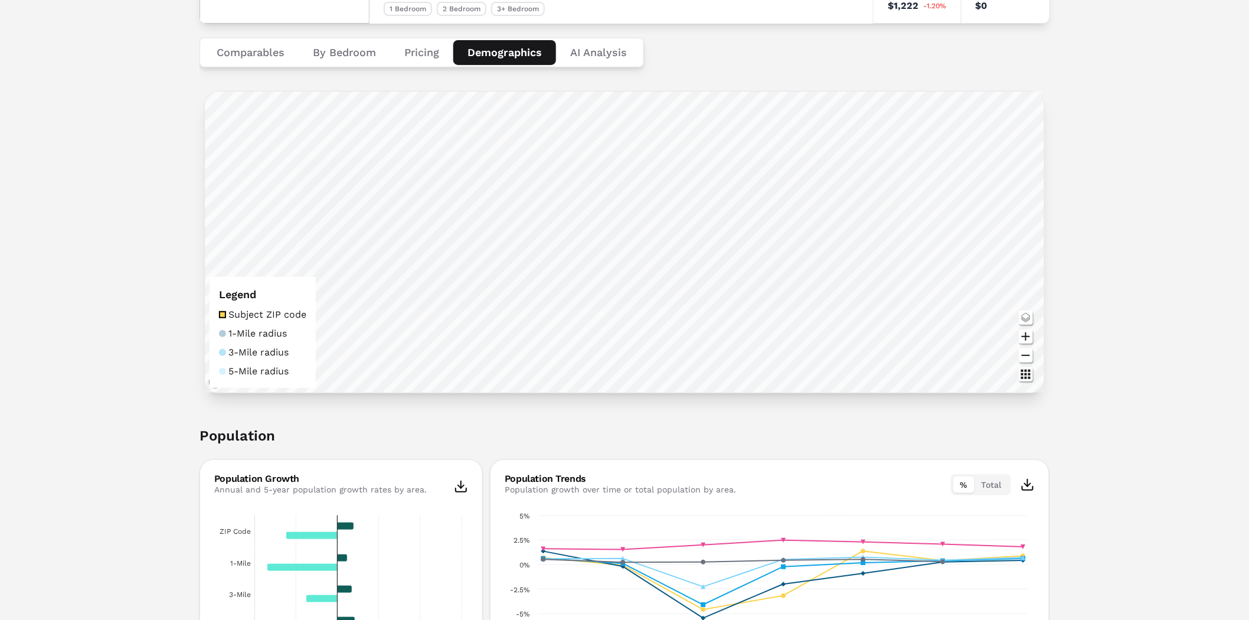
scroll to position [0, 0]
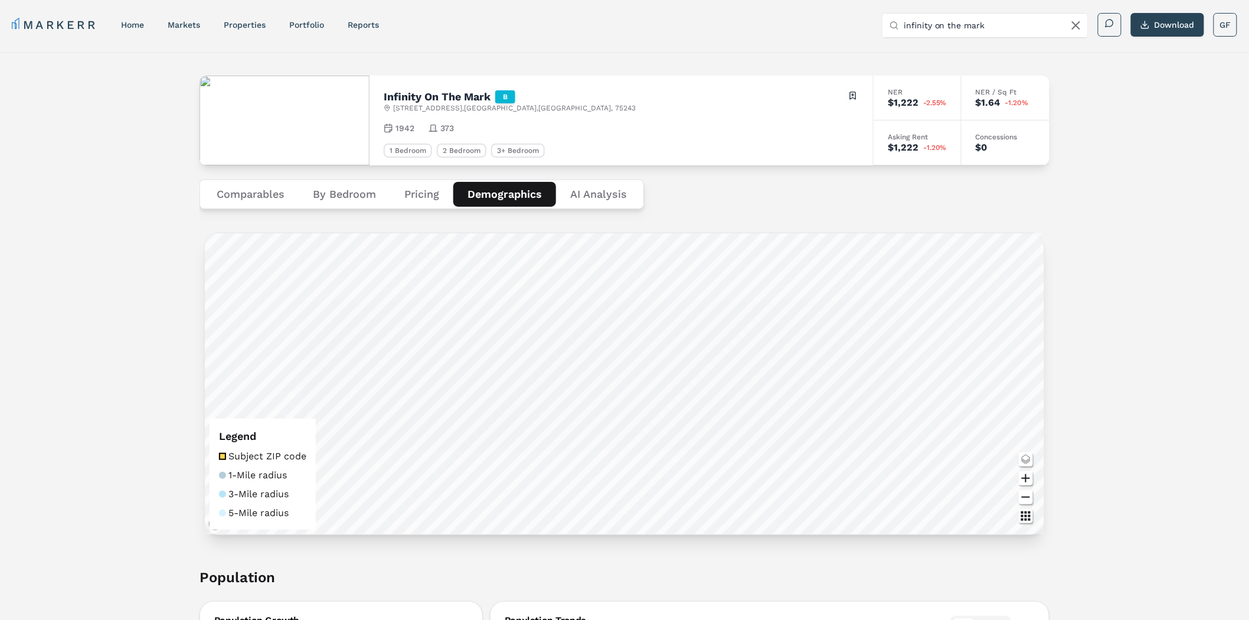
drag, startPoint x: 1114, startPoint y: 403, endPoint x: 1128, endPoint y: 240, distance: 163.6
click at [1150, 22] on button "Download" at bounding box center [1167, 25] width 73 height 24
click at [599, 182] on Analysis "AI Analysis" at bounding box center [598, 194] width 85 height 25
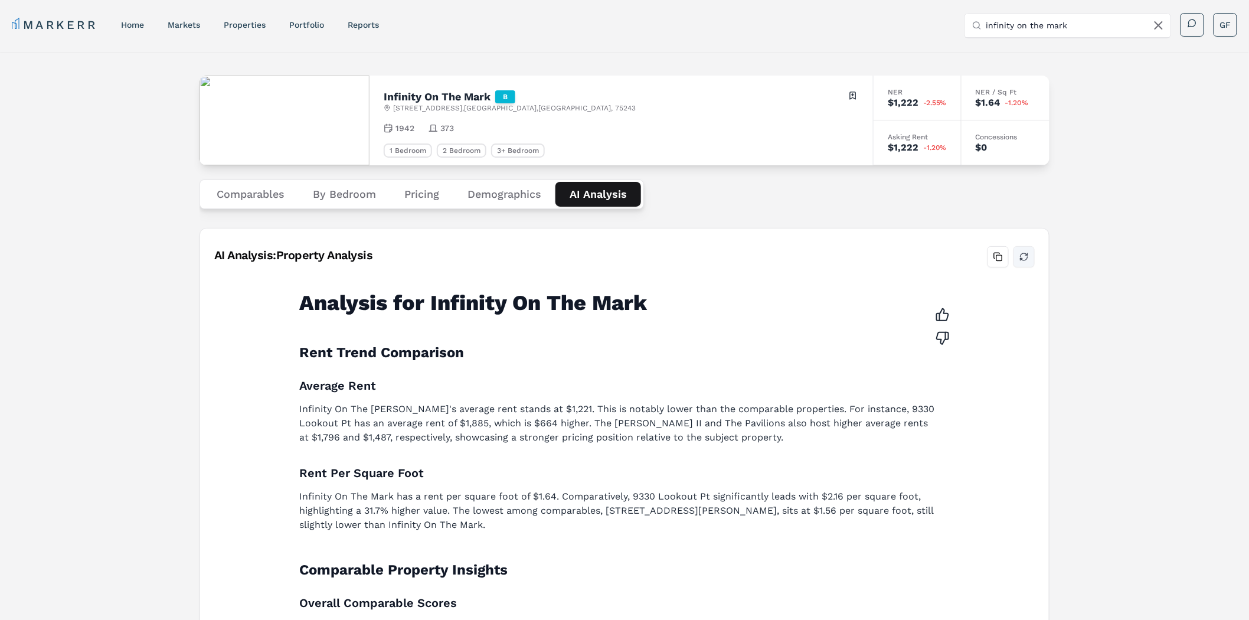
click at [1029, 254] on button "Refresh analysis" at bounding box center [1024, 256] width 21 height 21
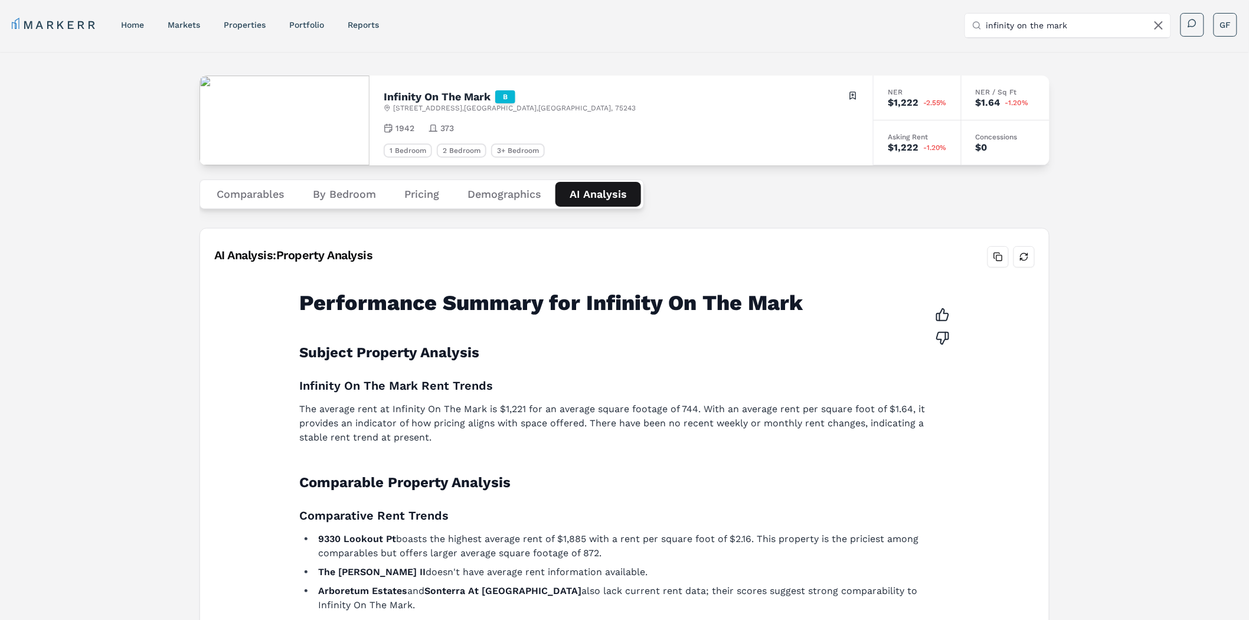
click at [518, 186] on button "Demographics" at bounding box center [504, 194] width 102 height 25
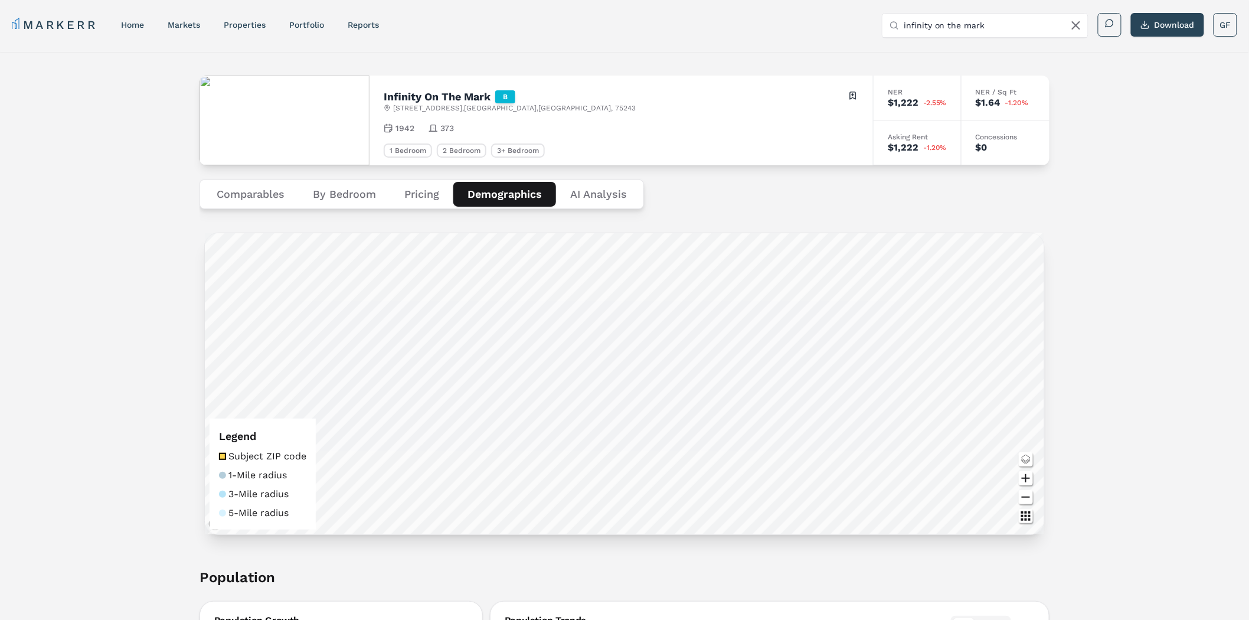
click at [269, 196] on button "Comparables" at bounding box center [251, 194] width 96 height 25
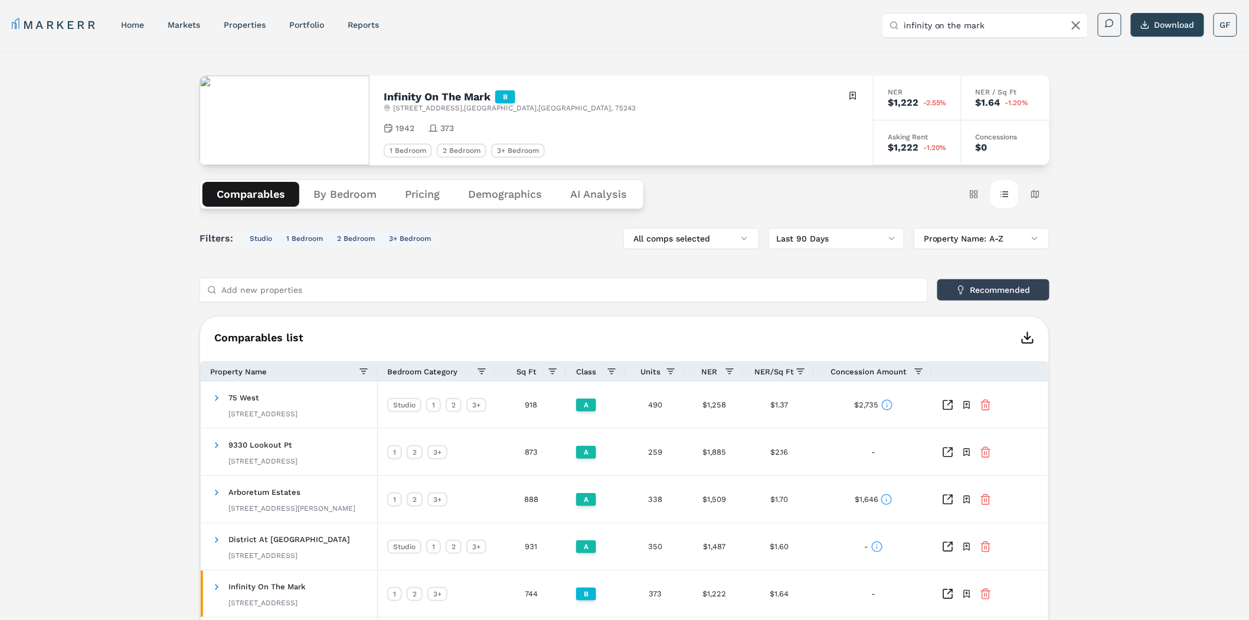
click at [1144, 217] on div "Infinity On The Mark B 9010 Markville Dr , Dallas , TX , 75243 Toggle portfolio…" at bounding box center [624, 432] width 1249 height 761
click at [1157, 148] on div "Infinity On The Mark B 9010 Markville Dr , Dallas , TX , 75243 Toggle portfolio…" at bounding box center [624, 432] width 1249 height 761
click at [1153, 180] on div "Infinity On The Mark B 9010 Markville Dr , Dallas , TX , 75243 Toggle portfolio…" at bounding box center [624, 432] width 1249 height 761
click at [1142, 188] on div "Infinity On The Mark B 9010 Markville Dr , Dallas , TX , 75243 Toggle portfolio…" at bounding box center [624, 432] width 1249 height 761
